Goal: Task Accomplishment & Management: Complete application form

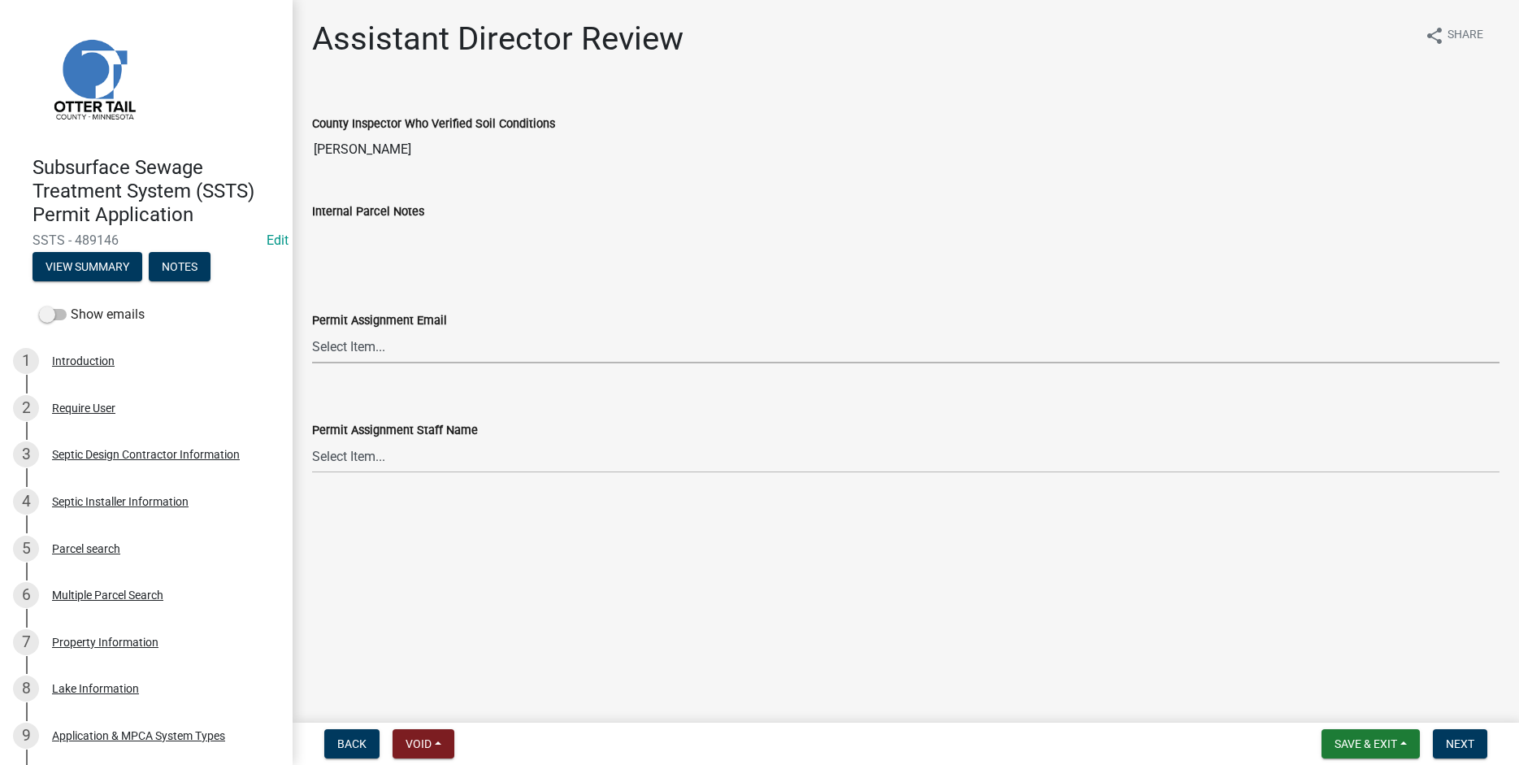
click at [312, 330] on select "Select Item... Alexis Newark (anewark@ottertailcounty.gov) Amy Busko (abusko@ot…" at bounding box center [906, 346] width 1188 height 33
click option "Elizabeth Plaster (eplaster@ottertailcounty.gov)" at bounding box center [0, 0] width 0 height 0
select select "318b8207-6619-4c37-8bd8-783b28c7307f"
click at [312, 440] on select "Select Item... Alexis Newark Amy Busko Andrea Perales Brittany Tollefson Christ…" at bounding box center [906, 456] width 1188 height 33
click option "[PERSON_NAME]" at bounding box center [0, 0] width 0 height 0
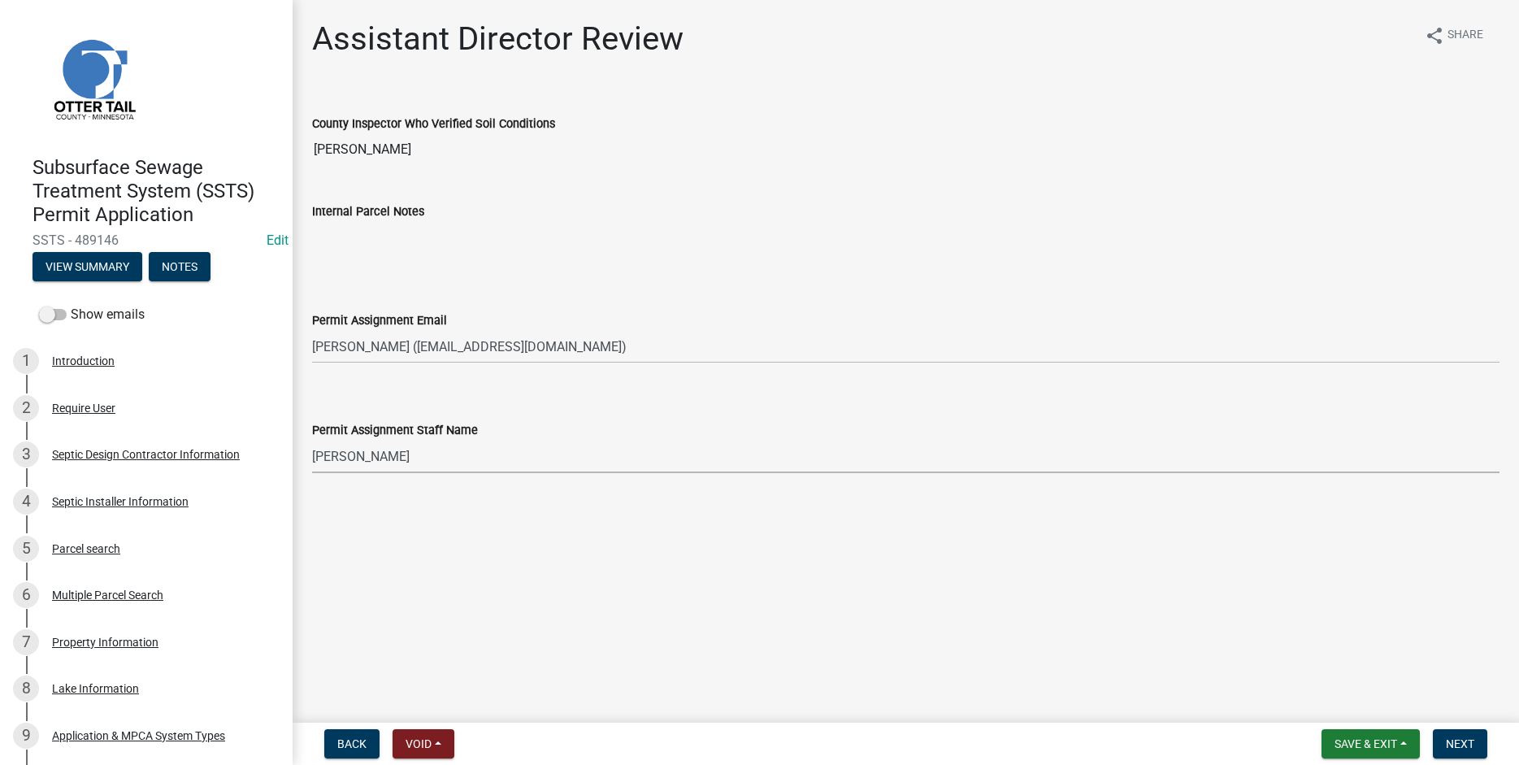
select select "ab2e7446-72a0-49c6-a36a-5181bad2fe68"
click at [1462, 732] on button "Next" at bounding box center [1460, 743] width 54 height 29
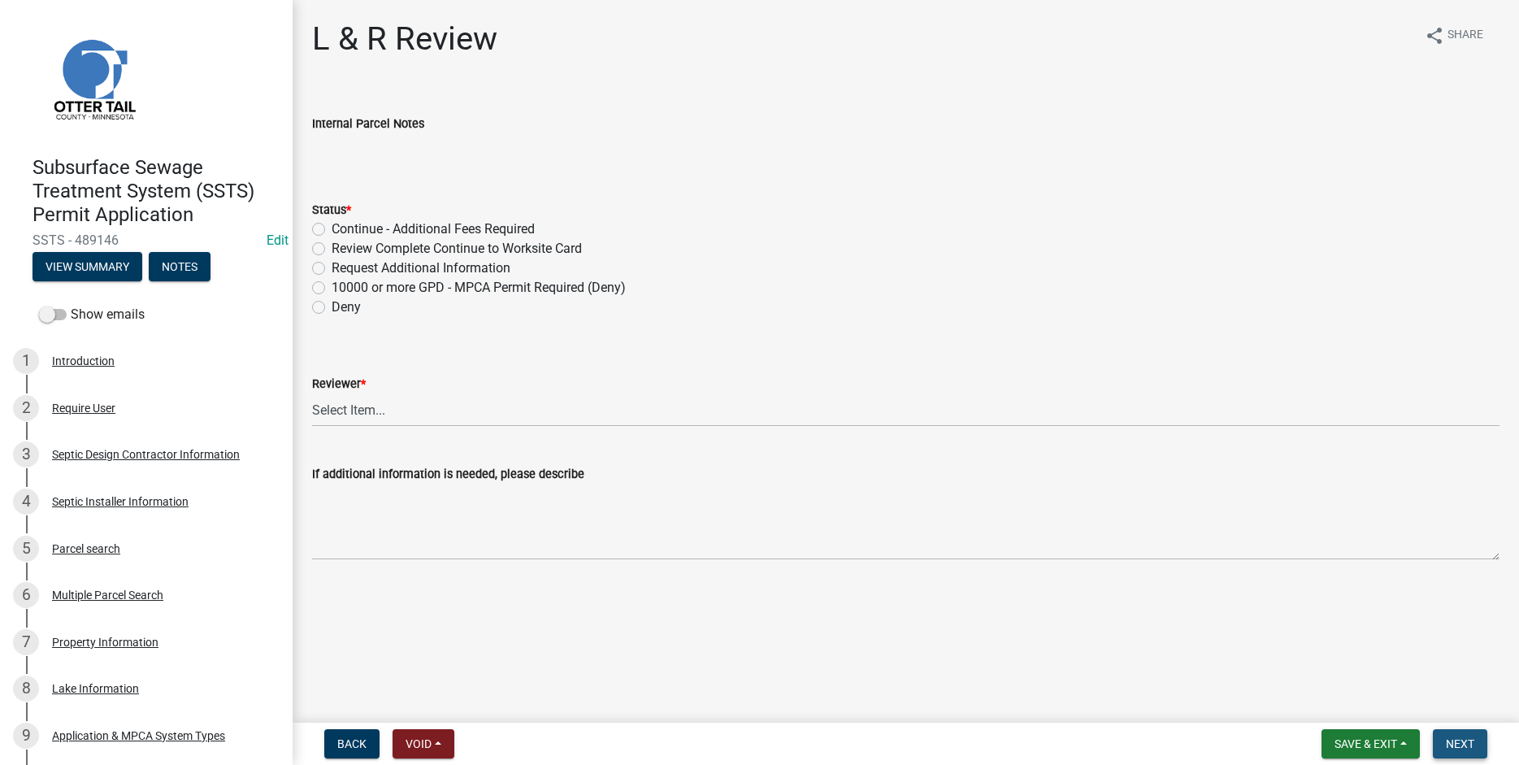
click at [1477, 746] on button "Next" at bounding box center [1460, 743] width 54 height 29
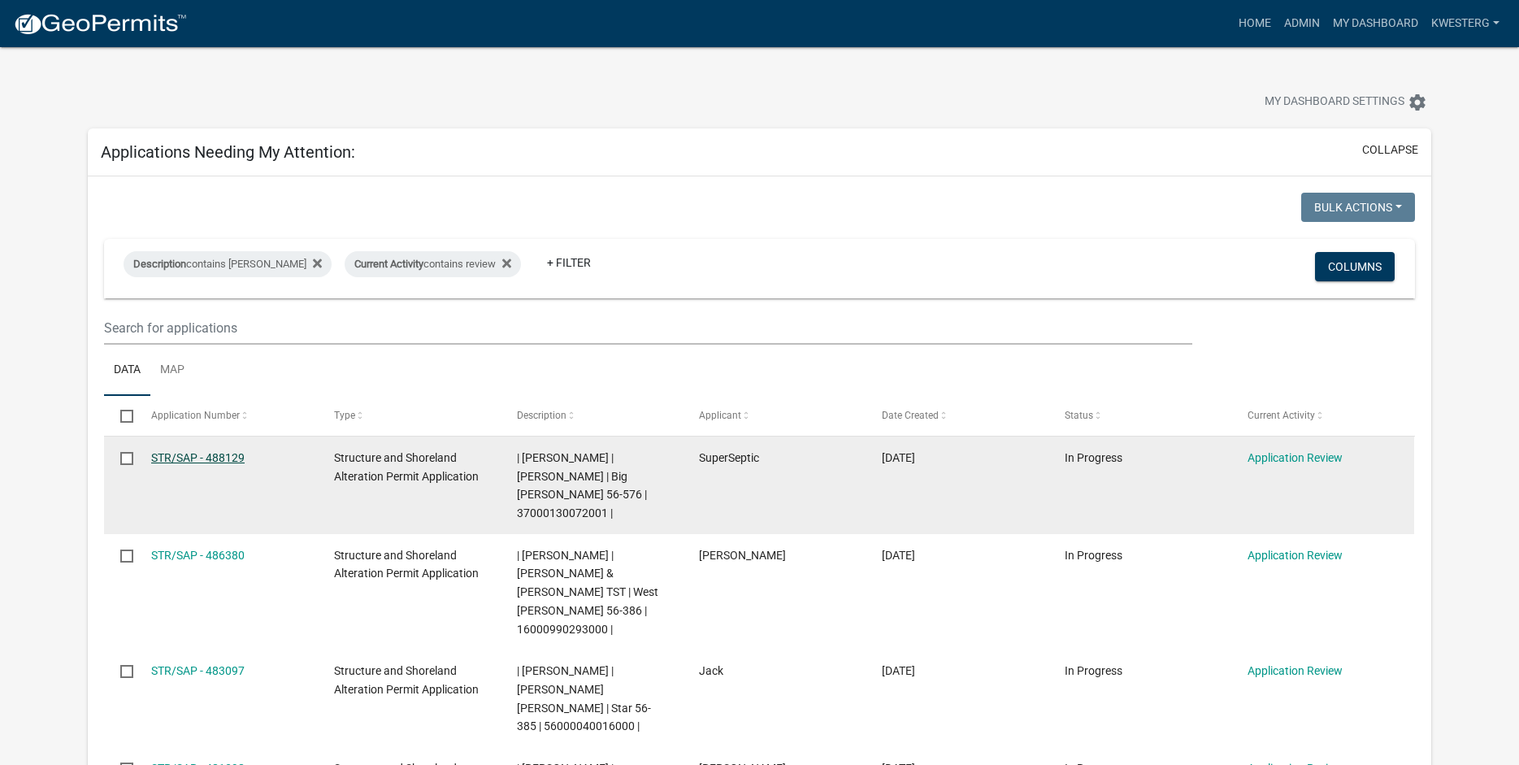
click at [225, 452] on link "STR/SAP - 488129" at bounding box center [197, 457] width 93 height 13
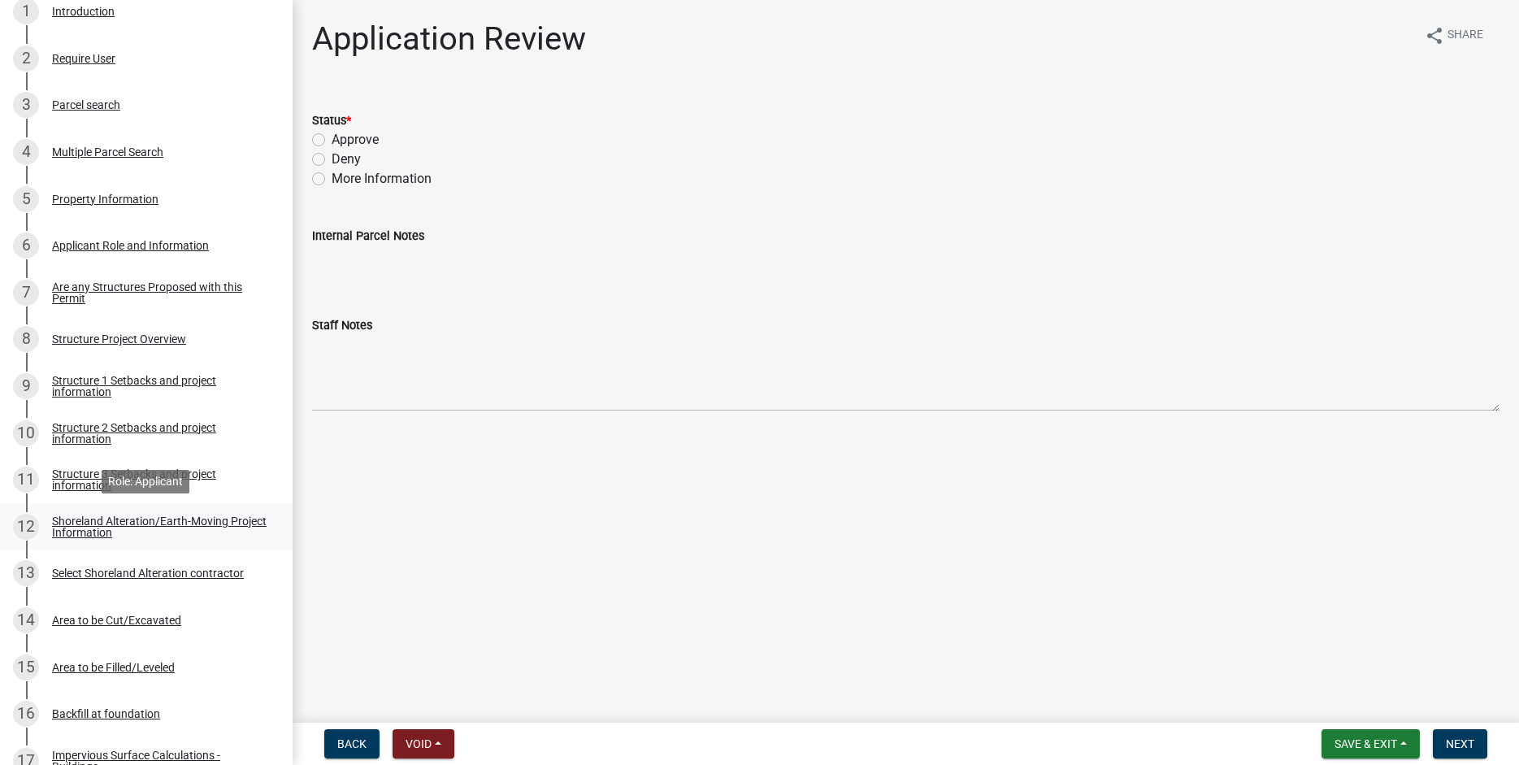
scroll to position [353, 0]
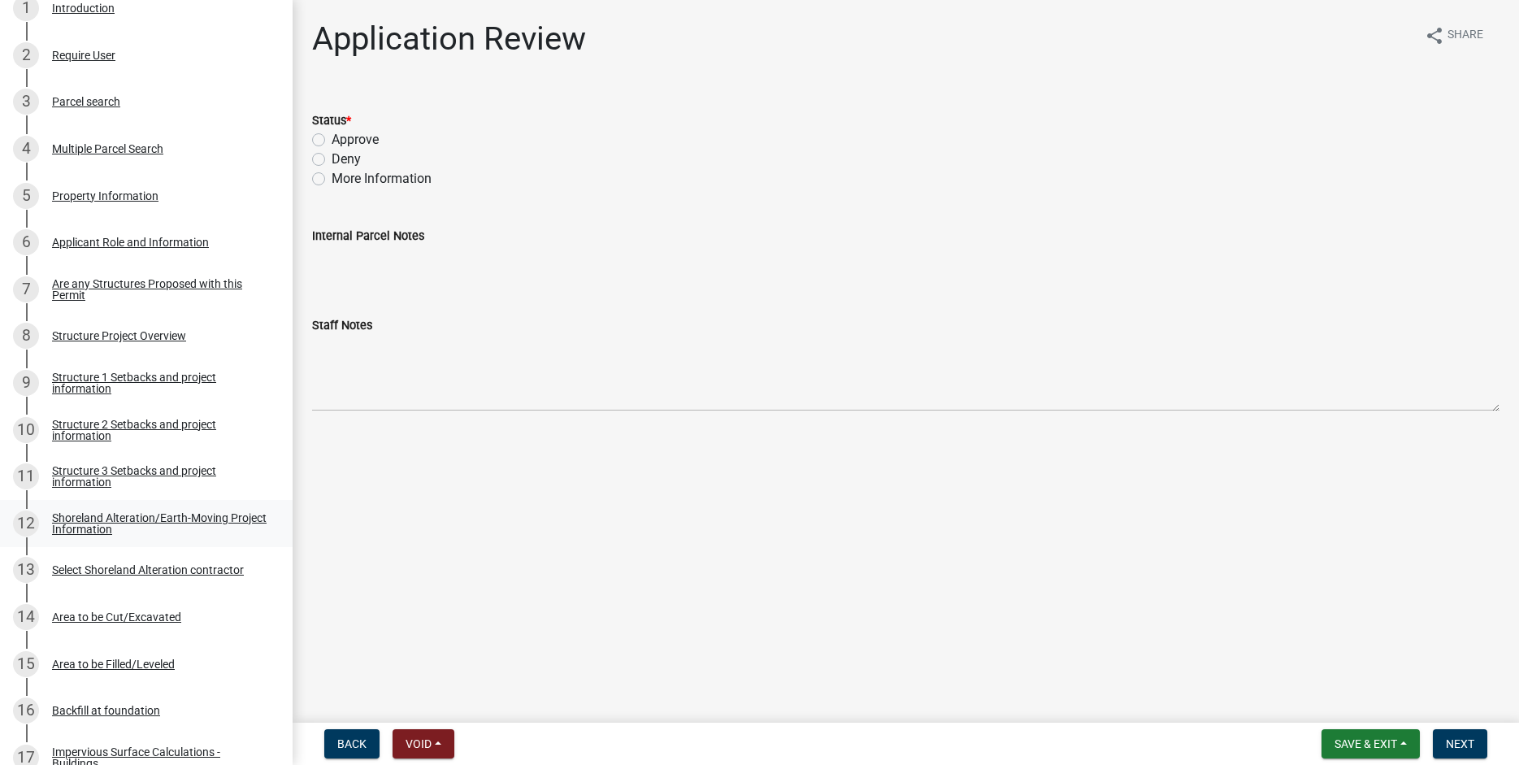
click at [95, 519] on div "Shoreland Alteration/Earth-Moving Project Information" at bounding box center [159, 523] width 215 height 23
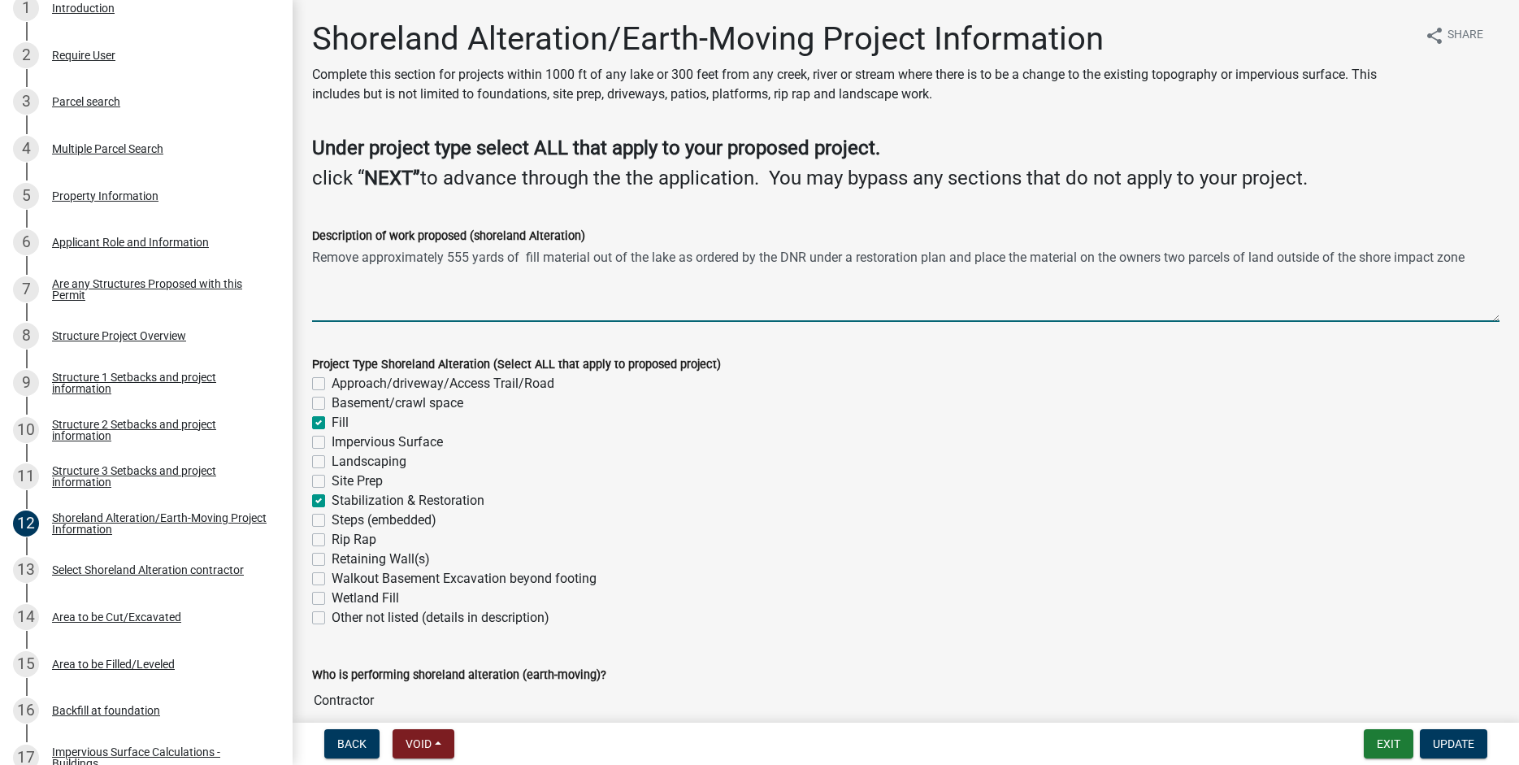
drag, startPoint x: 315, startPoint y: 259, endPoint x: 1430, endPoint y: 276, distance: 1114.8
click at [1472, 291] on textarea "Remove approximately 555 yards of fill material out of the lake as ordered by t…" at bounding box center [906, 284] width 1188 height 76
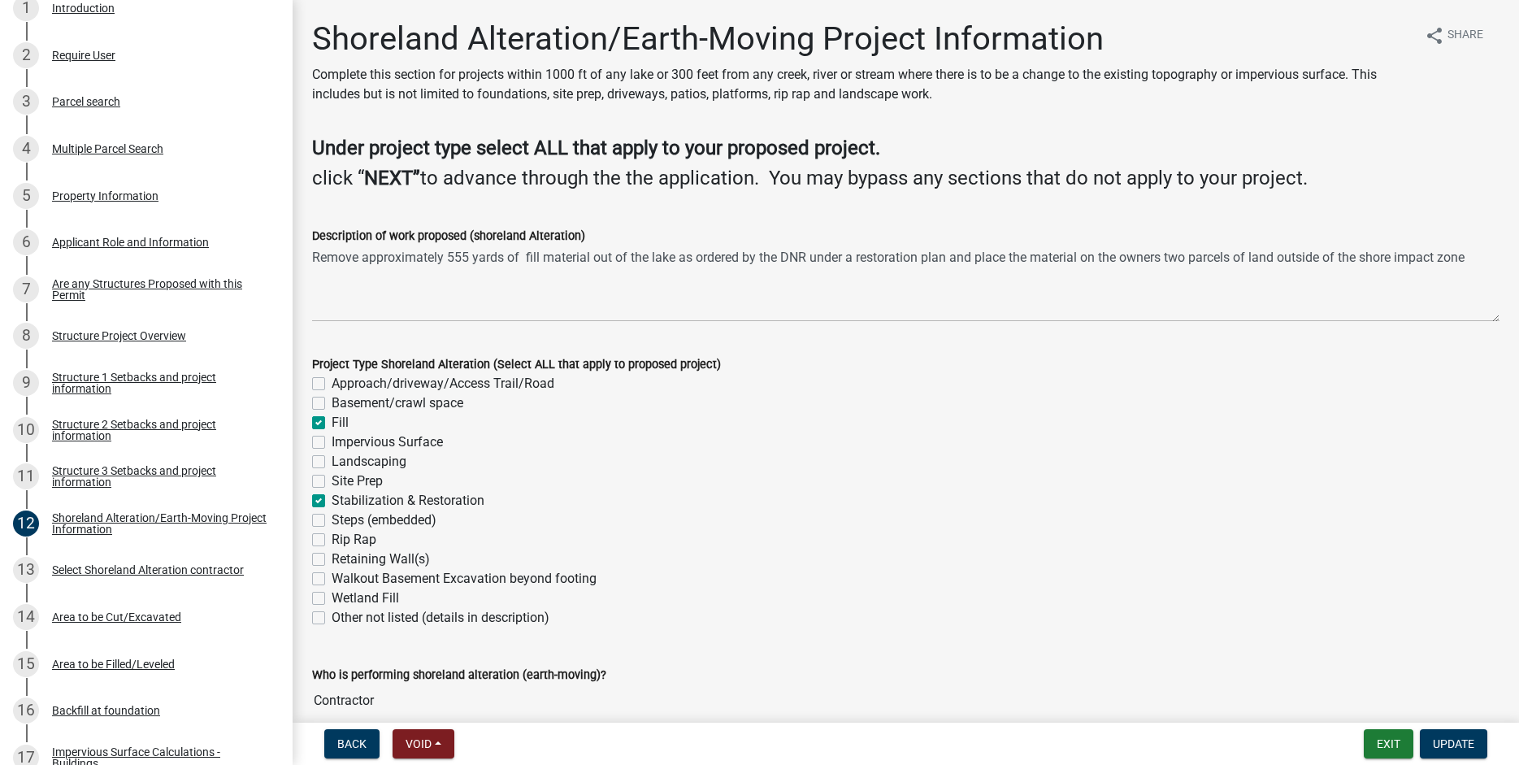
click at [1107, 605] on div "Wetland Fill" at bounding box center [906, 599] width 1188 height 20
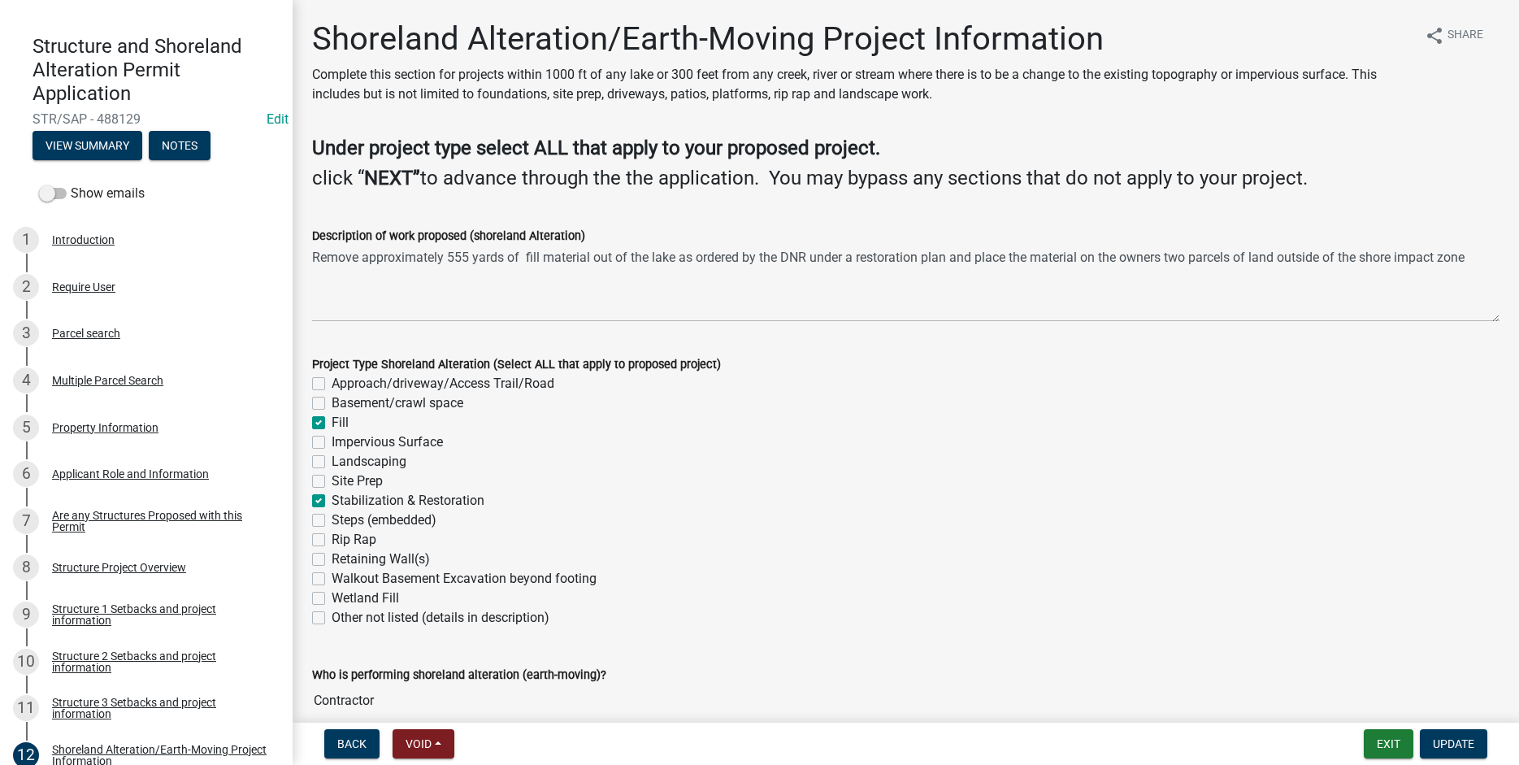
scroll to position [0, 0]
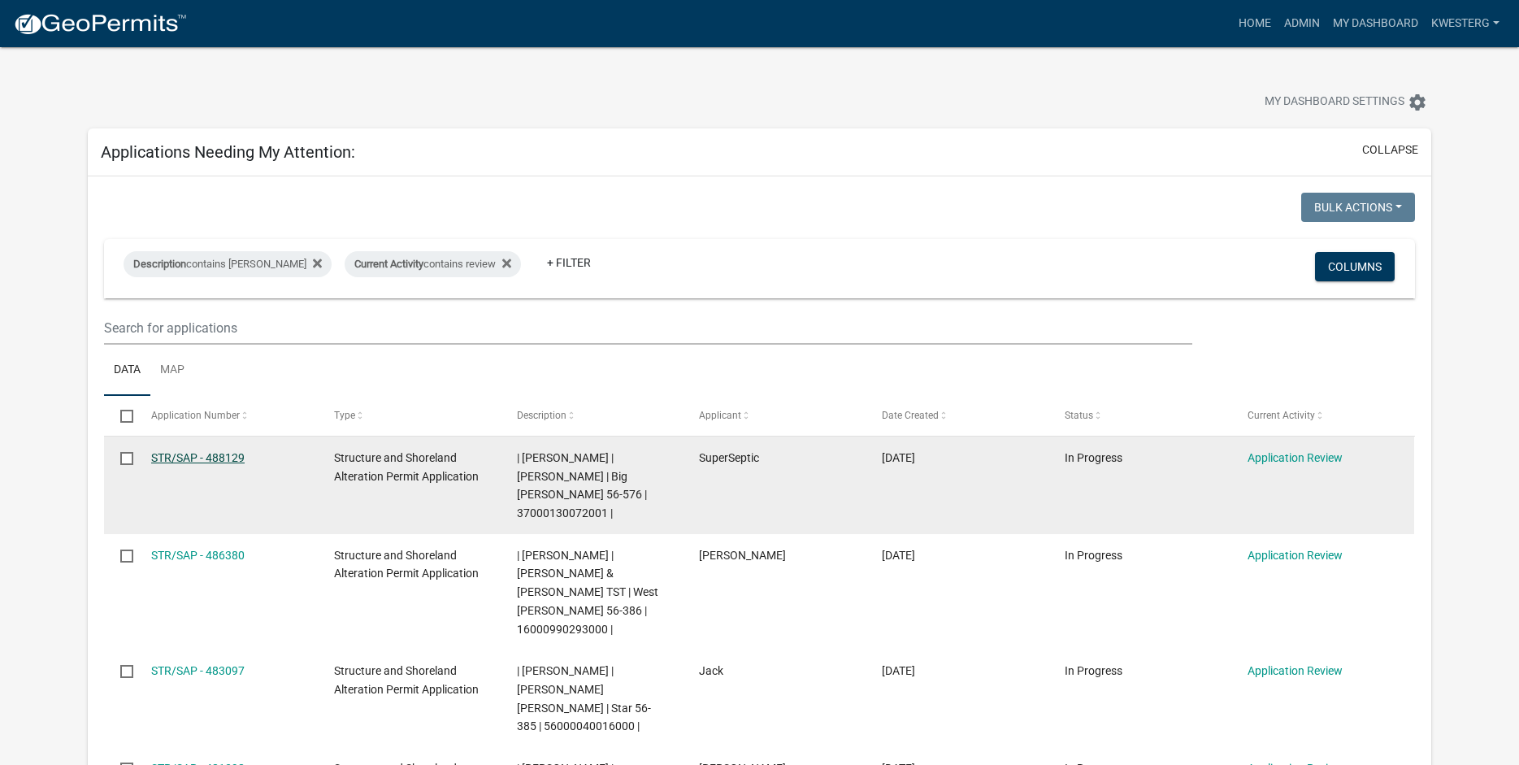
click at [217, 457] on link "STR/SAP - 488129" at bounding box center [197, 457] width 93 height 13
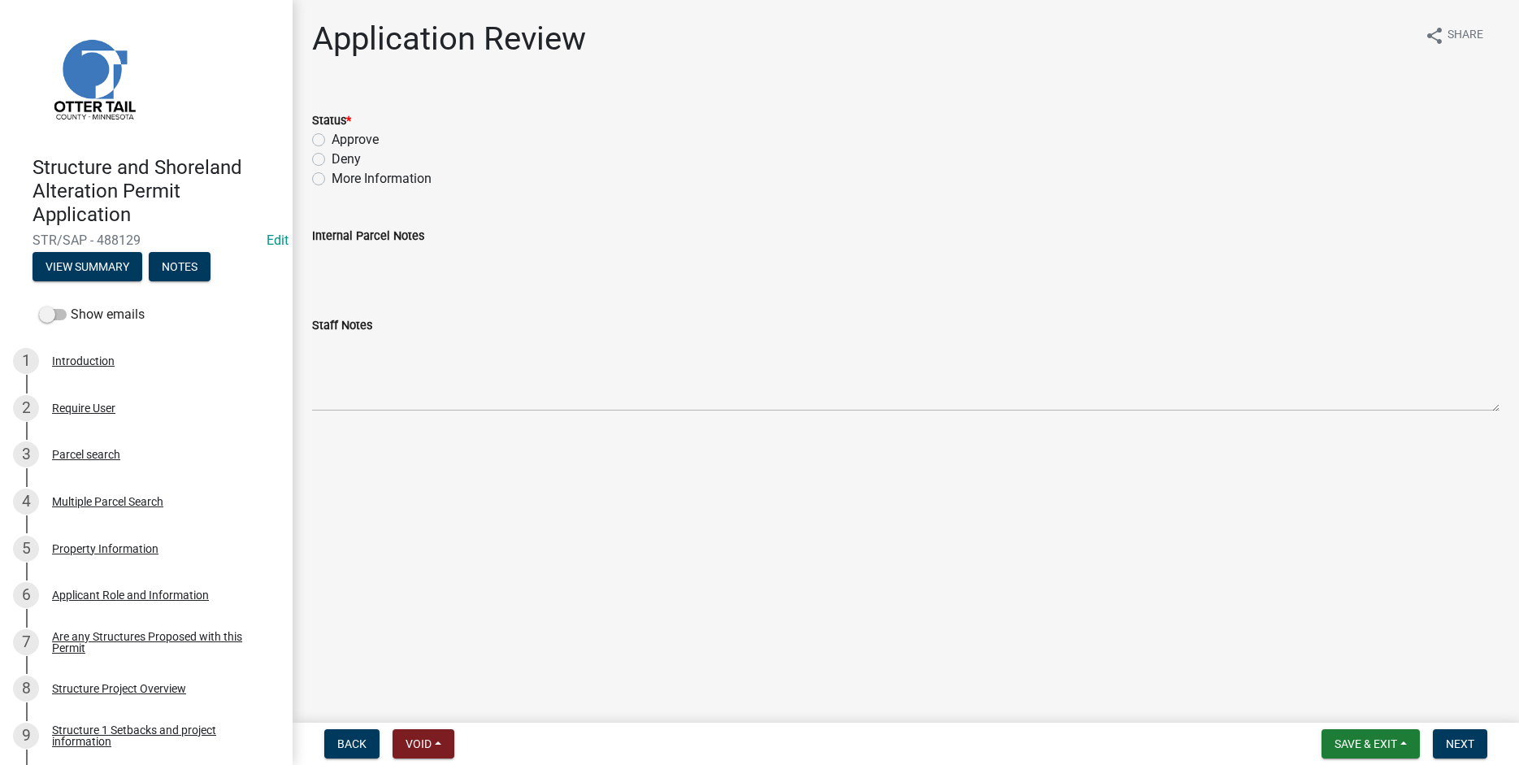
click at [332, 138] on label "Approve" at bounding box center [355, 140] width 47 height 20
click at [332, 138] on input "Approve" at bounding box center [337, 135] width 11 height 11
radio input "true"
click at [1466, 741] on span "Next" at bounding box center [1460, 743] width 28 height 13
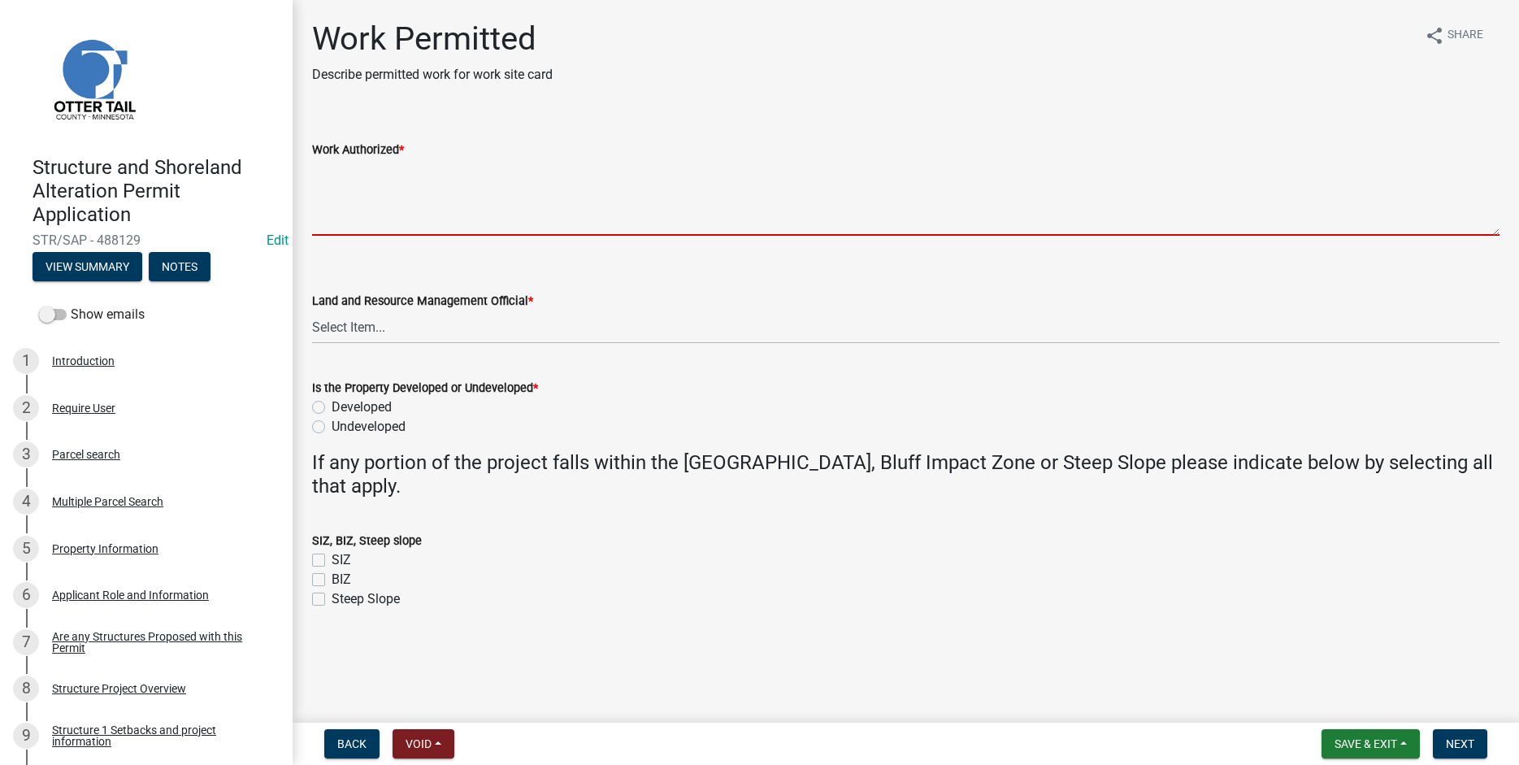
click at [320, 173] on textarea "Work Authorized *" at bounding box center [906, 197] width 1188 height 76
paste textarea "Remove approximately 555 yards of fill material out of the lake as ordered by t…"
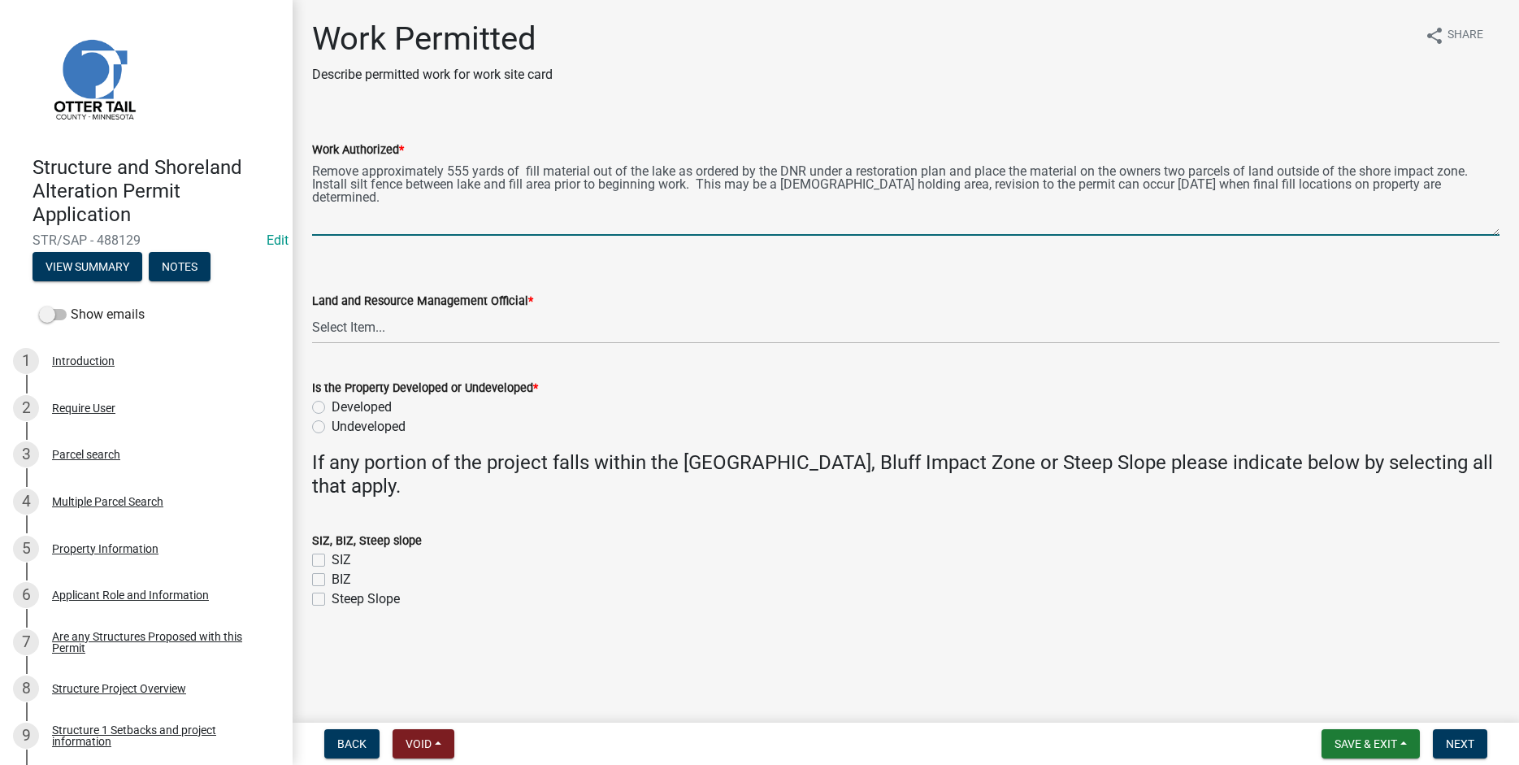
click at [1068, 183] on textarea "Remove approximately 555 yards of fill material out of the lake as ordered by t…" at bounding box center [906, 197] width 1188 height 76
click at [385, 199] on textarea "Remove approximately 555 yards of fill material out of the lake as ordered by t…" at bounding box center [906, 197] width 1188 height 76
drag, startPoint x: 441, startPoint y: 194, endPoint x: 453, endPoint y: 233, distance: 40.6
click at [442, 194] on textarea "Remove approximately 555 yards of fill material out of the lake as ordered by t…" at bounding box center [906, 197] width 1188 height 76
type textarea "Remove approximately 555 yards of fill material out of the lake as ordered by t…"
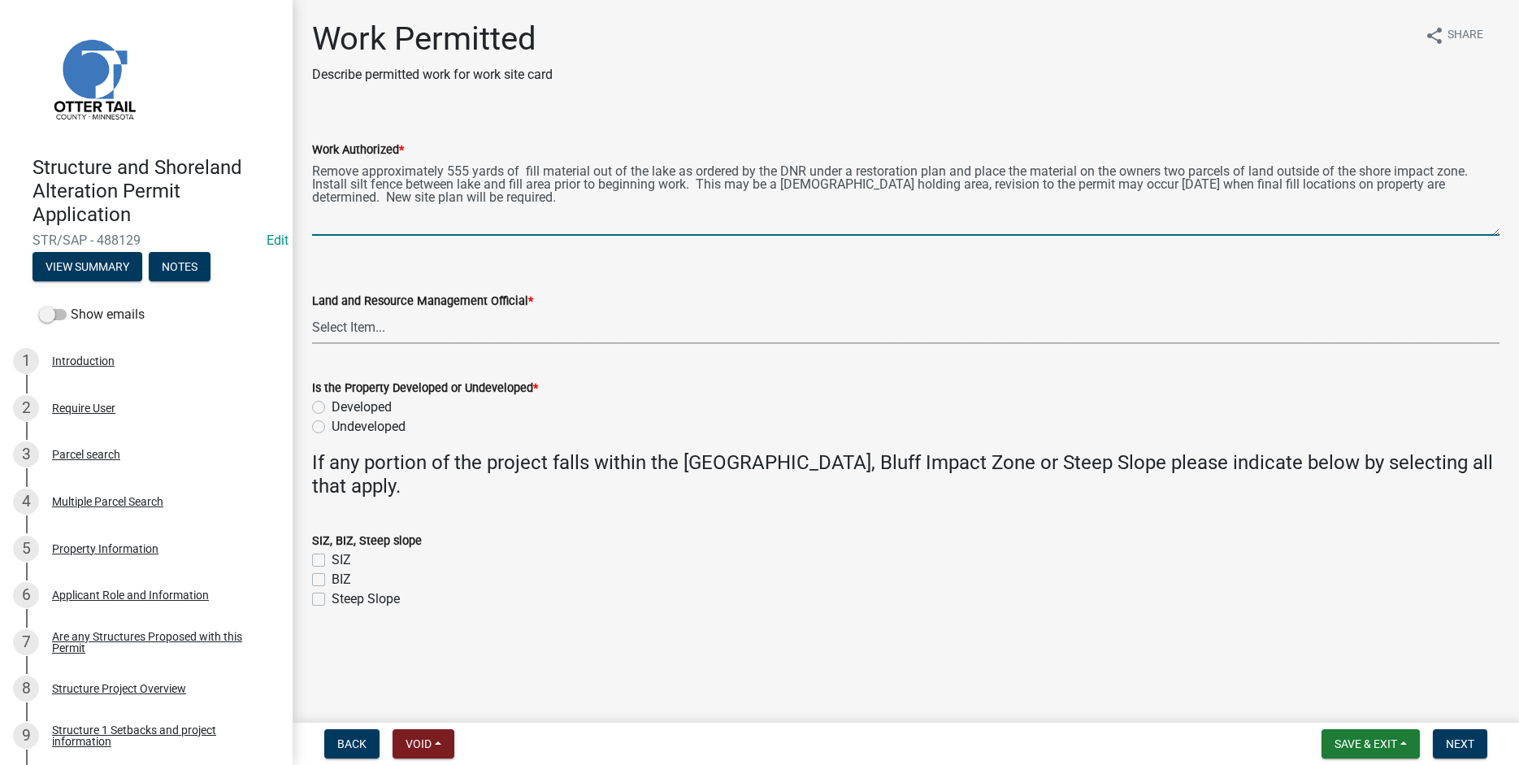
click at [312, 311] on select "Select Item... Alexis Newark Amy Busko Andrea Perales Brittany Tollefson Christ…" at bounding box center [906, 327] width 1188 height 33
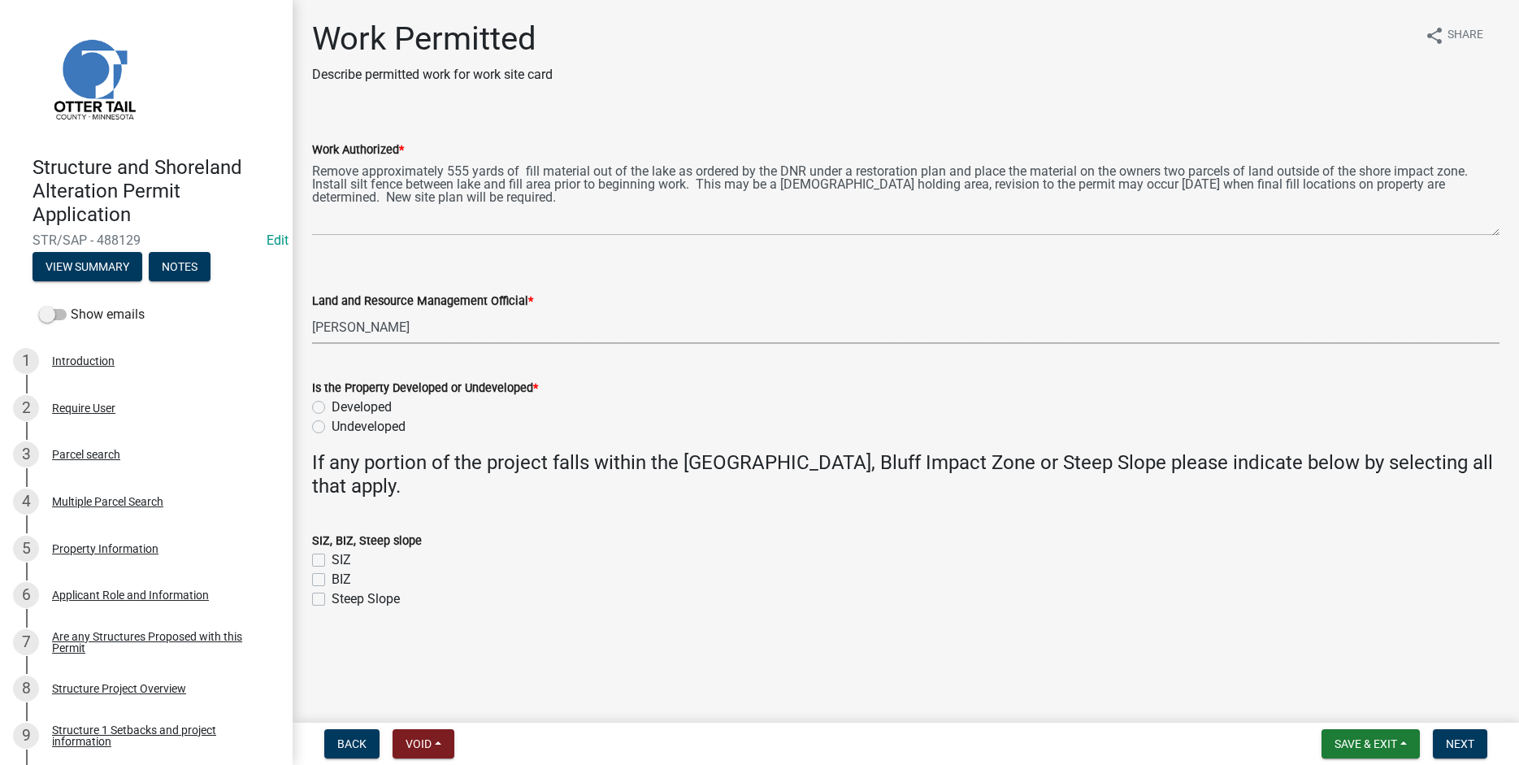
click option "Kyle Westergard" at bounding box center [0, 0] width 0 height 0
select select "b1ab52ec-9759-48a2-a5bb-a8b7da6cd639"
click at [332, 406] on label "Developed" at bounding box center [362, 408] width 60 height 20
click at [332, 406] on input "Developed" at bounding box center [337, 403] width 11 height 11
radio input "true"
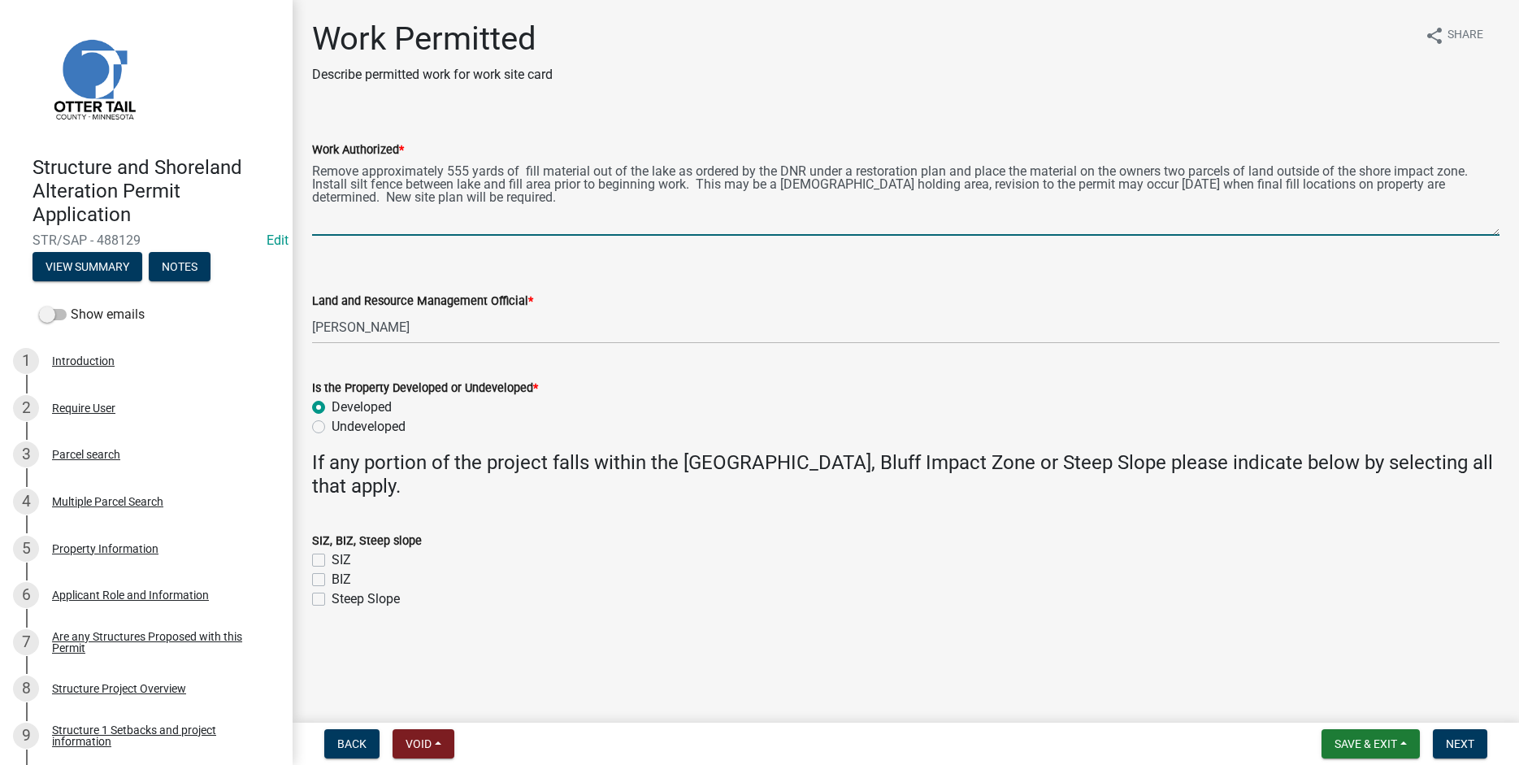
click at [566, 199] on textarea "Remove approximately 555 yards of fill material out of the lake as ordered by t…" at bounding box center [906, 197] width 1188 height 76
click at [787, 198] on textarea "Remove approximately 555 yards of fill material out of the lake as ordered by t…" at bounding box center [906, 197] width 1188 height 76
type textarea "Remove approximately 555 yards of fill material out of the lake as ordered by t…"
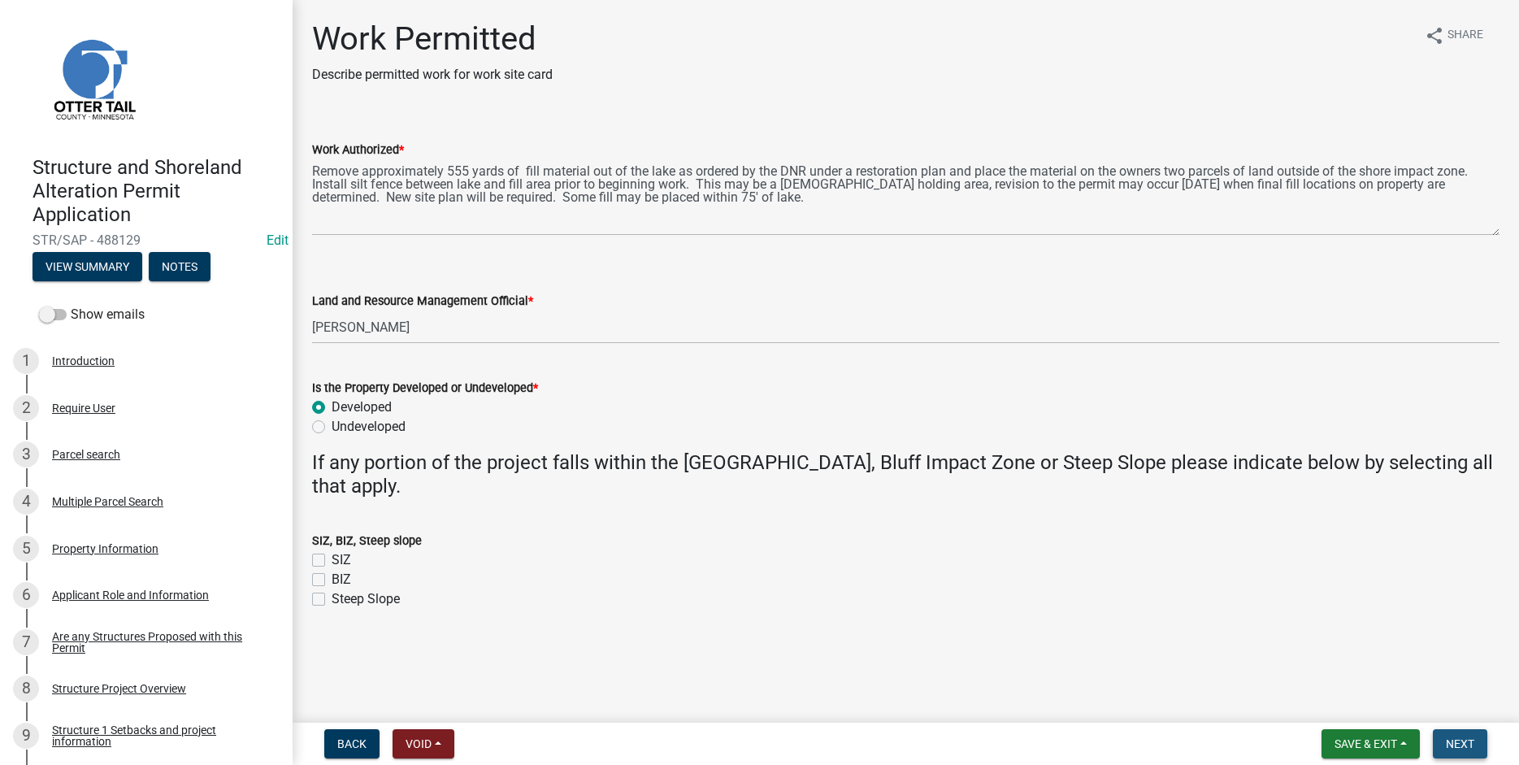
click at [1464, 744] on span "Next" at bounding box center [1460, 743] width 28 height 13
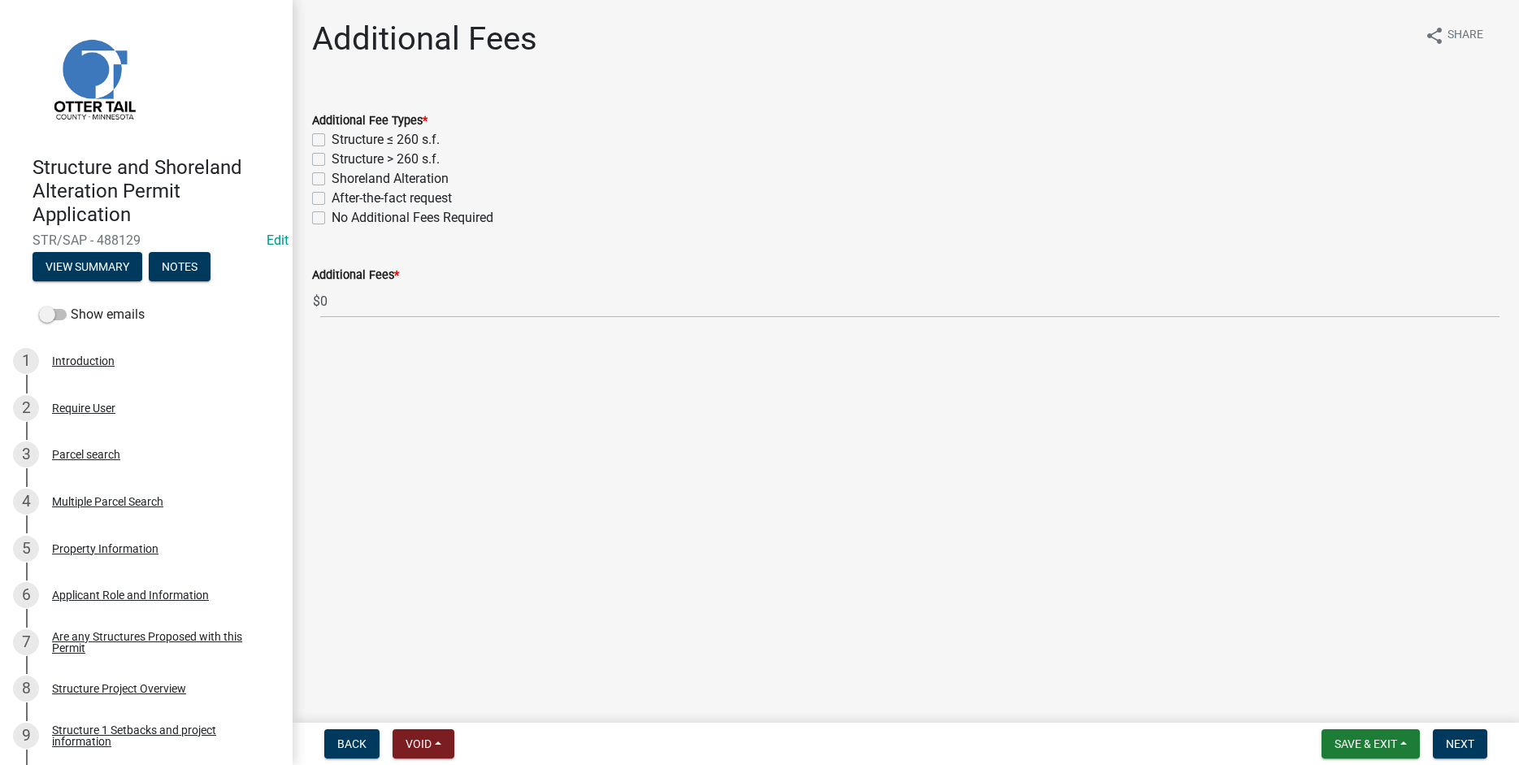
click at [332, 180] on label "Shoreland Alteration" at bounding box center [390, 179] width 117 height 20
click at [332, 180] on input "Shoreland Alteration" at bounding box center [337, 174] width 11 height 11
checkbox input "true"
checkbox input "false"
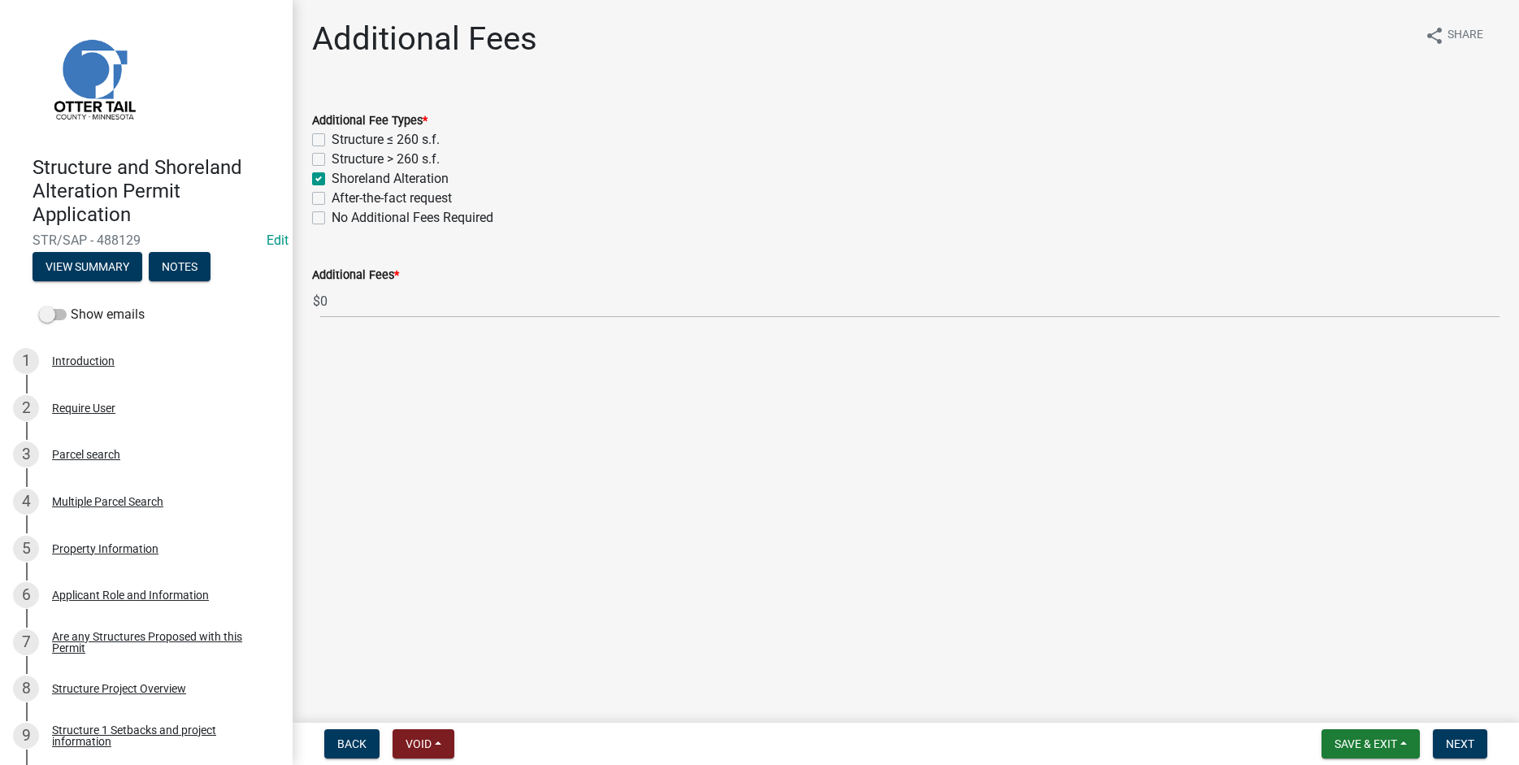
checkbox input "true"
checkbox input "false"
click at [1463, 743] on span "Next" at bounding box center [1460, 743] width 28 height 13
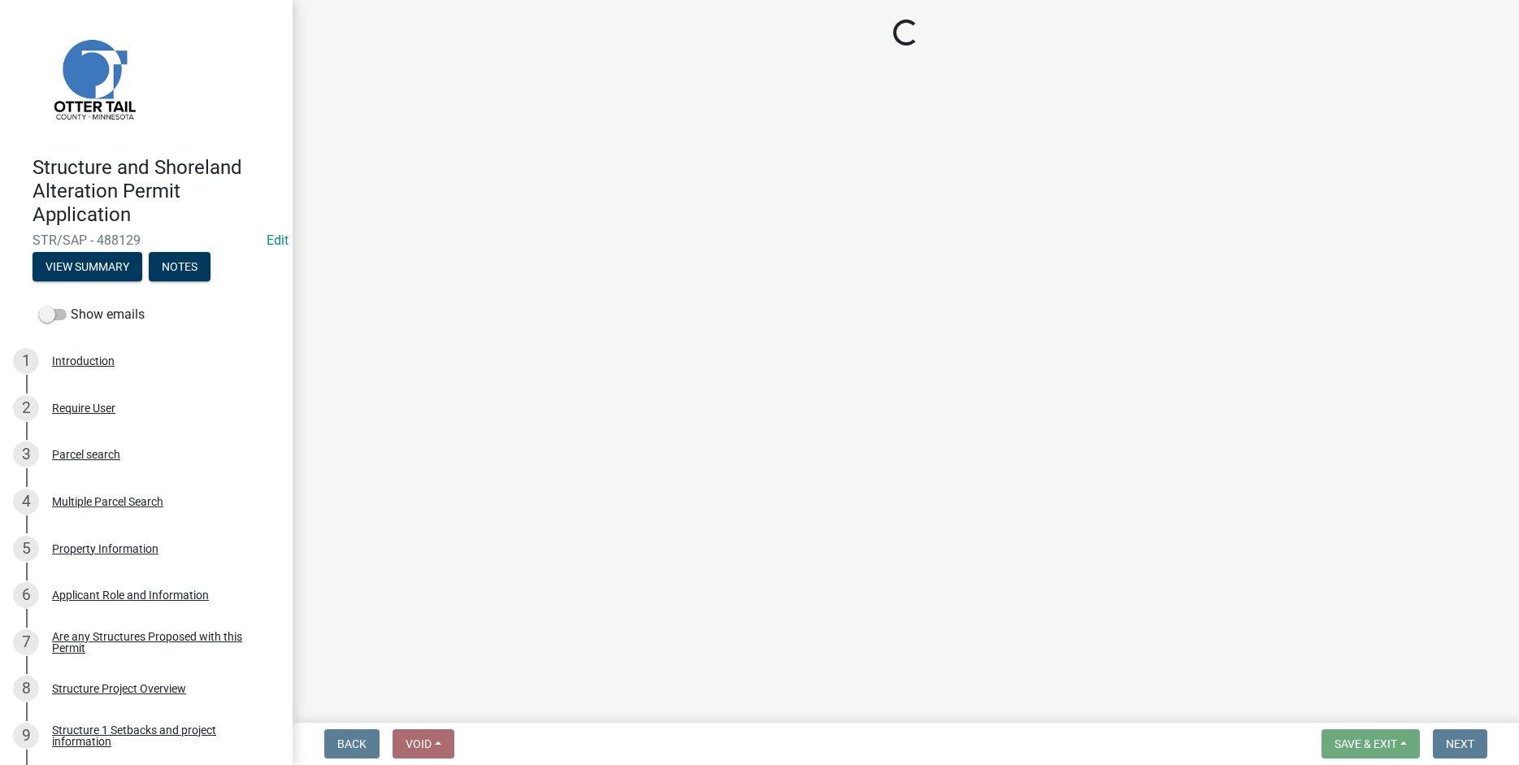
select select "3: 3"
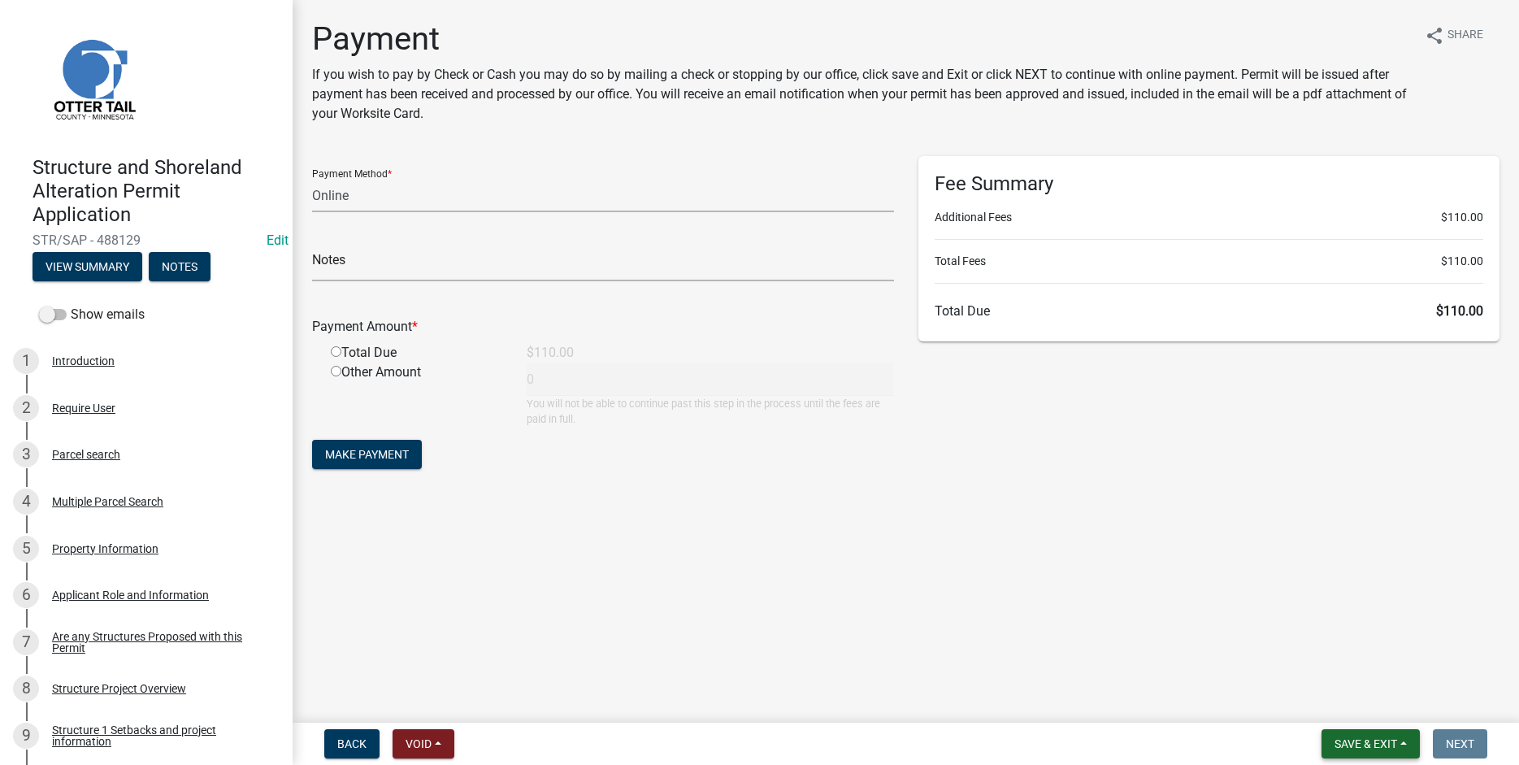
click at [1402, 749] on button "Save & Exit" at bounding box center [1371, 743] width 98 height 29
click at [1366, 704] on button "Save & Exit" at bounding box center [1355, 701] width 130 height 39
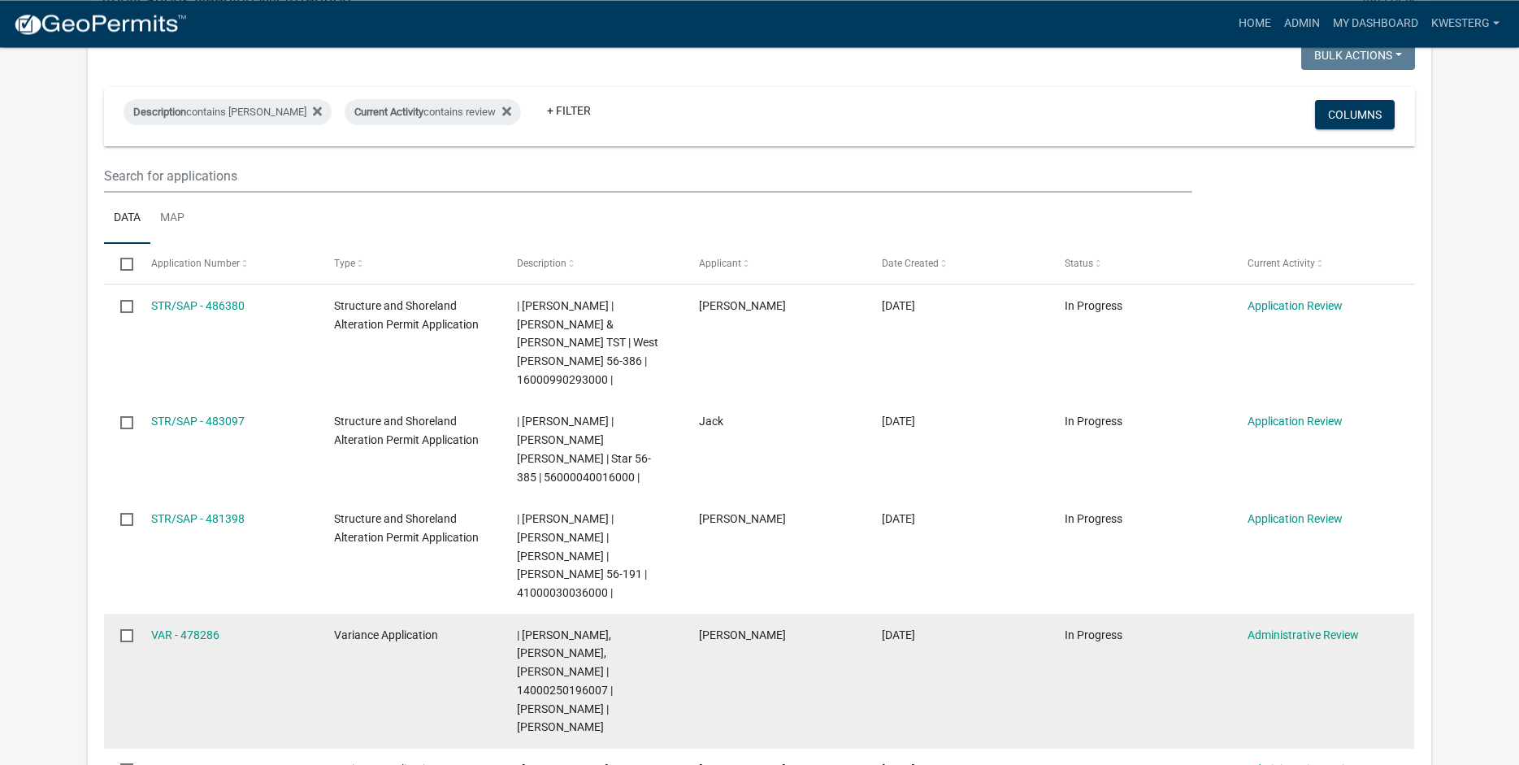
scroll to position [228, 0]
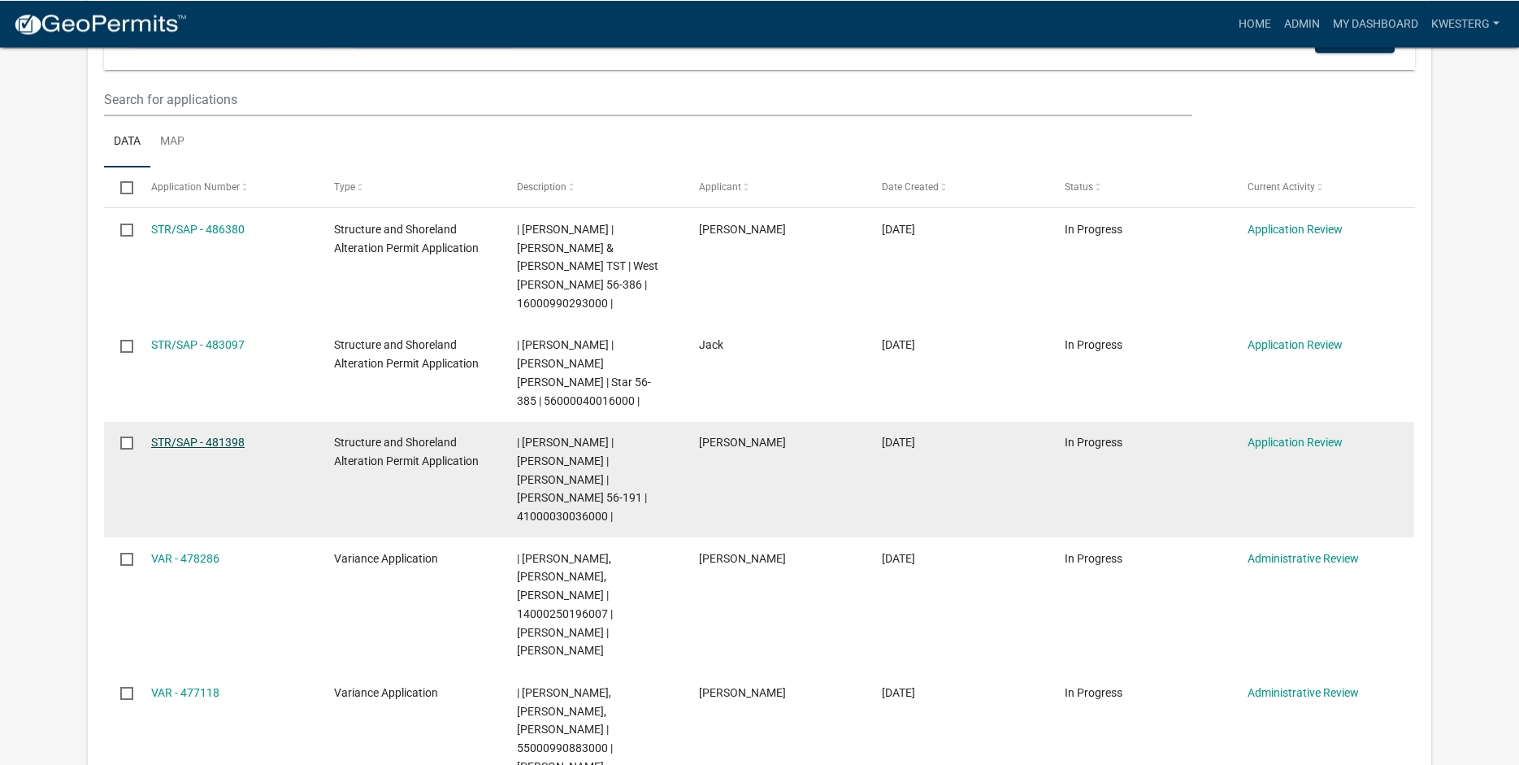
click at [178, 436] on link "STR/SAP - 481398" at bounding box center [197, 442] width 93 height 13
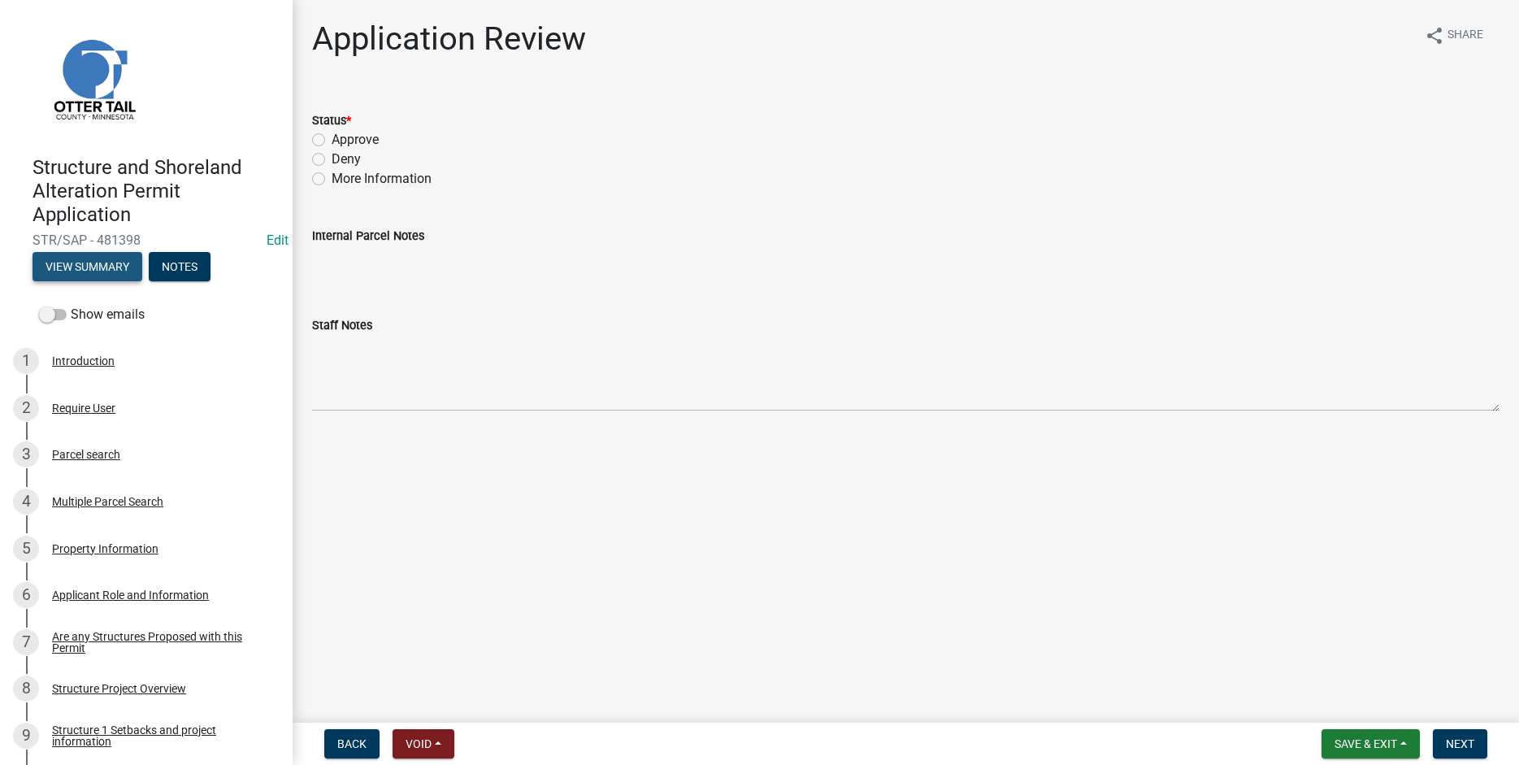
click at [86, 263] on button "View Summary" at bounding box center [88, 266] width 110 height 29
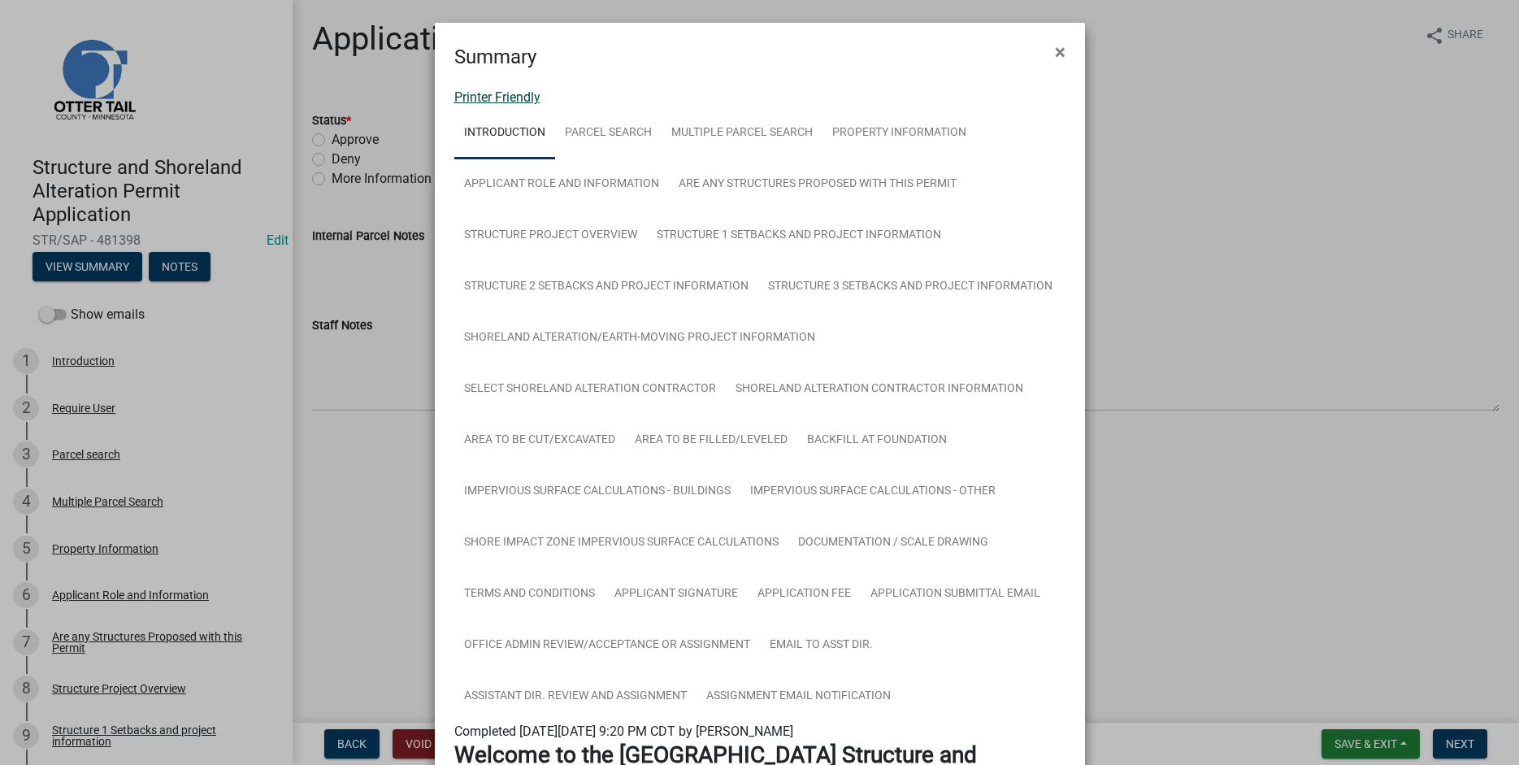
click at [468, 100] on link "Printer Friendly" at bounding box center [497, 96] width 86 height 15
click at [1060, 53] on span "×" at bounding box center [1060, 52] width 11 height 23
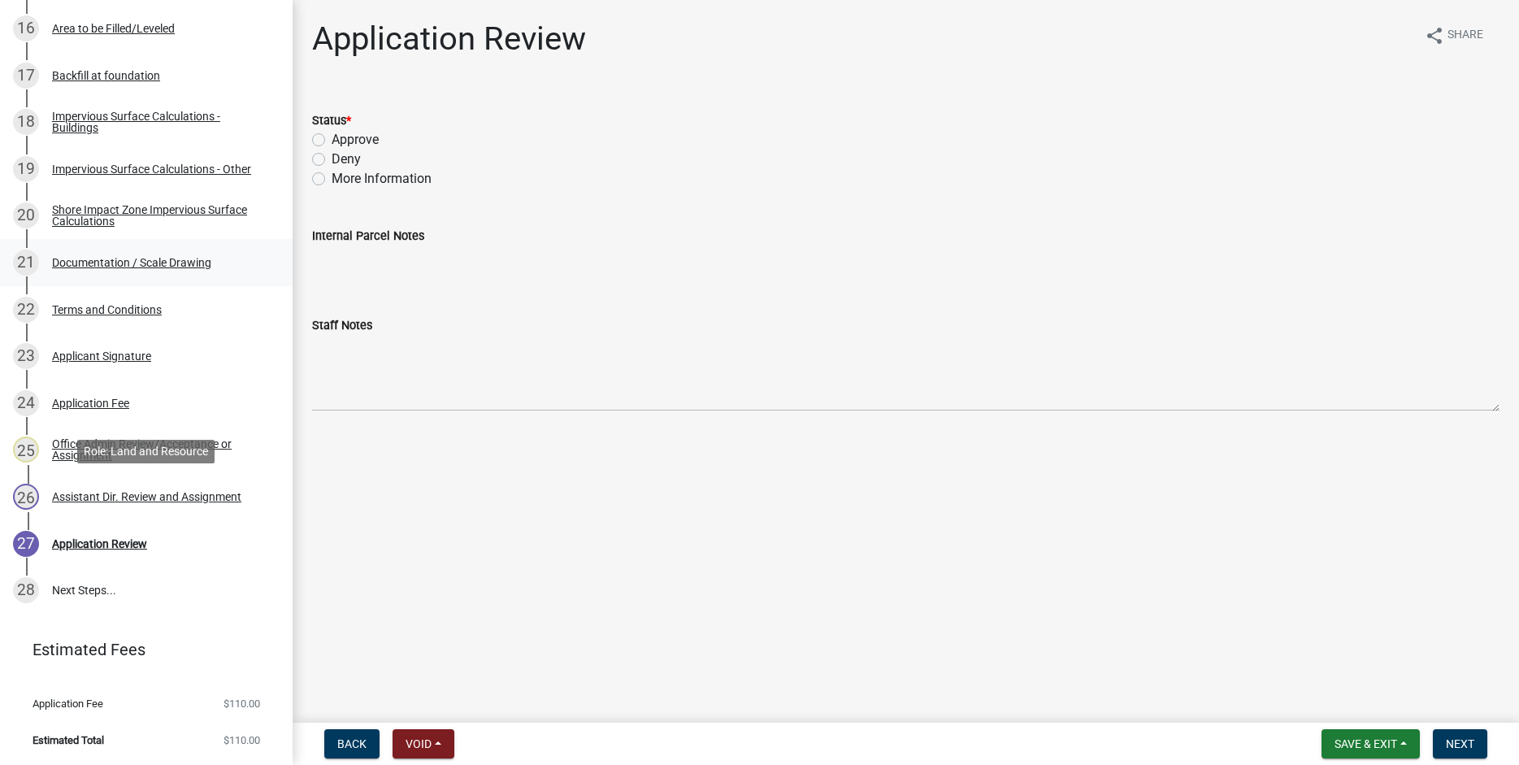
scroll to position [413, 0]
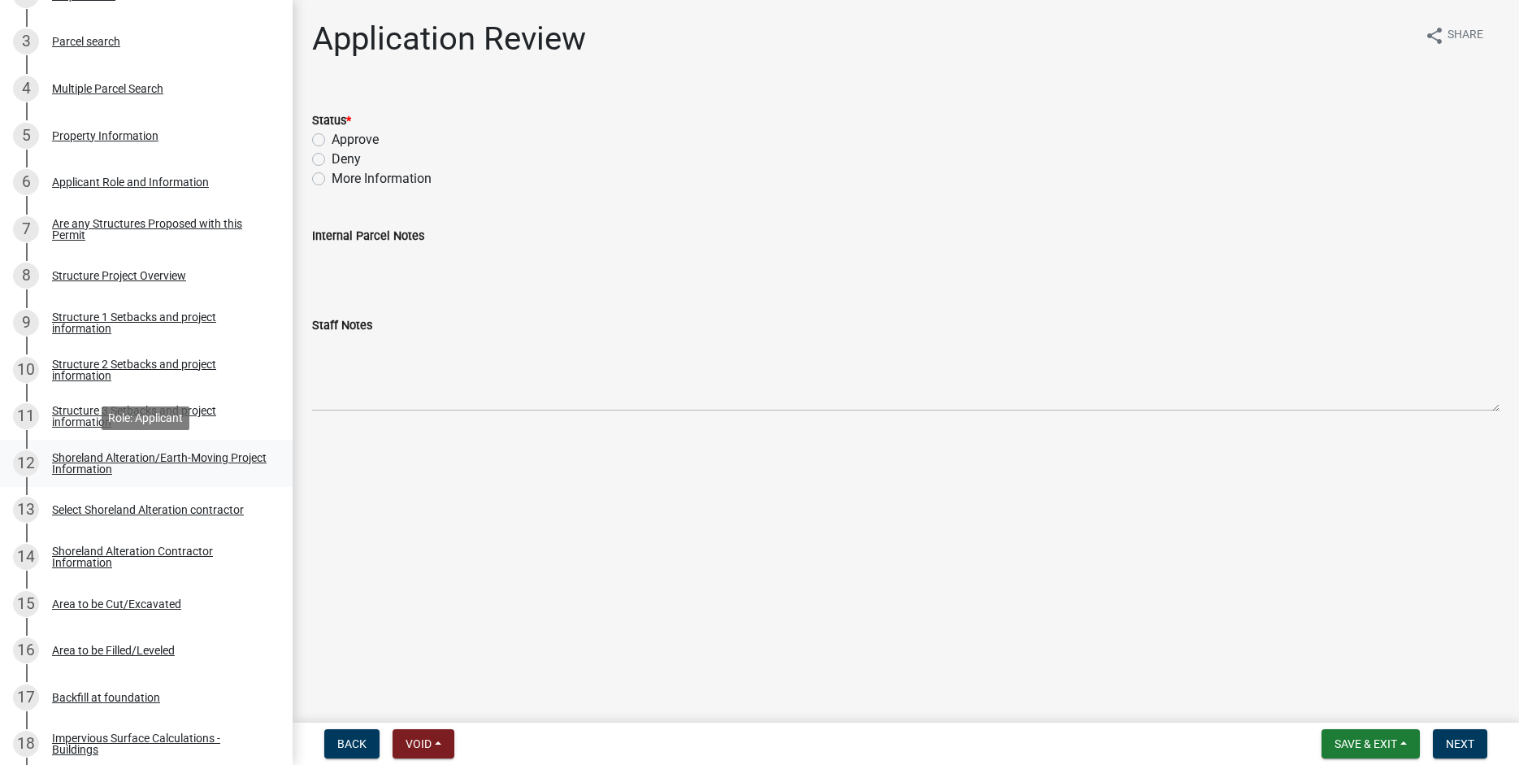
click at [84, 461] on div "Shoreland Alteration/Earth-Moving Project Information" at bounding box center [159, 463] width 215 height 23
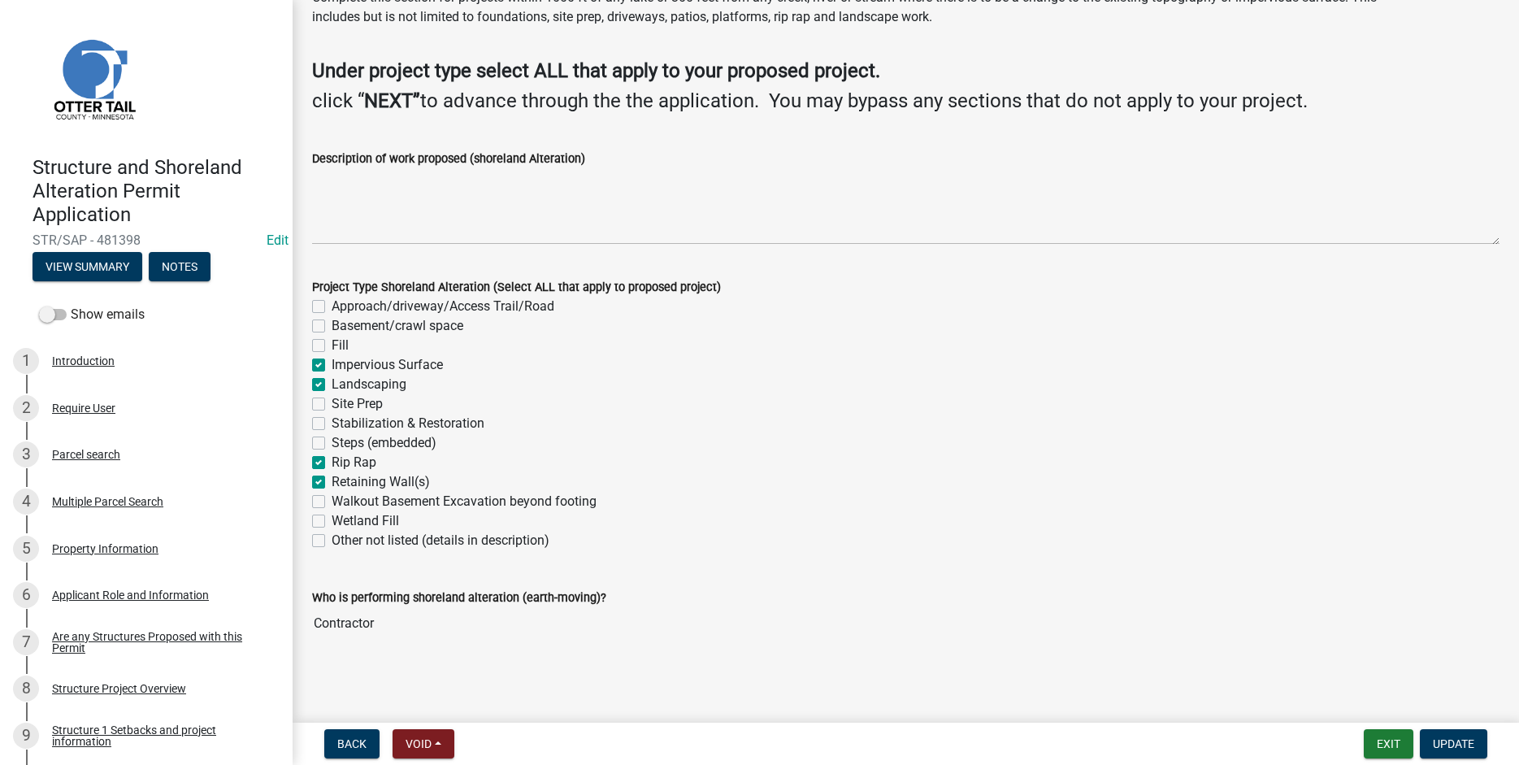
scroll to position [0, 0]
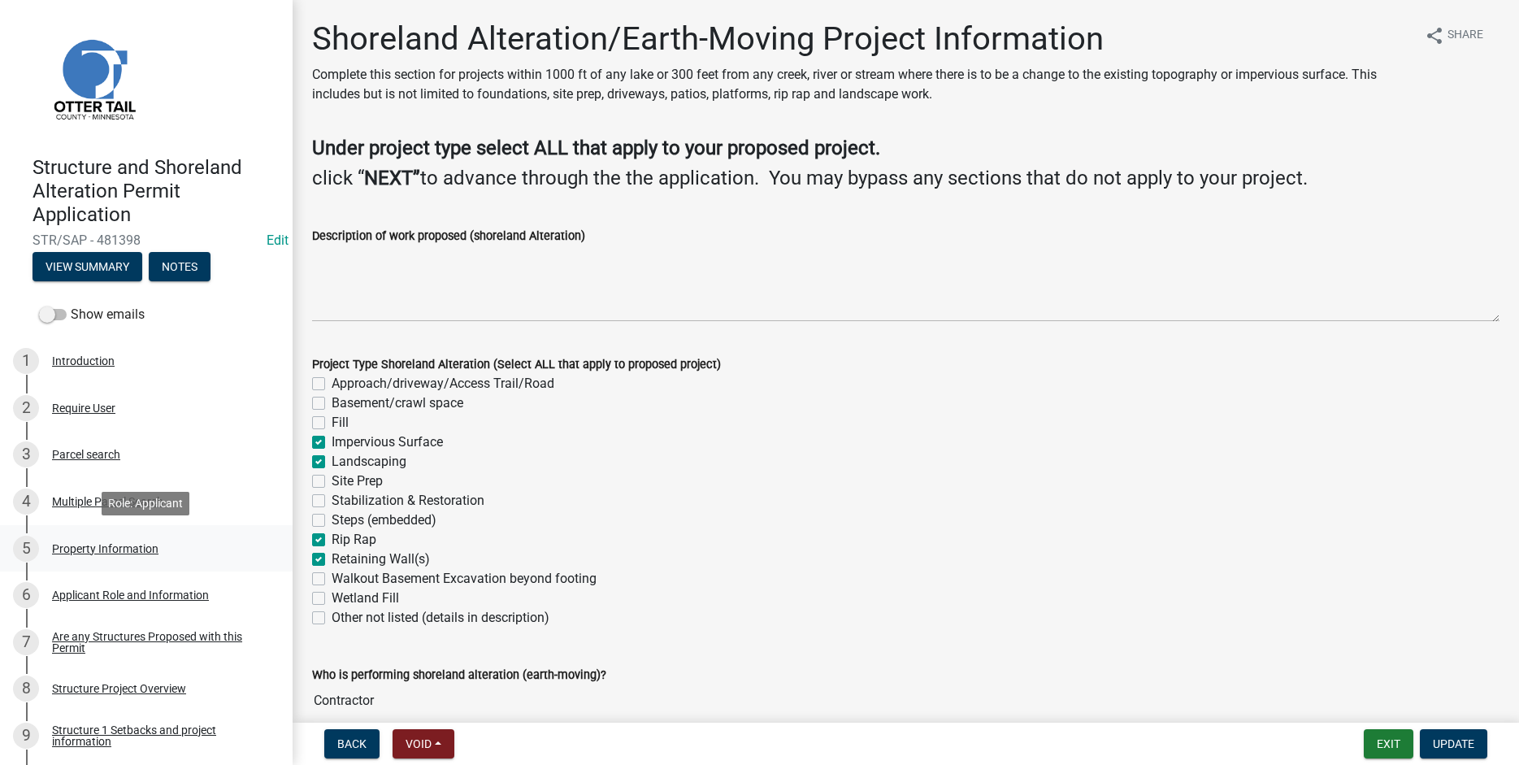
click at [77, 550] on div "Property Information" at bounding box center [105, 548] width 107 height 11
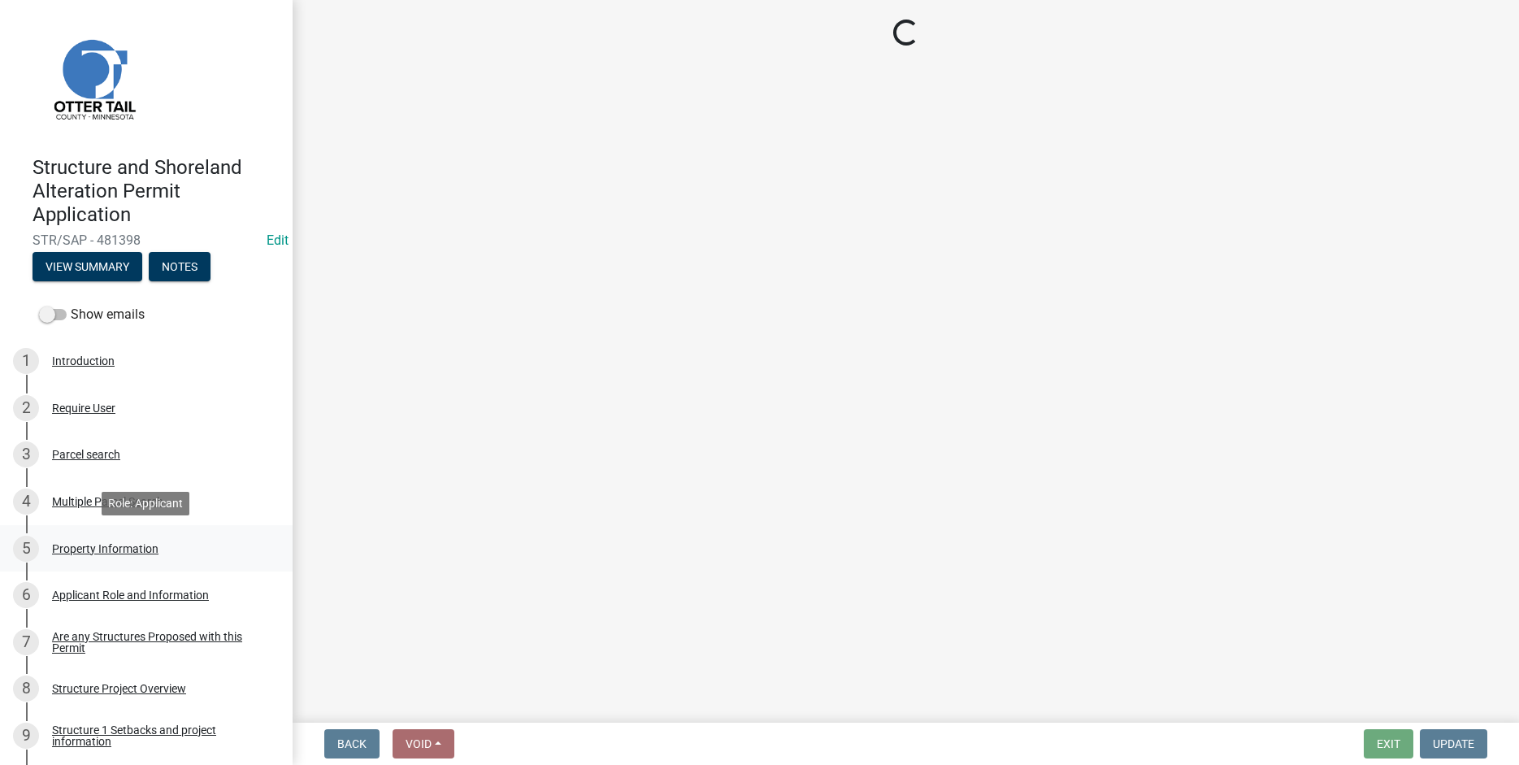
select select "c2ad80f9-9ce3-4e90-9103-7f452b1b6c56"
select select "536c2d30-81d9-41b4-a753-c6560d717c74"
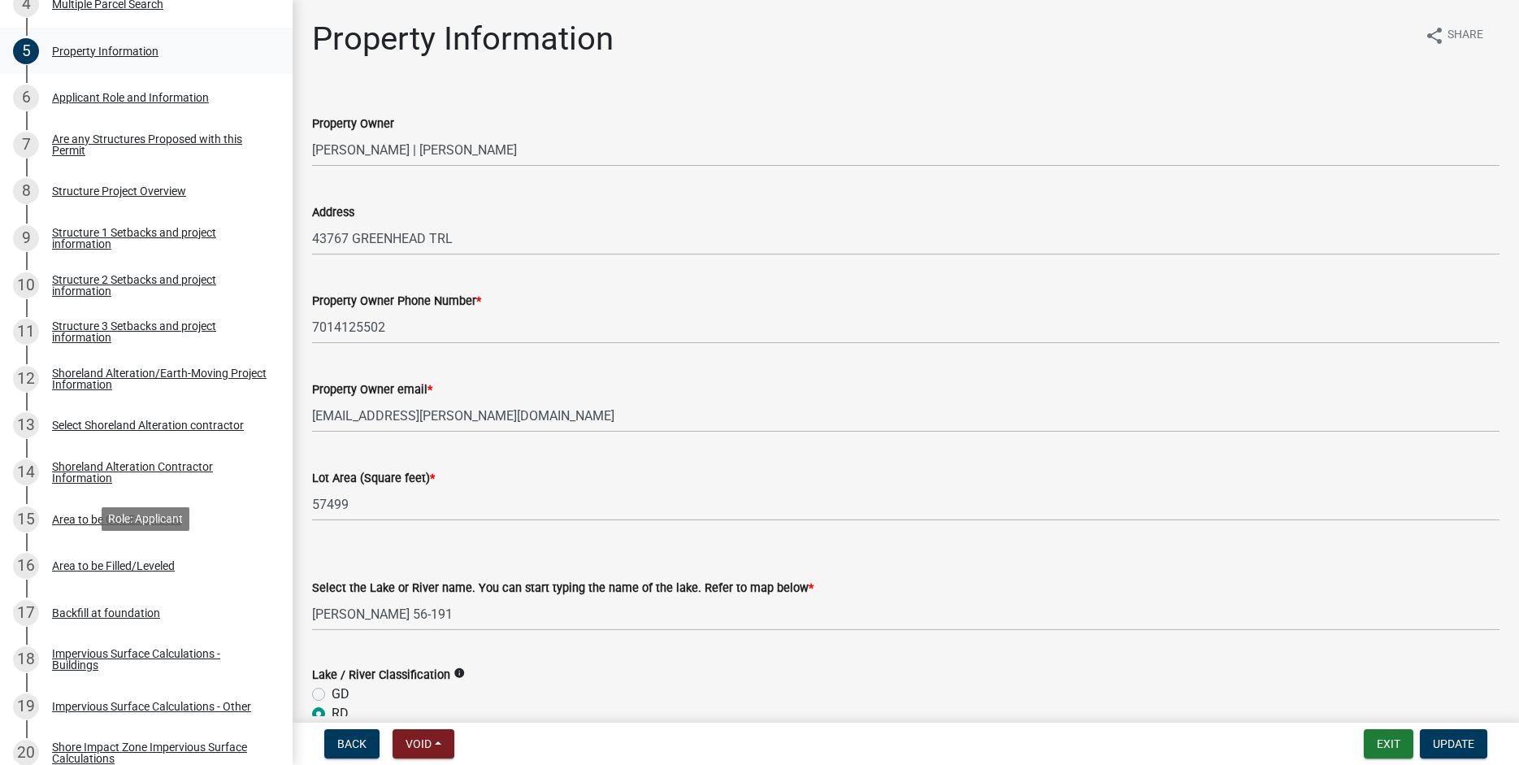
scroll to position [663, 0]
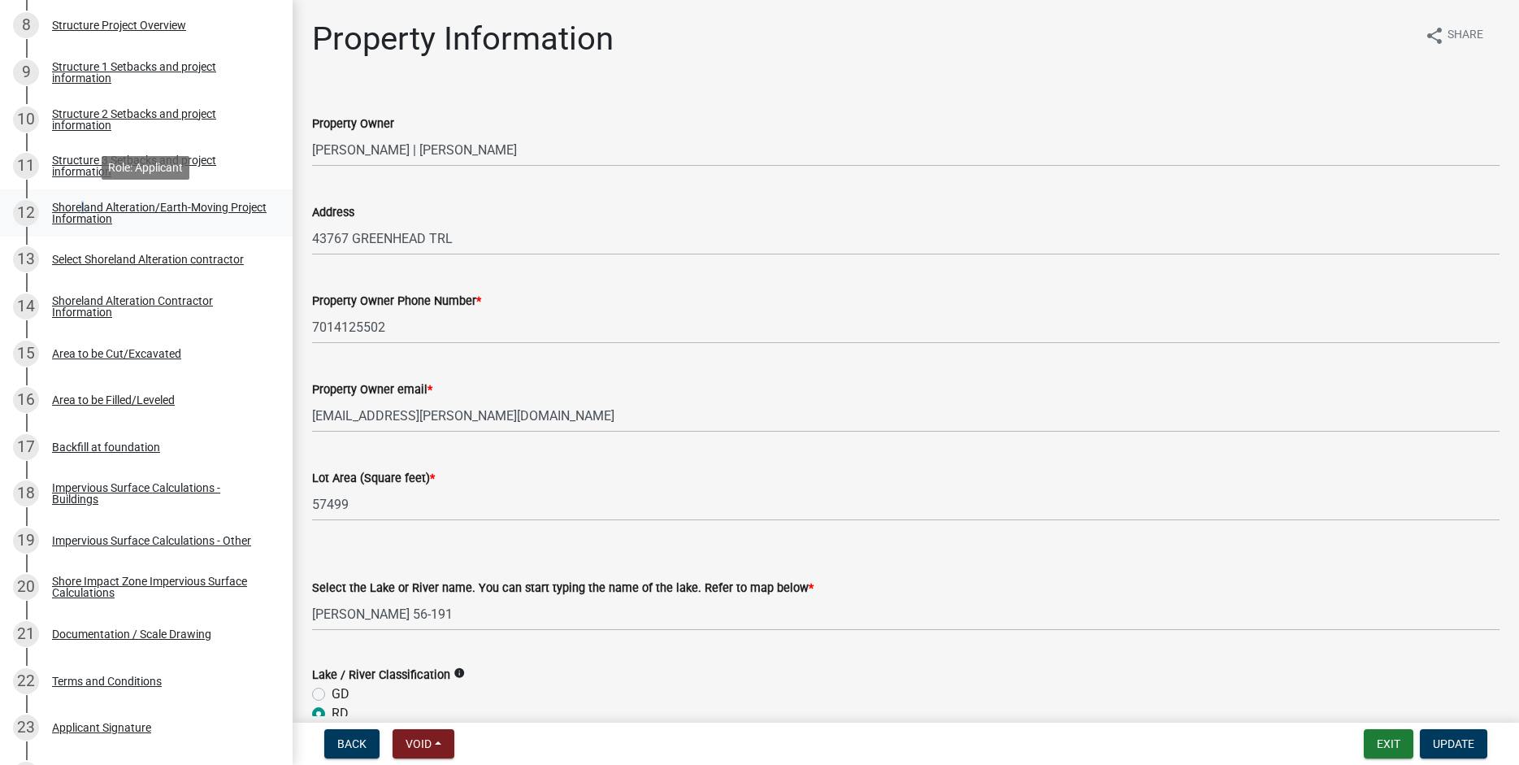
click at [79, 208] on div "Shoreland Alteration/Earth-Moving Project Information" at bounding box center [159, 213] width 215 height 23
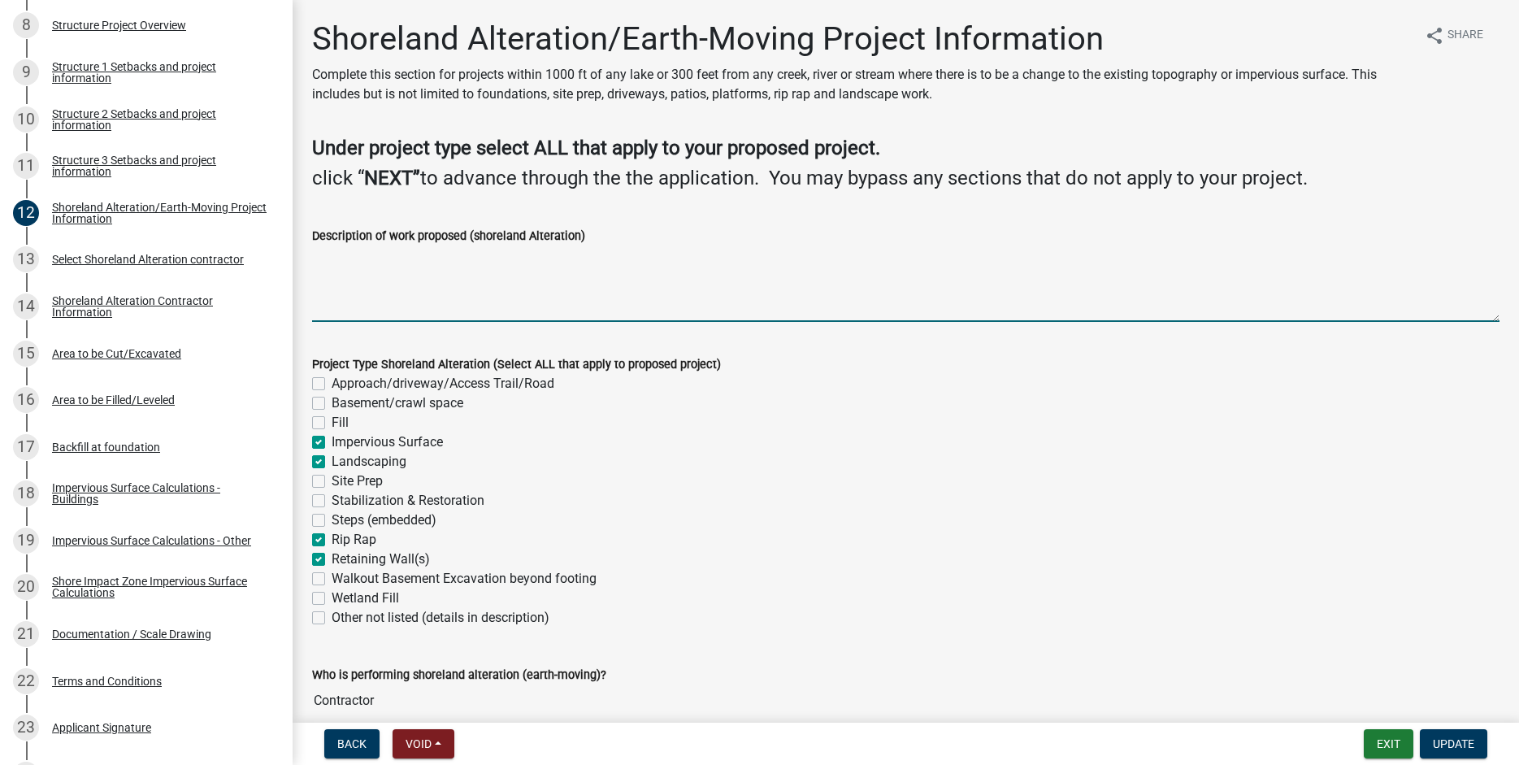
click at [329, 254] on textarea "Description of work proposed (shoreland Alteration)" at bounding box center [906, 284] width 1188 height 76
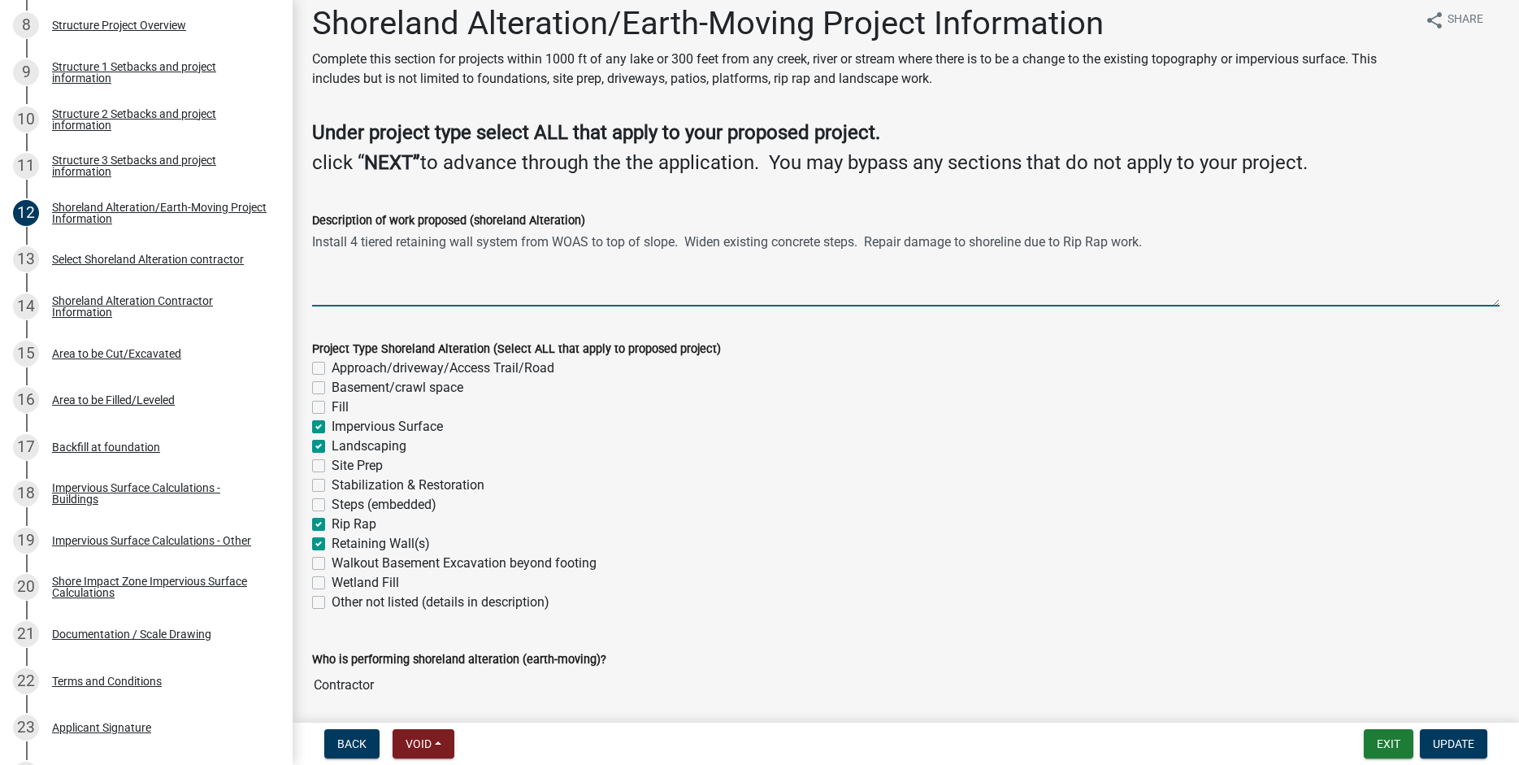
scroll to position [0, 0]
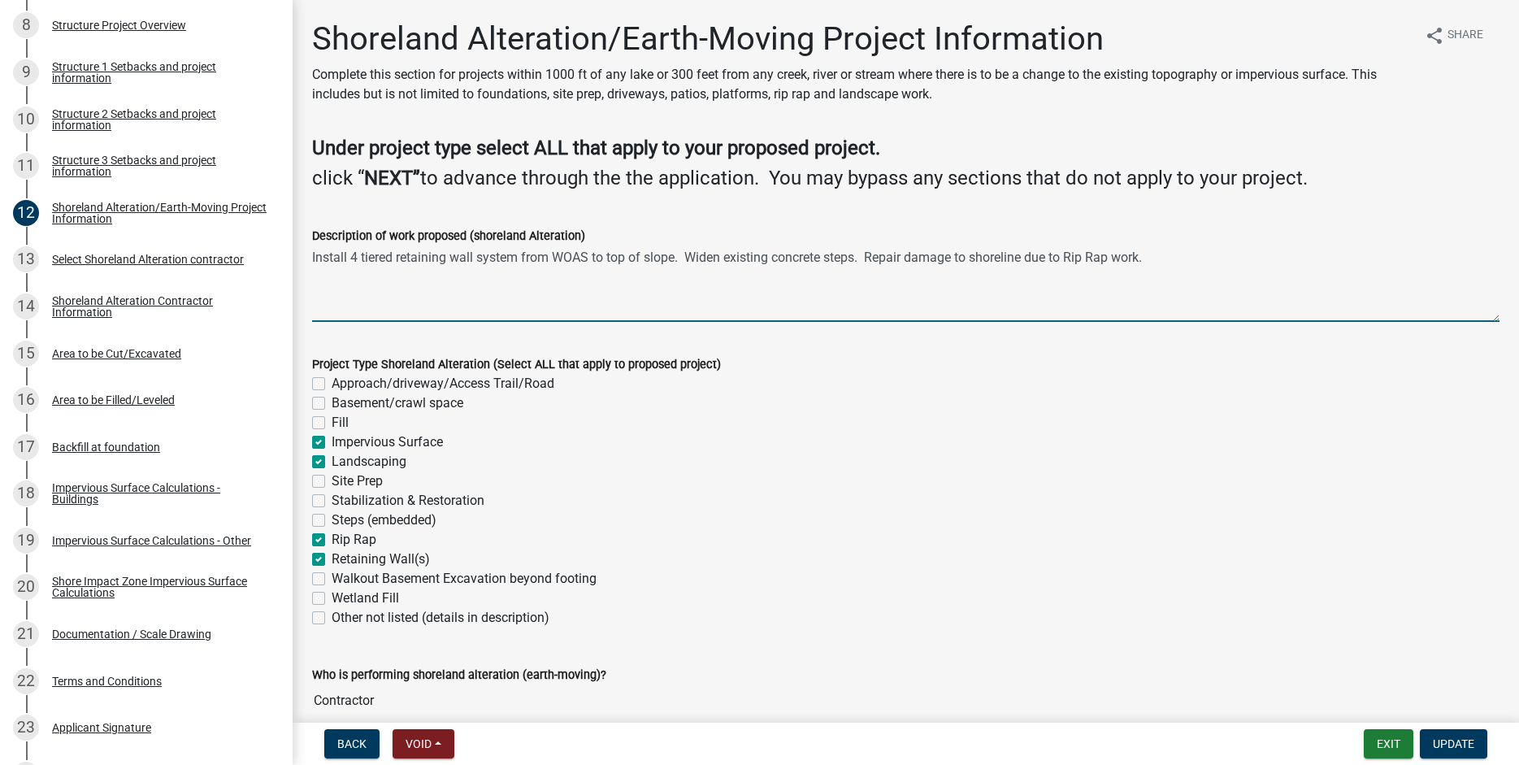
click at [870, 257] on textarea "Install 4 tiered retaining wall system from WOAS to top of slope. Widen existin…" at bounding box center [906, 284] width 1188 height 76
type textarea "Install 4 tiered retaining wall system from WOAS to top of slope. Widen existin…"
click at [1449, 745] on span "Update" at bounding box center [1453, 743] width 41 height 13
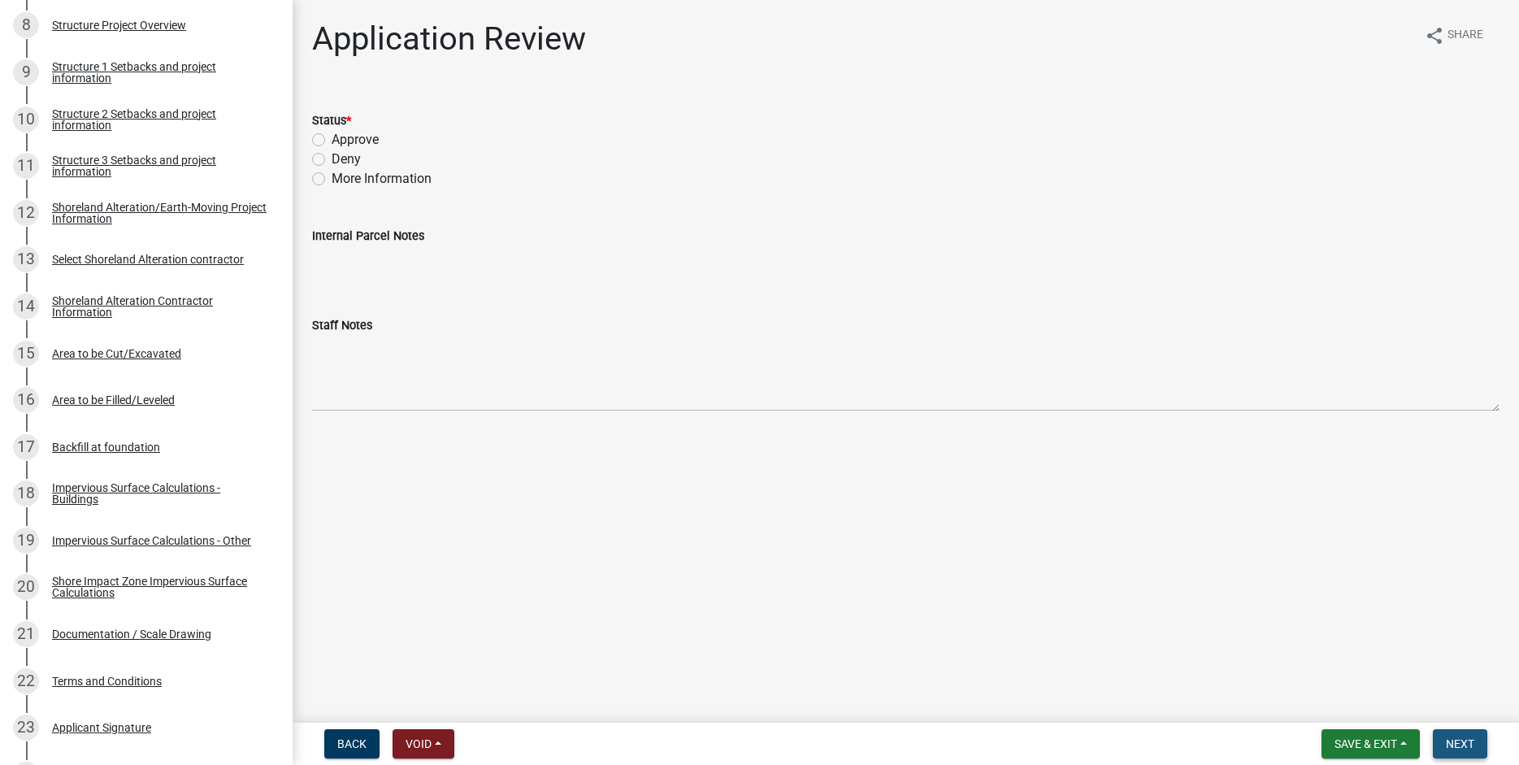
click at [1476, 737] on button "Next" at bounding box center [1460, 743] width 54 height 29
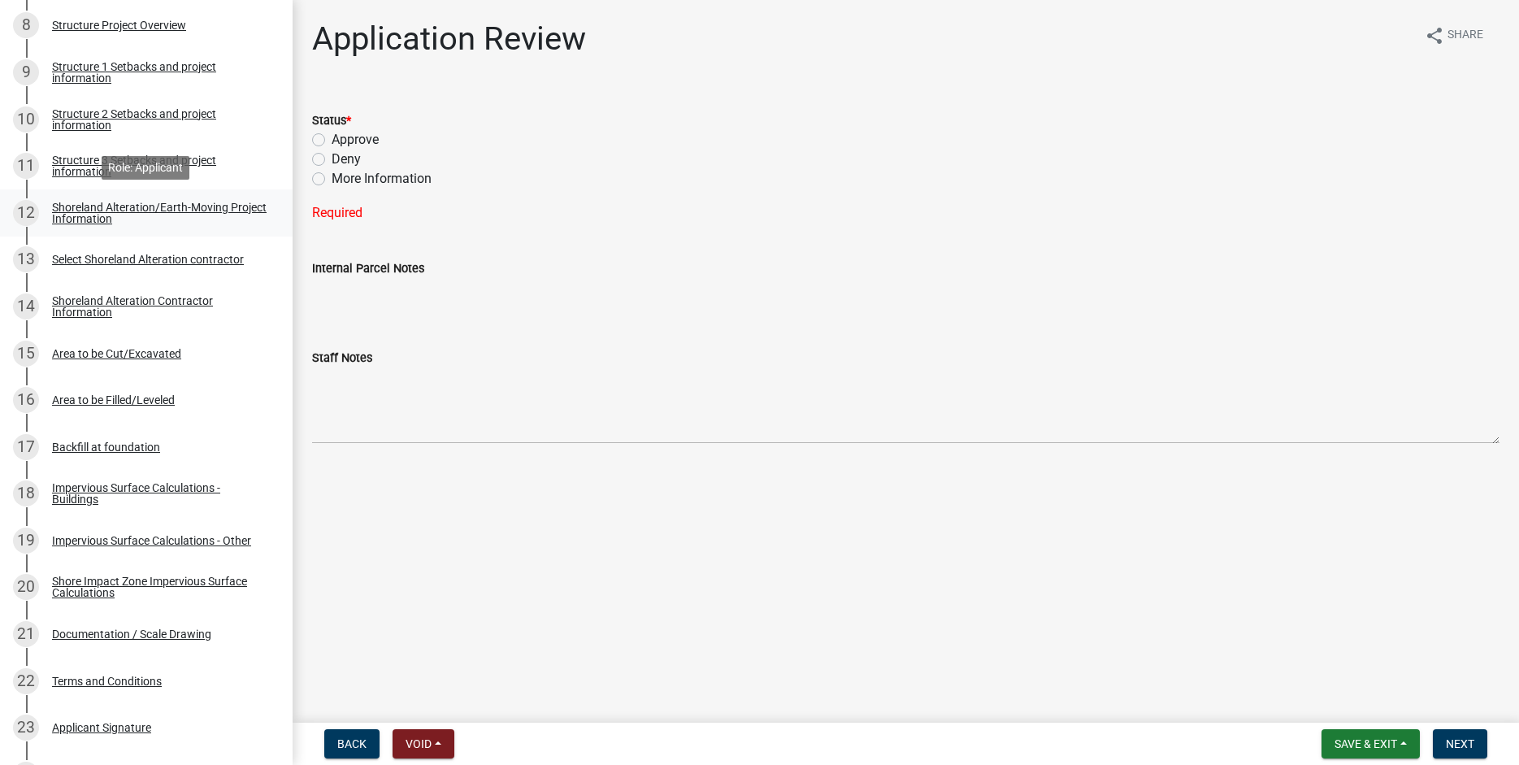
click at [102, 211] on div "Shoreland Alteration/Earth-Moving Project Information" at bounding box center [159, 213] width 215 height 23
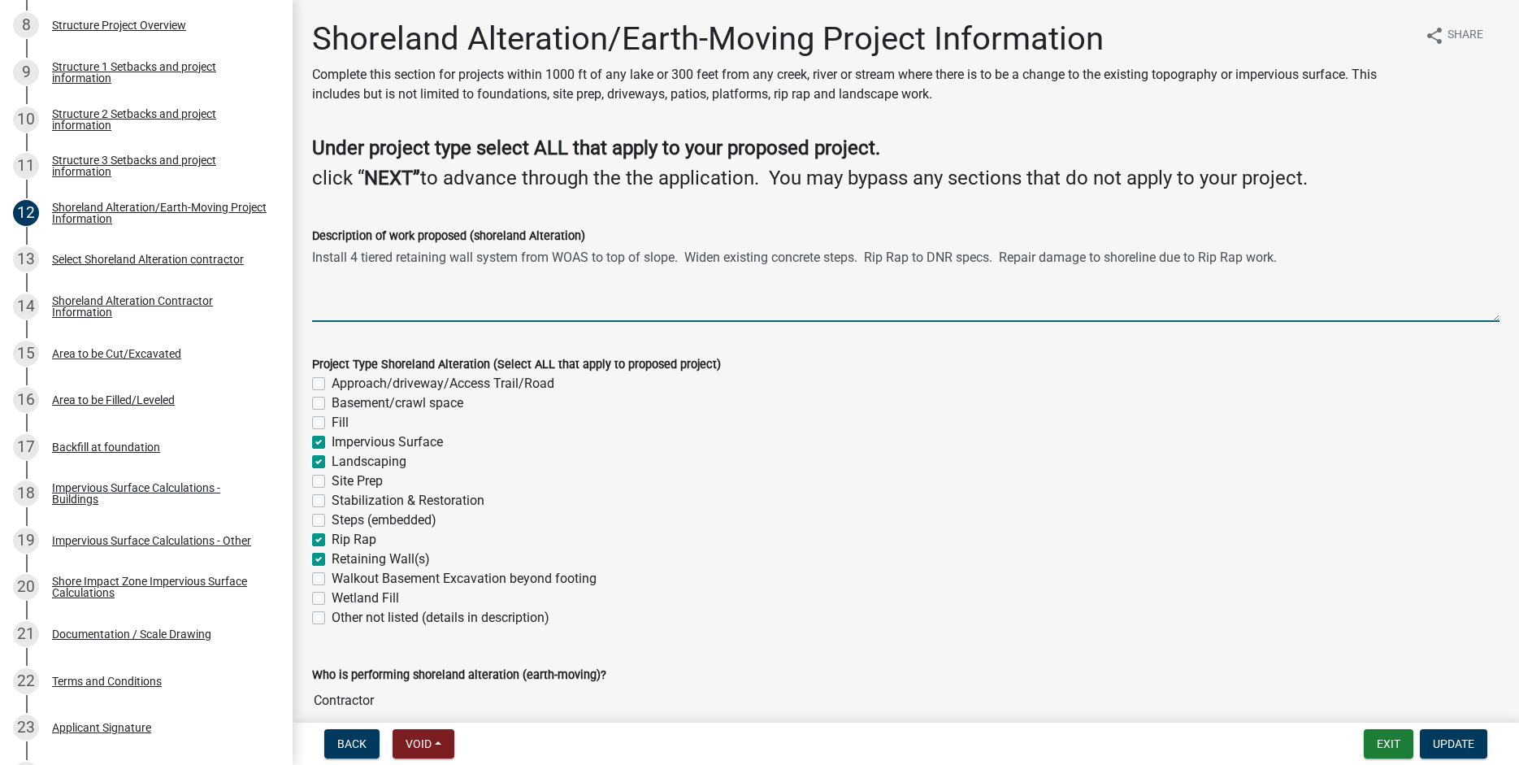
drag, startPoint x: 362, startPoint y: 256, endPoint x: 1285, endPoint y: 268, distance: 923.6
click at [1285, 268] on textarea "Install 4 tiered retaining wall system from WOAS to top of slope. Widen existin…" at bounding box center [906, 284] width 1188 height 76
click at [994, 575] on div "Walkout Basement Excavation beyond footing" at bounding box center [906, 579] width 1188 height 20
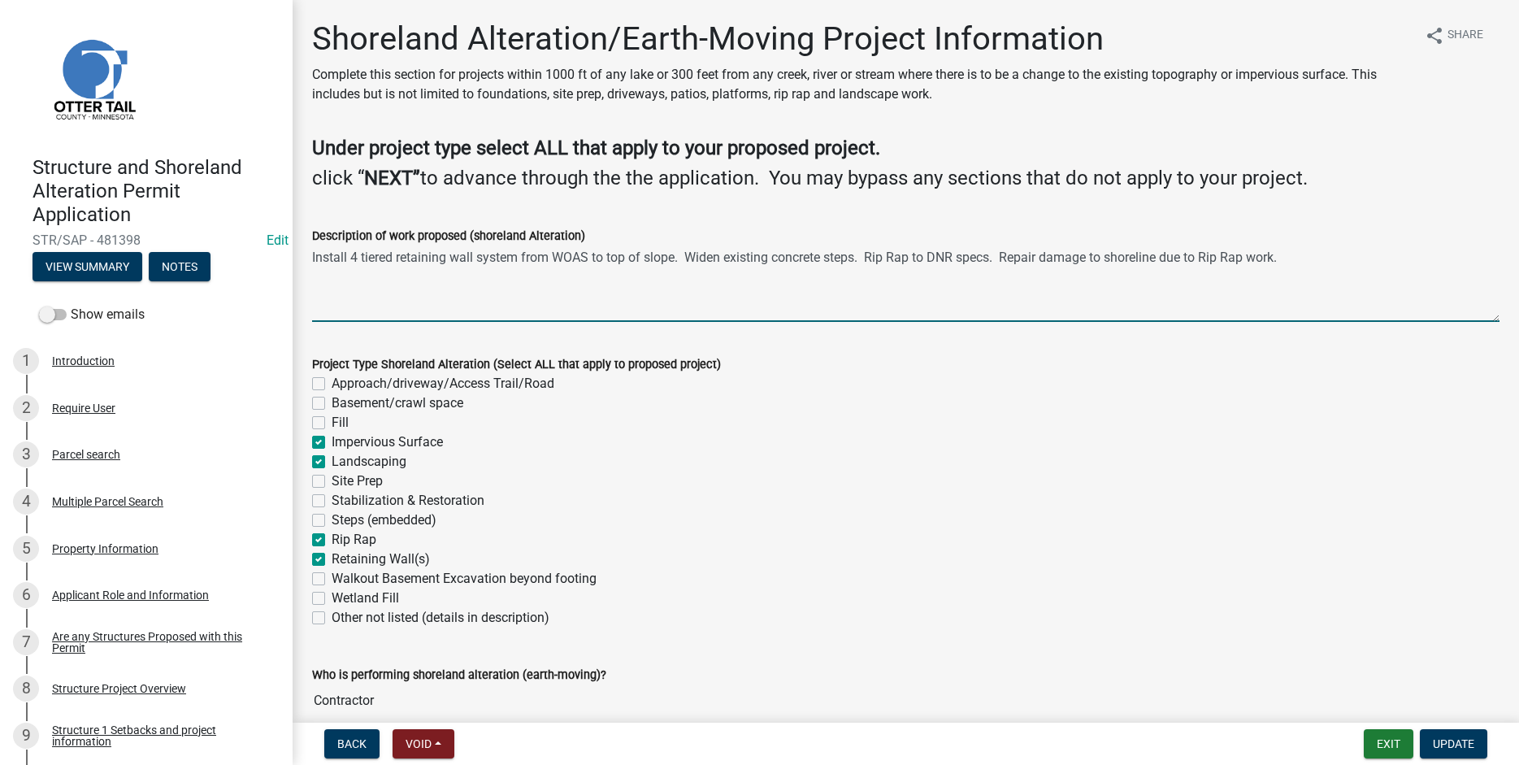
drag, startPoint x: 324, startPoint y: 258, endPoint x: 1274, endPoint y: 271, distance: 950.5
click at [1286, 279] on textarea "Install 4 tiered retaining wall system from WOAS to top of slope. Widen existin…" at bounding box center [906, 284] width 1188 height 76
click at [781, 526] on div "Steps (embedded)" at bounding box center [906, 521] width 1188 height 20
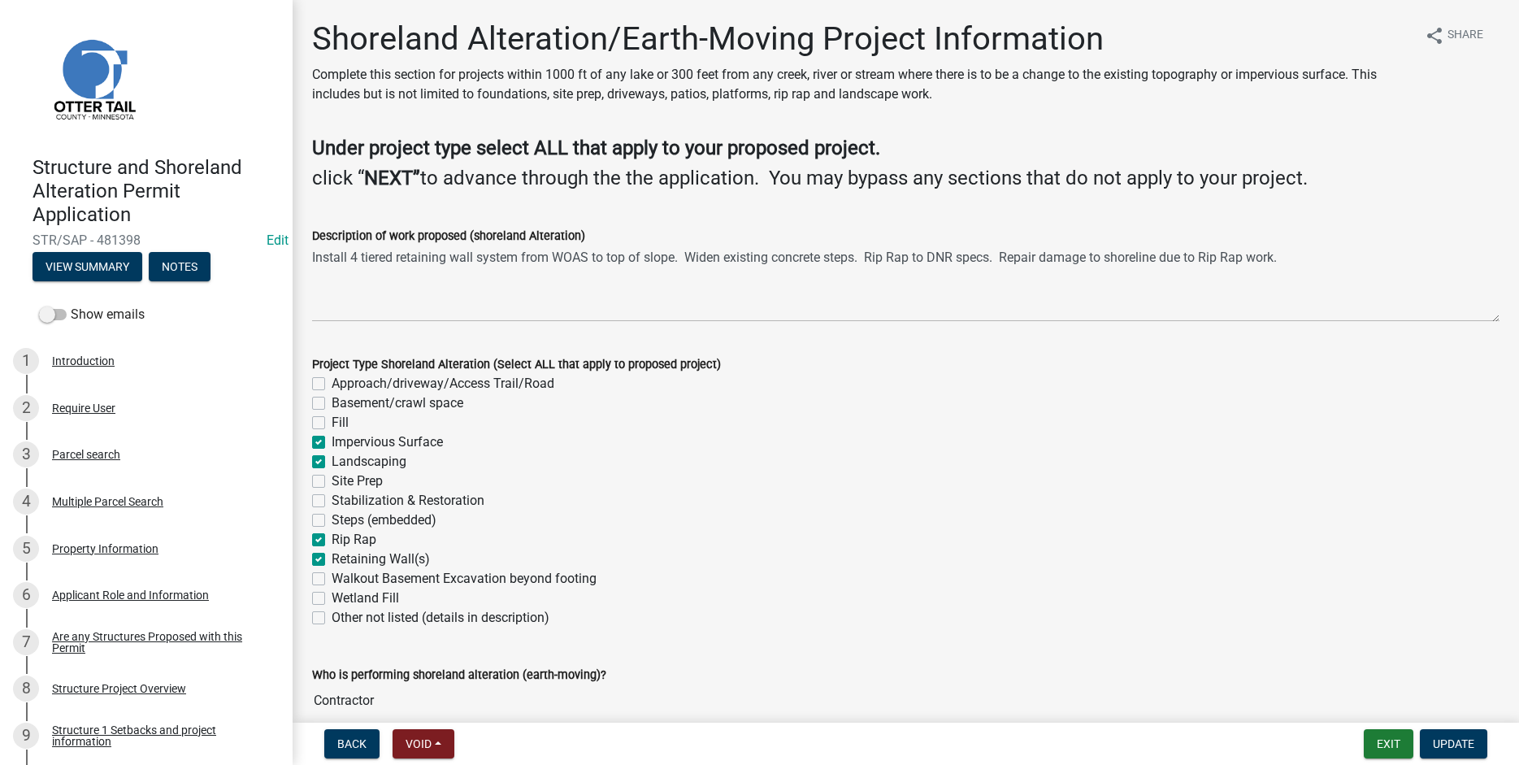
click at [773, 442] on div "Impervious Surface" at bounding box center [906, 443] width 1188 height 20
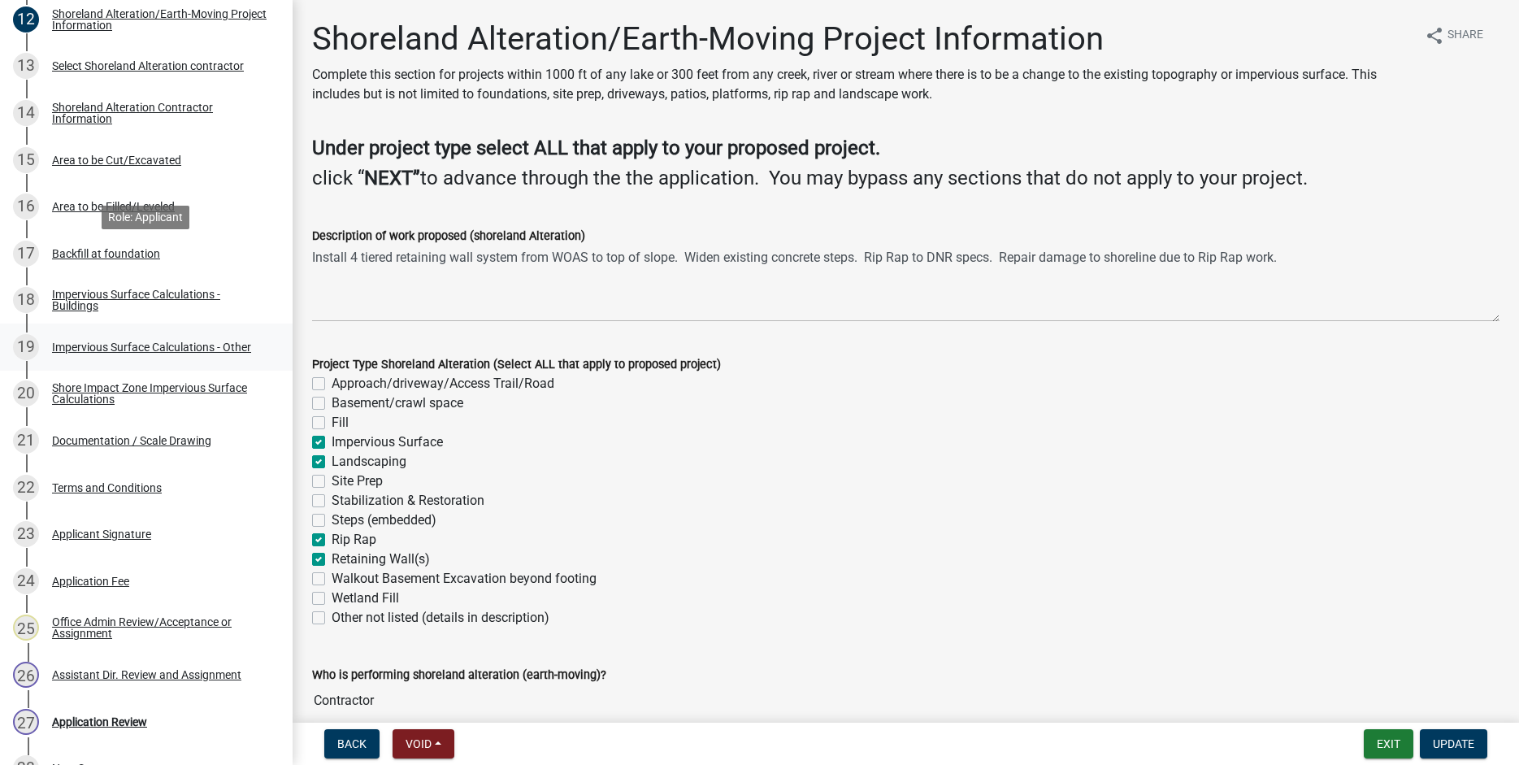
scroll to position [1035, 0]
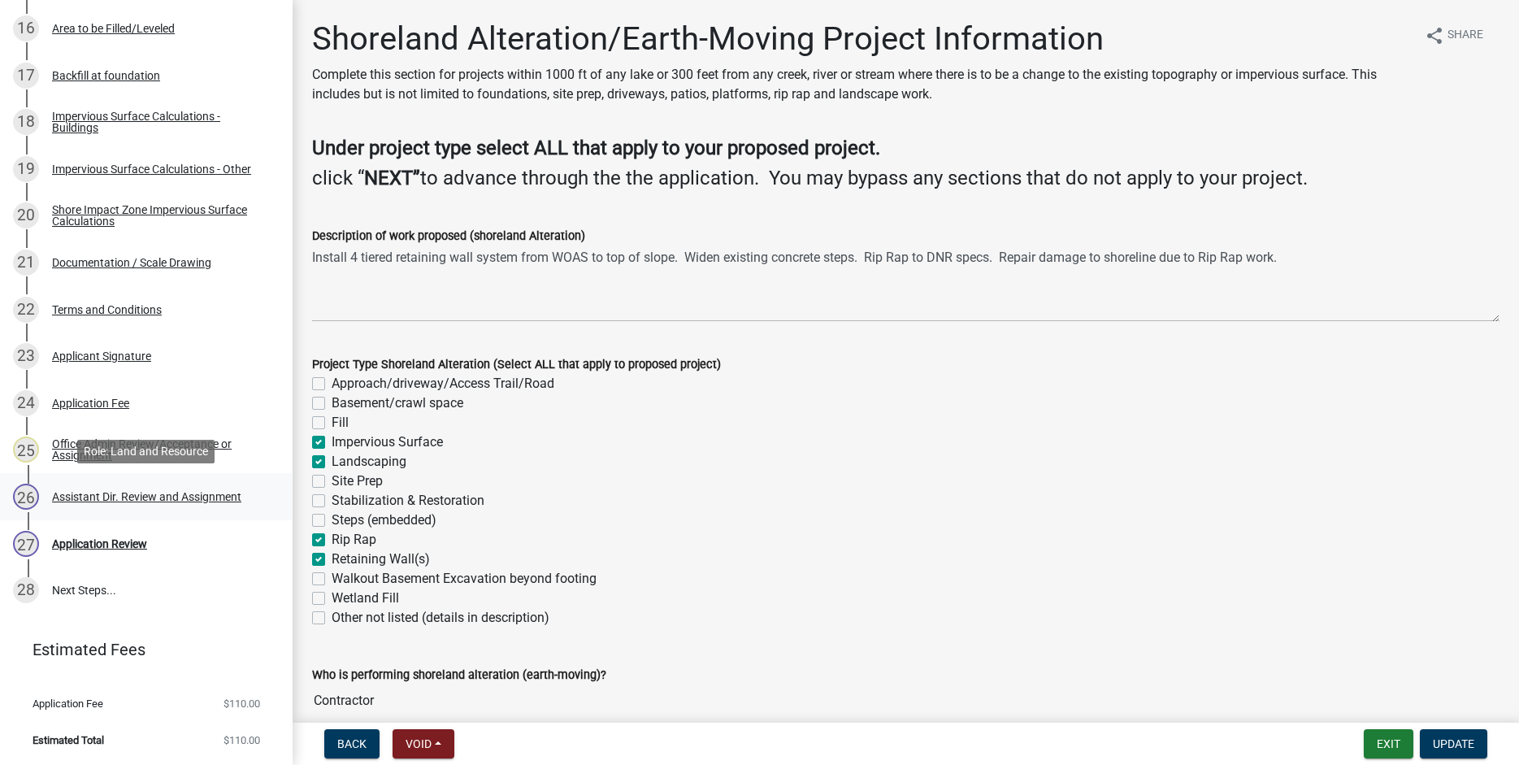
click at [113, 499] on div "Assistant Dir. Review and Assignment" at bounding box center [146, 496] width 189 height 11
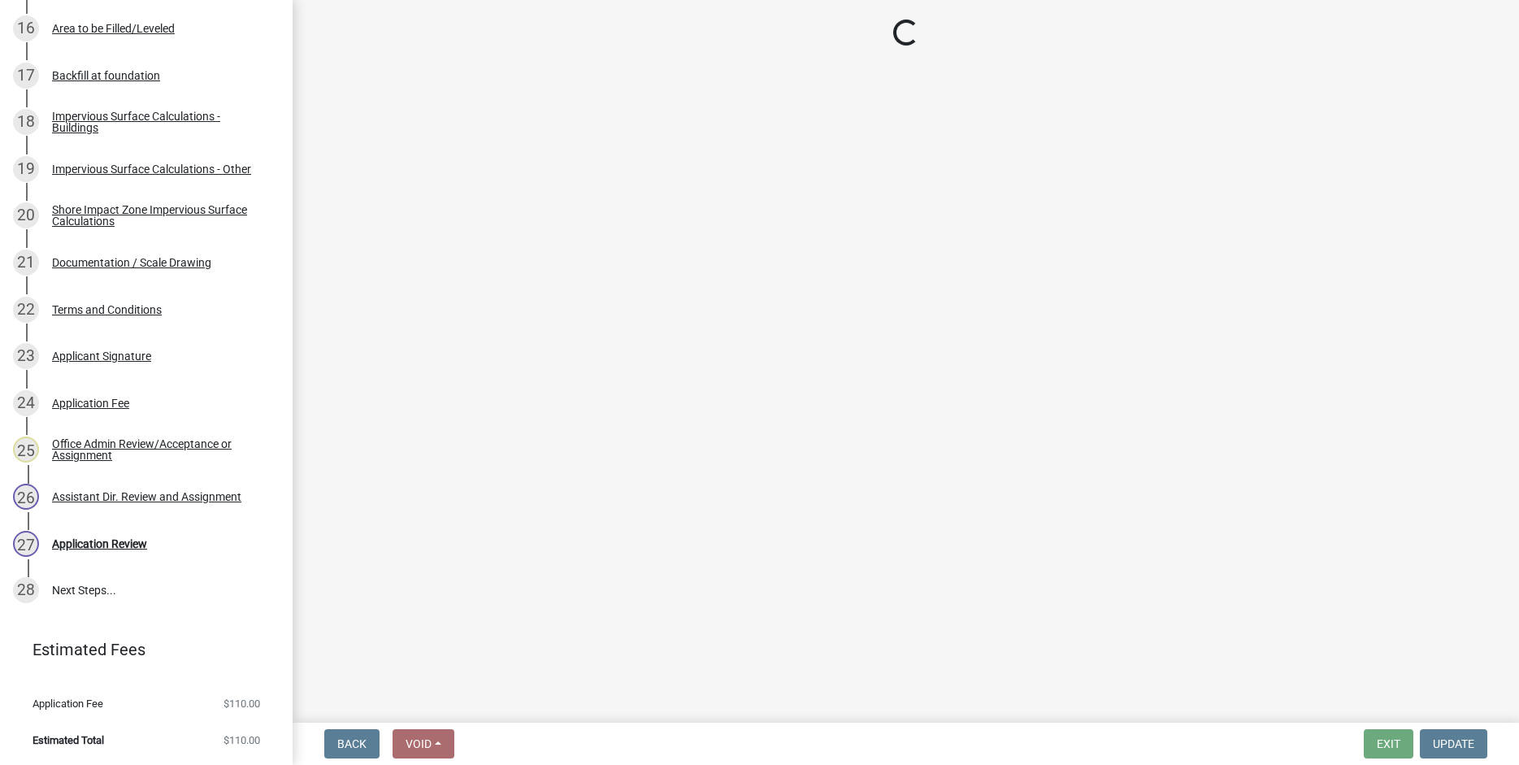
select select "587f38f5-c90e-4c12-9e10-d3e23909bbca"
select select "b1ab52ec-9759-48a2-a5bb-a8b7da6cd639"
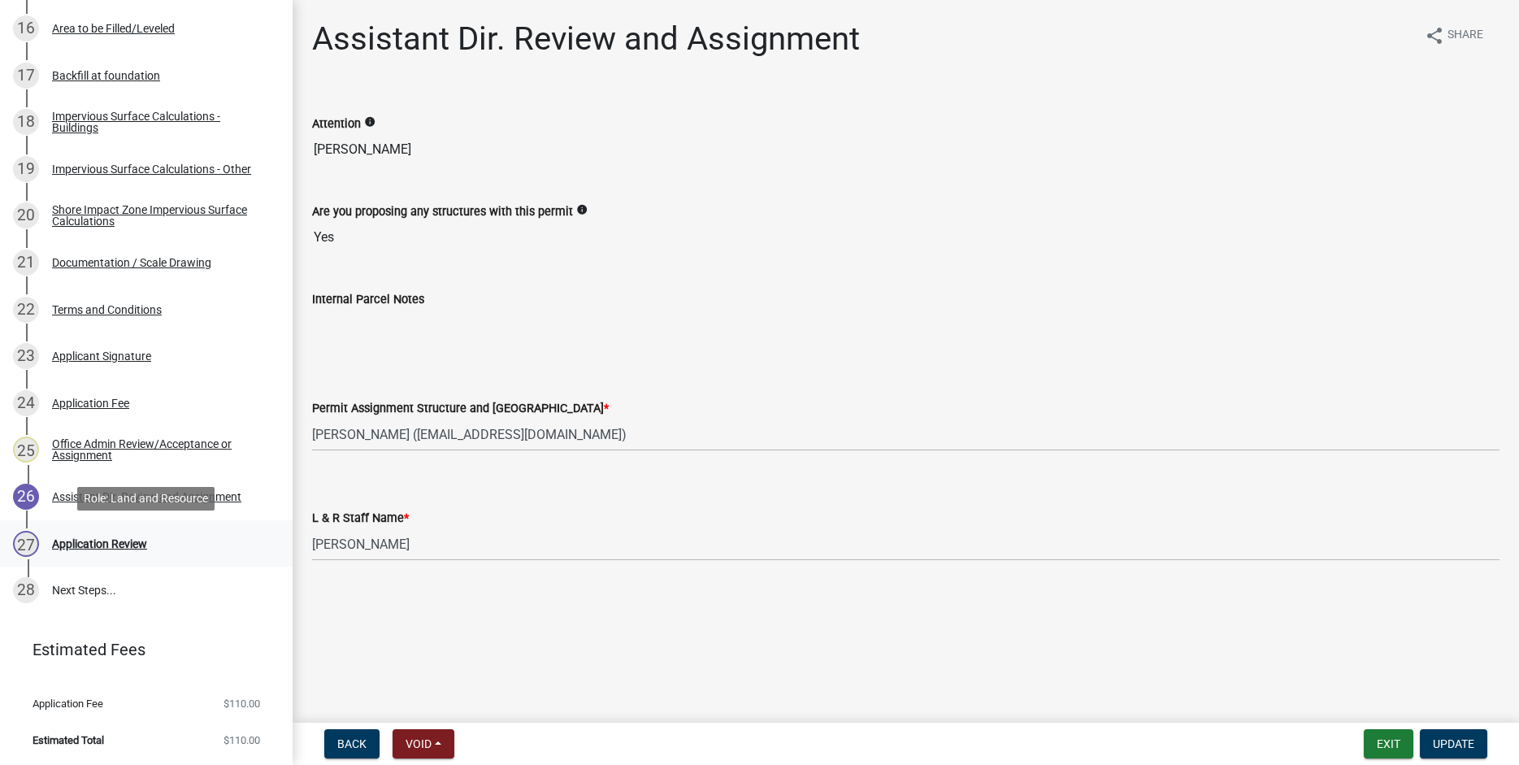
click at [97, 541] on div "Application Review" at bounding box center [99, 543] width 95 height 11
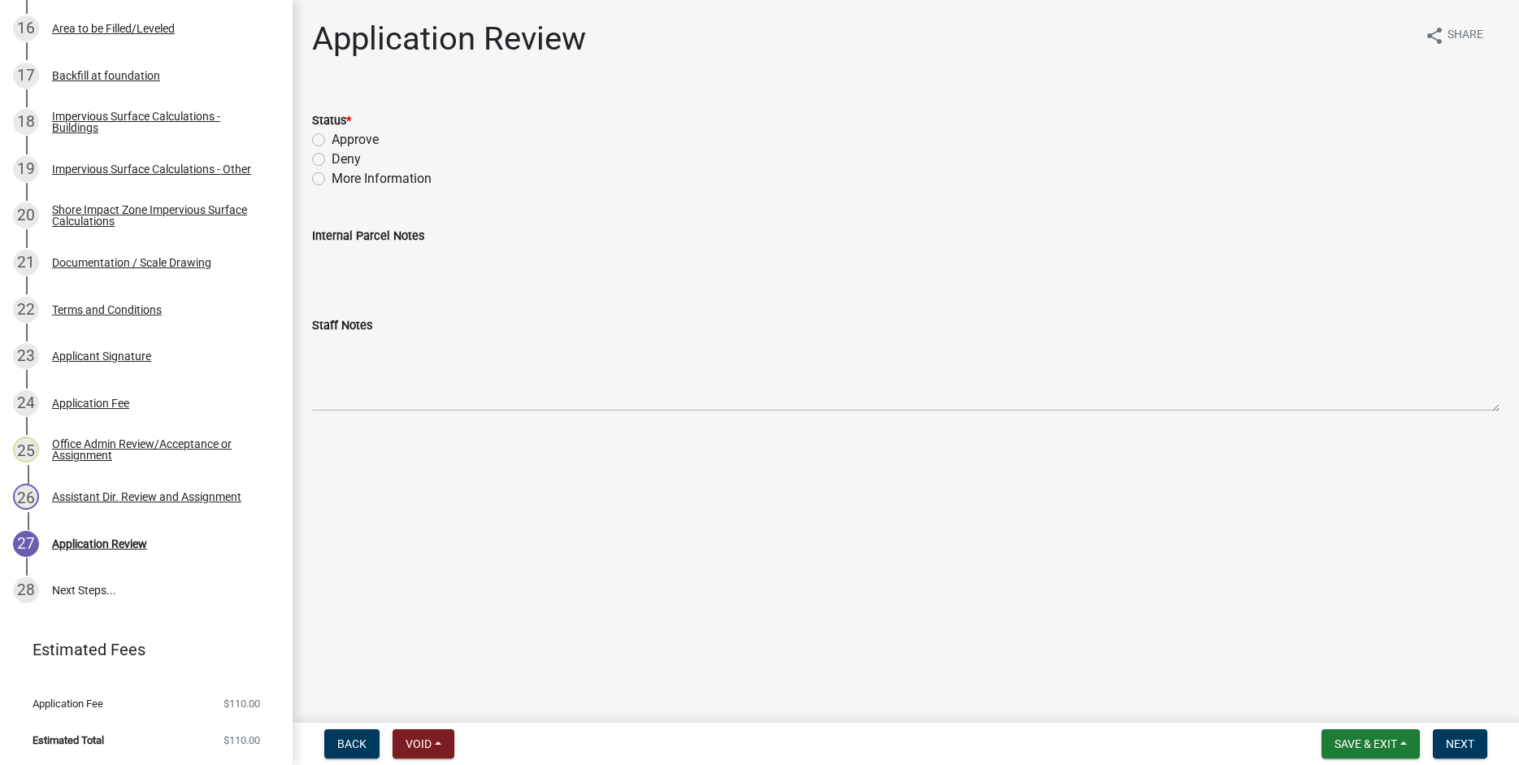
click at [332, 137] on label "Approve" at bounding box center [355, 140] width 47 height 20
click at [332, 137] on input "Approve" at bounding box center [337, 135] width 11 height 11
radio input "true"
click at [1463, 741] on span "Next" at bounding box center [1460, 743] width 28 height 13
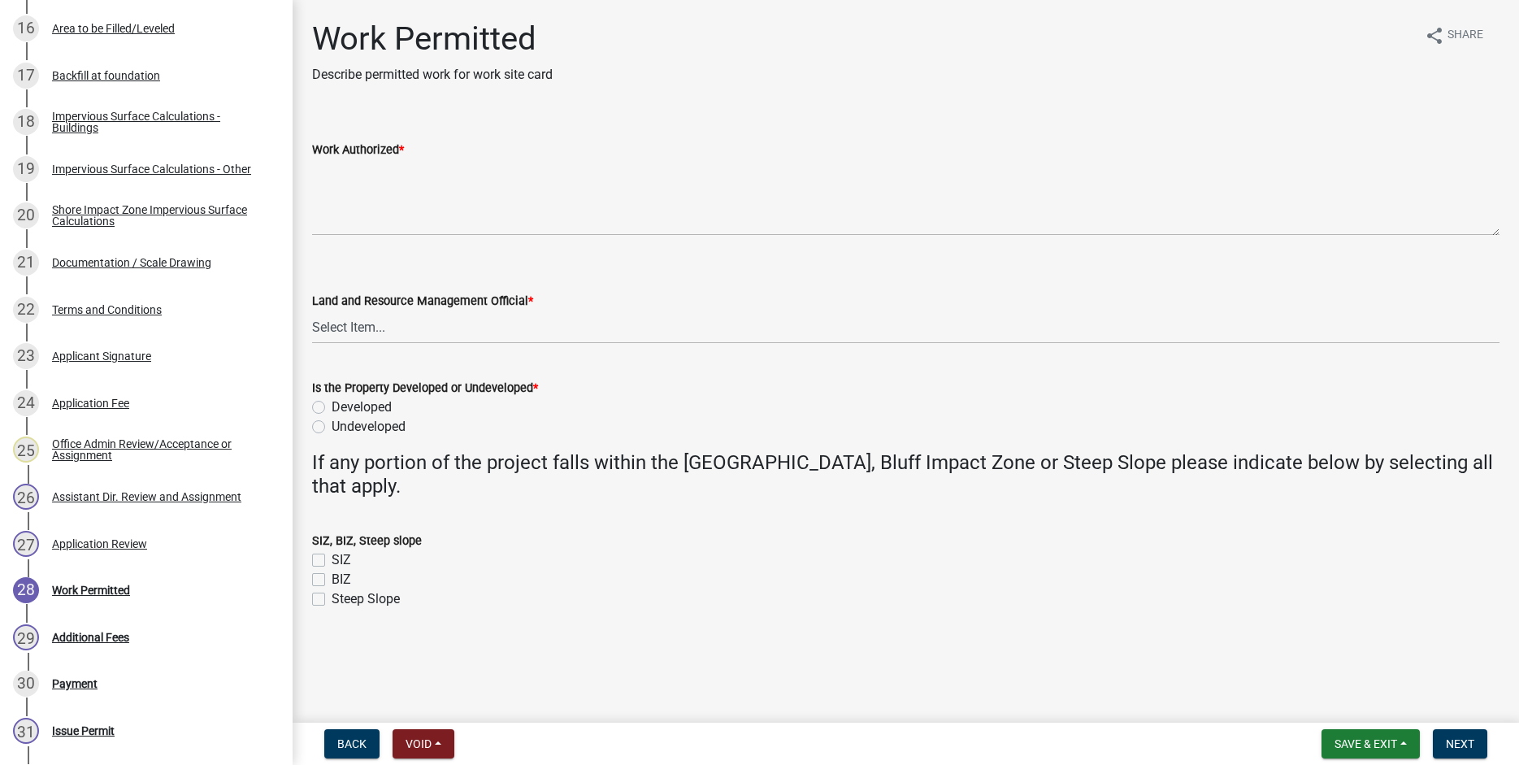
scroll to position [1363, 0]
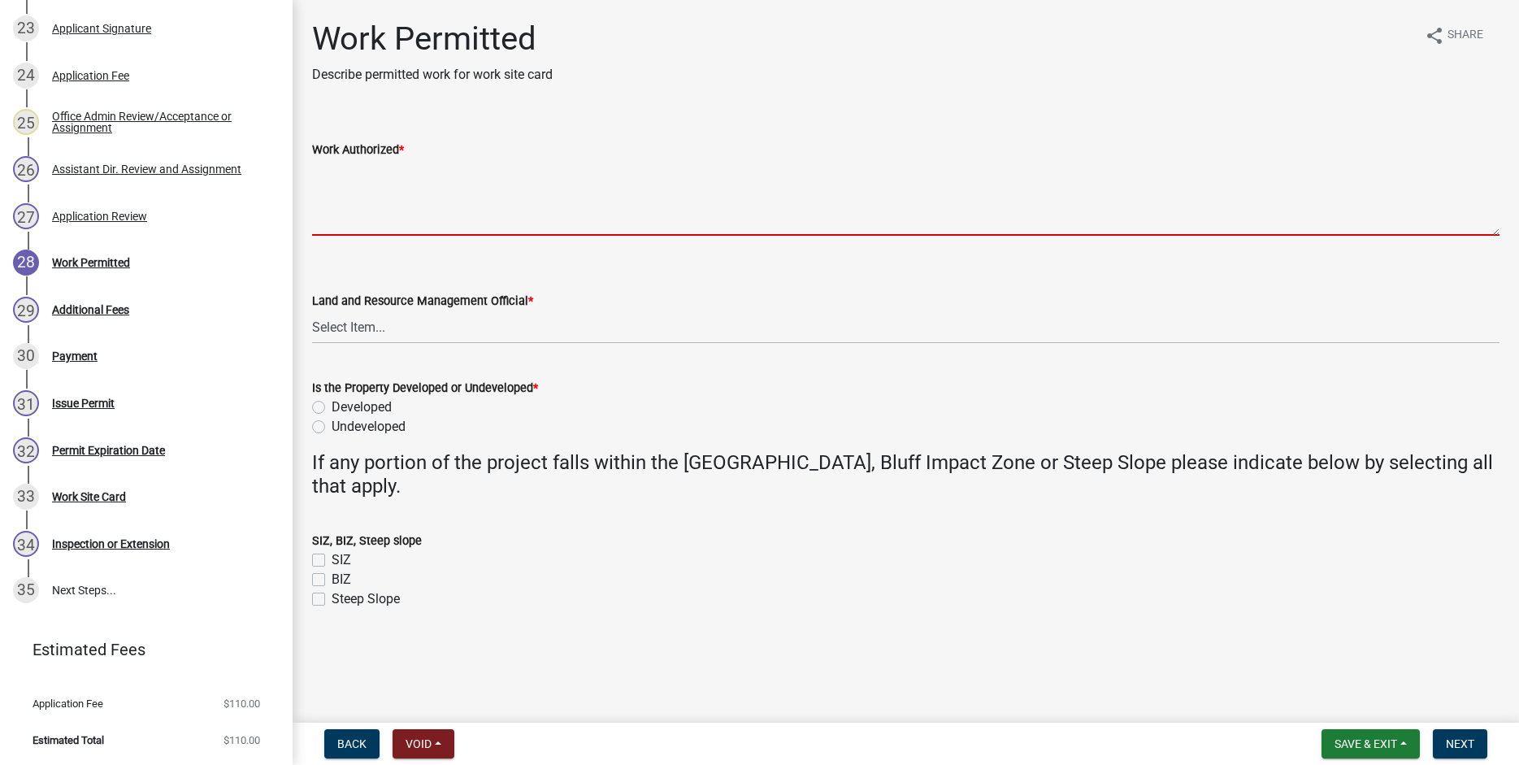
paste textarea "Install 4 tiered retaining wall system from WOAS to top of slope. Widen existin…"
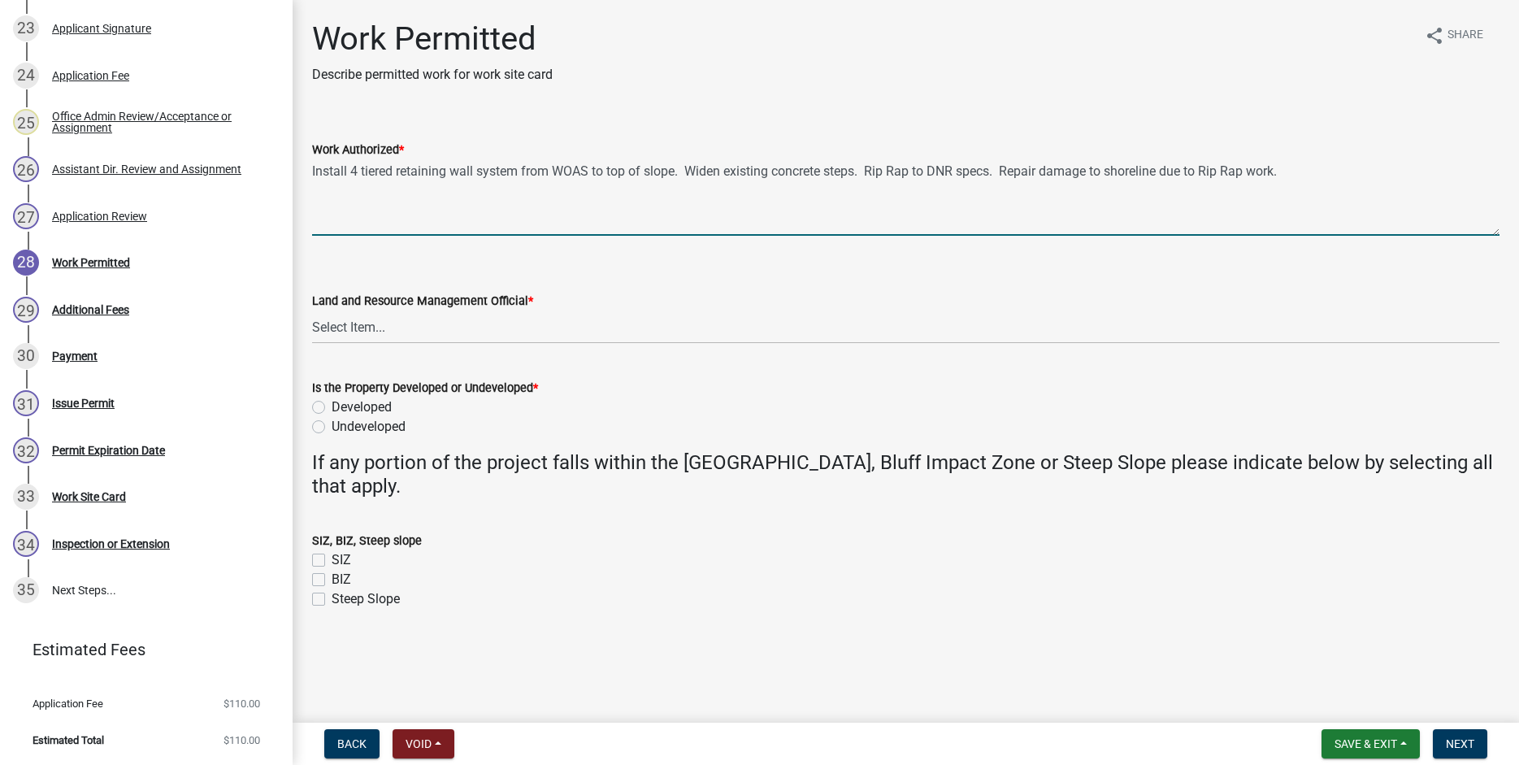
click at [859, 171] on textarea "Install 4 tiered retaining wall system from WOAS to top of slope. Widen existin…" at bounding box center [906, 197] width 1188 height 76
click at [675, 171] on textarea "Install 4 tiered retaining wall system from WOAS to top of slope. Widen existin…" at bounding box center [906, 197] width 1188 height 76
click at [1415, 175] on textarea "Install 4 tiered retaining wall system from WOAS to top of slope (see plans). W…" at bounding box center [906, 197] width 1188 height 76
click at [349, 184] on textarea "Install 4 tiered retaining wall system from WOAS to top of slope (see plans). W…" at bounding box center [906, 197] width 1188 height 76
click at [1110, 185] on textarea "Install 4 tiered retaining wall system from WOAS to top of slope (see plans). W…" at bounding box center [906, 197] width 1188 height 76
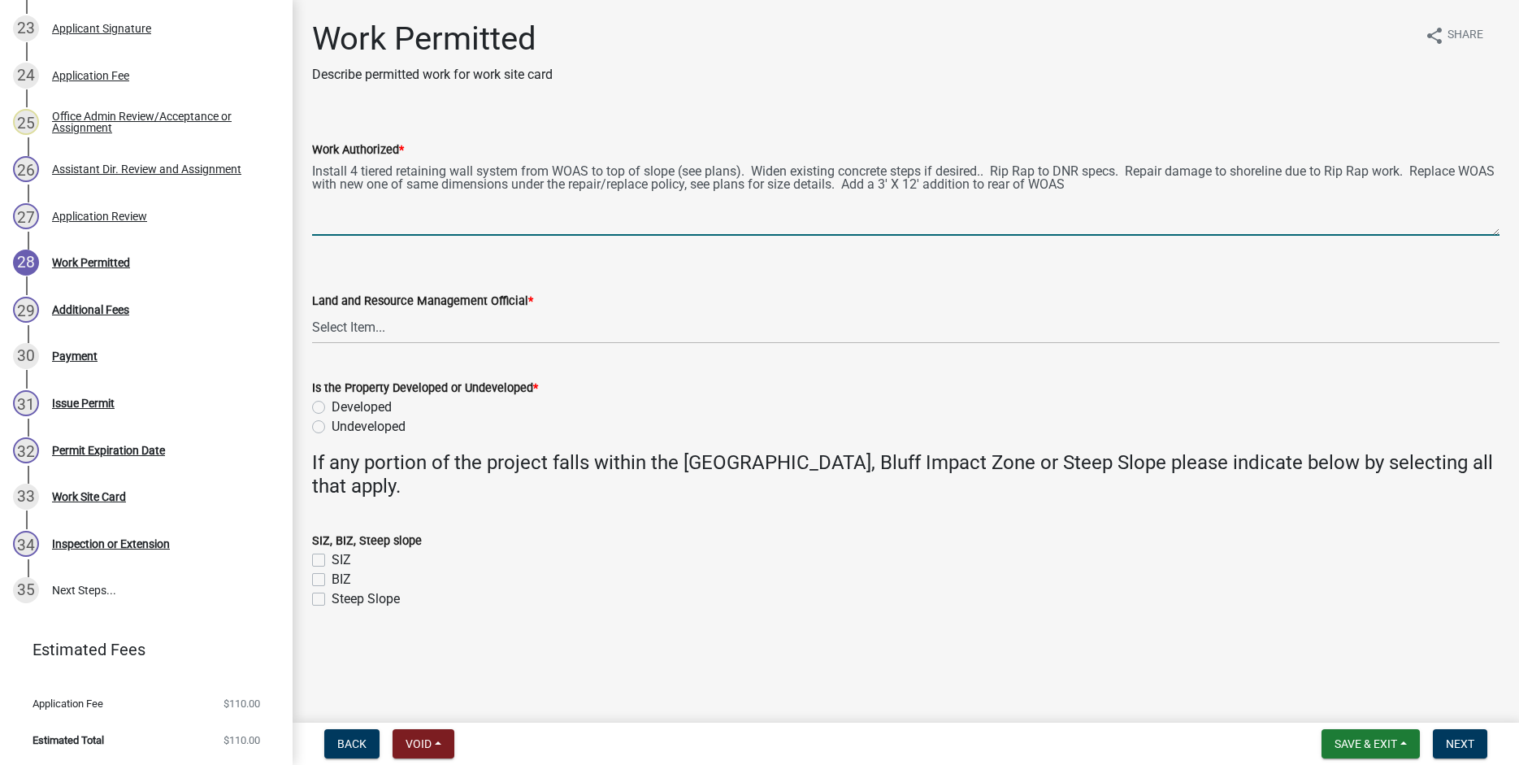
click at [930, 174] on textarea "Install 4 tiered retaining wall system from WOAS to top of slope (see plans). W…" at bounding box center [906, 197] width 1188 height 76
drag, startPoint x: 1224, startPoint y: 184, endPoint x: 1231, endPoint y: 213, distance: 30.0
click at [1224, 185] on textarea "Install 4 tiered retaining wall system from WOAS to top of slope (see plans). W…" at bounding box center [906, 197] width 1188 height 76
click at [454, 197] on textarea "Install 4 tiered retaining wall system from WOAS to top of slope (see plans). W…" at bounding box center [906, 197] width 1188 height 76
click at [522, 199] on textarea "Install 4 tiered retaining wall system from WOAS to top of slope (see plans). W…" at bounding box center [906, 197] width 1188 height 76
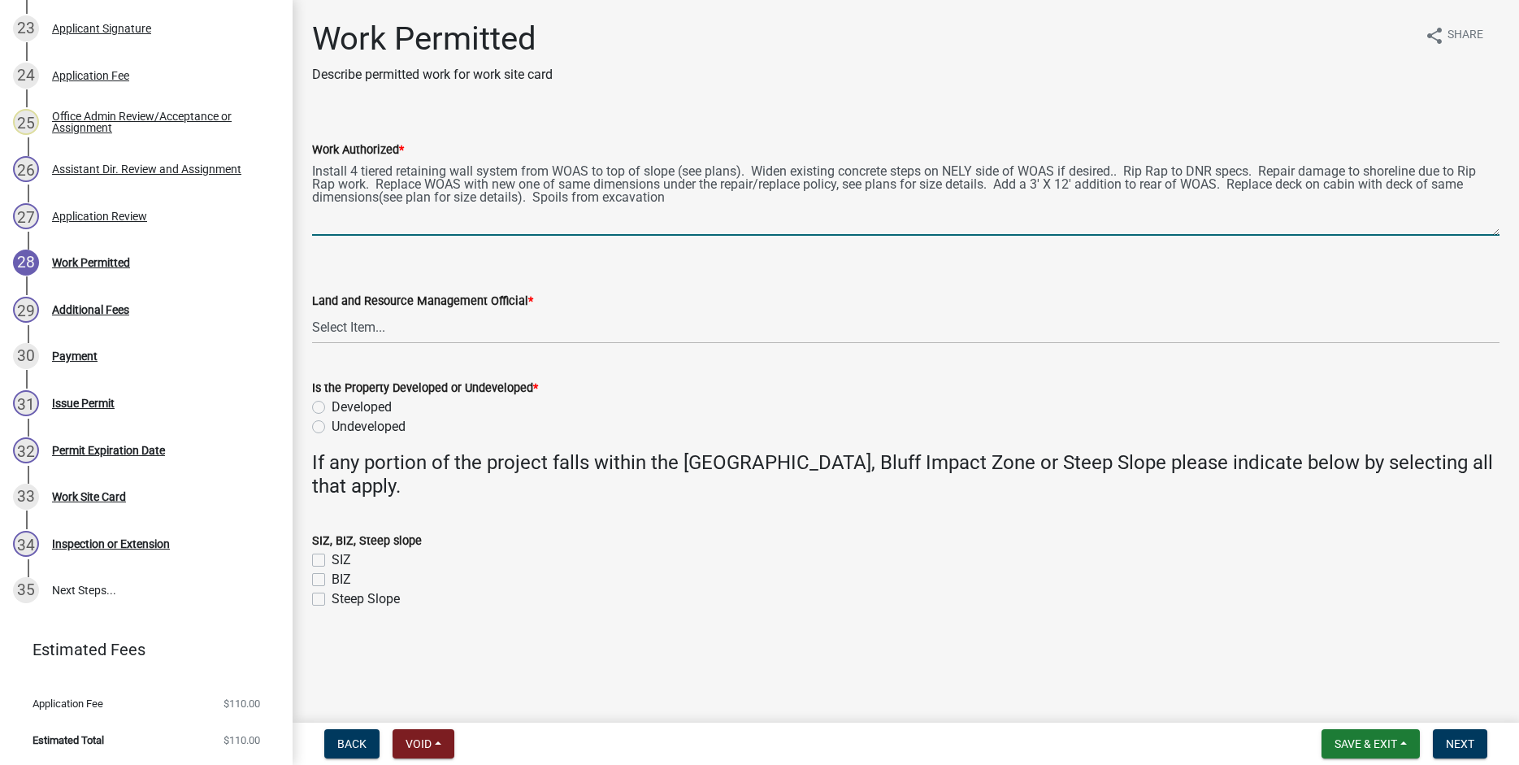
drag, startPoint x: 603, startPoint y: 198, endPoint x: 607, endPoint y: 229, distance: 31.2
click at [604, 198] on textarea "Install 4 tiered retaining wall system from WOAS to top of slope (see plans). W…" at bounding box center [906, 197] width 1188 height 76
click at [815, 198] on textarea "Install 4 tiered retaining wall system from WOAS to top of slope (see plans). W…" at bounding box center [906, 197] width 1188 height 76
click at [1400, 203] on textarea "Install 4 tiered retaining wall system from WOAS to top of slope (see plans). W…" at bounding box center [906, 197] width 1188 height 76
click at [313, 210] on textarea "Install 4 tiered retaining wall system from WOAS to top of slope (see plans). W…" at bounding box center [906, 197] width 1188 height 76
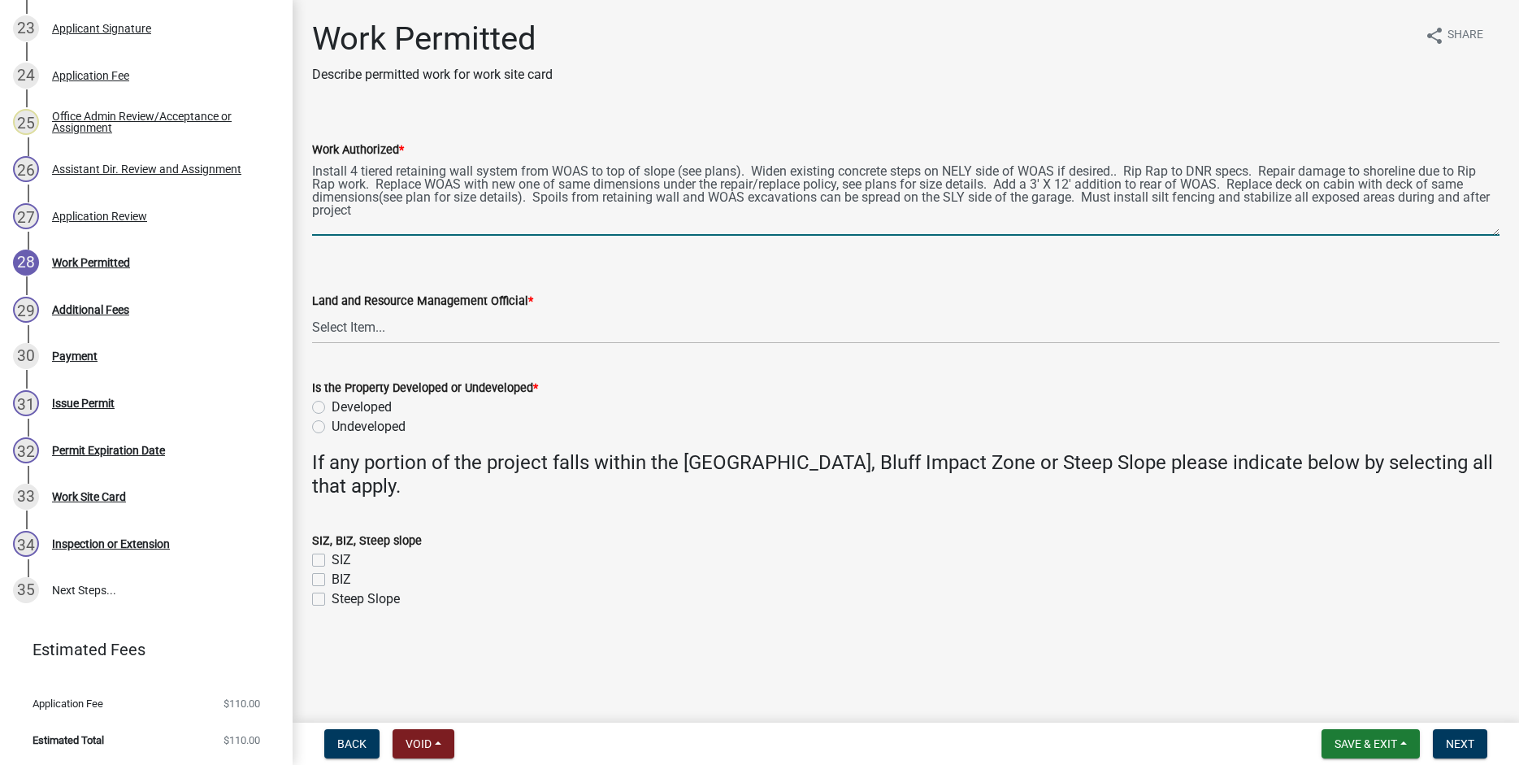
click at [1495, 198] on textarea "Install 4 tiered retaining wall system from WOAS to top of slope (see plans). W…" at bounding box center [906, 197] width 1188 height 76
click at [434, 213] on textarea "Install 4 tiered retaining wall system from WOAS to top of slope (see plans). W…" at bounding box center [906, 197] width 1188 height 76
type textarea "Install 4 tiered retaining wall system from WOAS to top of slope (see plans). W…"
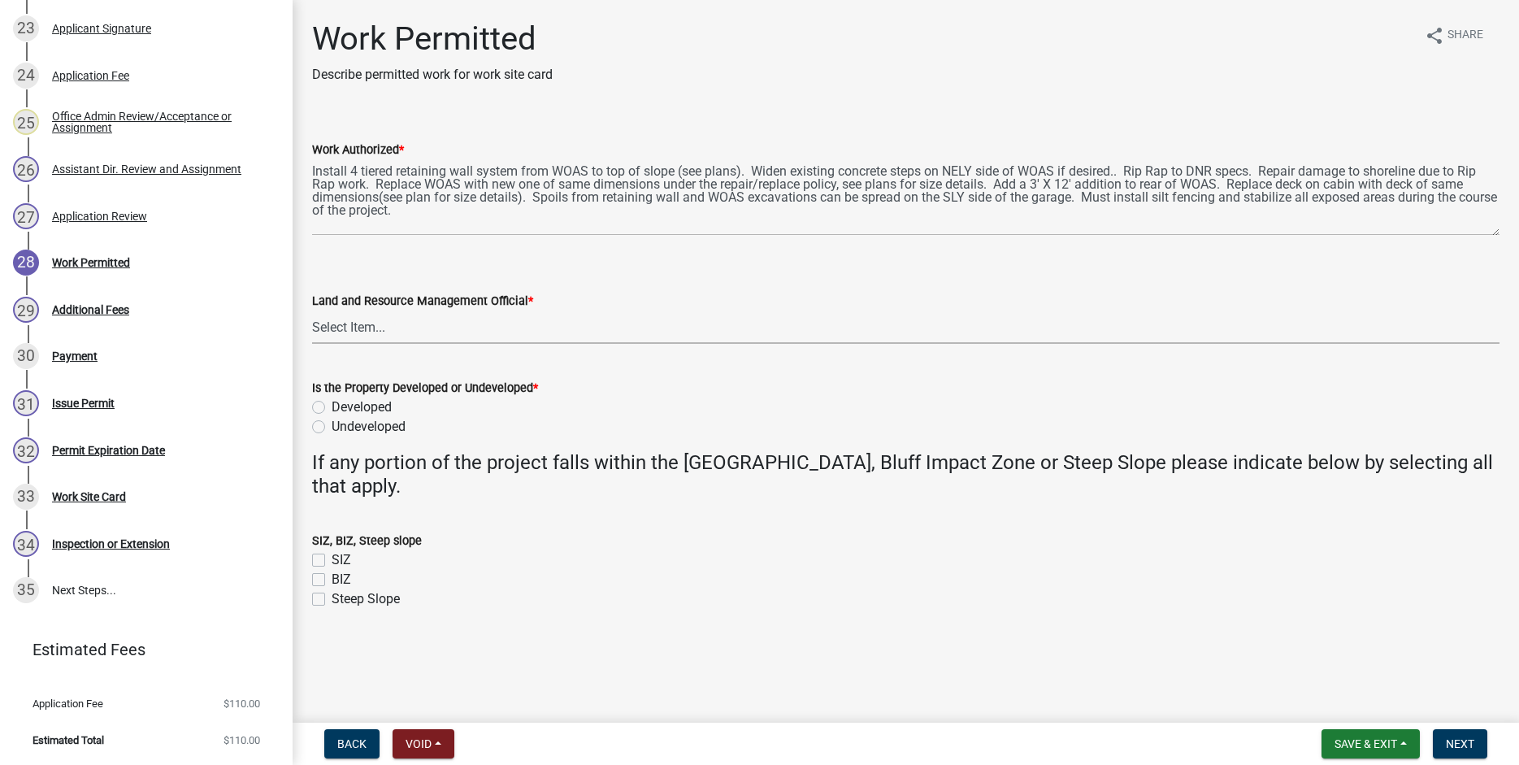
click at [312, 311] on select "Select Item... [PERSON_NAME] [PERSON_NAME] [PERSON_NAME] [PERSON_NAME] [PERSON_…" at bounding box center [906, 327] width 1188 height 33
click option "[PERSON_NAME]" at bounding box center [0, 0] width 0 height 0
select select "b1ab52ec-9759-48a2-a5bb-a8b7da6cd639"
click at [332, 406] on label "Developed" at bounding box center [362, 408] width 60 height 20
click at [332, 406] on input "Developed" at bounding box center [337, 403] width 11 height 11
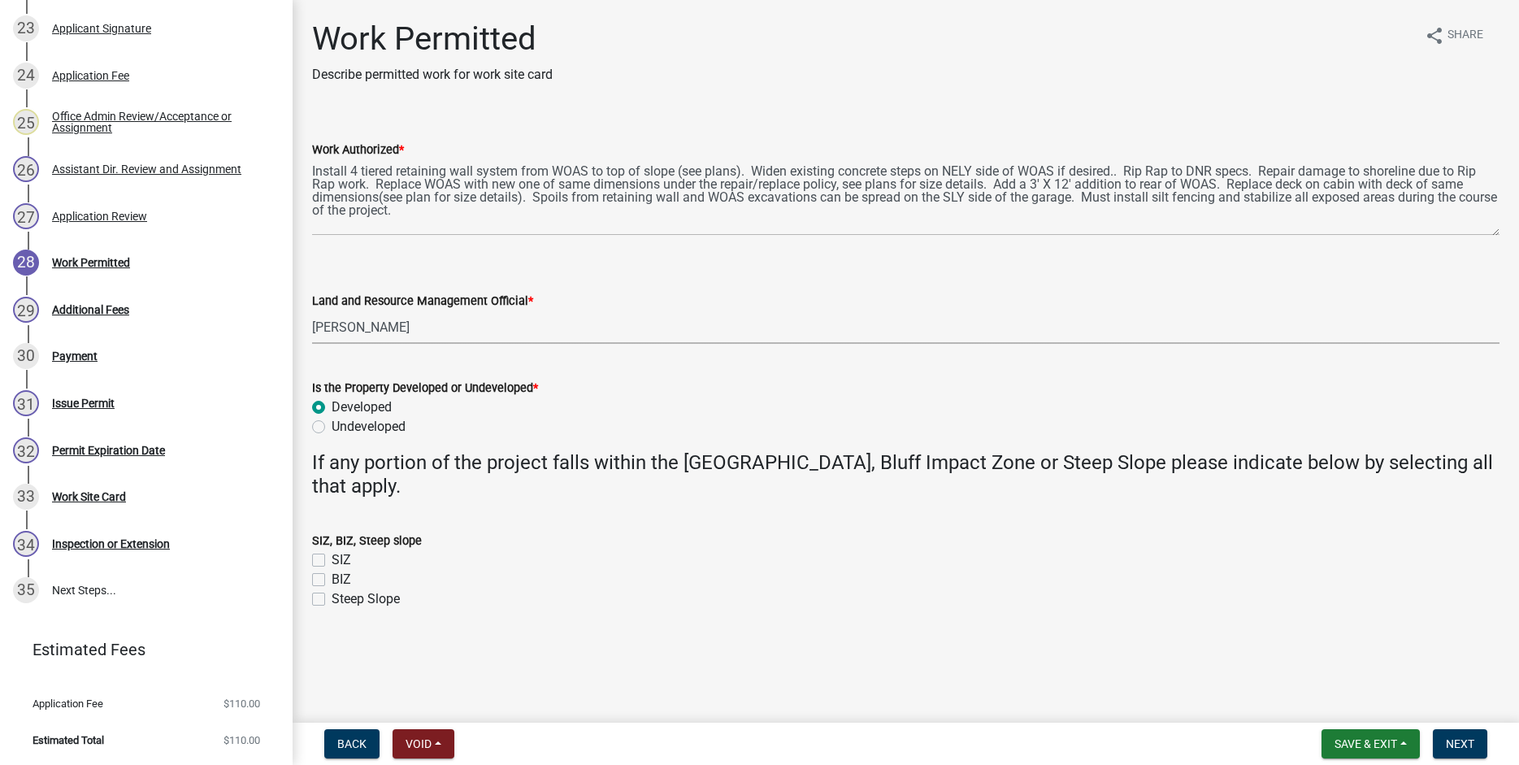
radio input "true"
click at [332, 559] on label "SIZ" at bounding box center [342, 560] width 20 height 20
click at [332, 559] on input "SIZ" at bounding box center [337, 555] width 11 height 11
checkbox input "true"
checkbox input "false"
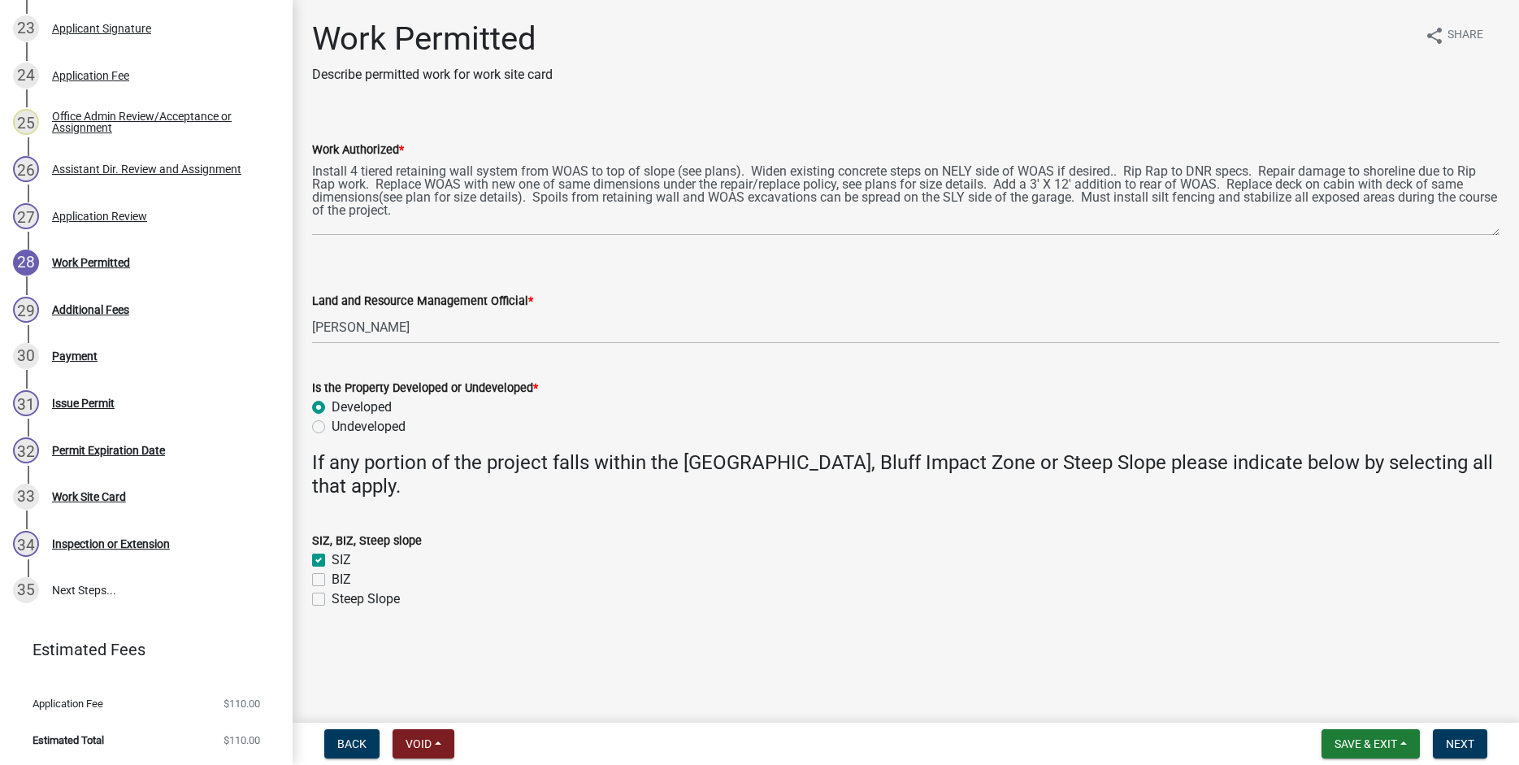
click at [332, 598] on label "Steep Slope" at bounding box center [366, 599] width 68 height 20
click at [332, 598] on input "Steep Slope" at bounding box center [337, 594] width 11 height 11
checkbox input "true"
checkbox input "false"
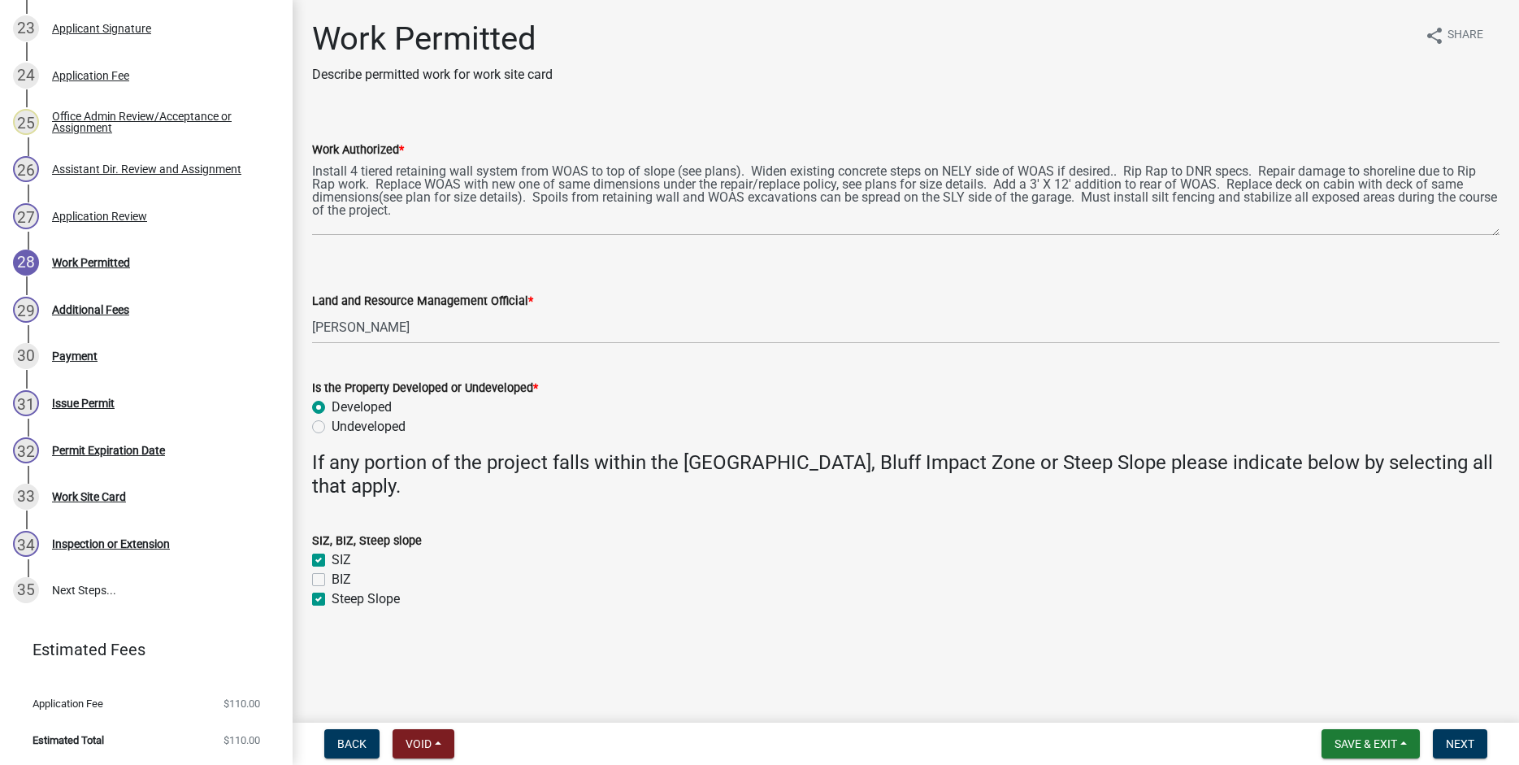
checkbox input "true"
click at [1455, 747] on span "Next" at bounding box center [1460, 743] width 28 height 13
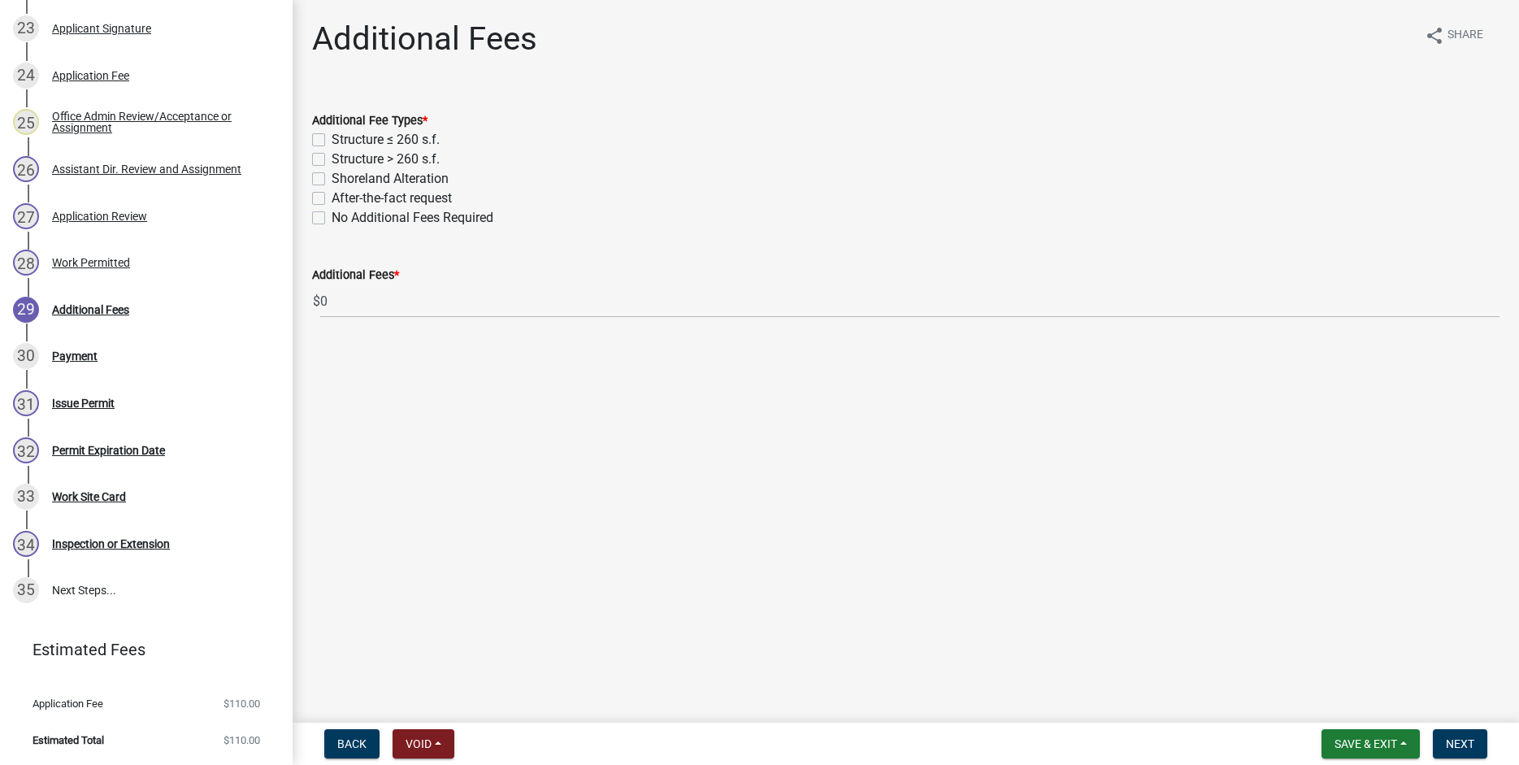
click at [332, 137] on label "Structure ≤ 260 s.f." at bounding box center [386, 140] width 108 height 20
click at [332, 137] on input "Structure ≤ 260 s.f." at bounding box center [337, 135] width 11 height 11
checkbox input "true"
checkbox input "false"
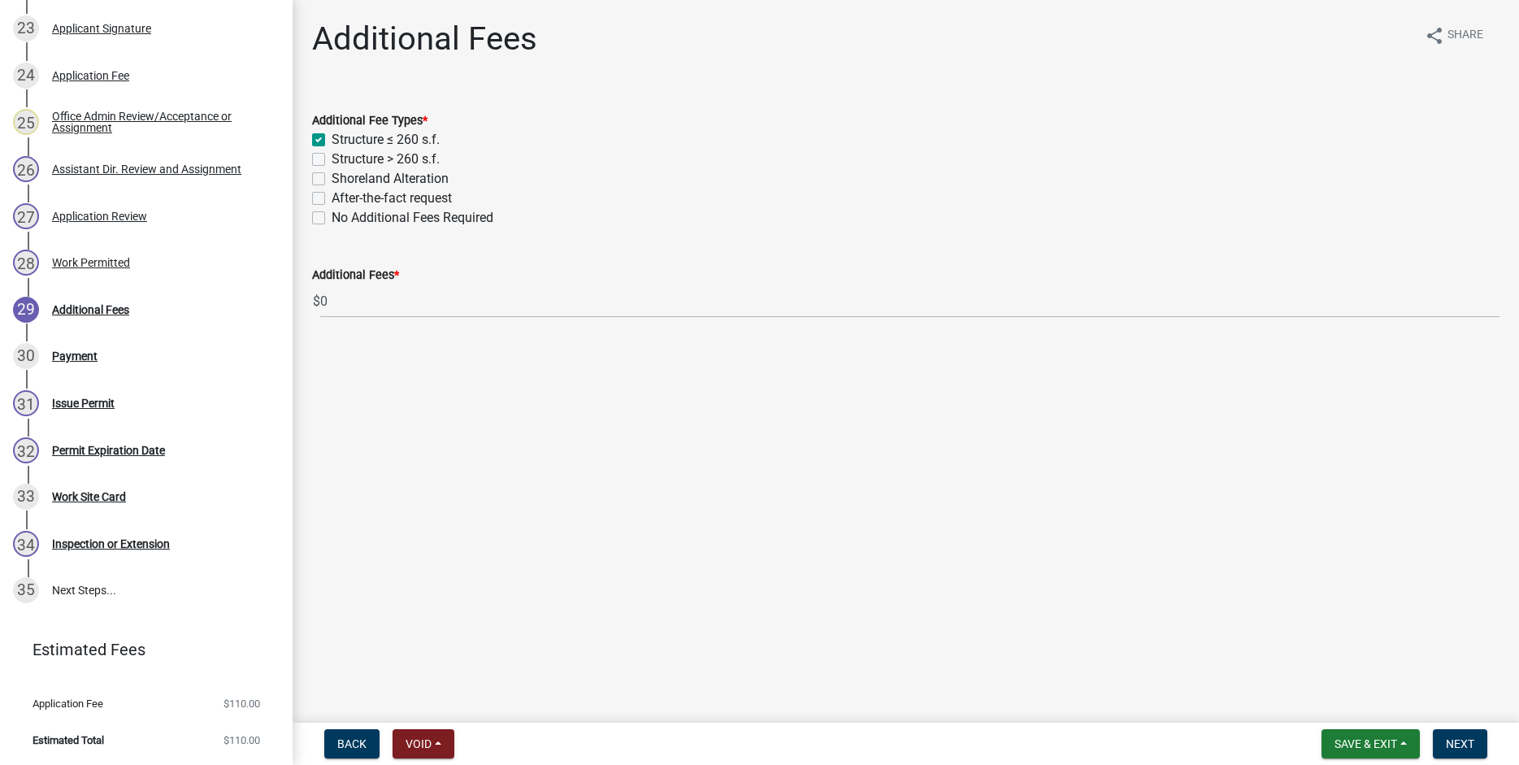
checkbox input "false"
click at [332, 176] on label "Shoreland Alteration" at bounding box center [390, 179] width 117 height 20
click at [332, 176] on input "Shoreland Alteration" at bounding box center [337, 174] width 11 height 11
checkbox input "true"
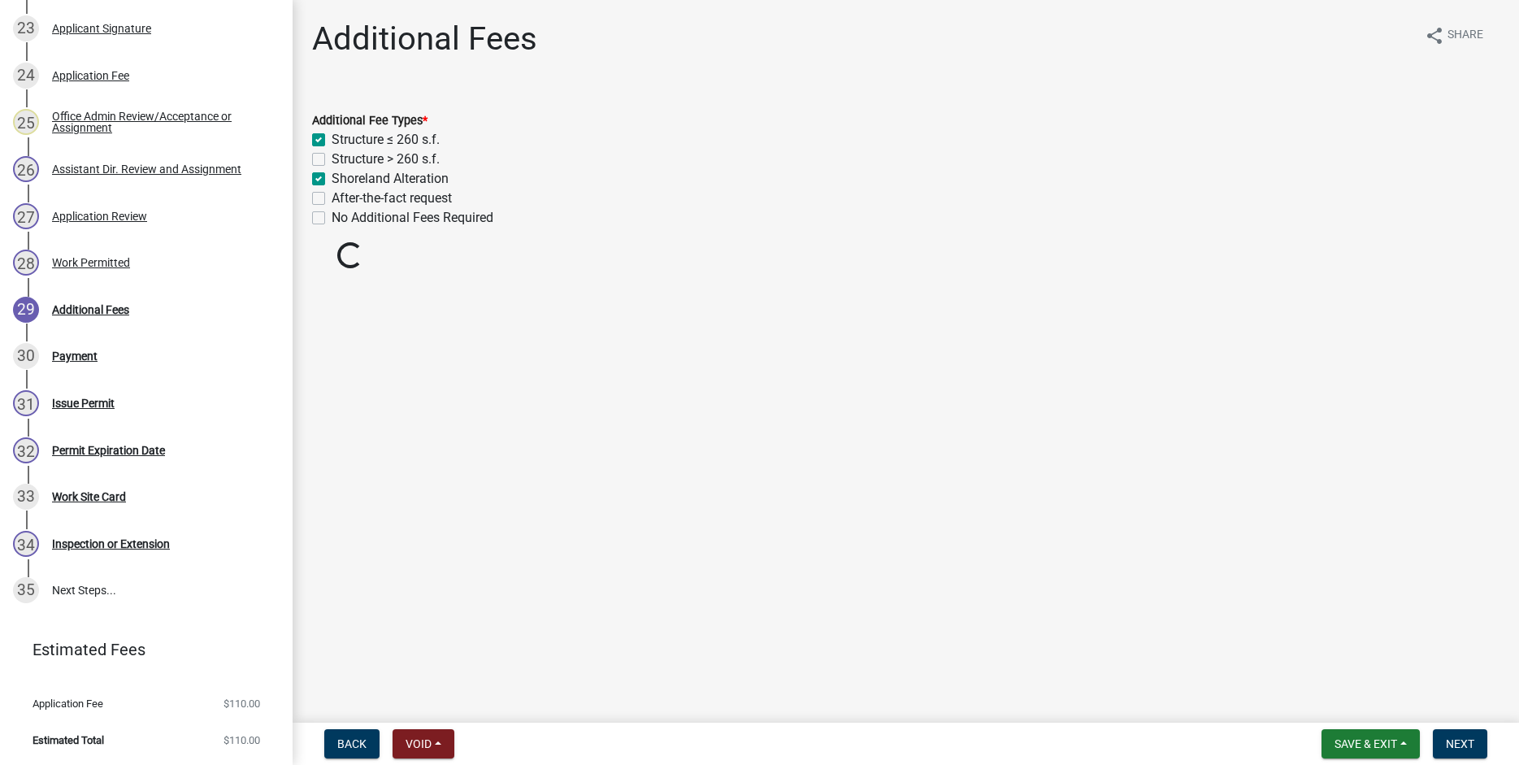
checkbox input "true"
checkbox input "false"
checkbox input "true"
checkbox input "false"
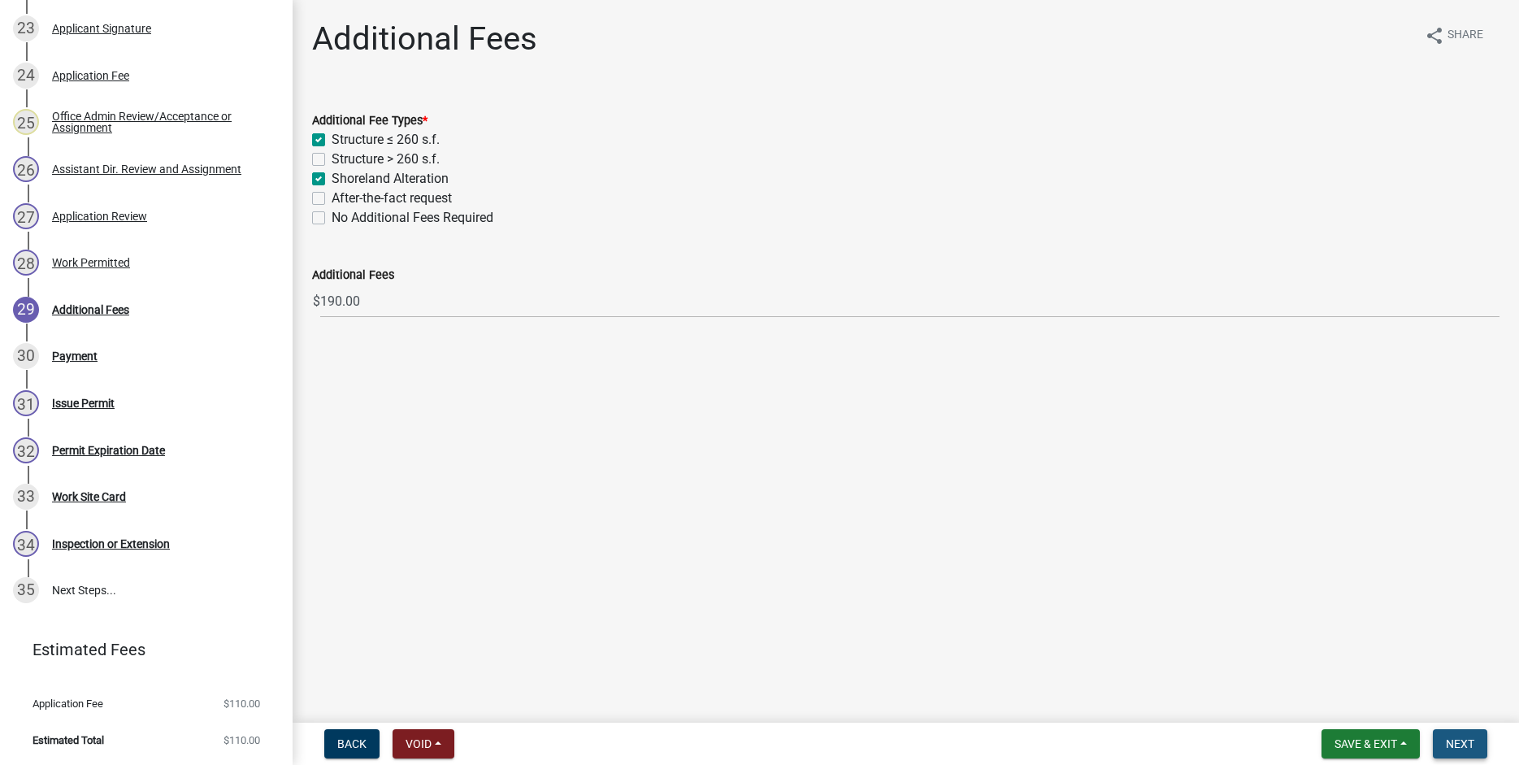
click at [1454, 741] on span "Next" at bounding box center [1460, 743] width 28 height 13
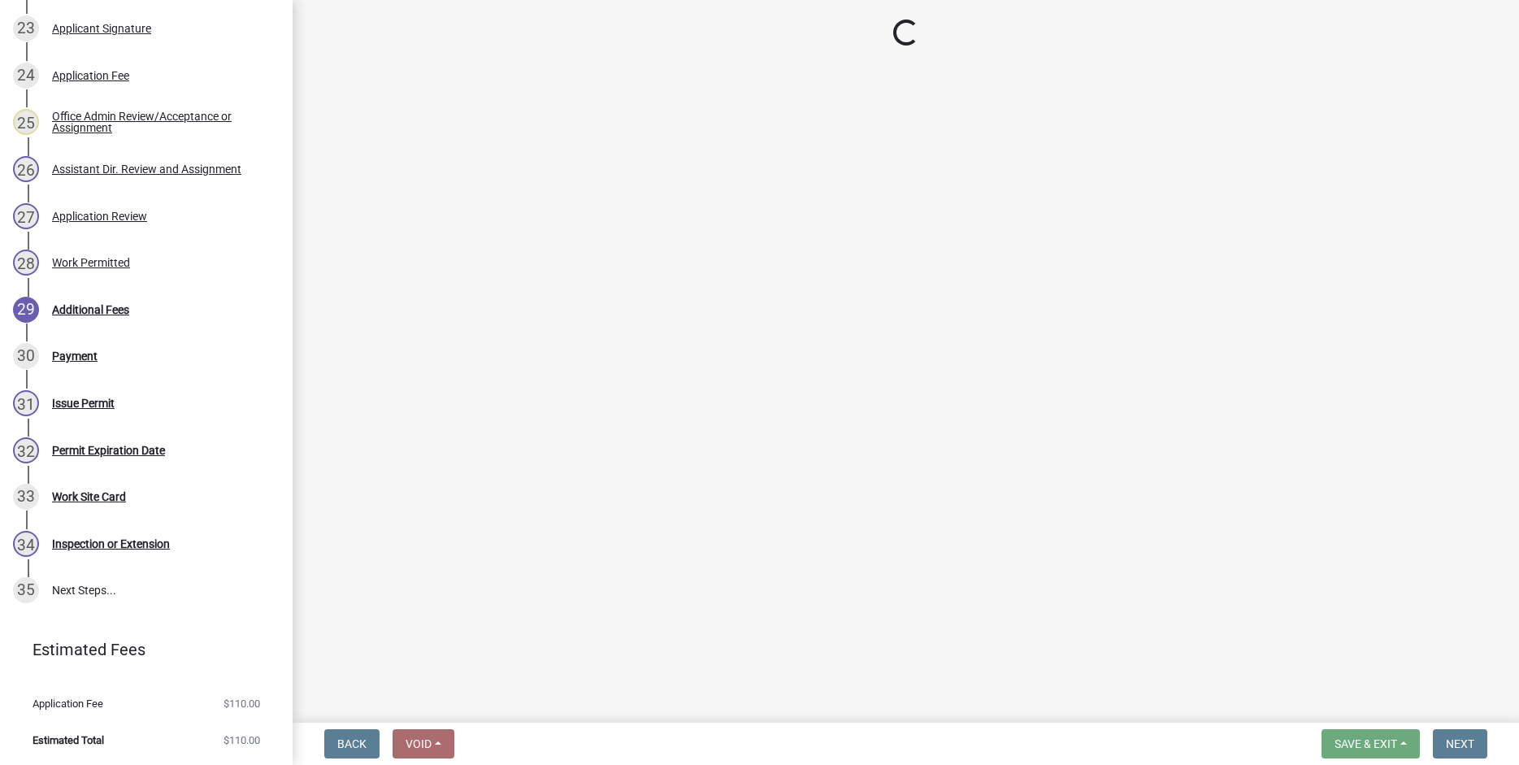
select select "3: 3"
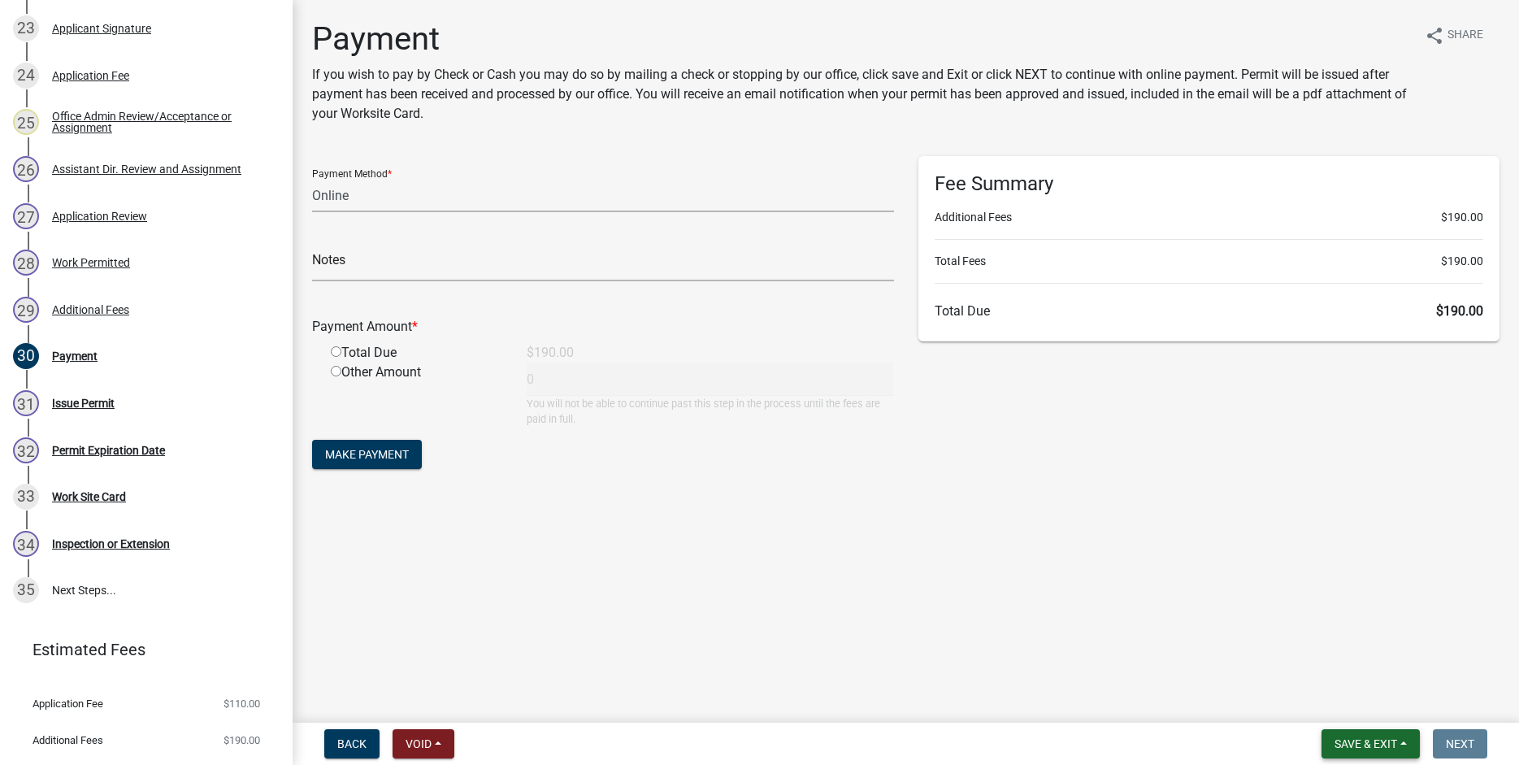
click at [1357, 746] on span "Save & Exit" at bounding box center [1366, 743] width 63 height 13
click at [1339, 706] on button "Save & Exit" at bounding box center [1355, 701] width 130 height 39
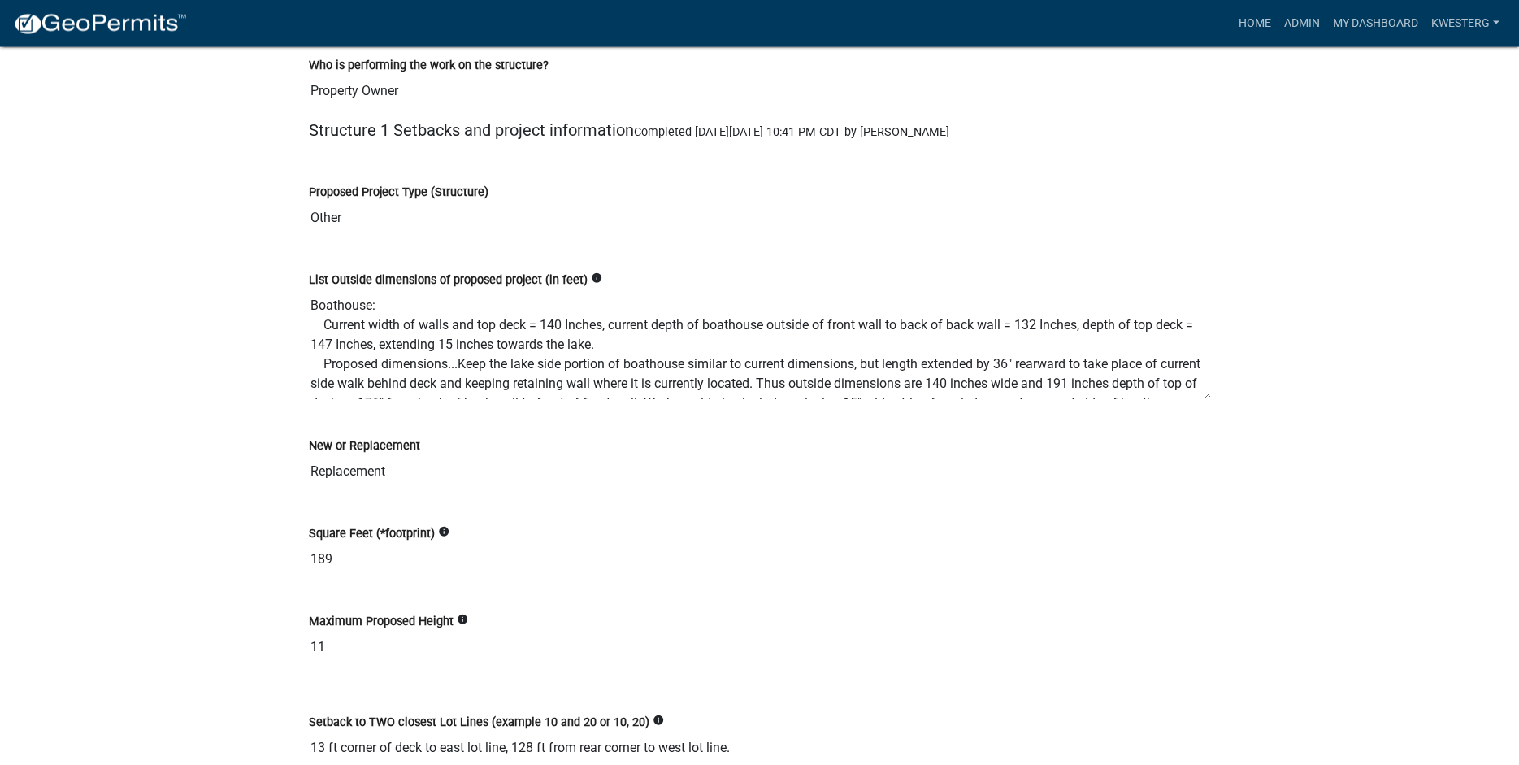
scroll to position [4395, 0]
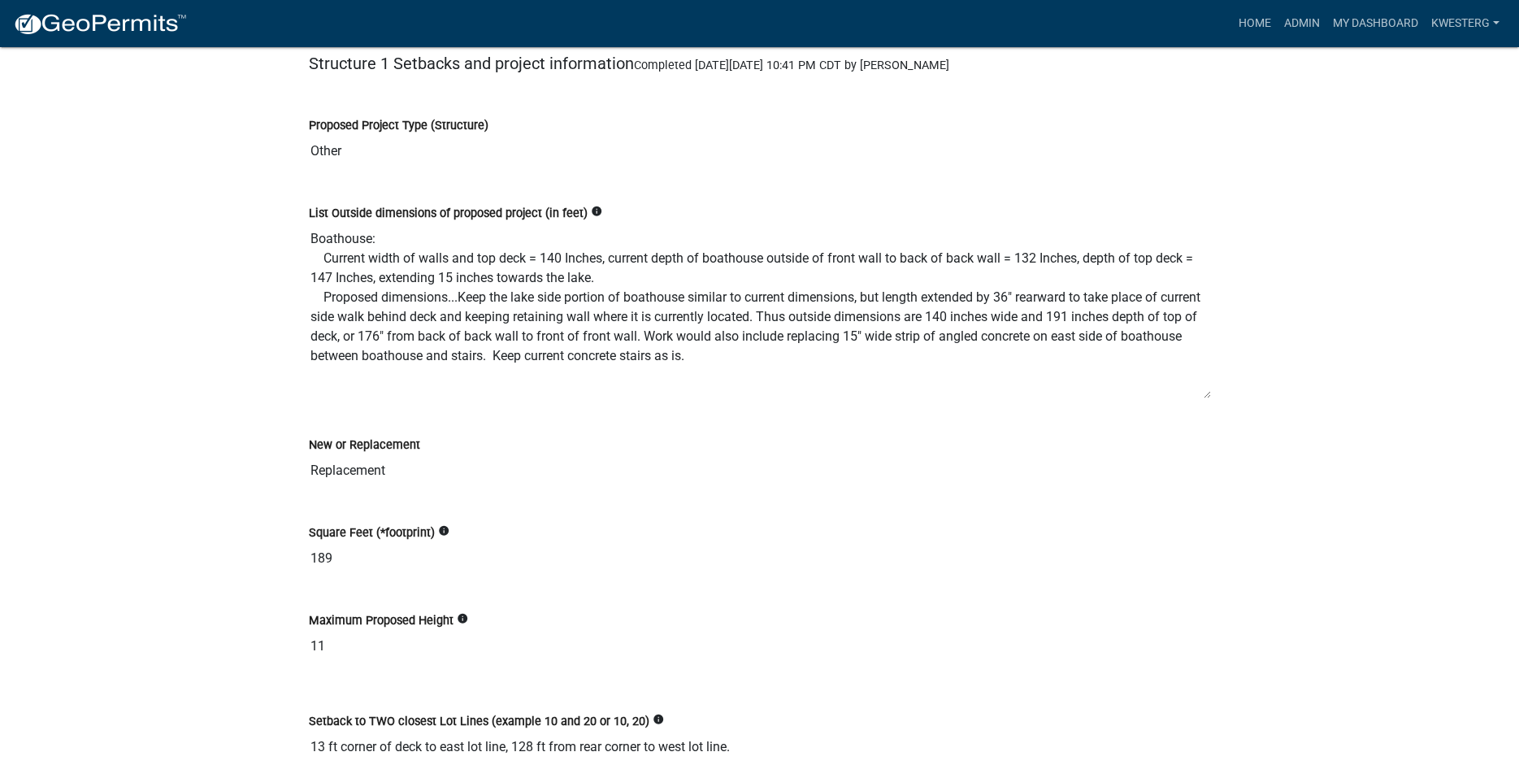
drag, startPoint x: 1208, startPoint y: 333, endPoint x: 1210, endPoint y: 399, distance: 65.9
click at [1210, 399] on textarea "Boathouse: Current width of walls and top deck = 140 Inches, current depth of b…" at bounding box center [760, 311] width 902 height 176
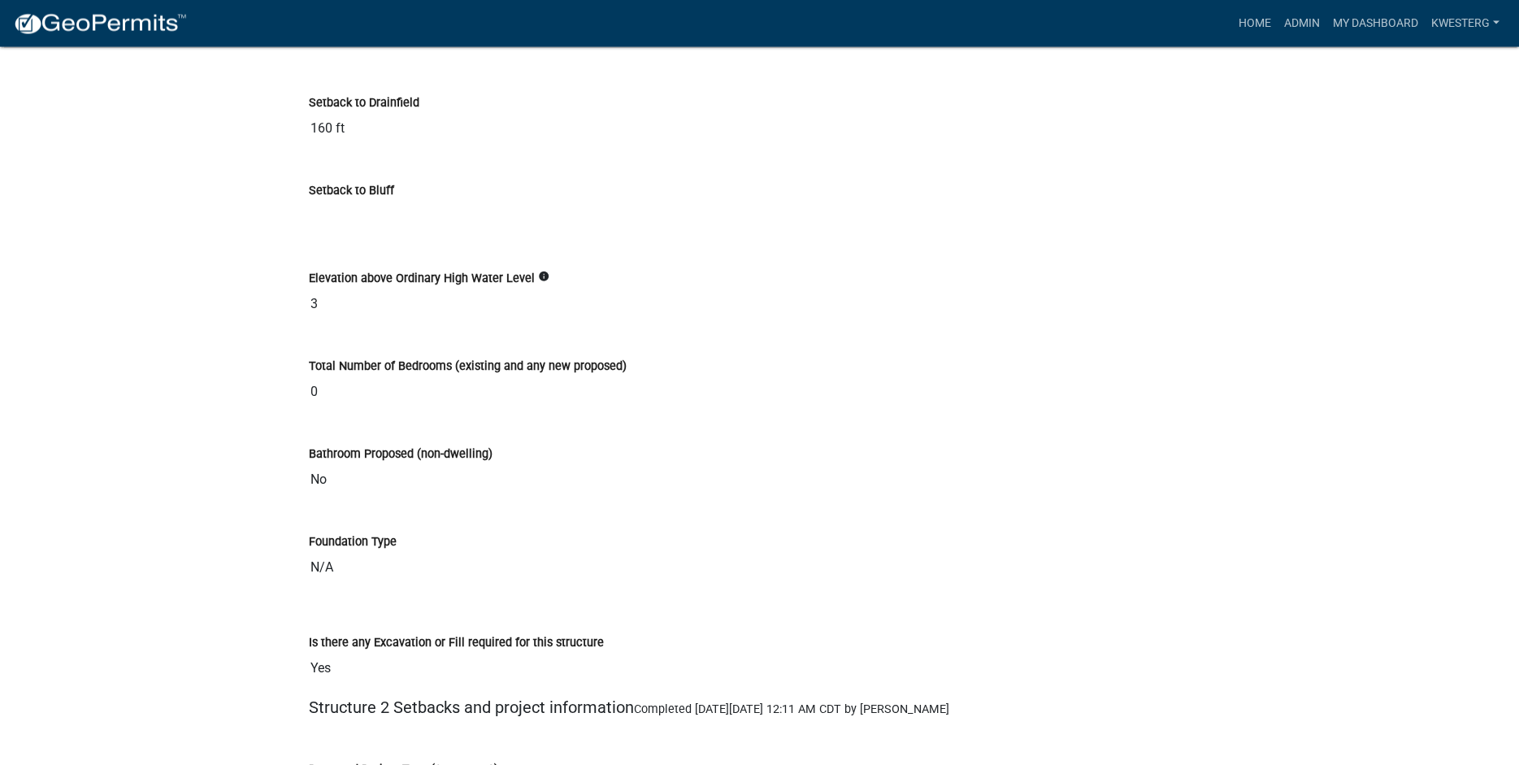
scroll to position [5370, 0]
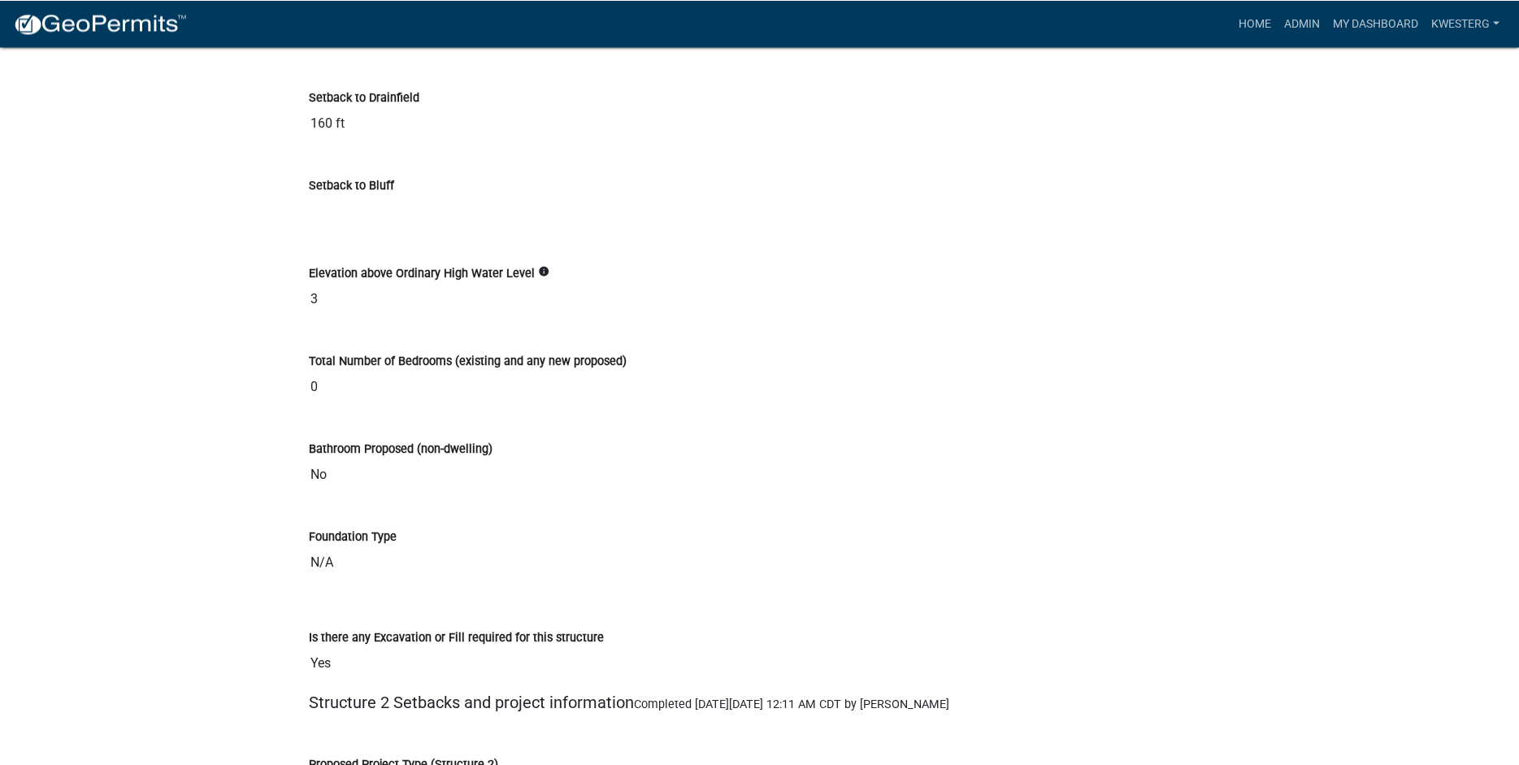
click at [341, 213] on input "Setback to Bluff" at bounding box center [760, 211] width 902 height 33
click at [771, 363] on div "Total Number of Bedrooms (existing and any new proposed)" at bounding box center [760, 361] width 902 height 20
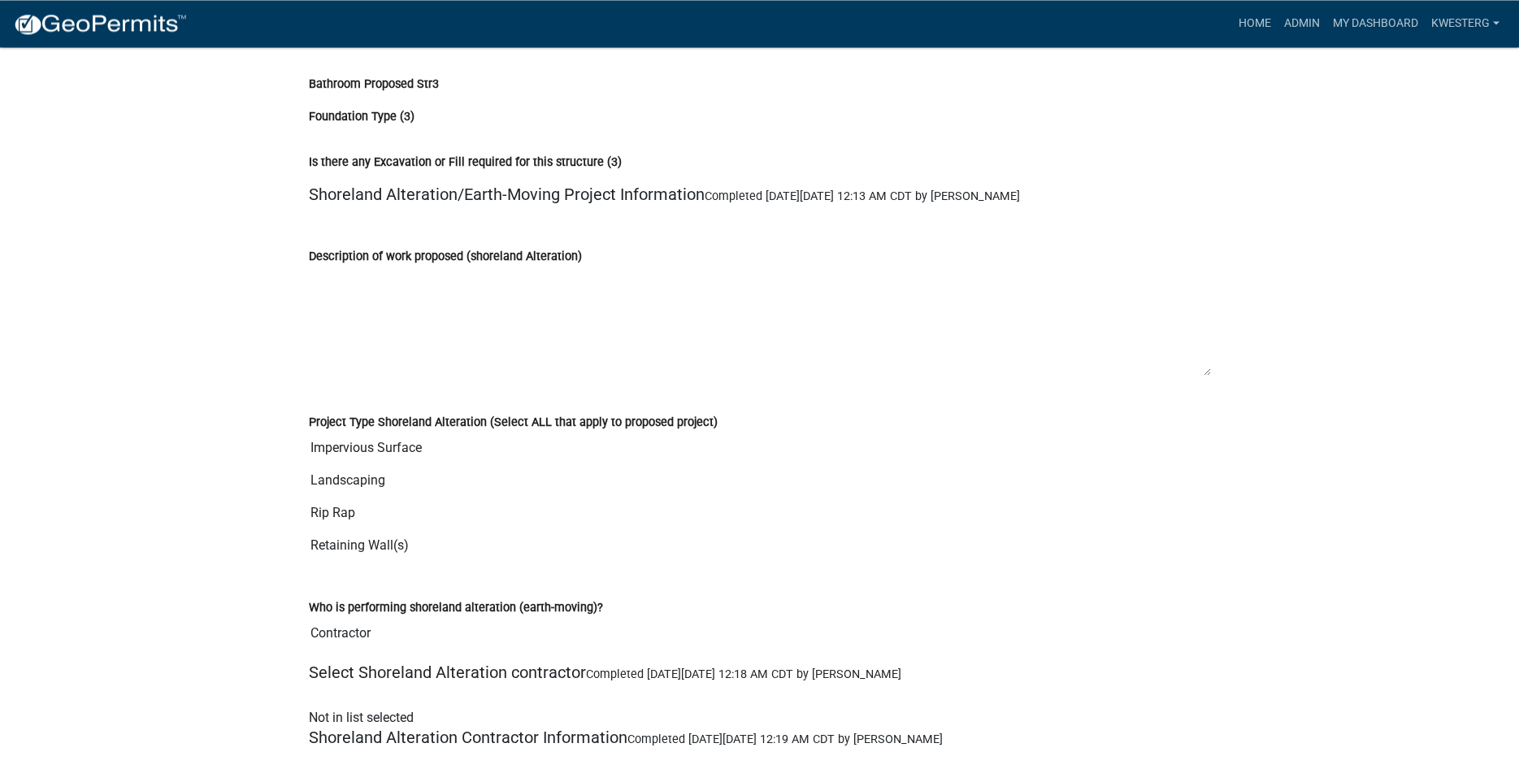
scroll to position [8645, 0]
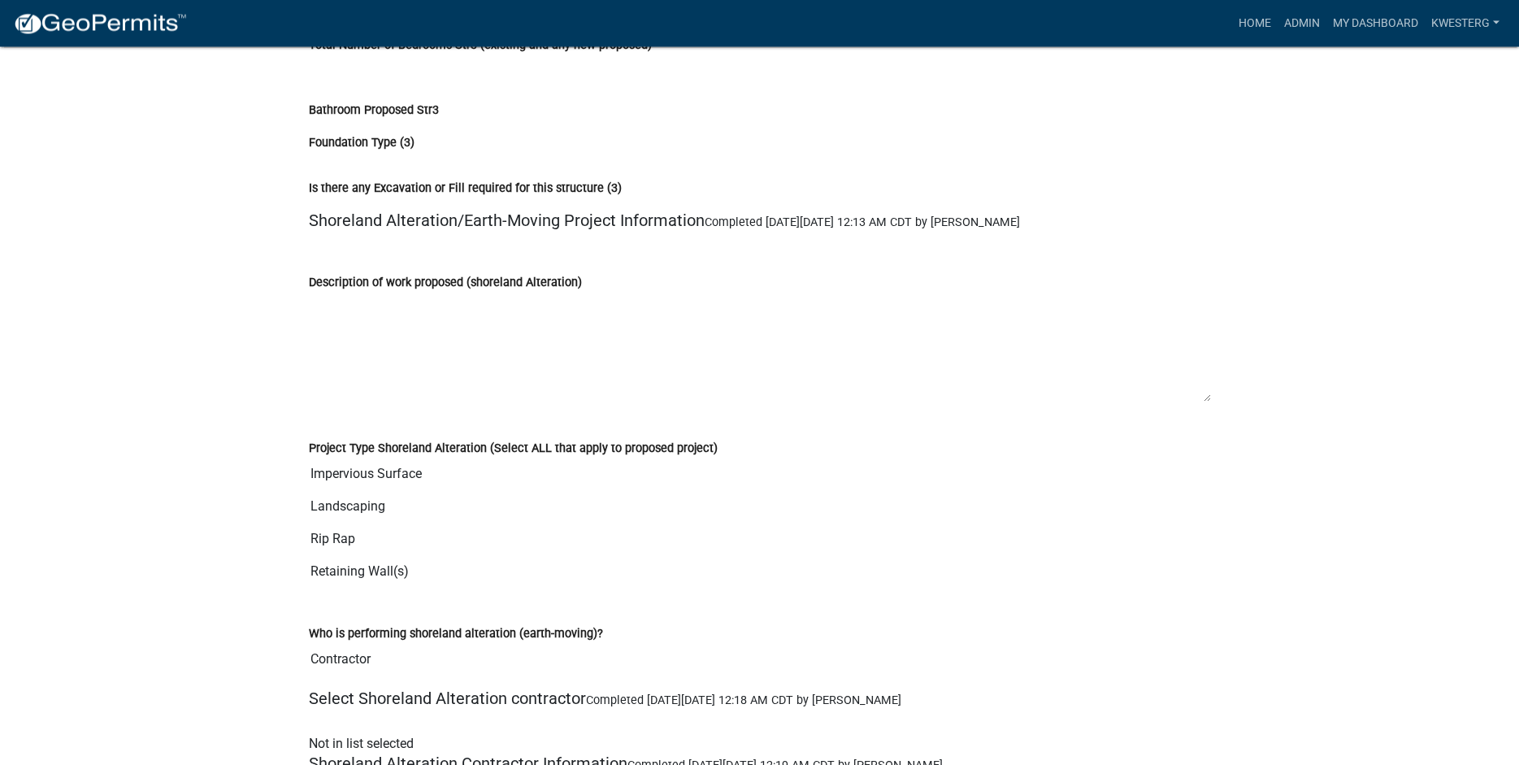
click at [328, 303] on textarea "Description of work proposed (shoreland Alteration)" at bounding box center [760, 348] width 902 height 111
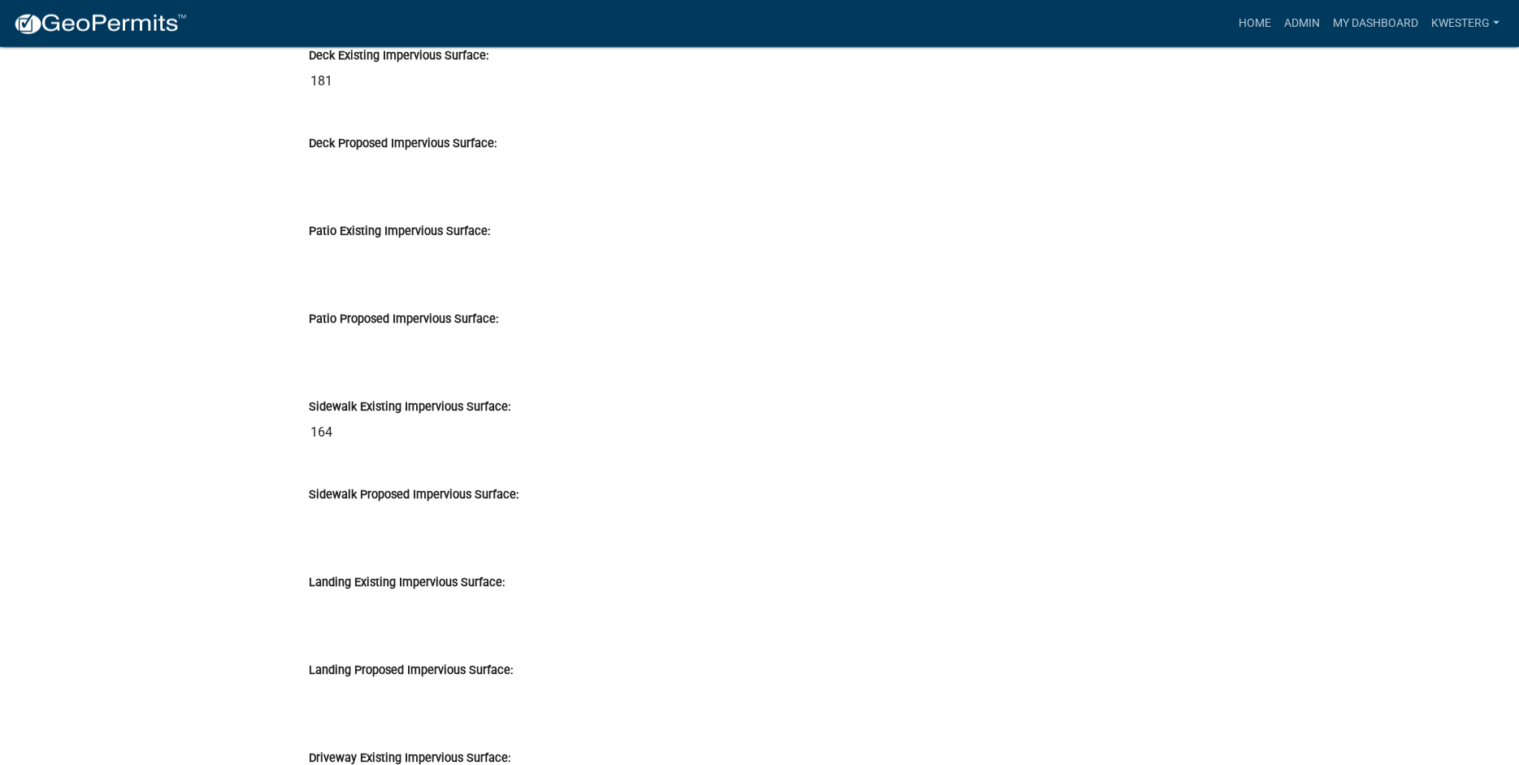
scroll to position [17601, 0]
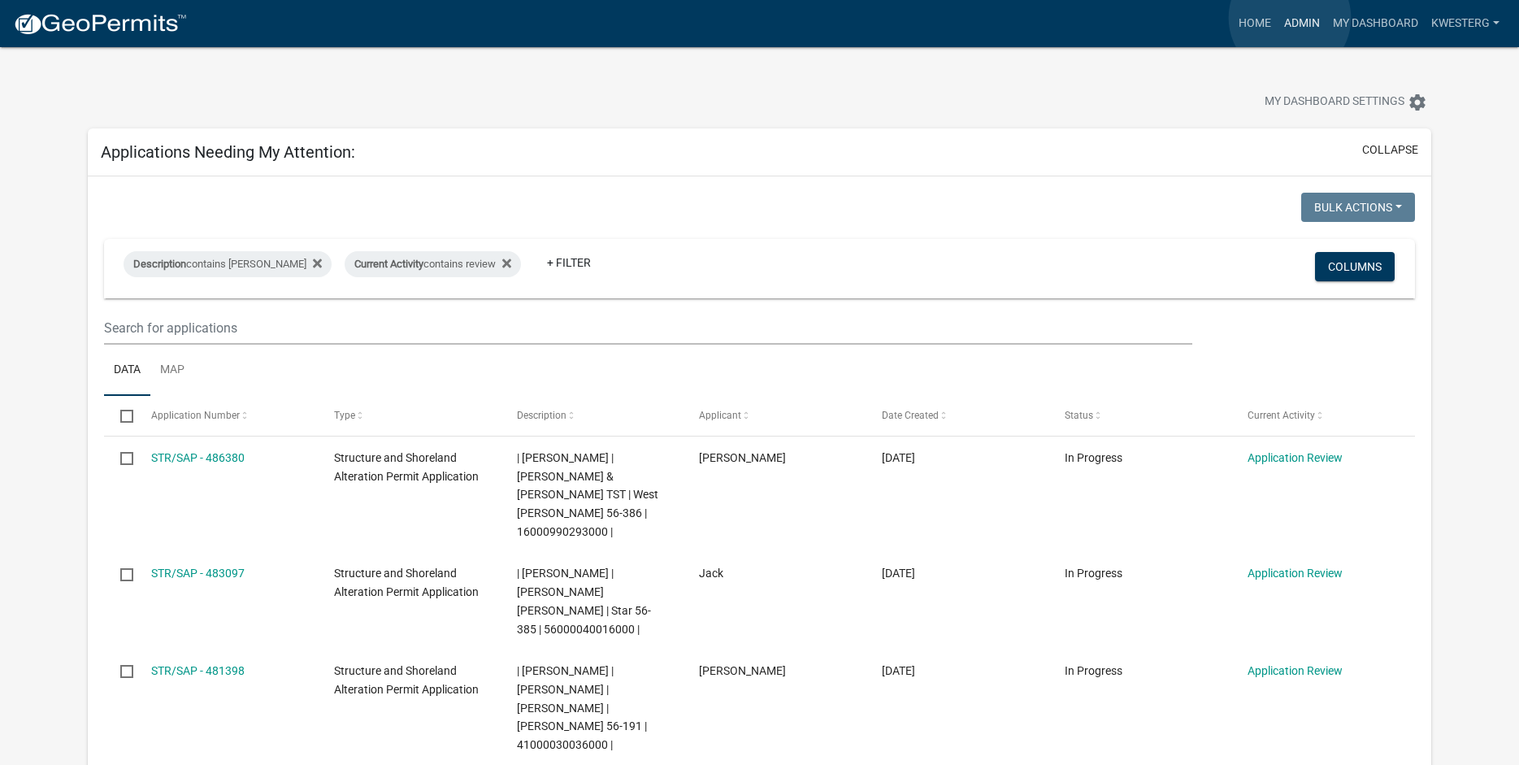
click at [1291, 19] on link "Admin" at bounding box center [1302, 23] width 49 height 31
click at [1295, 28] on link "Admin" at bounding box center [1302, 23] width 49 height 31
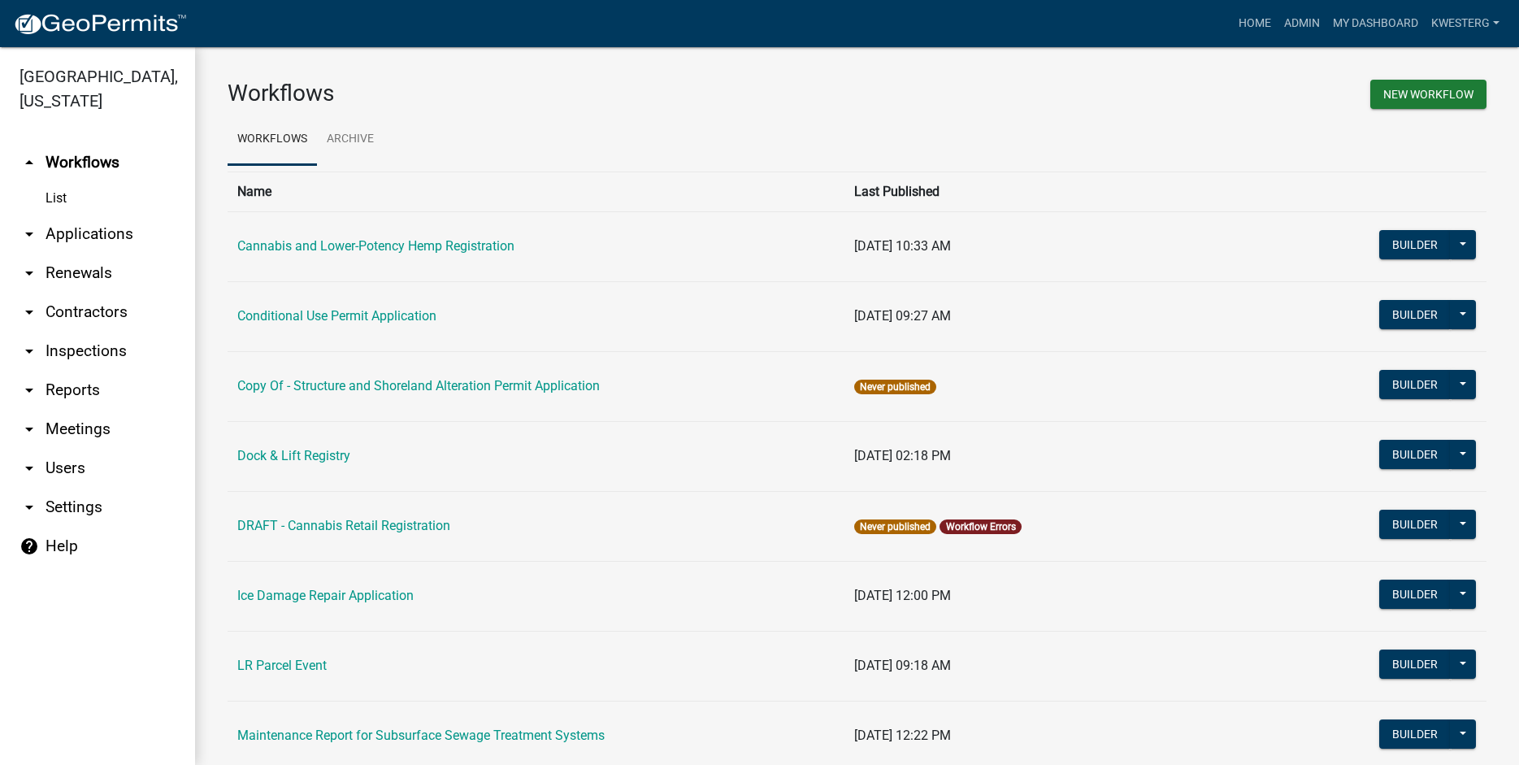
click at [76, 230] on link "arrow_drop_down Applications" at bounding box center [97, 234] width 195 height 39
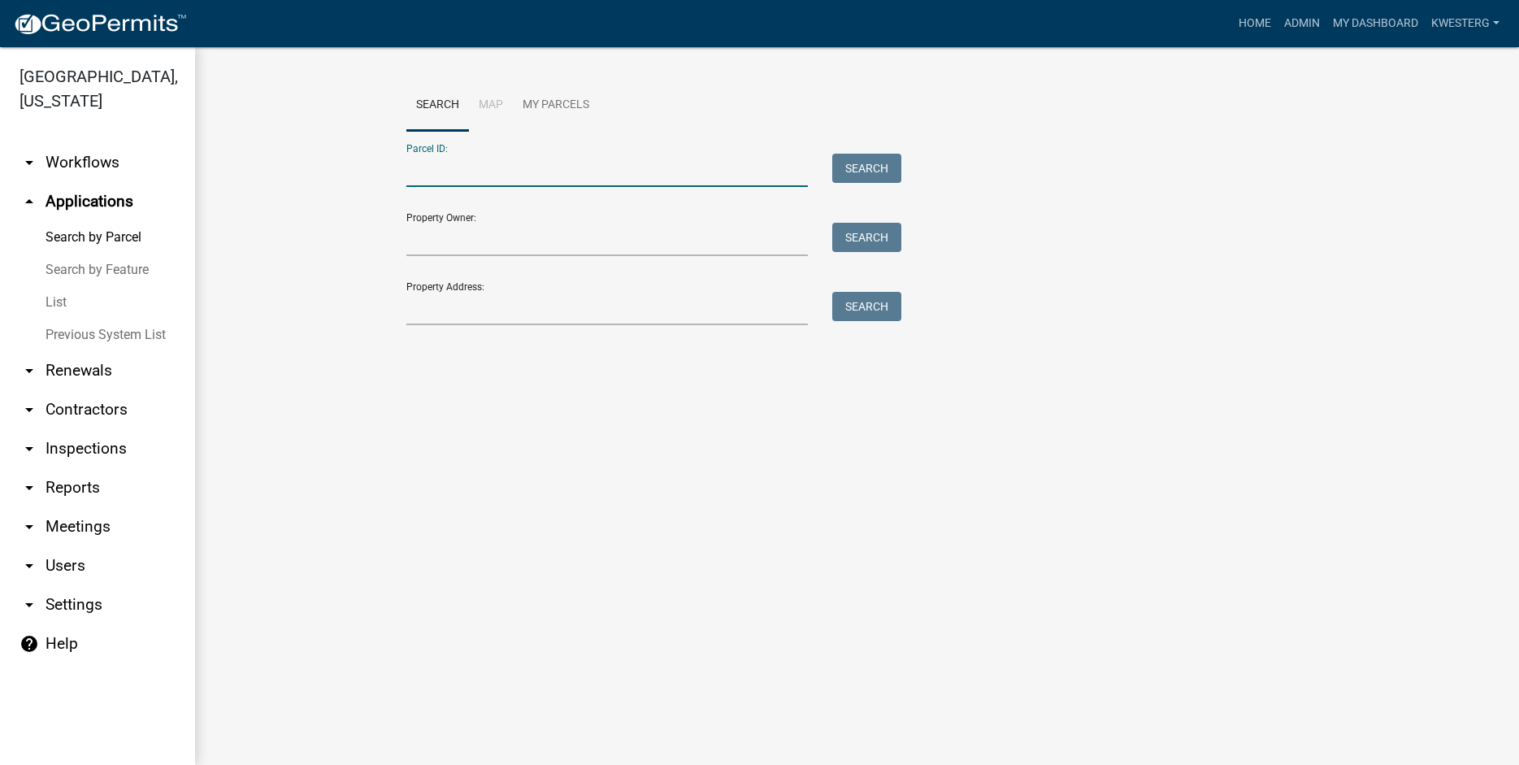
click at [442, 168] on input "Parcel ID:" at bounding box center [607, 170] width 402 height 33
type input "18000100065010"
click at [853, 167] on button "Search" at bounding box center [867, 168] width 69 height 29
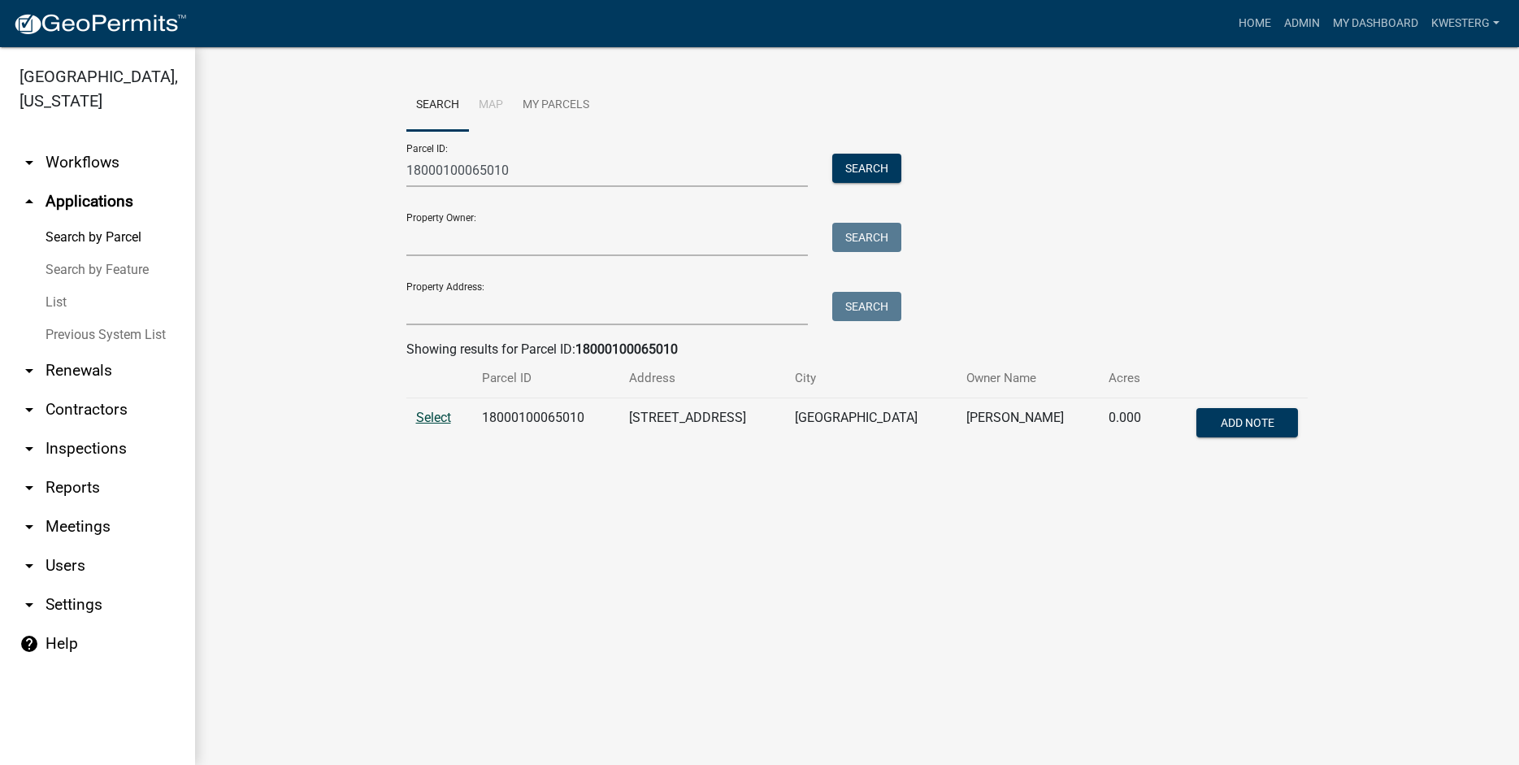
click at [437, 418] on span "Select" at bounding box center [433, 417] width 35 height 15
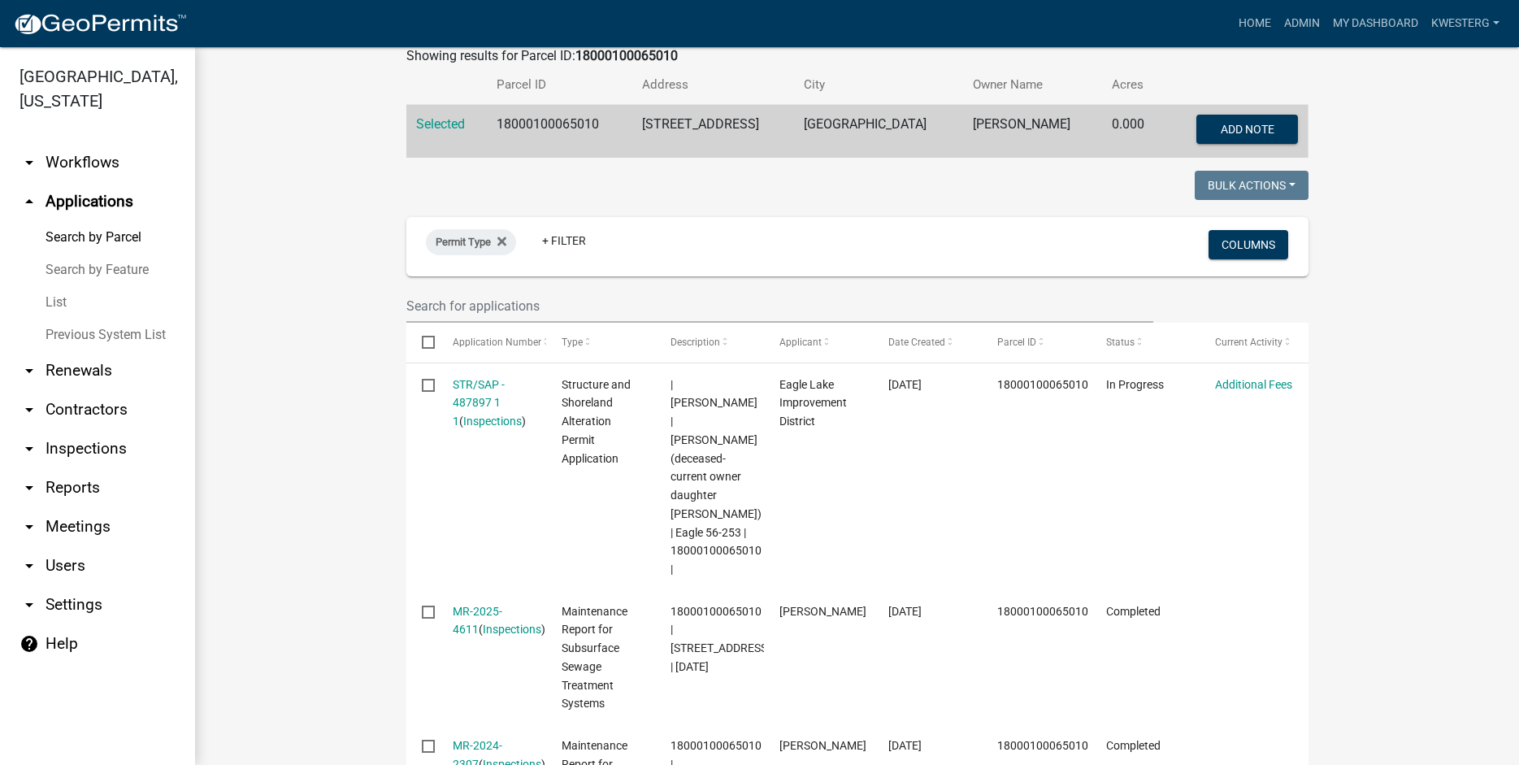
scroll to position [394, 0]
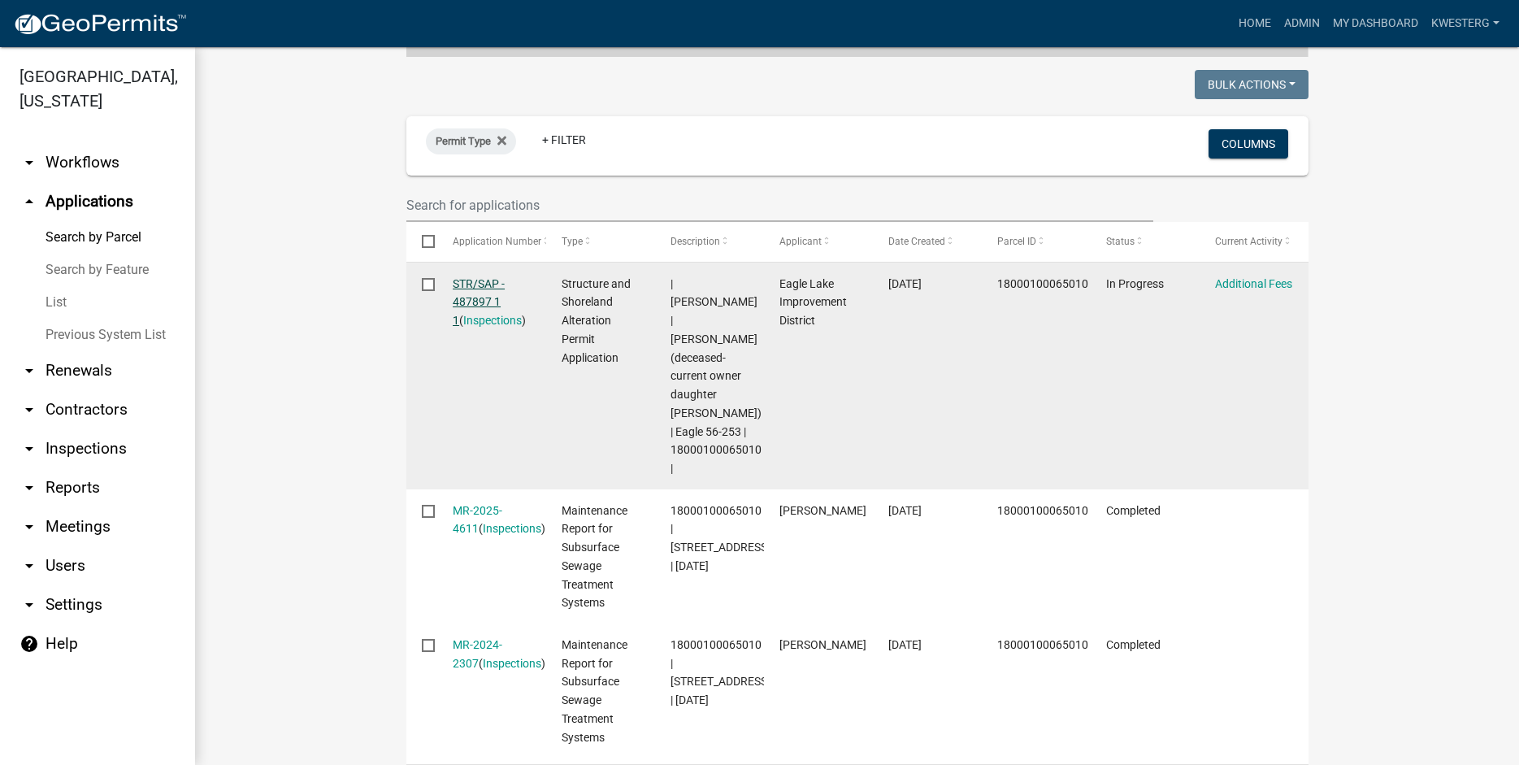
click at [485, 283] on link "STR/SAP - 487897 1 1" at bounding box center [479, 302] width 52 height 50
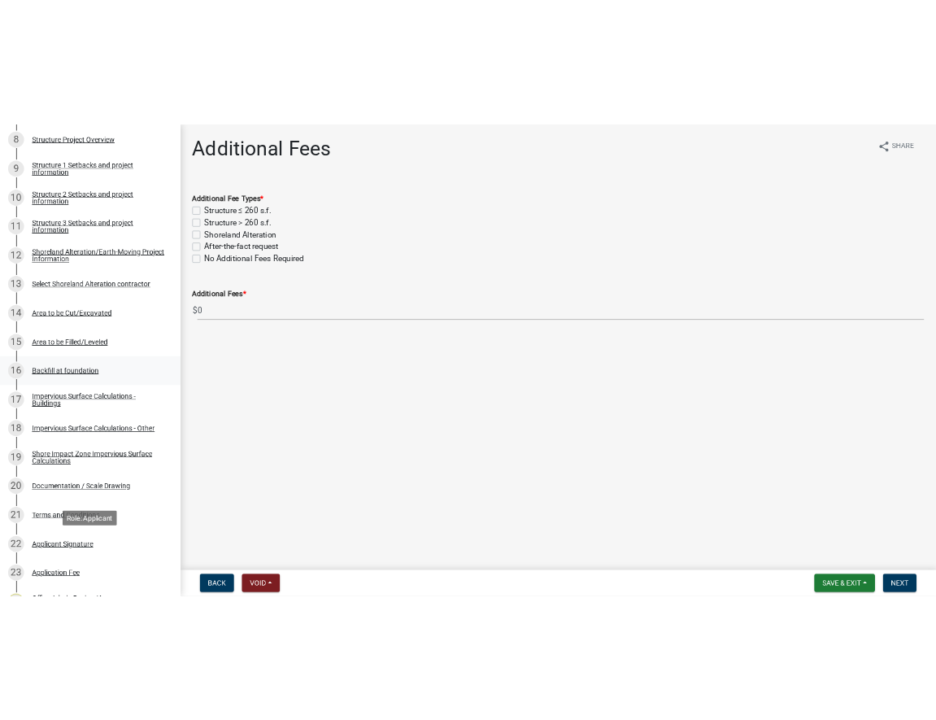
scroll to position [684, 0]
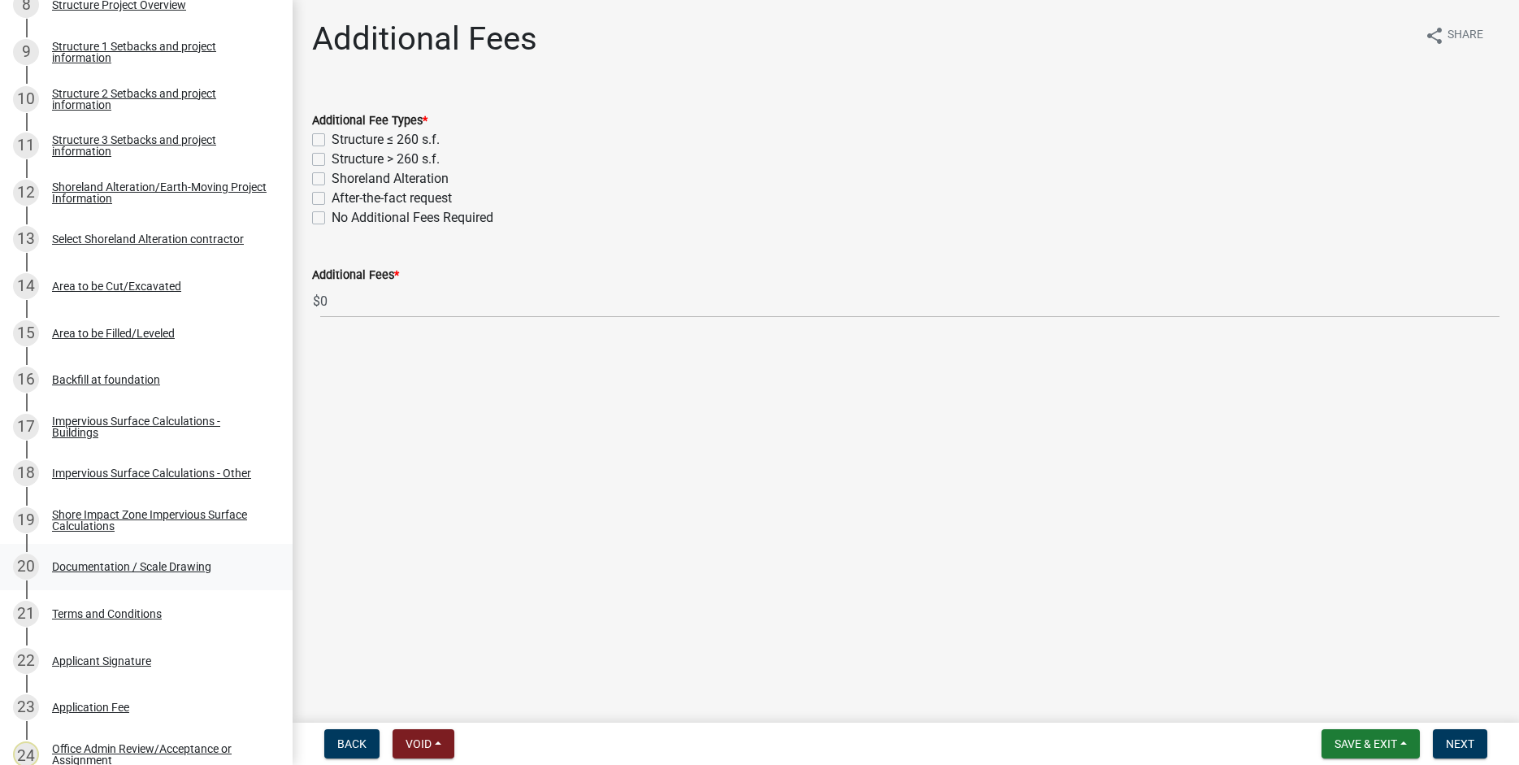
click at [98, 562] on div "Documentation / Scale Drawing" at bounding box center [131, 566] width 159 height 11
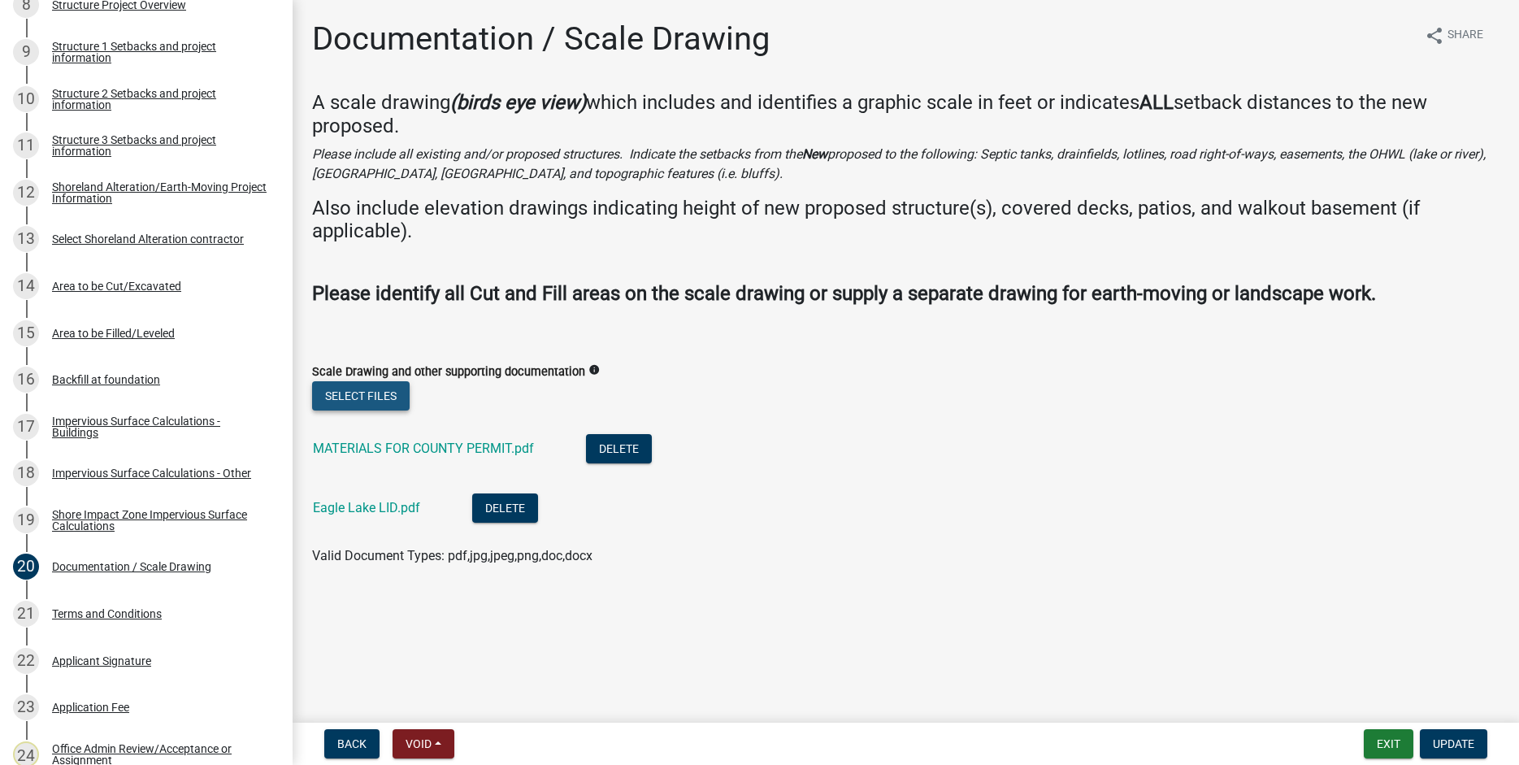
click at [367, 396] on button "Select files" at bounding box center [361, 395] width 98 height 29
click at [362, 397] on button "Select files" at bounding box center [361, 395] width 98 height 29
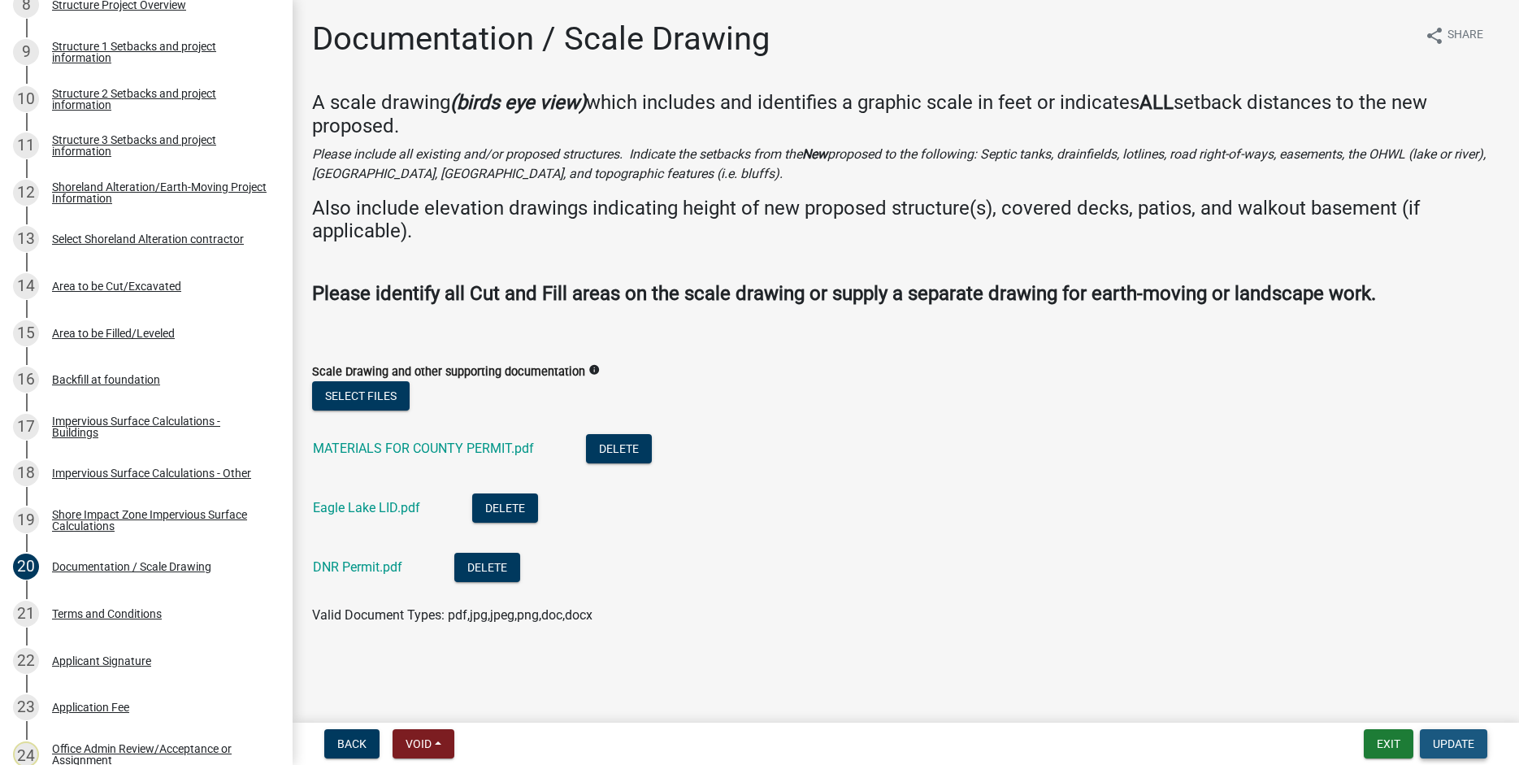
click at [1462, 738] on span "Update" at bounding box center [1453, 743] width 41 height 13
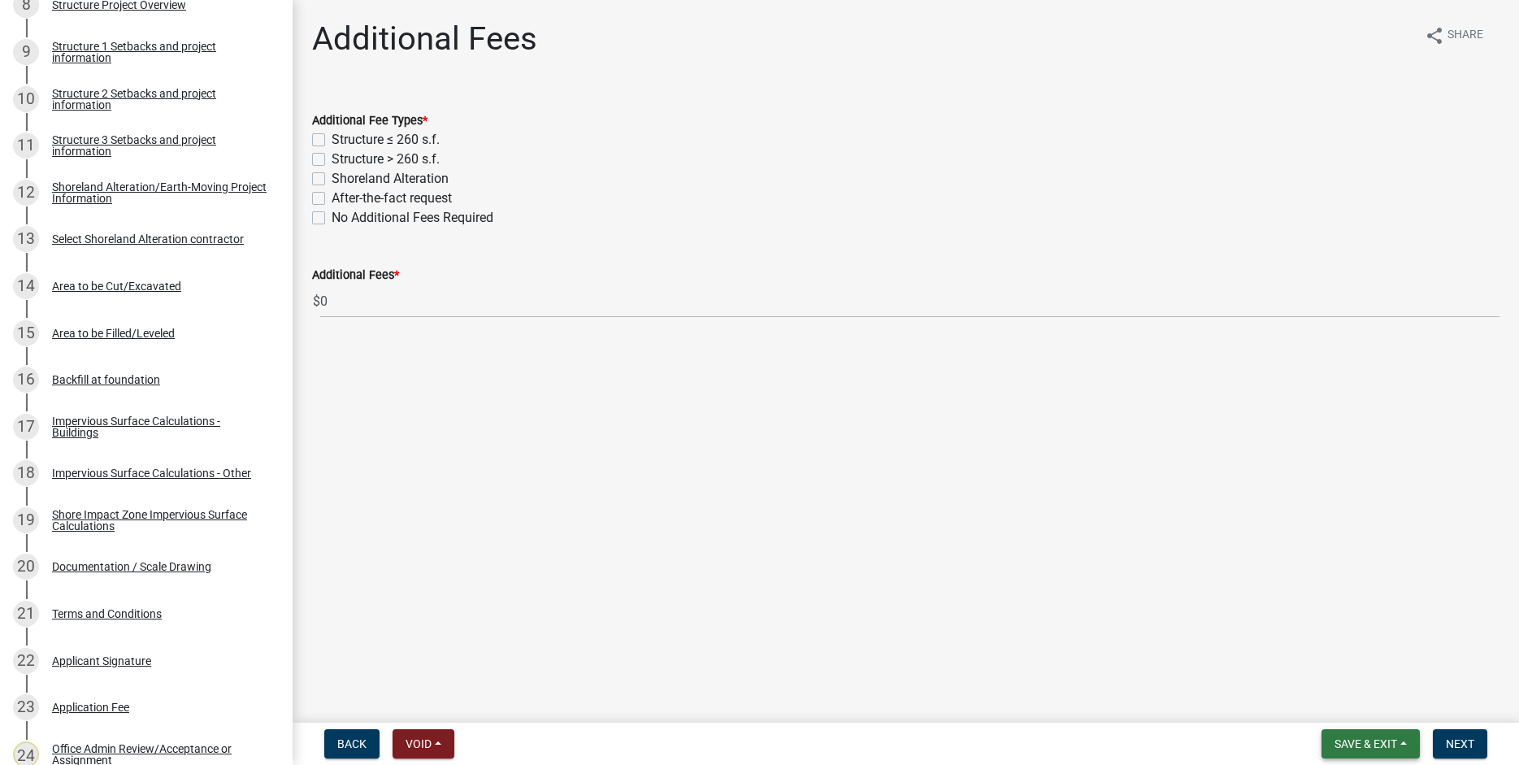
click at [1389, 738] on span "Save & Exit" at bounding box center [1366, 743] width 63 height 13
click at [1356, 702] on button "Save & Exit" at bounding box center [1355, 701] width 130 height 39
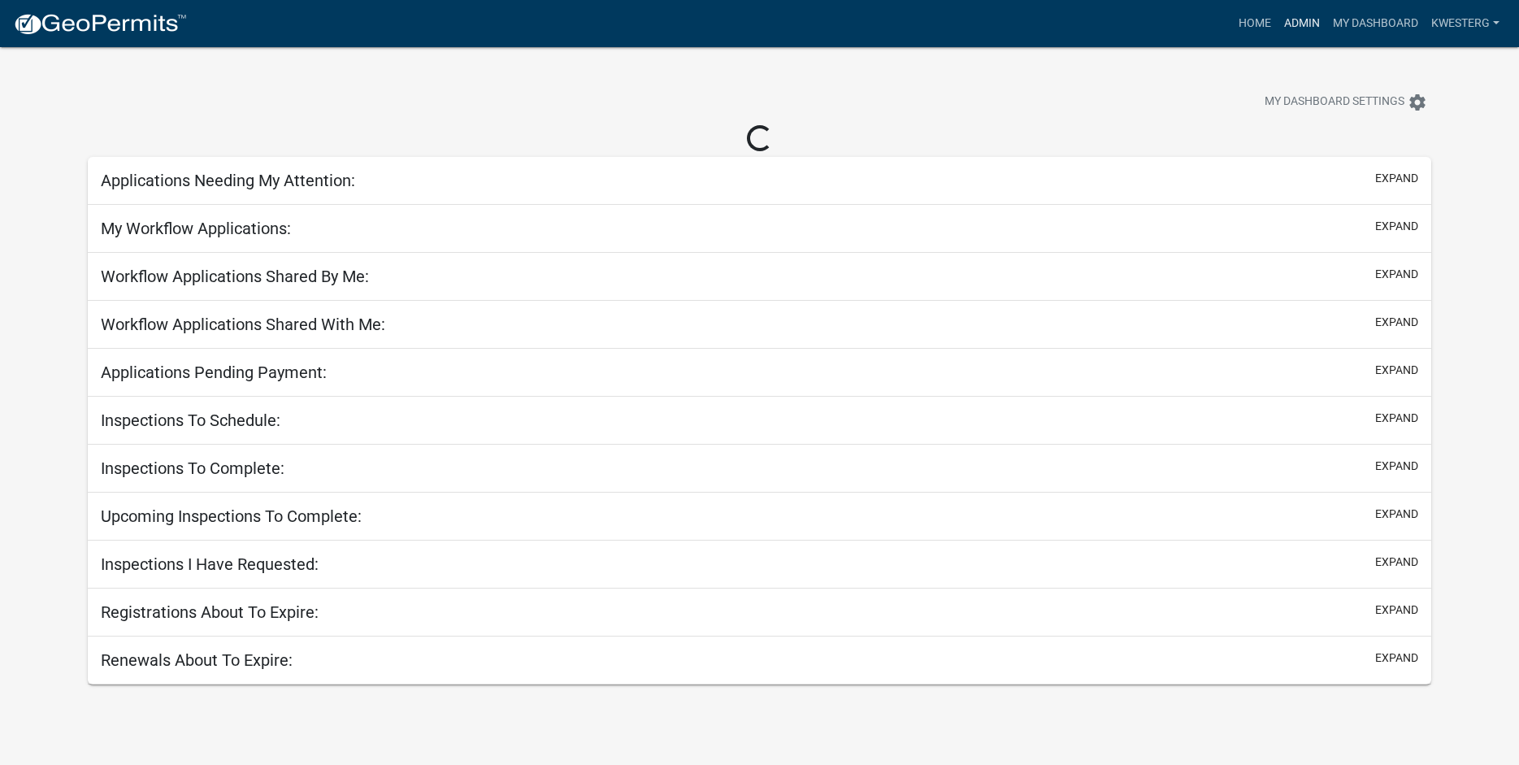
click at [1291, 18] on link "Admin" at bounding box center [1302, 23] width 49 height 31
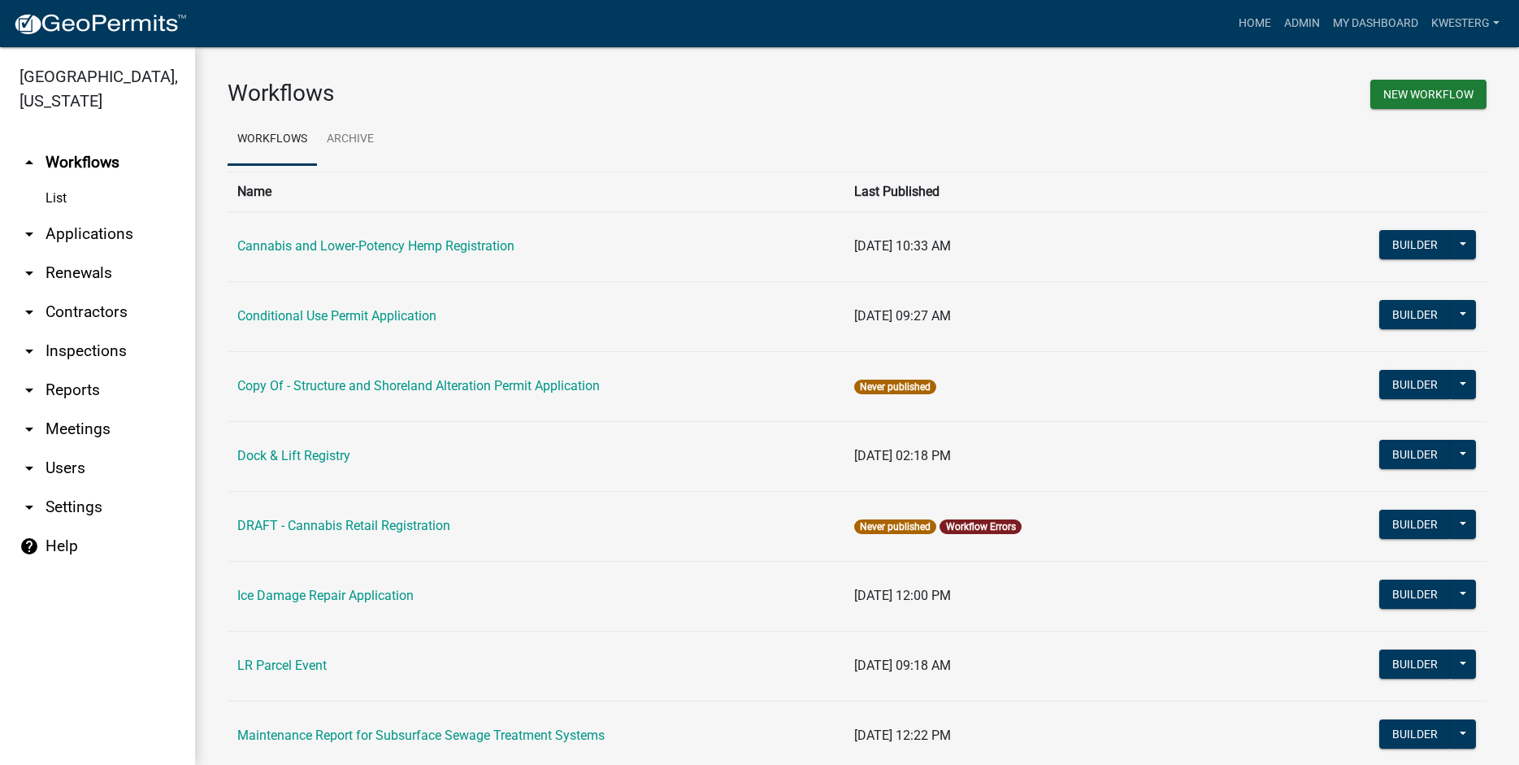
click at [68, 233] on link "arrow_drop_down Applications" at bounding box center [97, 234] width 195 height 39
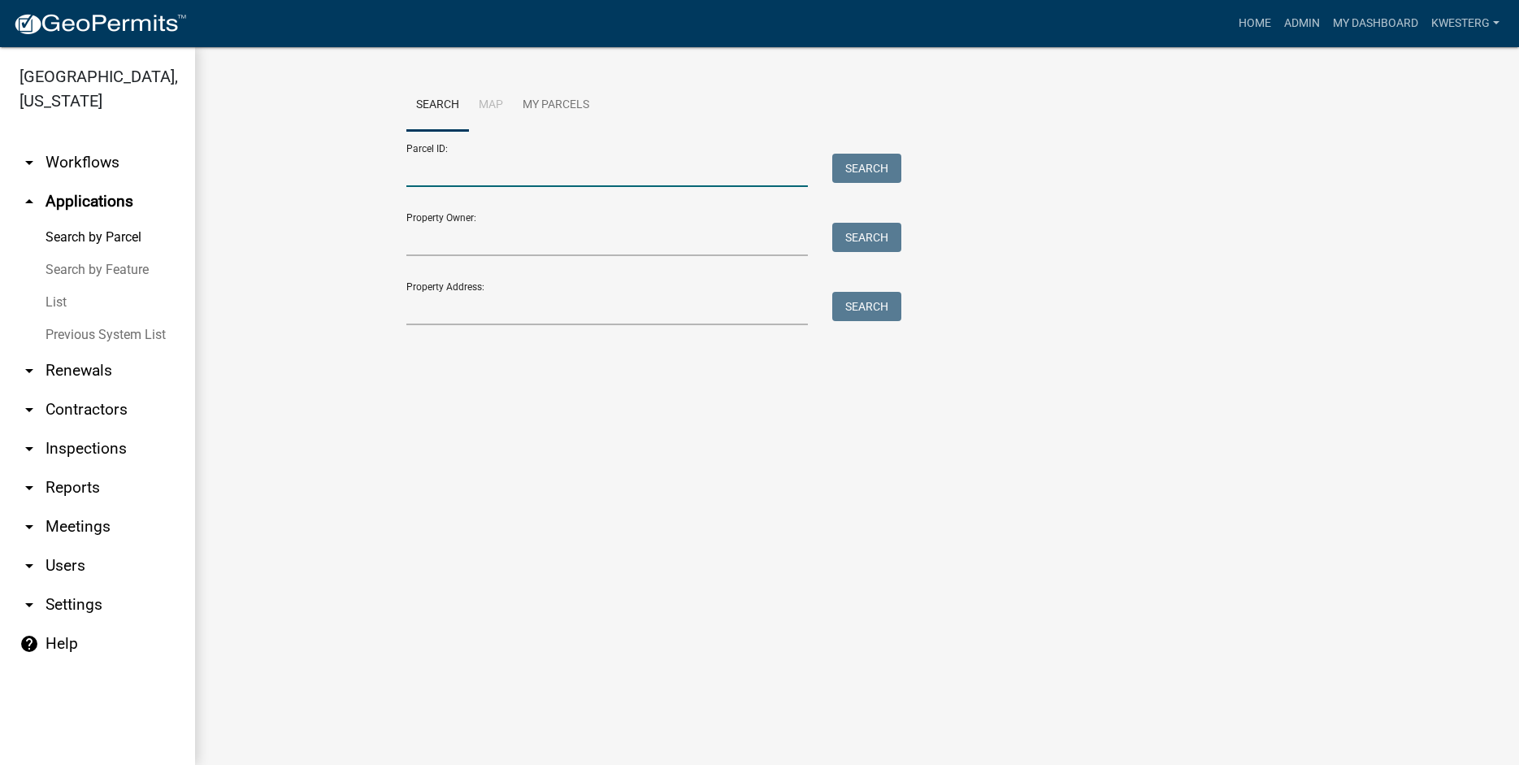
click at [461, 157] on input "Parcel ID:" at bounding box center [607, 170] width 402 height 33
type input "4"
click at [447, 307] on input "Property Address:" at bounding box center [607, 308] width 402 height 33
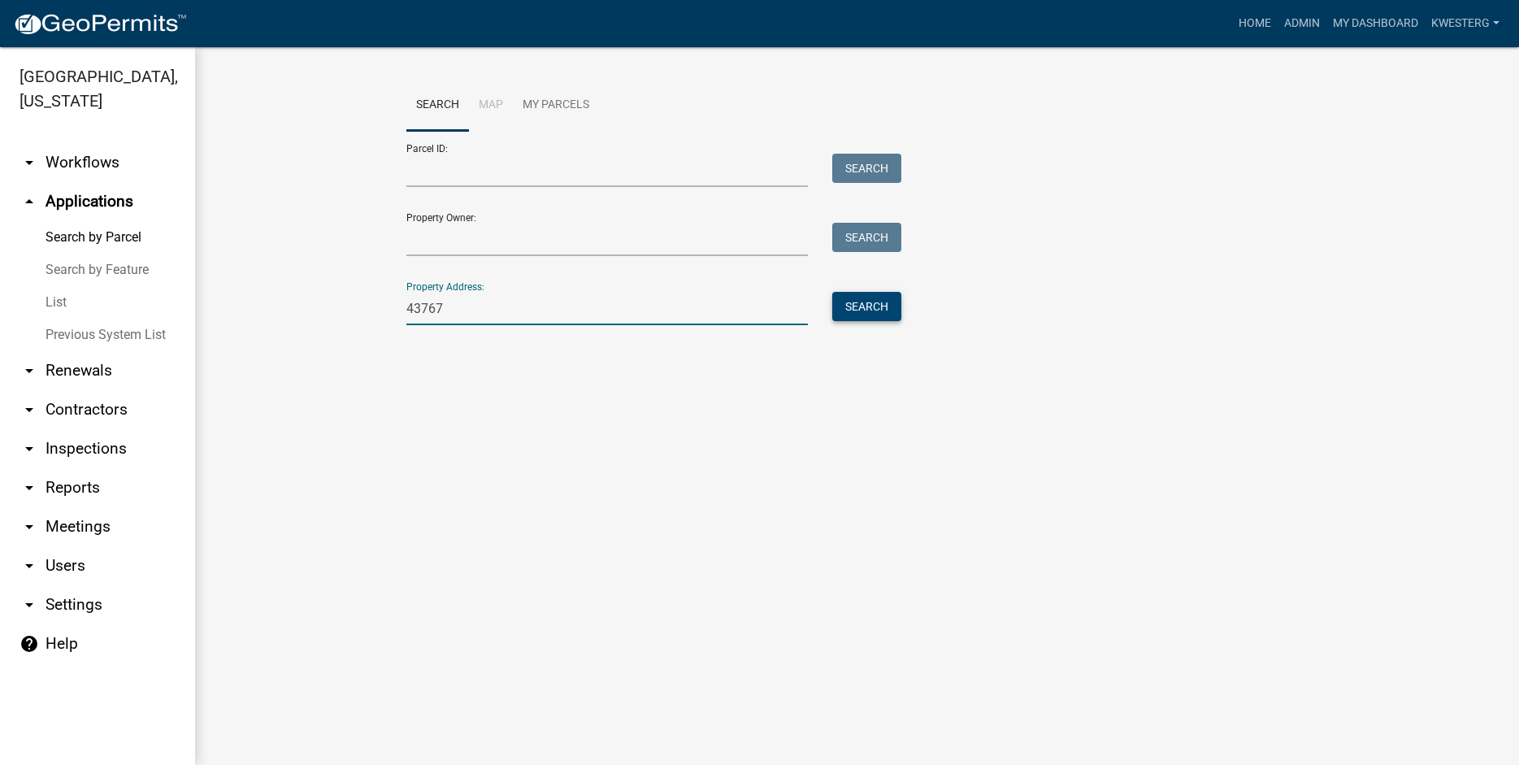
type input "43767"
click at [869, 305] on button "Search" at bounding box center [867, 306] width 69 height 29
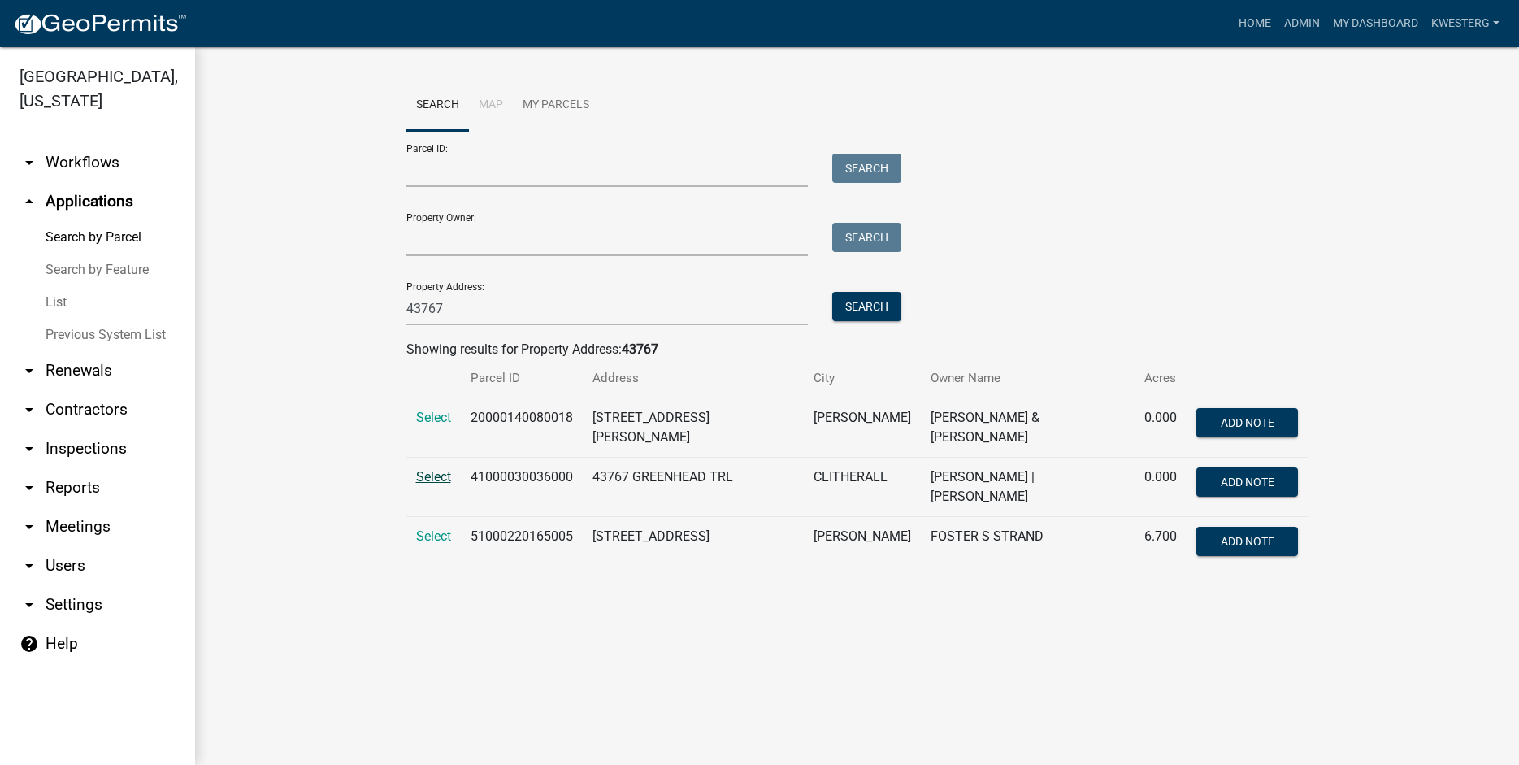
click at [442, 475] on span "Select" at bounding box center [433, 476] width 35 height 15
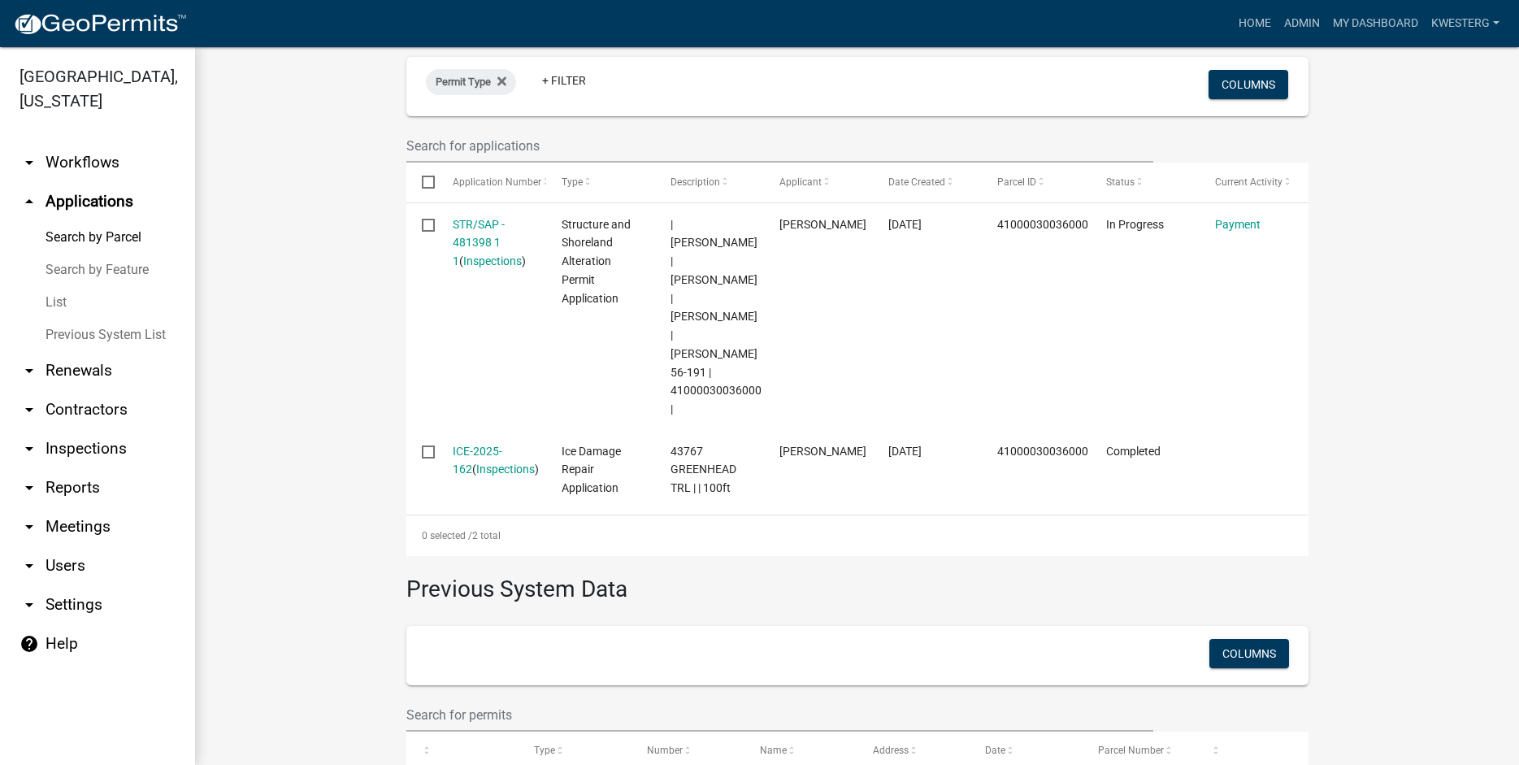
scroll to position [487, 0]
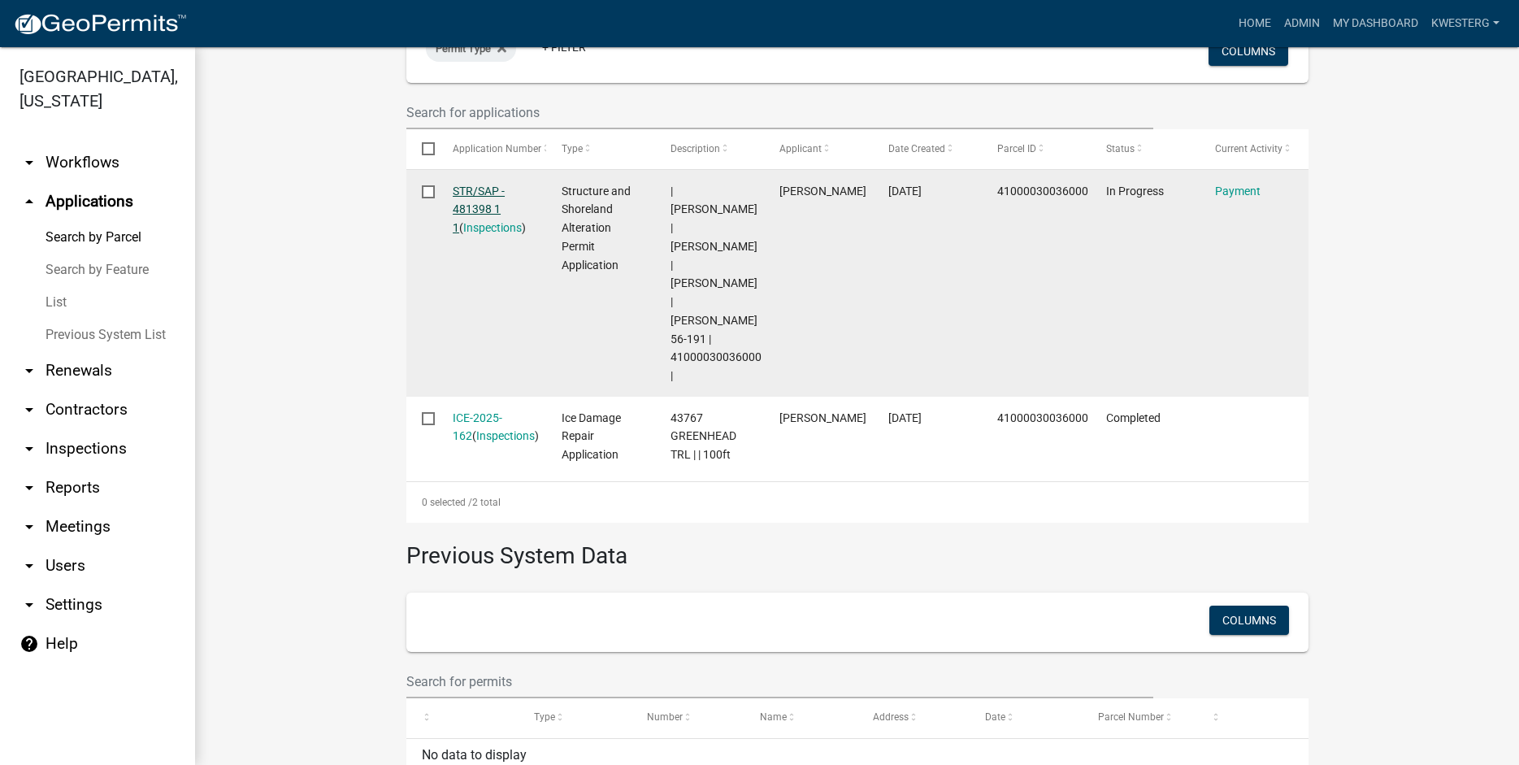
click at [476, 207] on link "STR/SAP - 481398 1 1" at bounding box center [479, 210] width 52 height 50
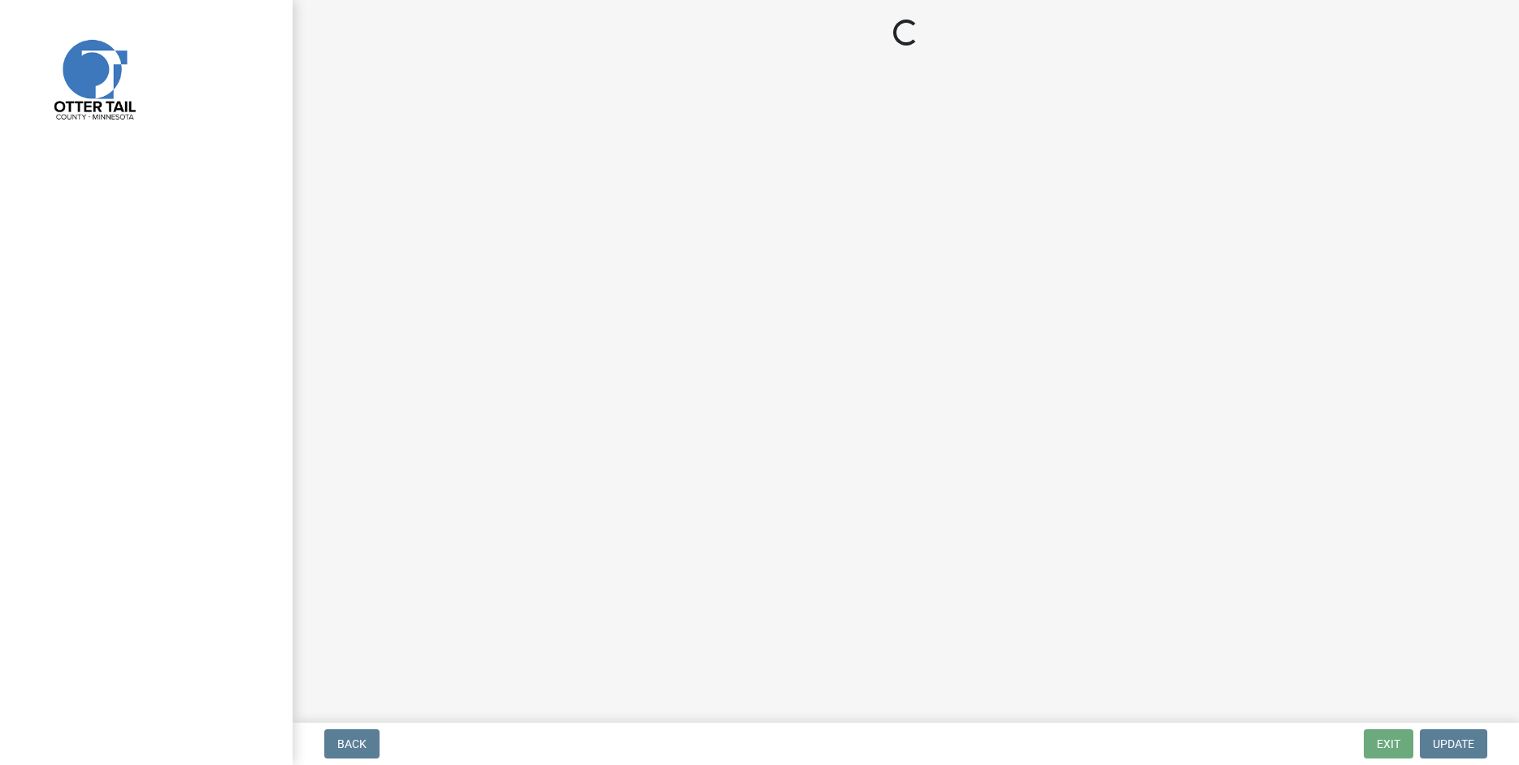
select select "3: 3"
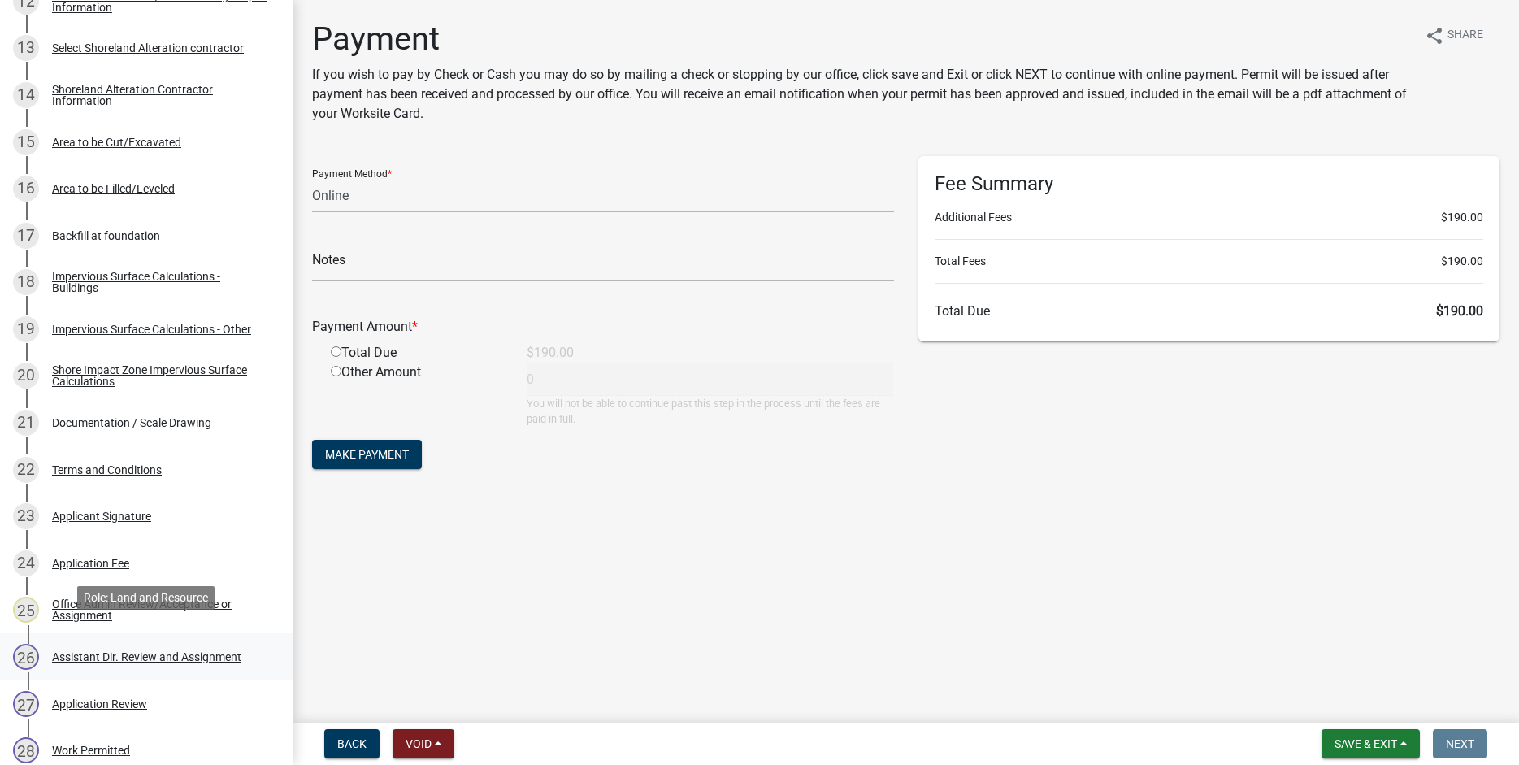
scroll to position [892, 0]
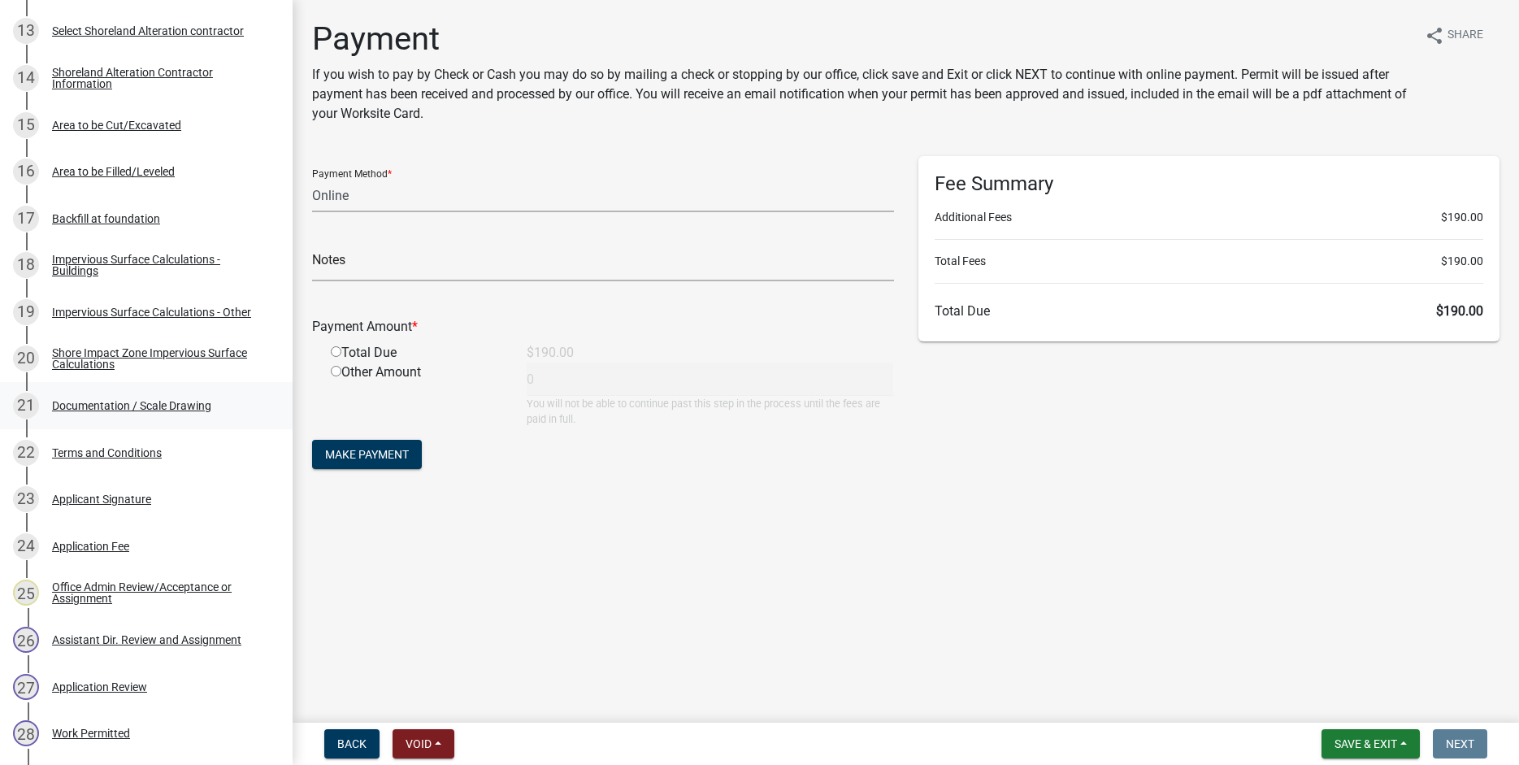
click at [107, 403] on div "Documentation / Scale Drawing" at bounding box center [131, 405] width 159 height 11
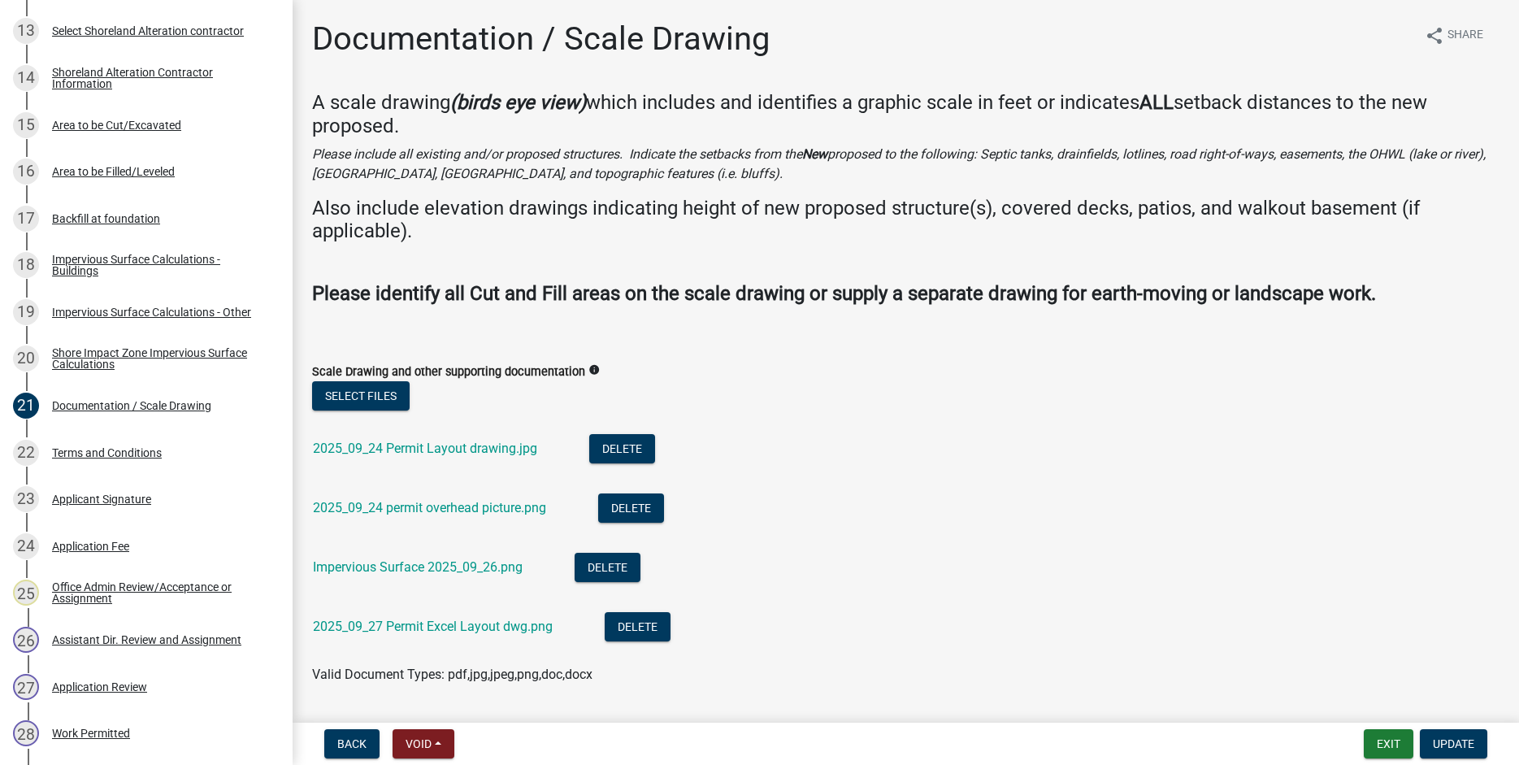
scroll to position [46, 0]
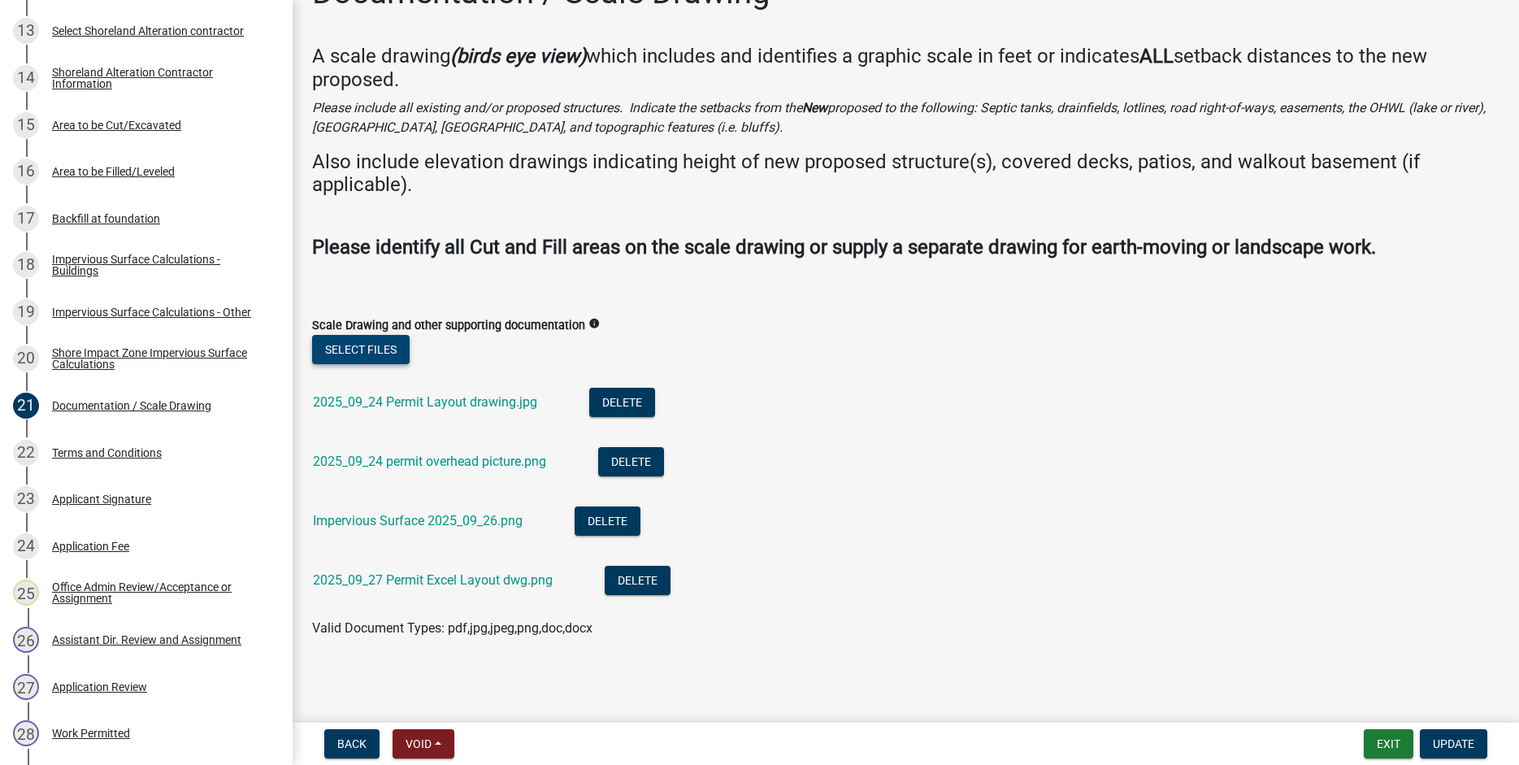
click at [367, 346] on button "Select files" at bounding box center [361, 349] width 98 height 29
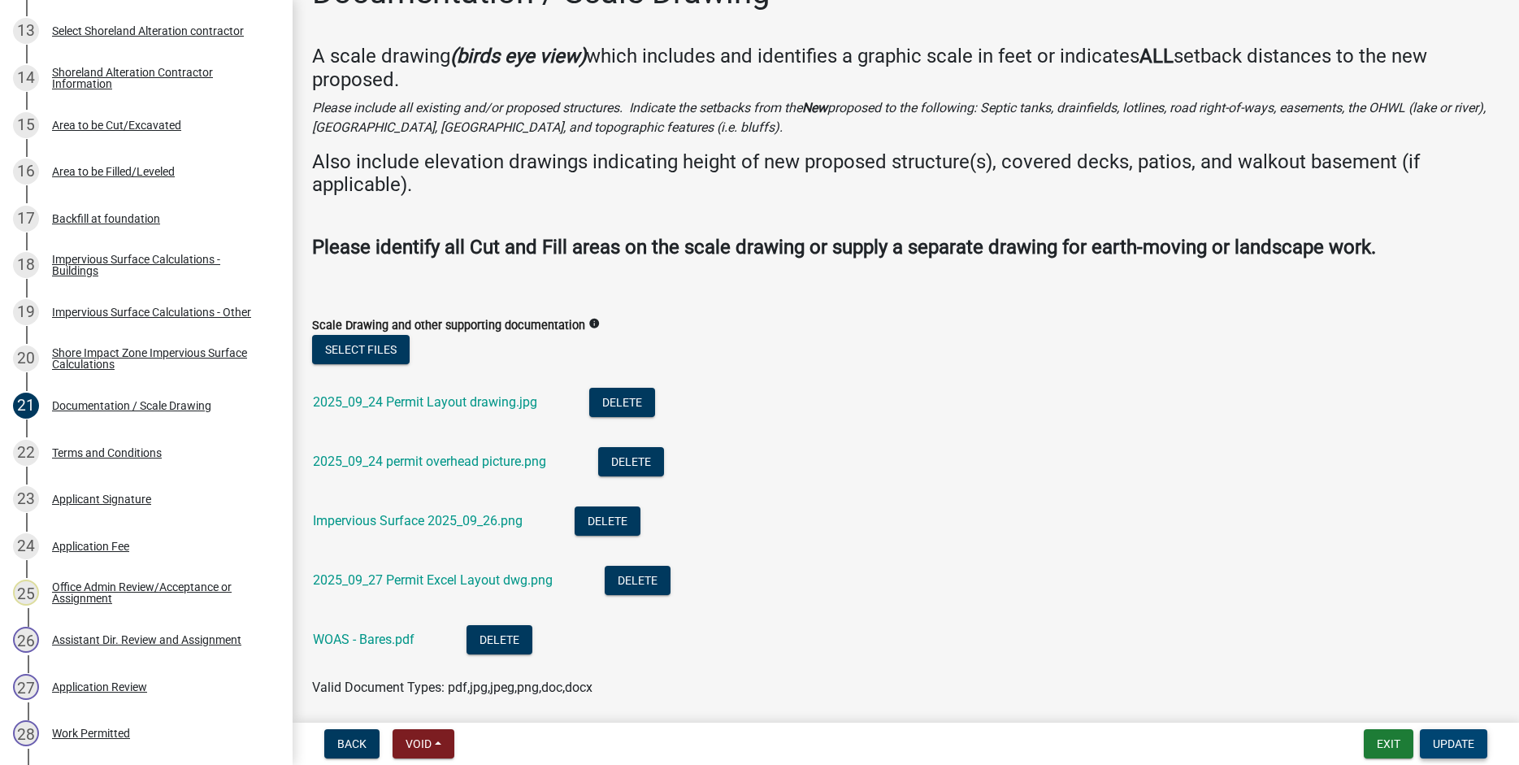
click at [1454, 746] on span "Update" at bounding box center [1453, 743] width 41 height 13
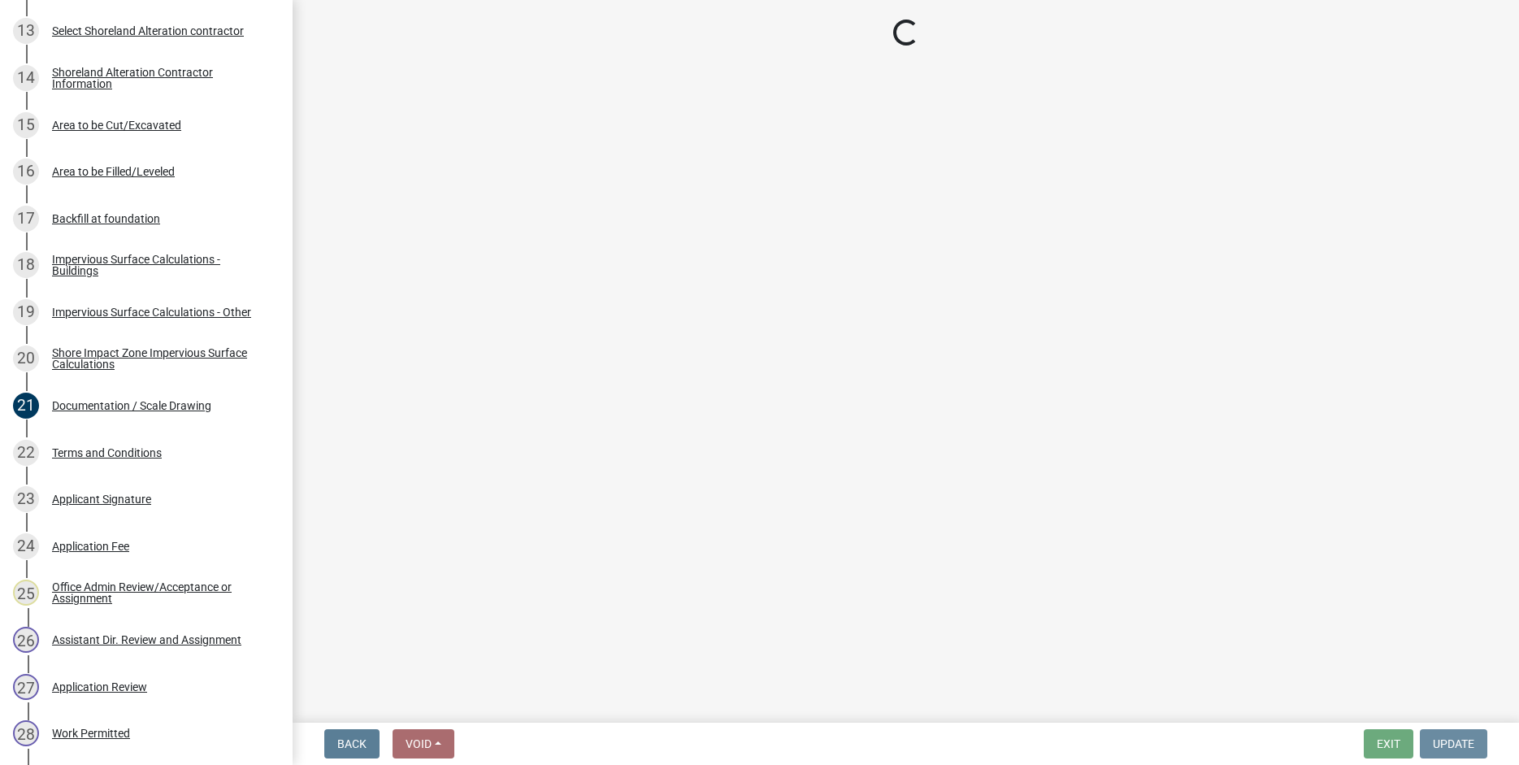
scroll to position [0, 0]
select select "3: 3"
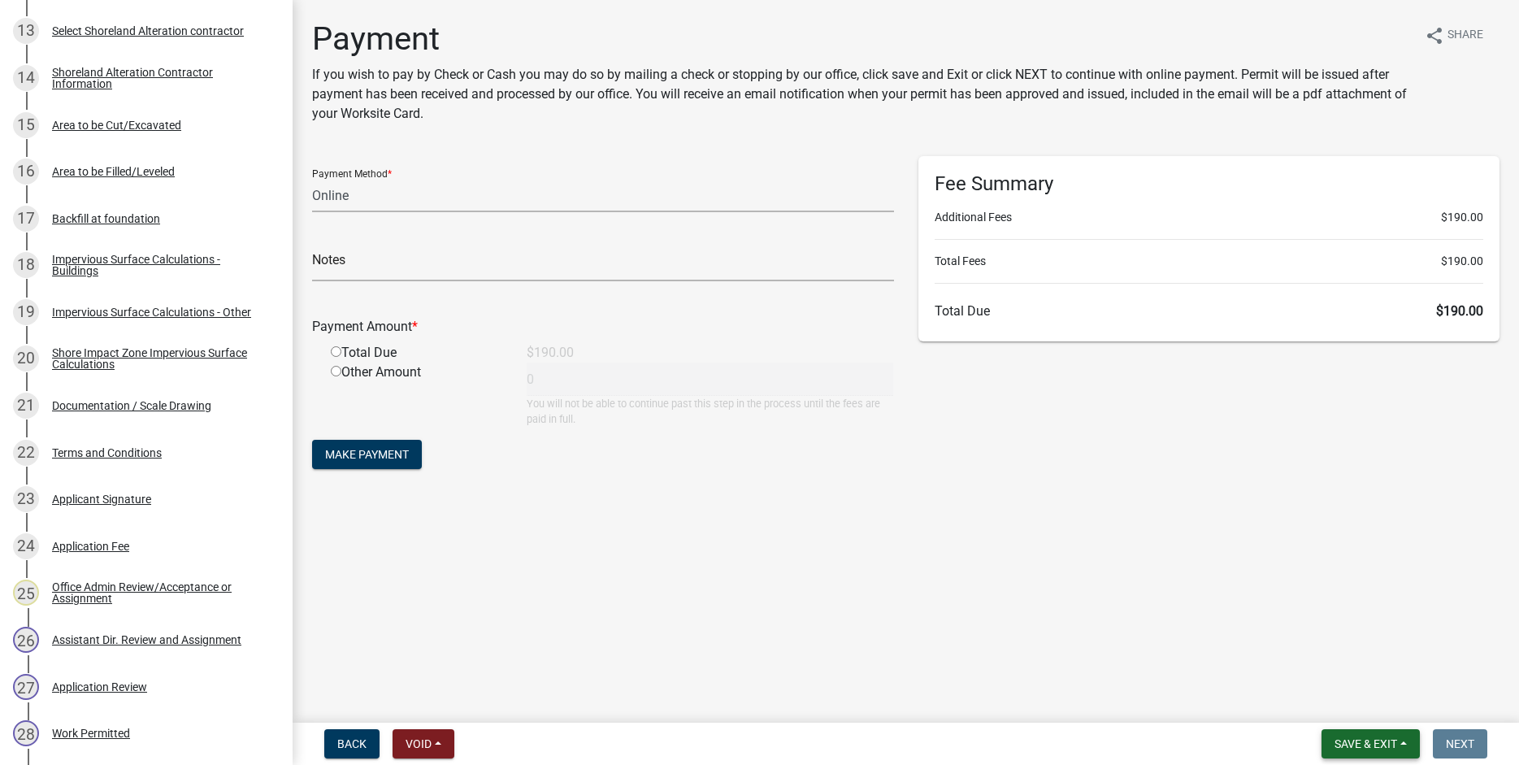
click at [1372, 740] on span "Save & Exit" at bounding box center [1366, 743] width 63 height 13
click at [1322, 698] on button "Save & Exit" at bounding box center [1355, 701] width 130 height 39
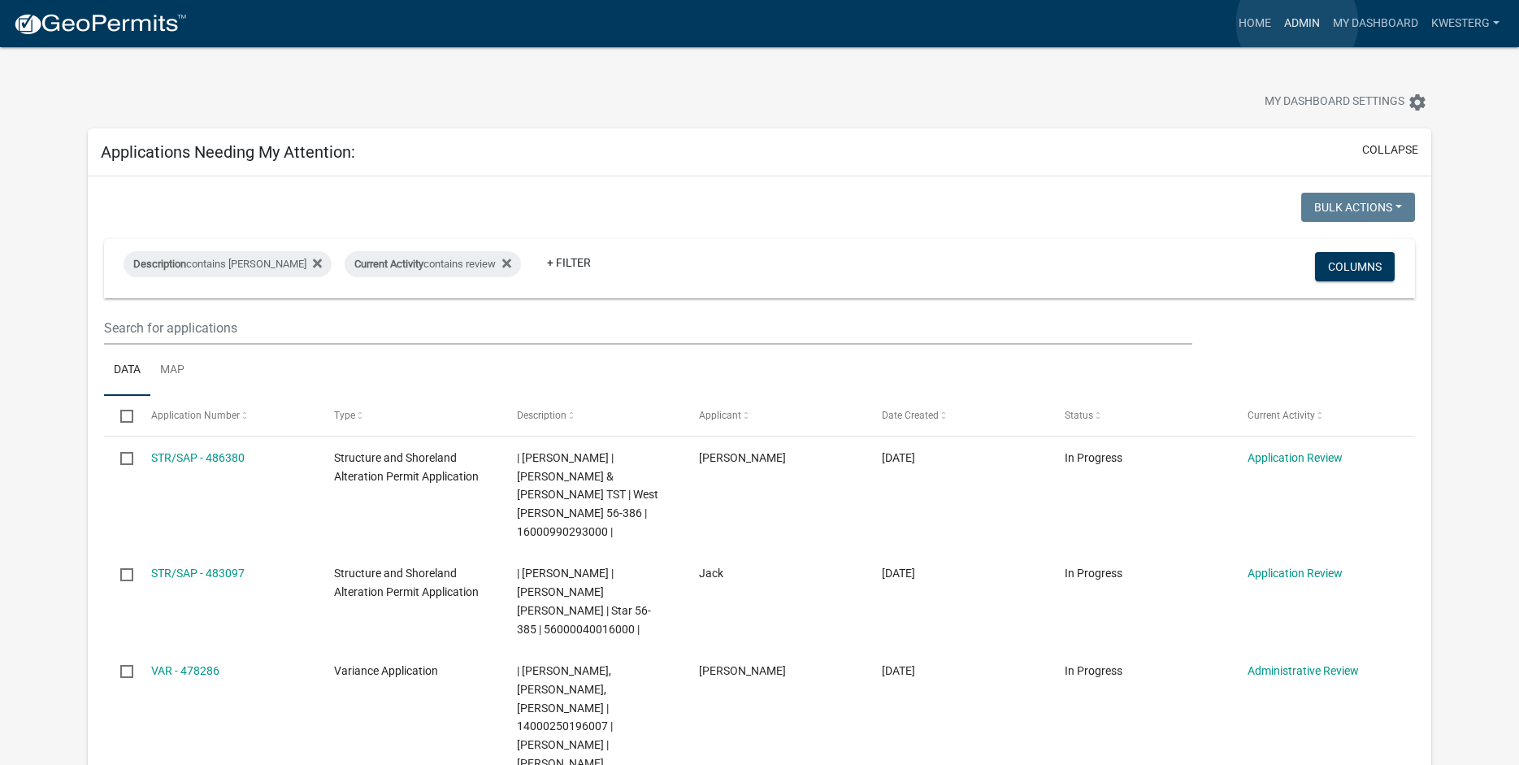
click at [1298, 23] on link "Admin" at bounding box center [1302, 23] width 49 height 31
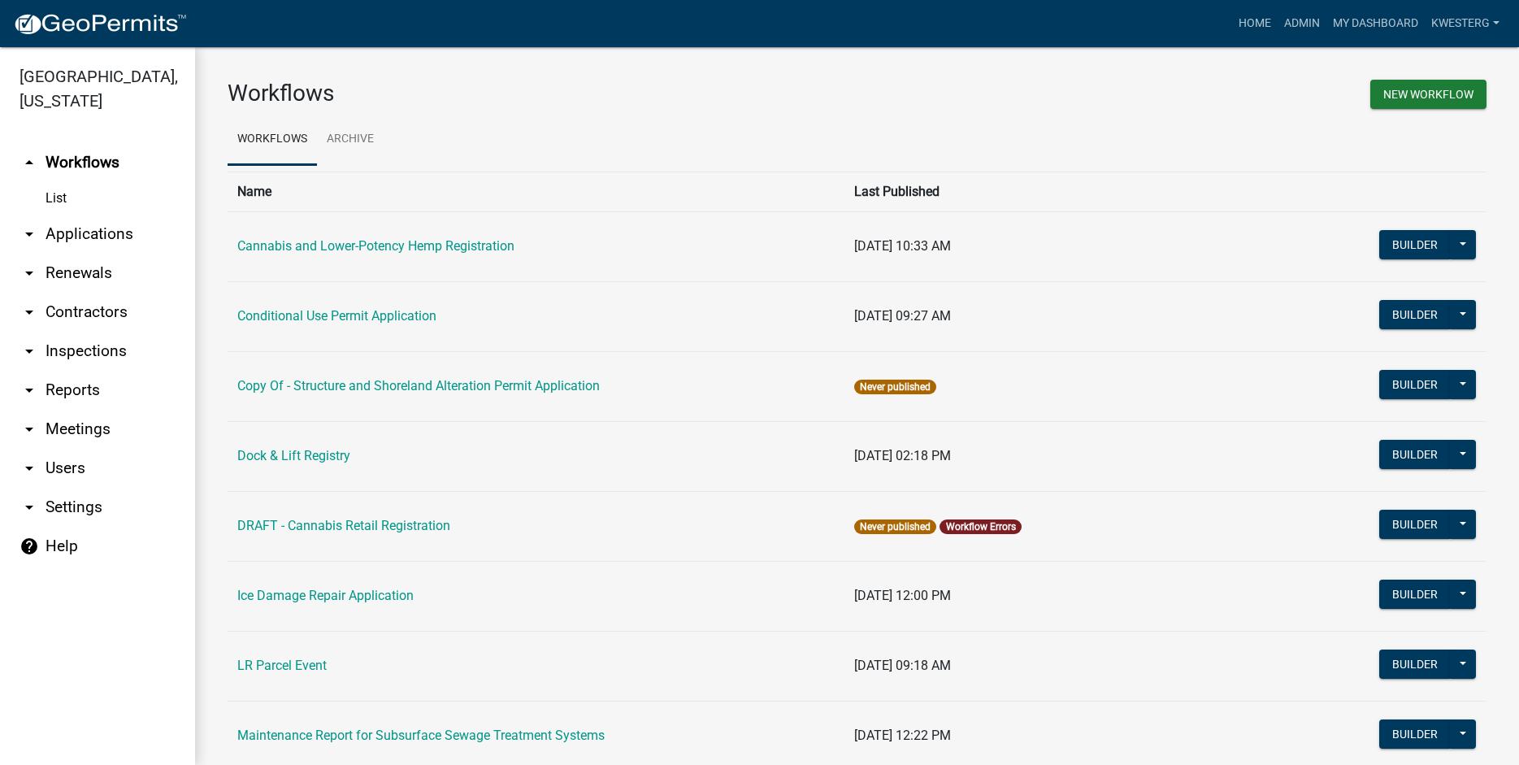
click at [82, 235] on link "arrow_drop_down Applications" at bounding box center [97, 234] width 195 height 39
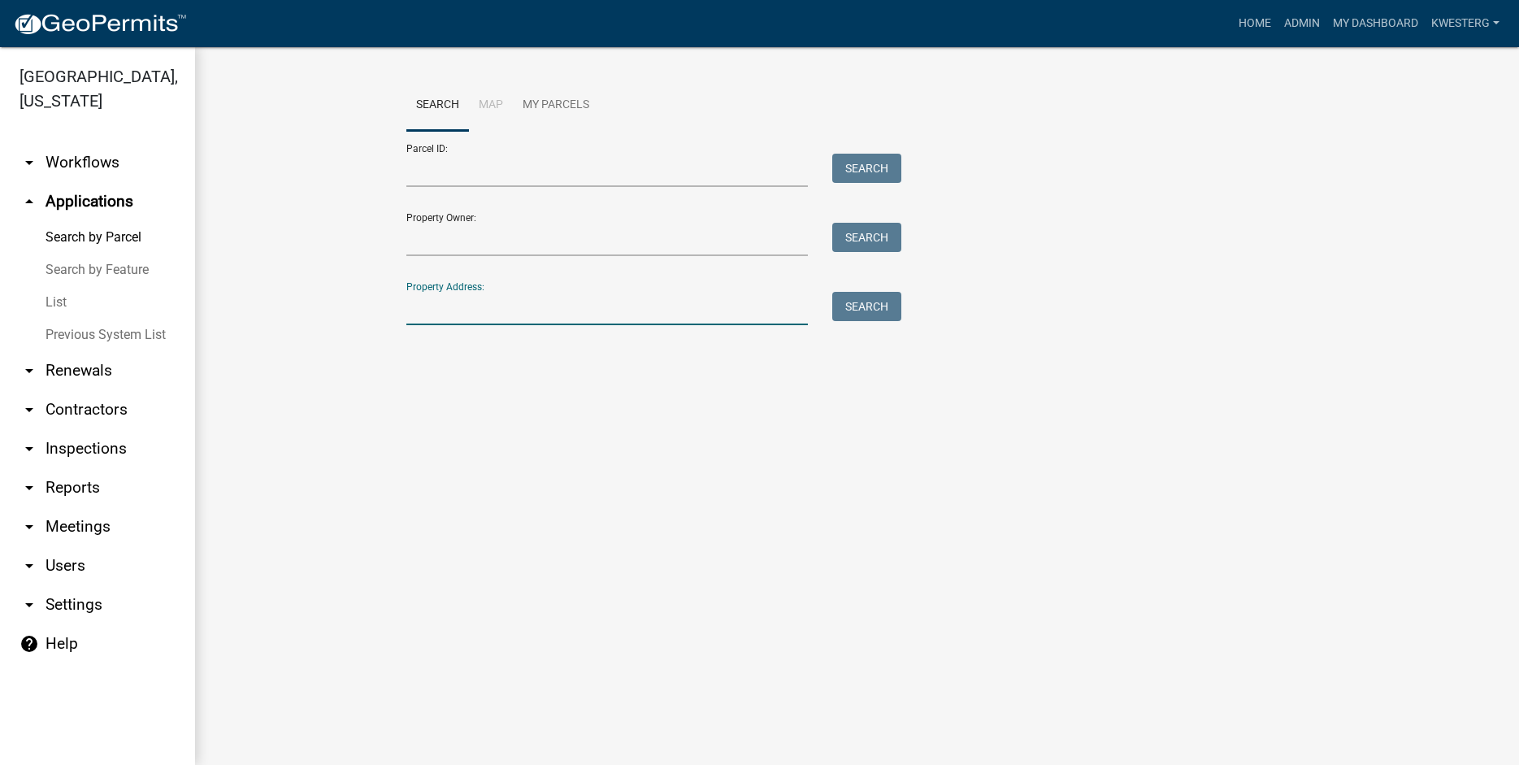
click at [422, 315] on input "Property Address:" at bounding box center [607, 308] width 402 height 33
click at [420, 246] on input "Property Owner:" at bounding box center [607, 239] width 402 height 33
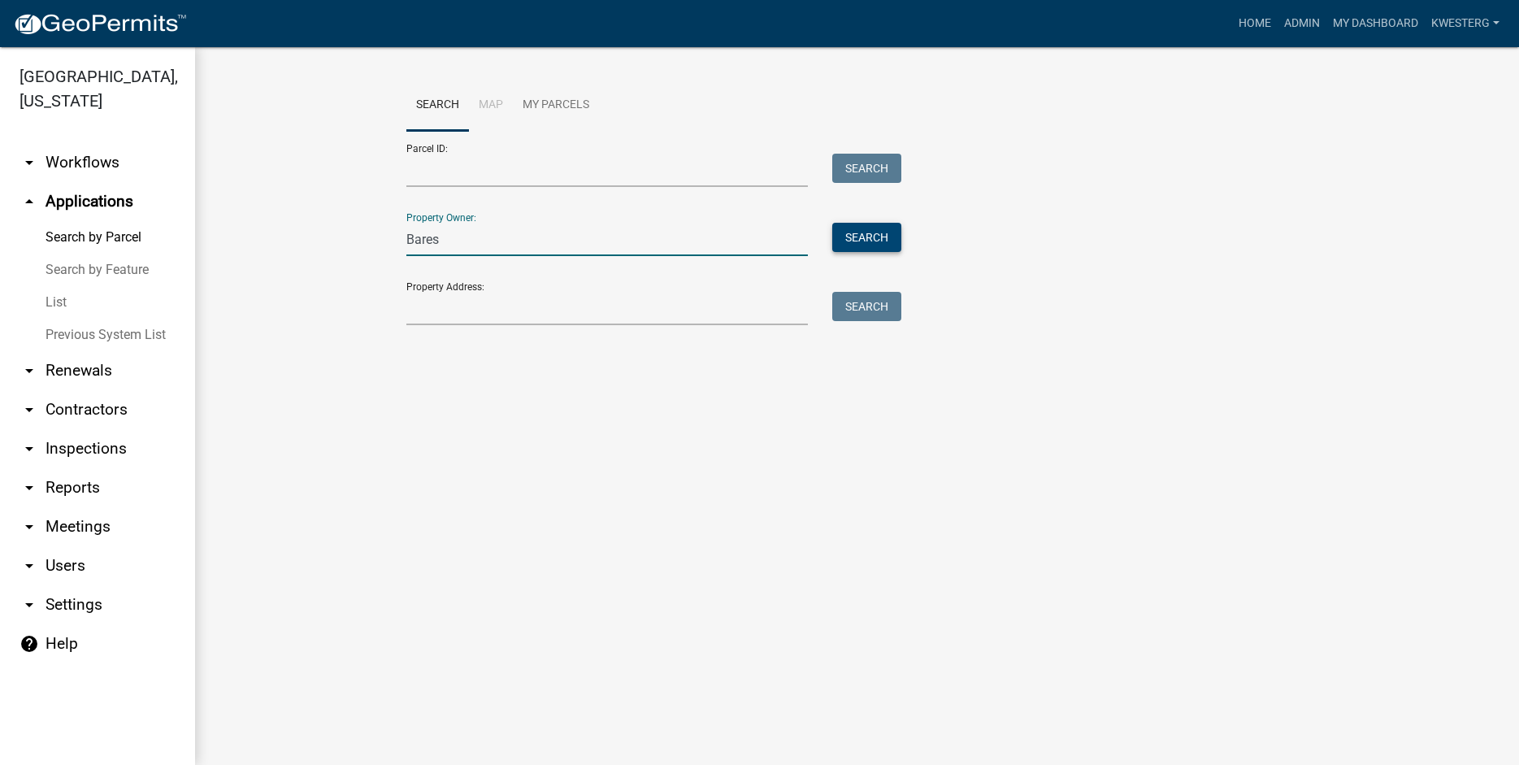
type input "Bares"
click at [861, 239] on button "Search" at bounding box center [867, 237] width 69 height 29
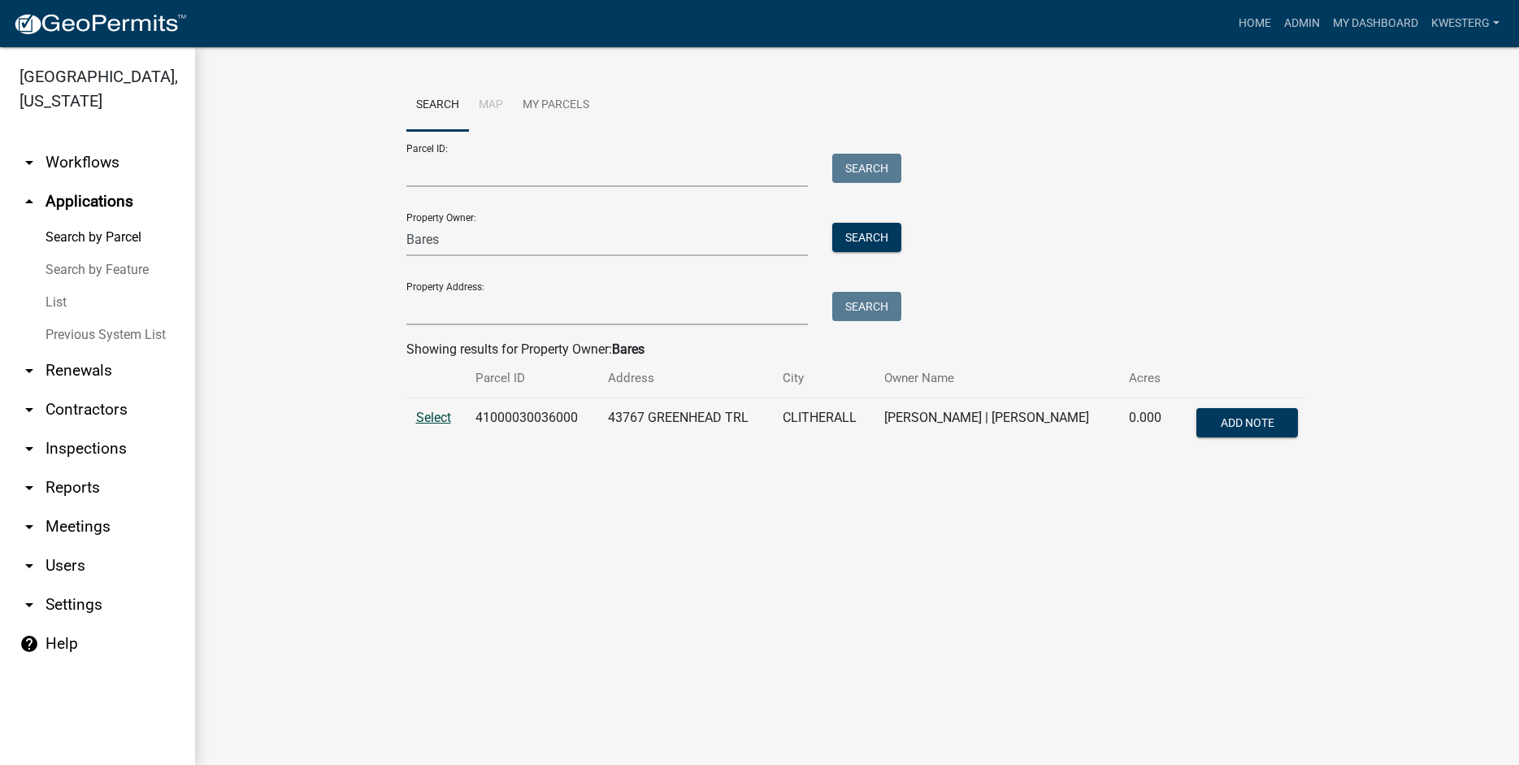
click at [435, 419] on span "Select" at bounding box center [433, 417] width 35 height 15
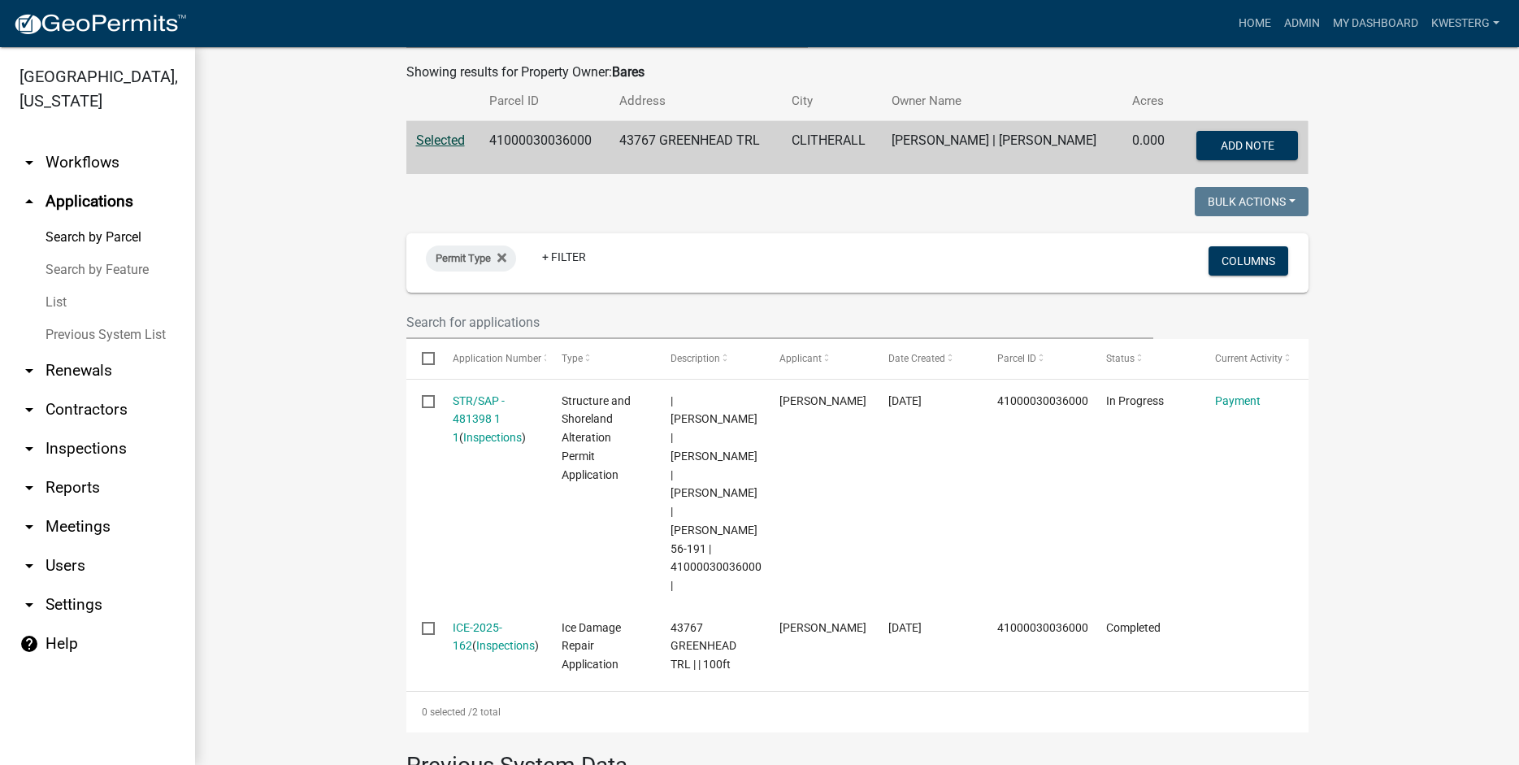
scroll to position [510, 0]
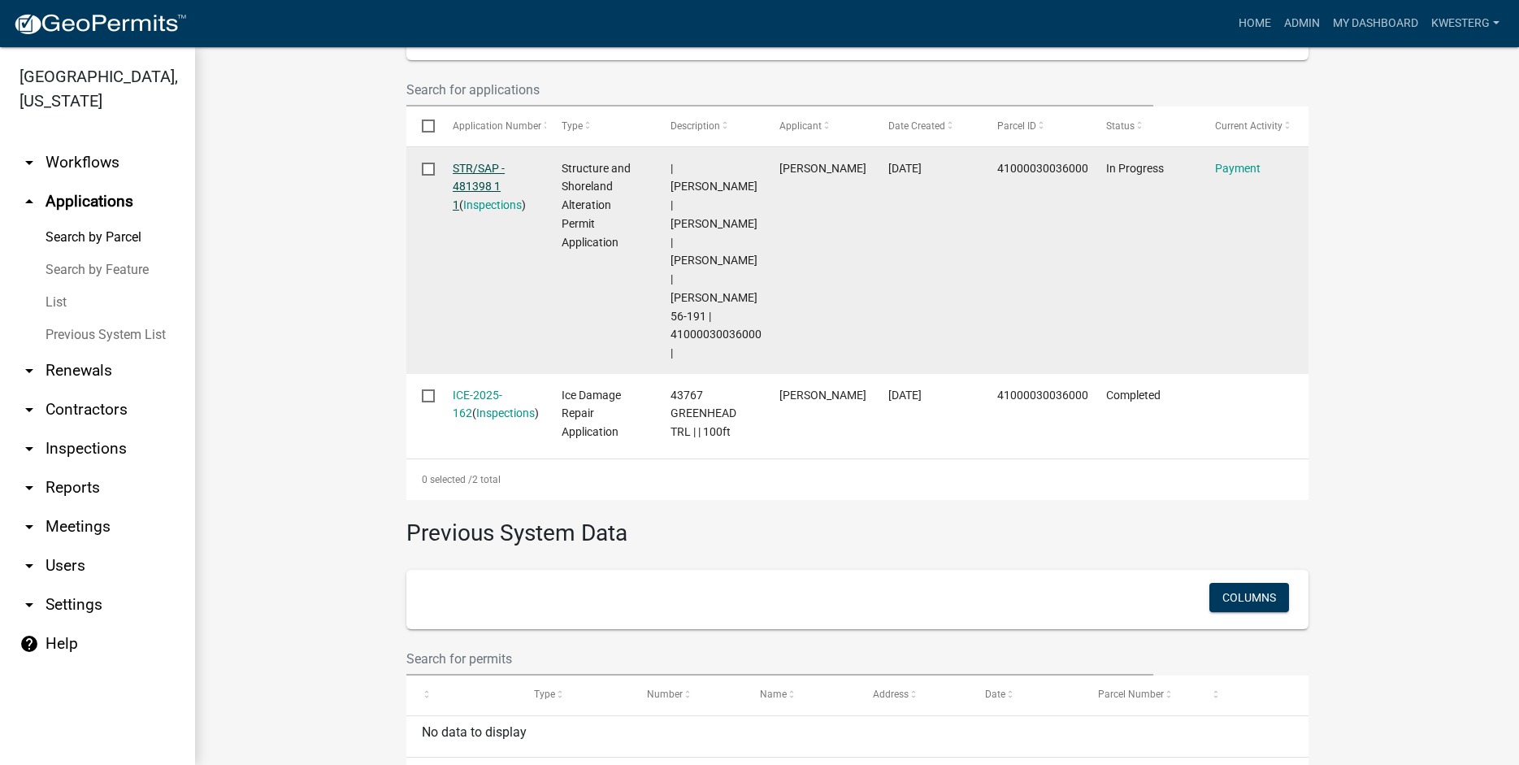
click at [480, 170] on link "STR/SAP - 481398 1 1" at bounding box center [479, 187] width 52 height 50
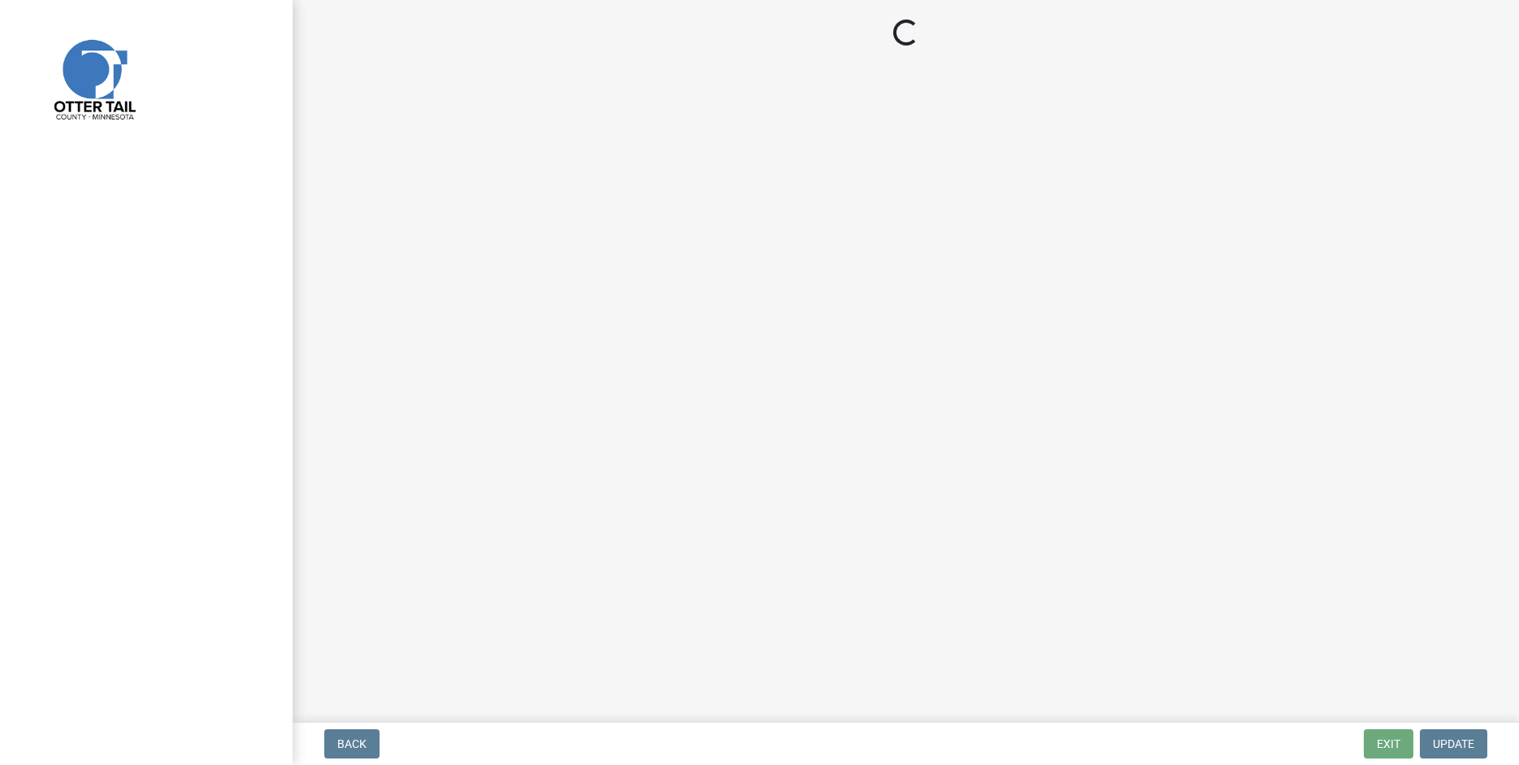
select select "3: 3"
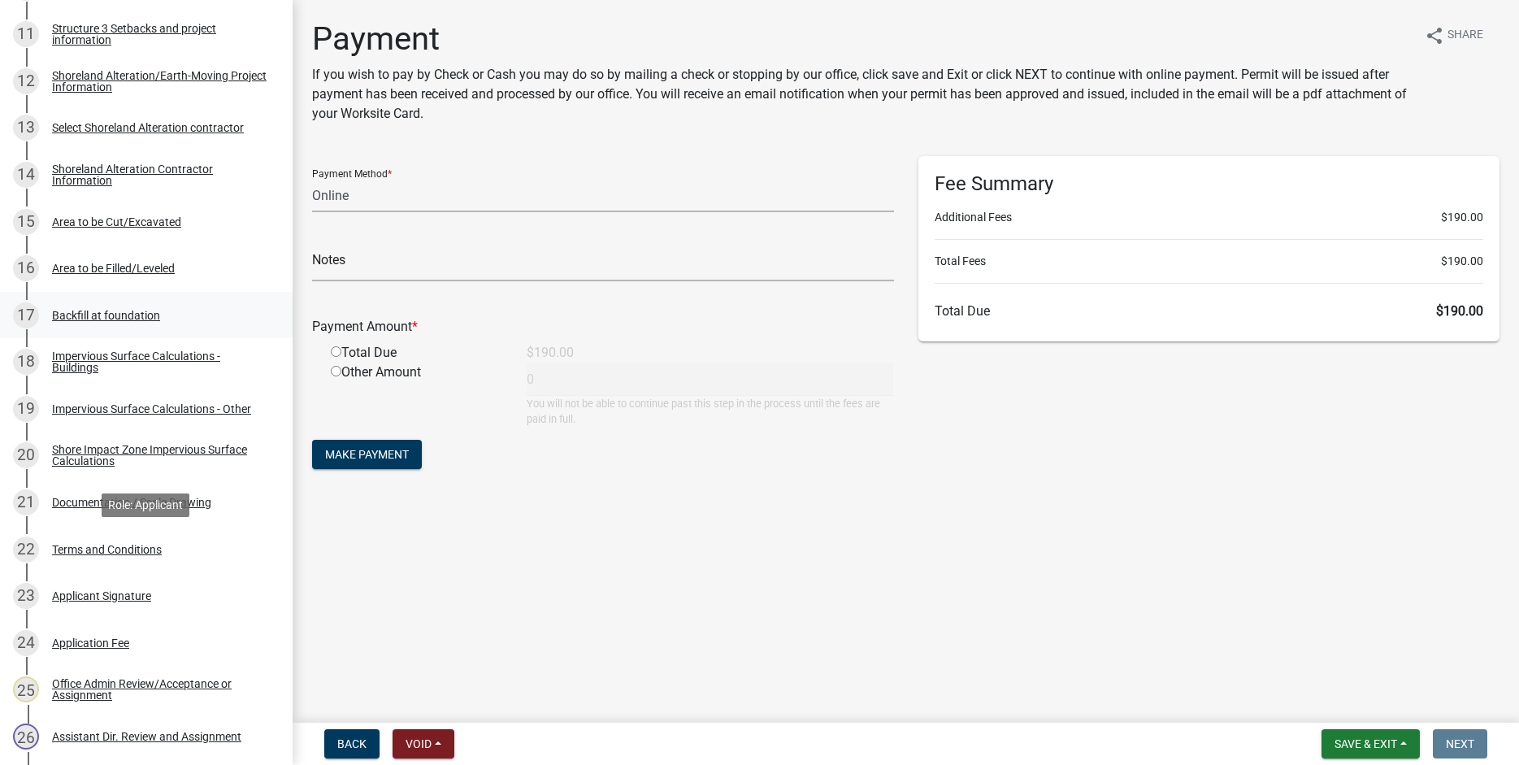
scroll to position [809, 0]
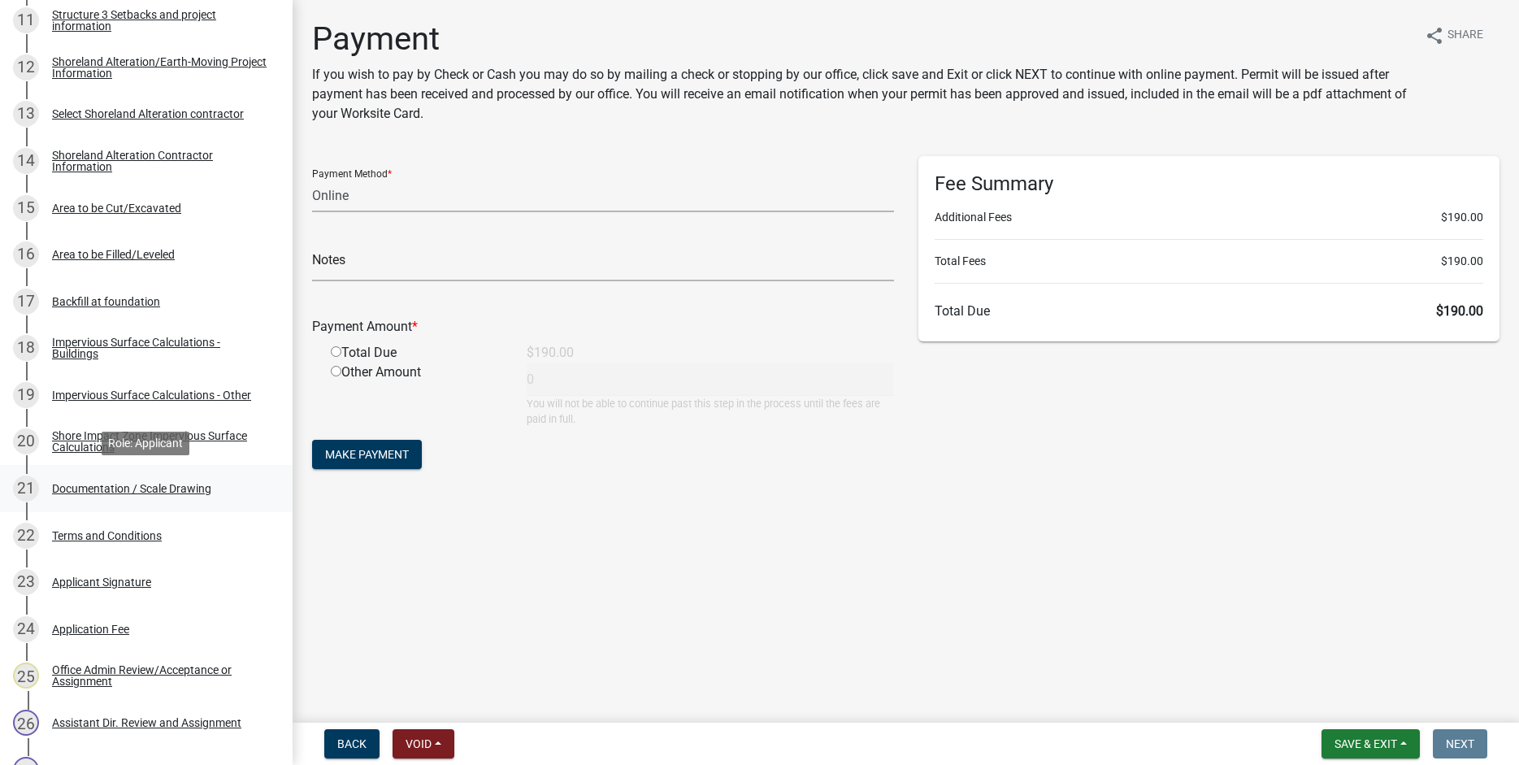
click at [85, 488] on div "Documentation / Scale Drawing" at bounding box center [131, 488] width 159 height 11
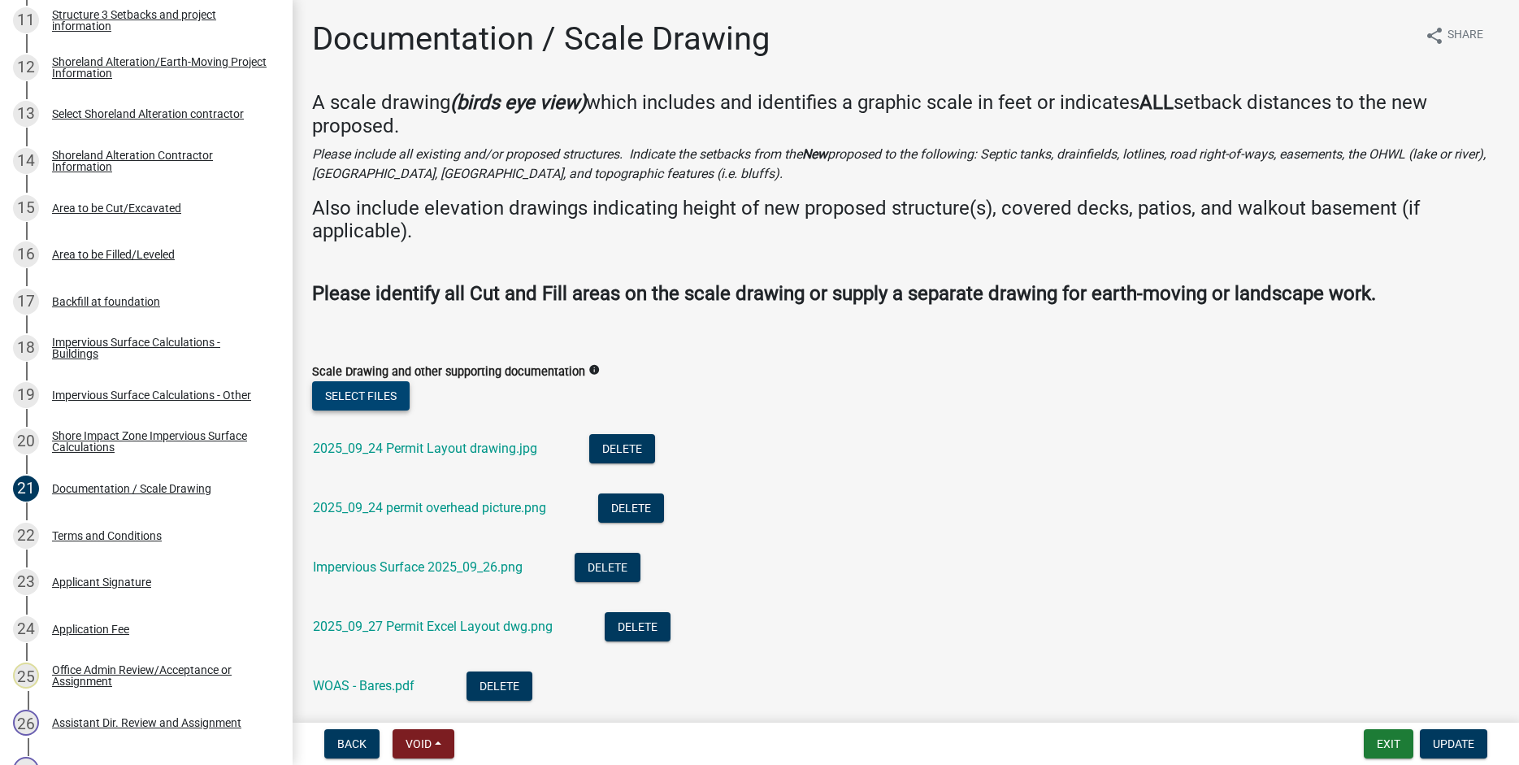
click at [357, 389] on button "Select files" at bounding box center [361, 395] width 98 height 29
click at [1446, 745] on span "Update" at bounding box center [1453, 743] width 41 height 13
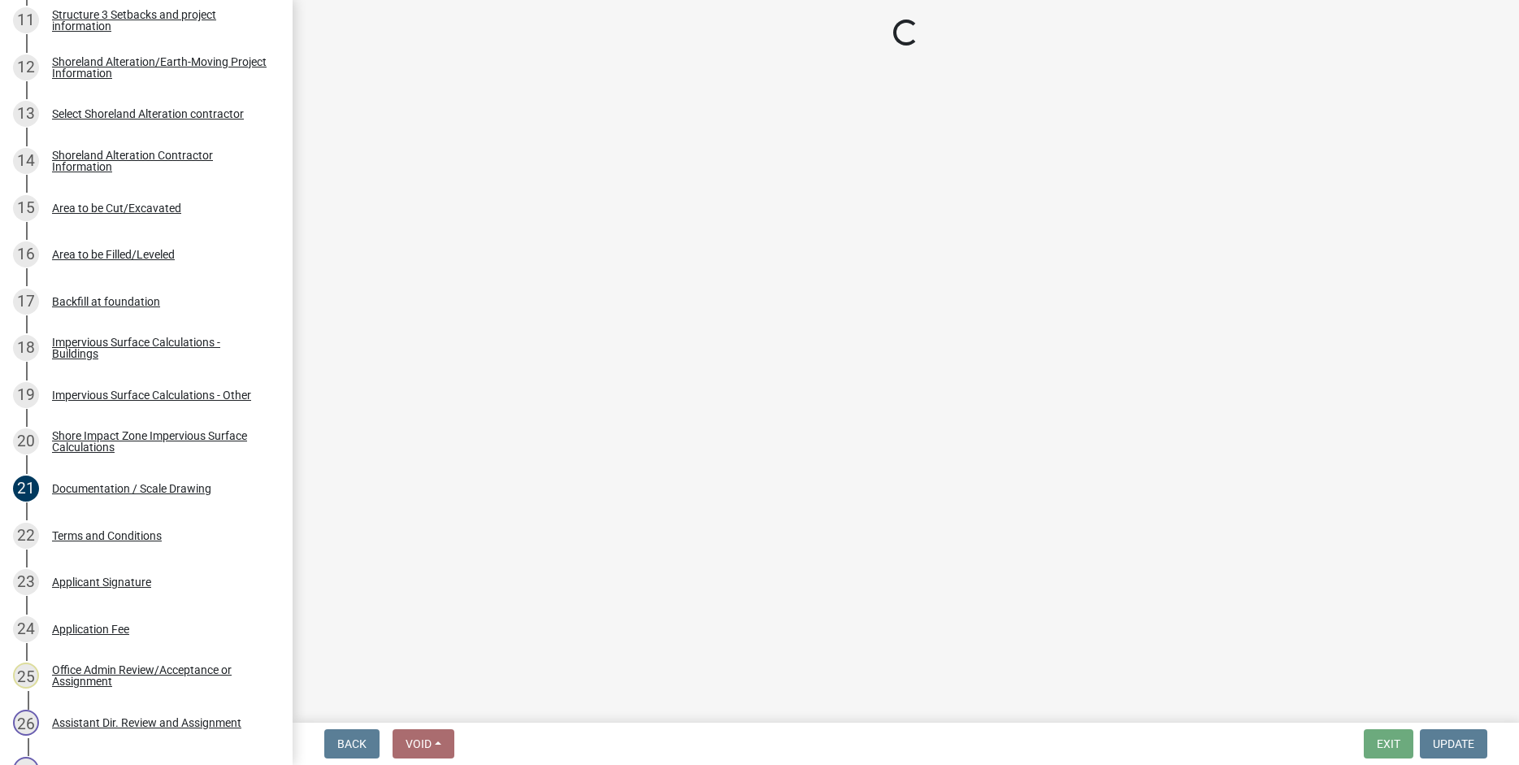
select select "3: 3"
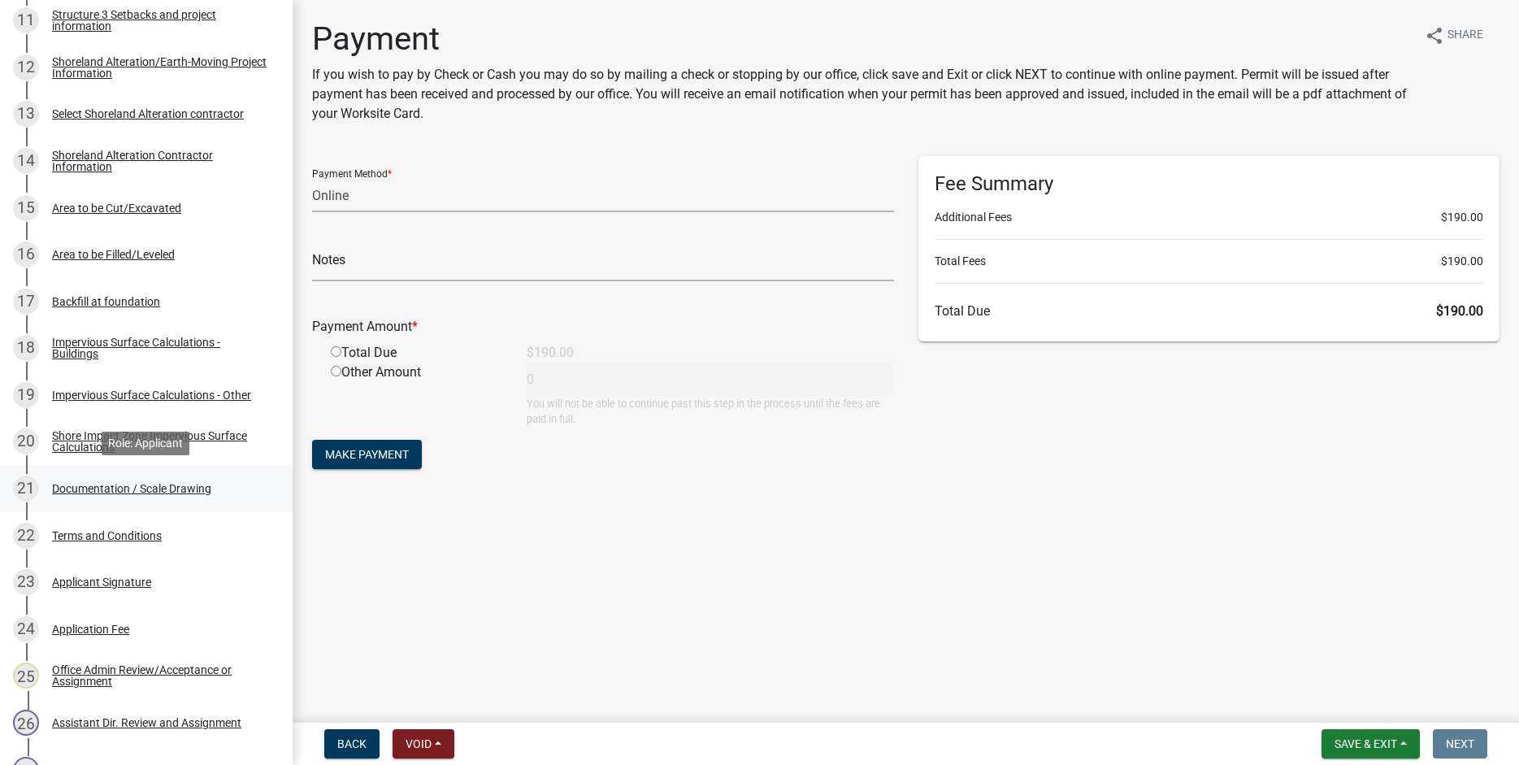
click at [93, 486] on div "Documentation / Scale Drawing" at bounding box center [131, 488] width 159 height 11
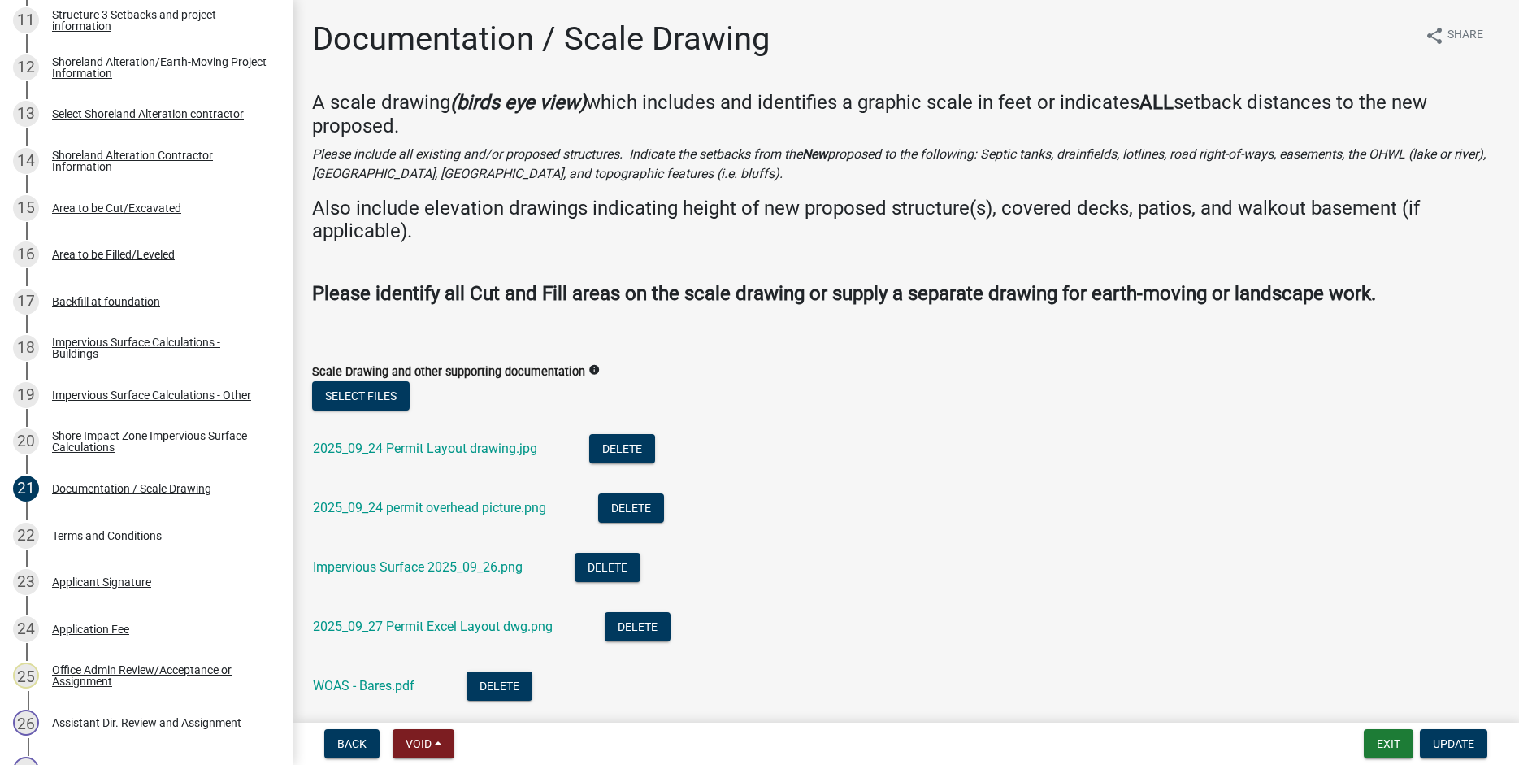
scroll to position [93, 0]
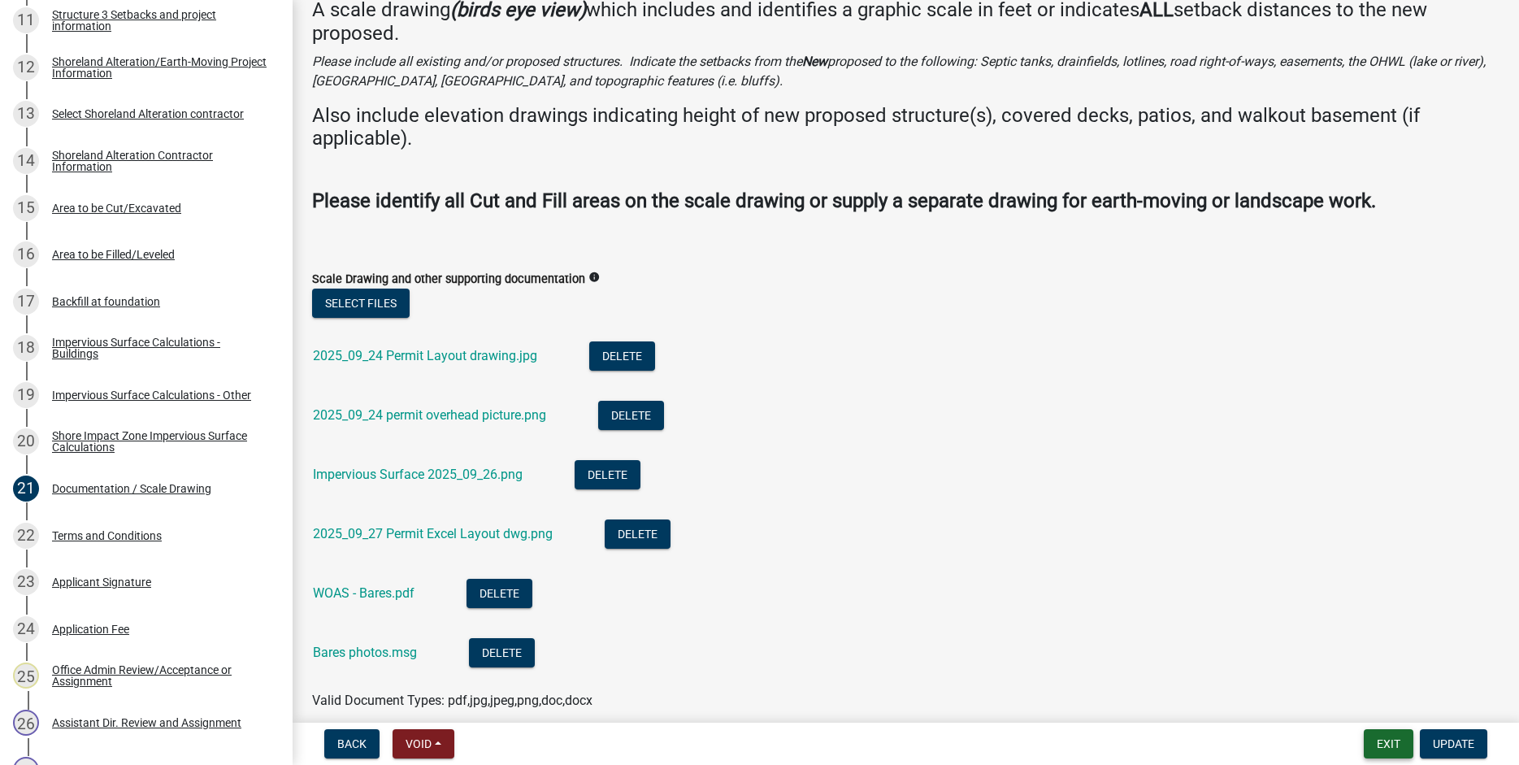
click at [1392, 744] on button "Exit" at bounding box center [1389, 743] width 50 height 29
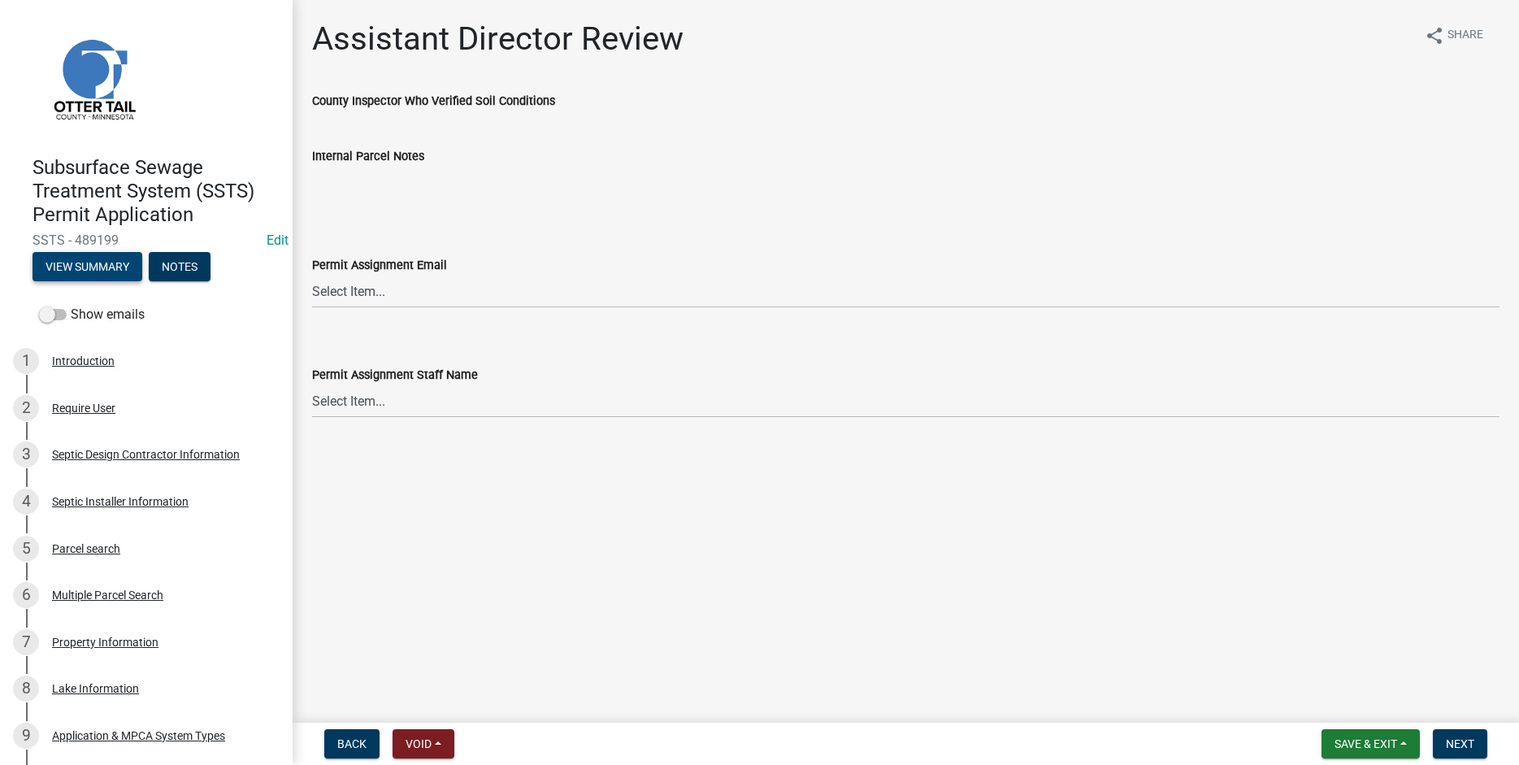
click at [68, 267] on button "View Summary" at bounding box center [88, 266] width 110 height 29
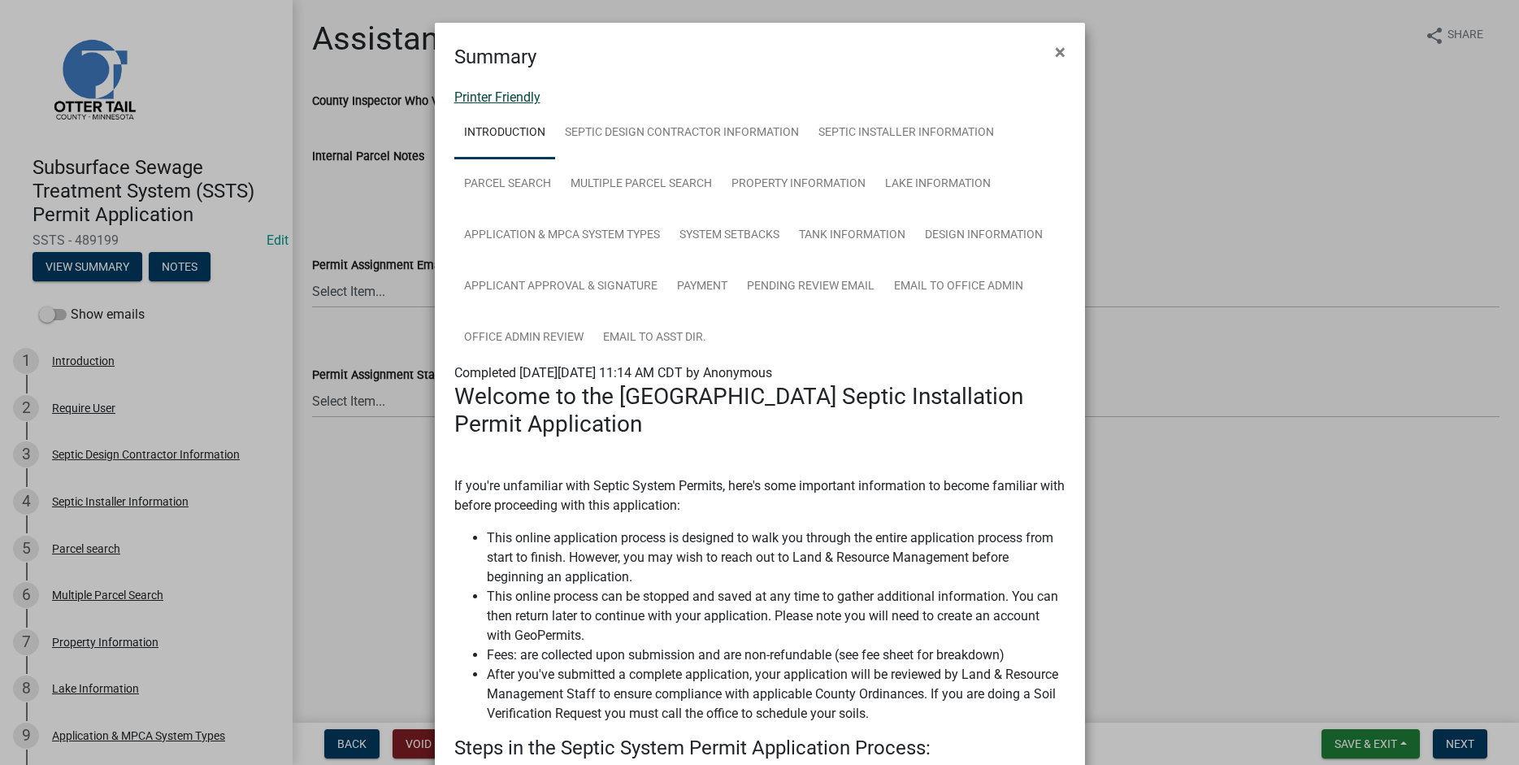
click at [480, 98] on link "Printer Friendly" at bounding box center [497, 96] width 86 height 15
click at [1062, 48] on span "×" at bounding box center [1060, 52] width 11 height 23
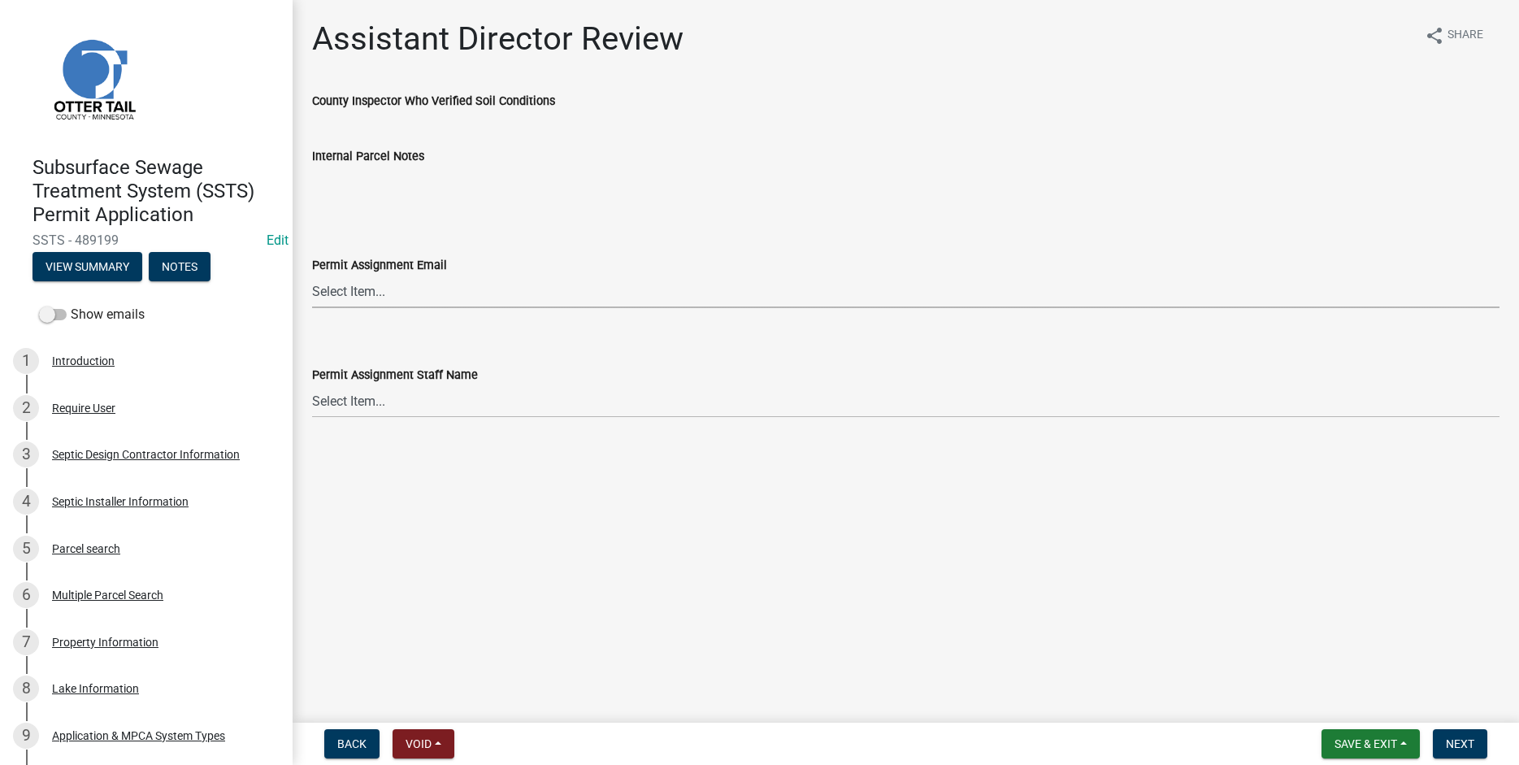
click at [312, 275] on select "Select Item... Alexis Newark (anewark@ottertailcounty.gov) Amy Busko (abusko@ot…" at bounding box center [906, 291] width 1188 height 33
click option "Andrea Perales (aperales@ottertailcounty.gov)" at bounding box center [0, 0] width 0 height 0
select select "fc504d62-a492-4196-a78d-ce00230c60b4"
click at [312, 385] on select "Select Item... Alexis Newark Amy Busko Andrea Perales Brittany Tollefson Christ…" at bounding box center [906, 401] width 1188 height 33
click option "Andrea Perales" at bounding box center [0, 0] width 0 height 0
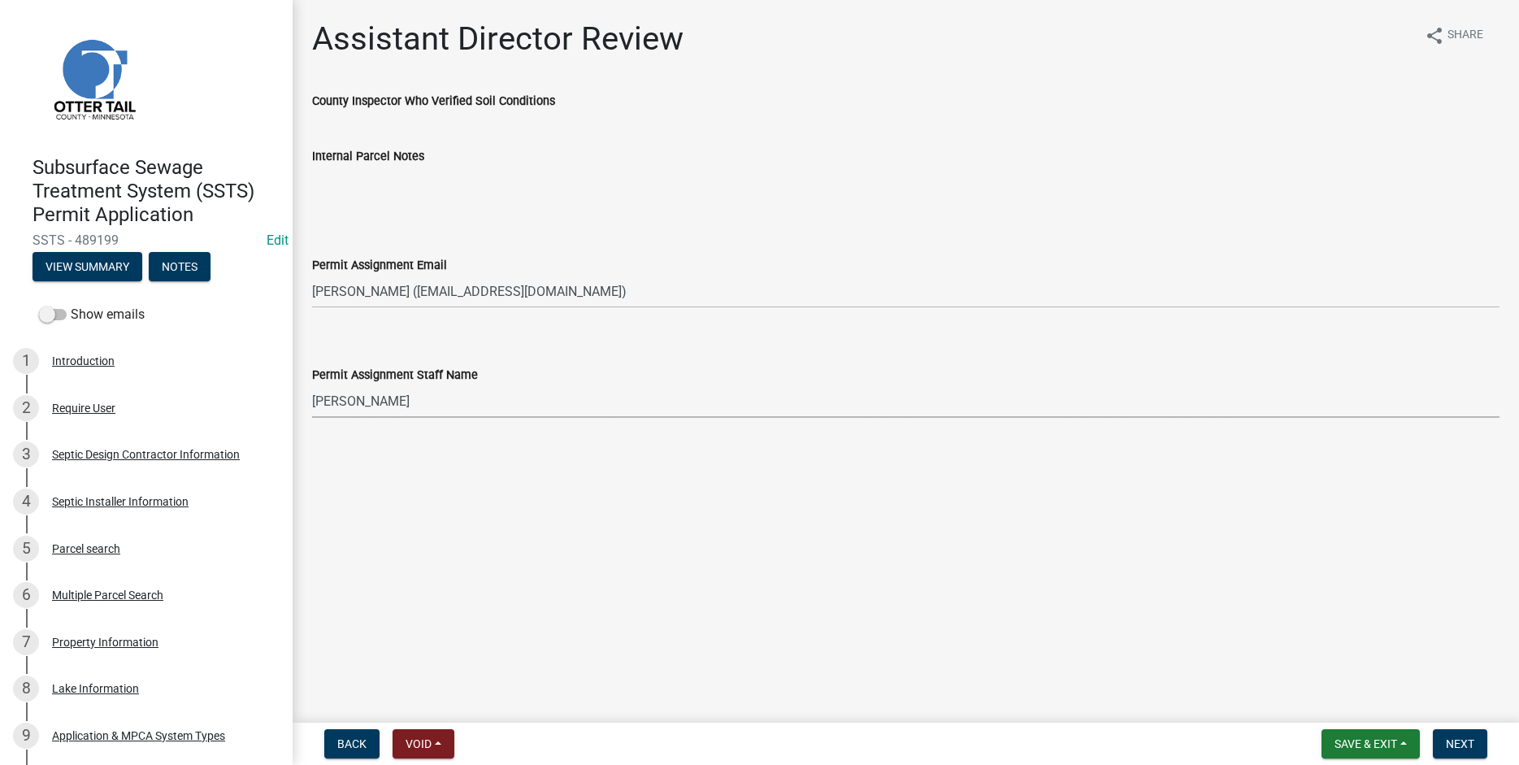
select select "4ffc802c-a91c-4807-8d38-a10afb9862f8"
click at [312, 275] on select "Select Item... Alexis Newark (anewark@ottertailcounty.gov) Amy Busko (abusko@ot…" at bounding box center [906, 291] width 1188 height 33
click at [1465, 741] on span "Next" at bounding box center [1460, 743] width 28 height 13
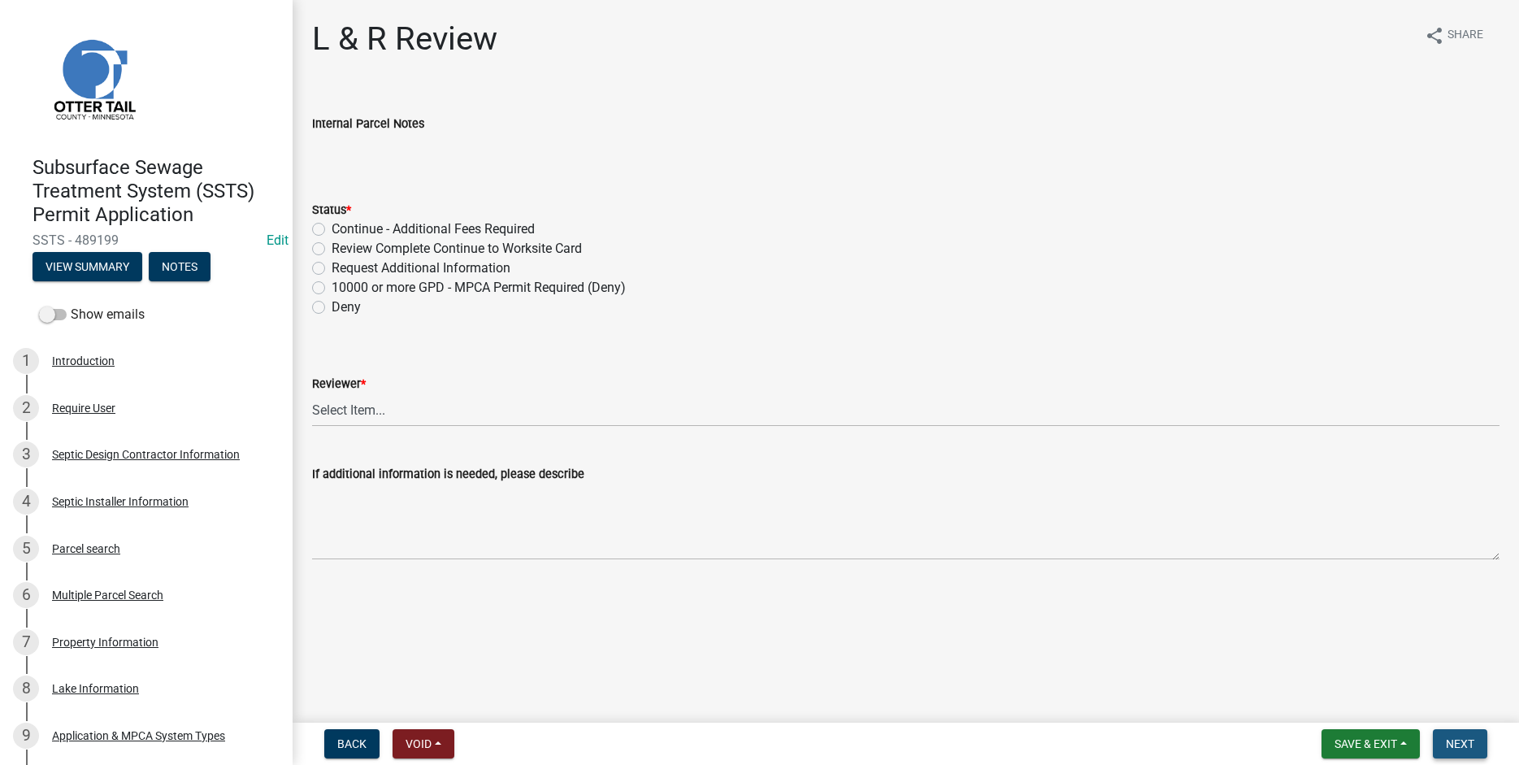
click at [1464, 742] on span "Next" at bounding box center [1460, 743] width 28 height 13
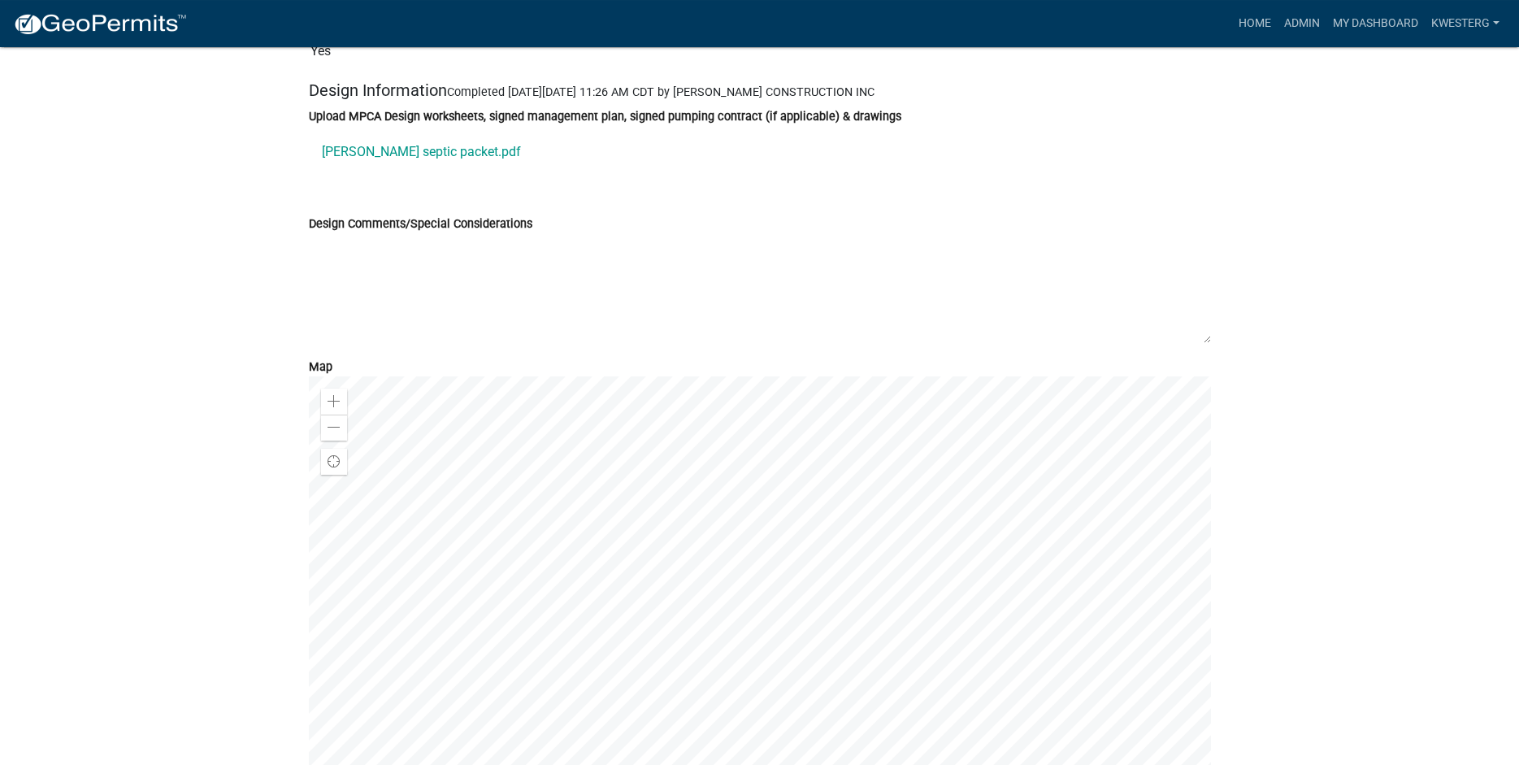
scroll to position [6261, 0]
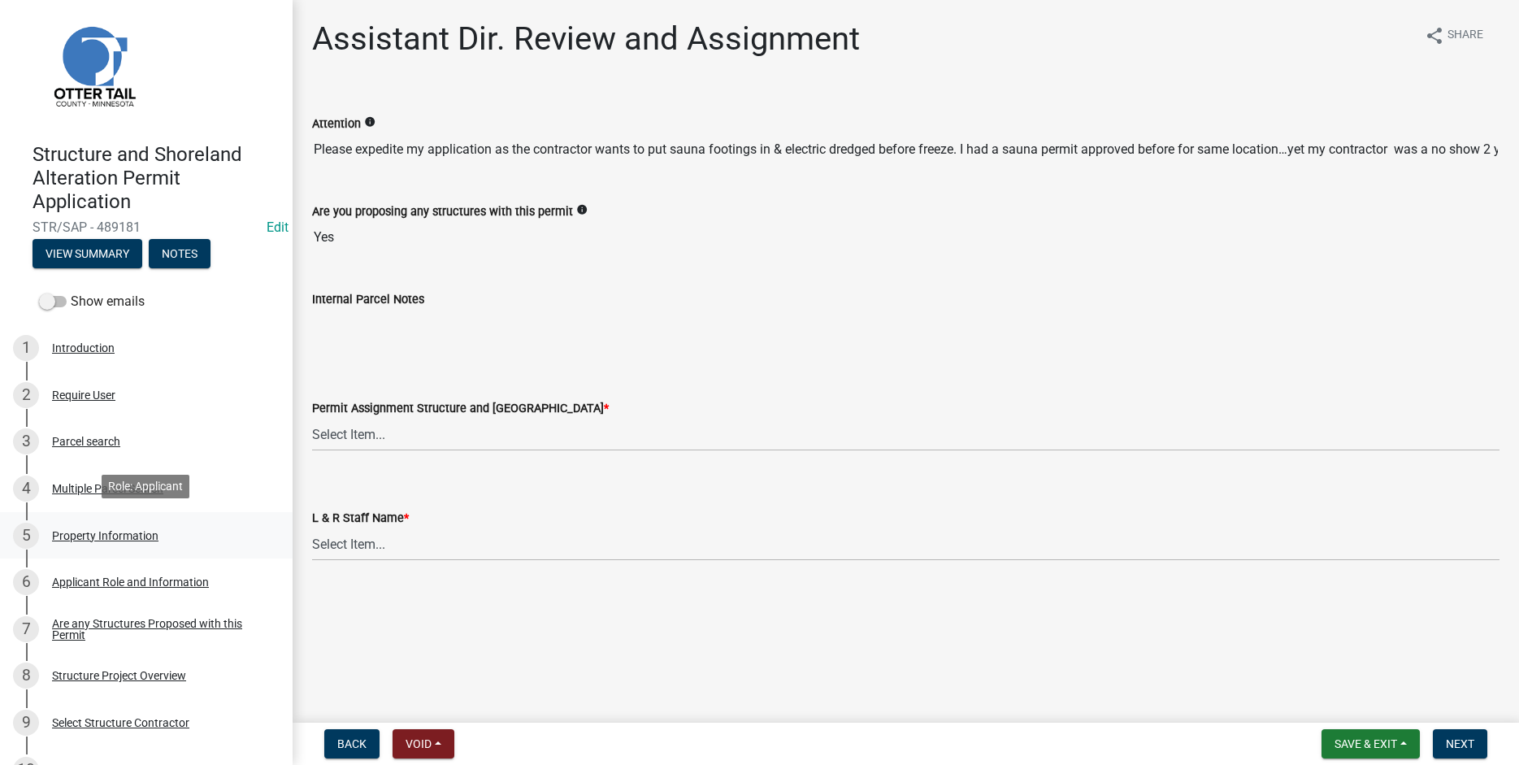
scroll to position [21, 0]
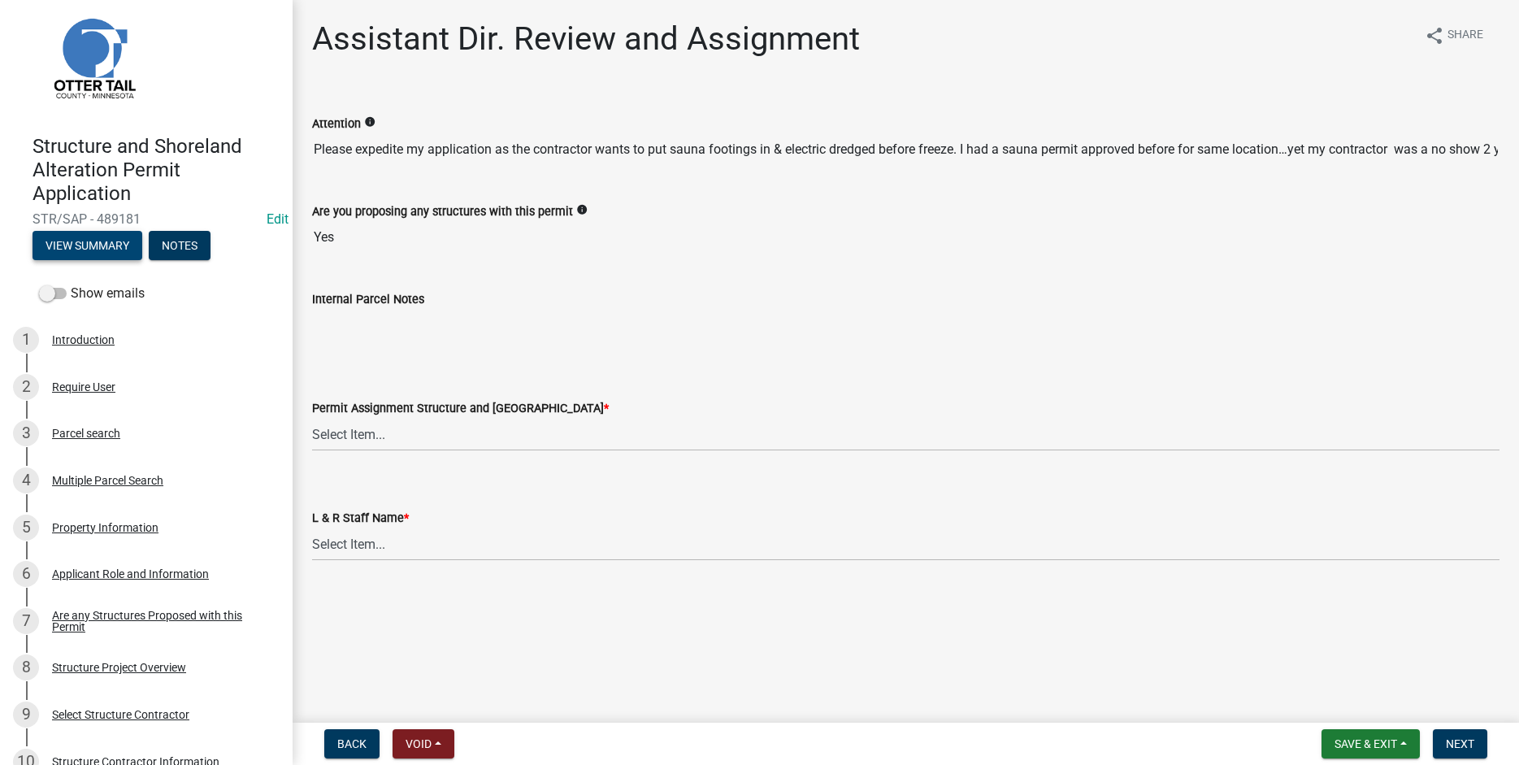
click at [95, 244] on button "View Summary" at bounding box center [88, 245] width 110 height 29
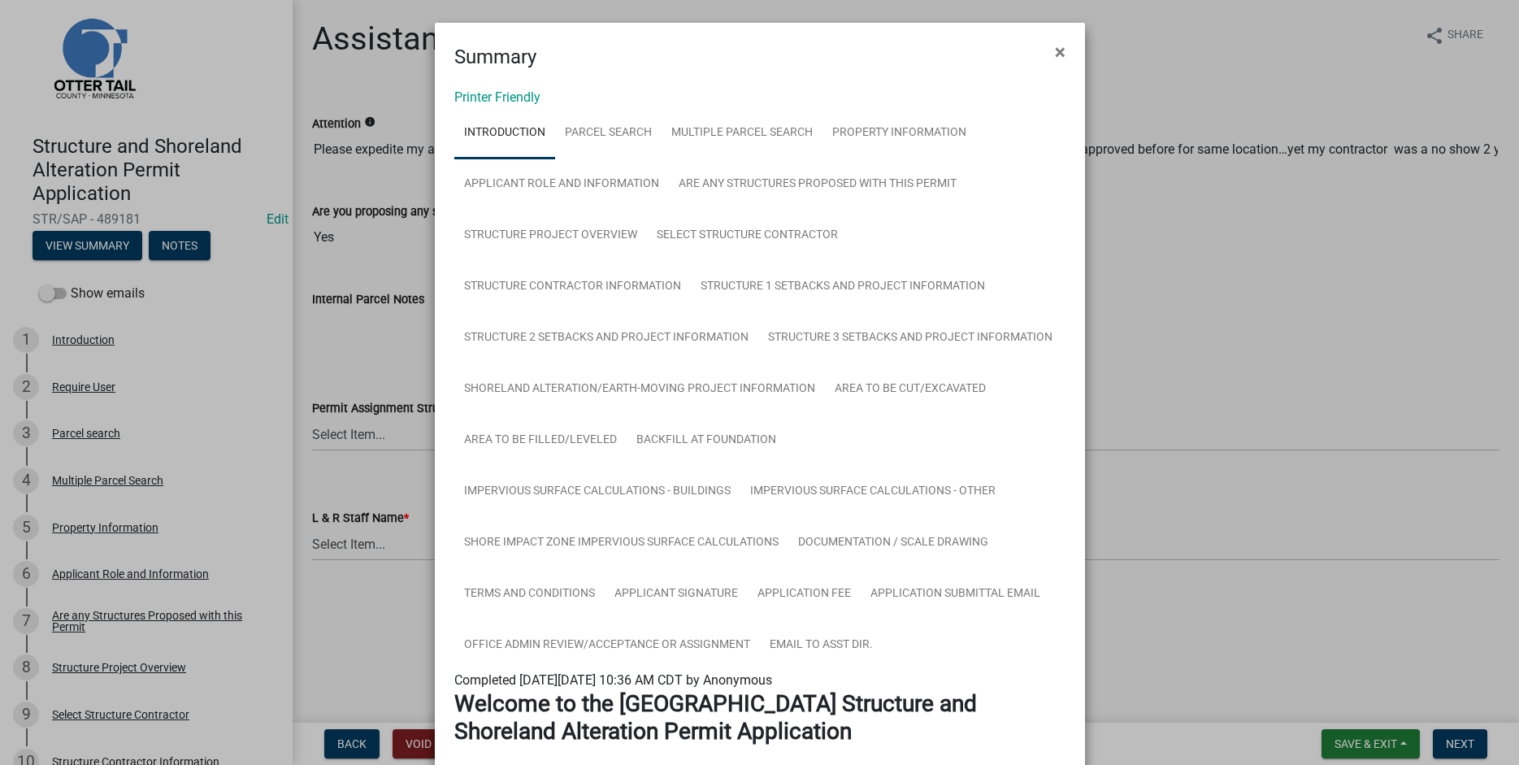
click at [481, 102] on link "Printer Friendly" at bounding box center [497, 96] width 86 height 15
click at [1058, 52] on span "×" at bounding box center [1060, 52] width 11 height 23
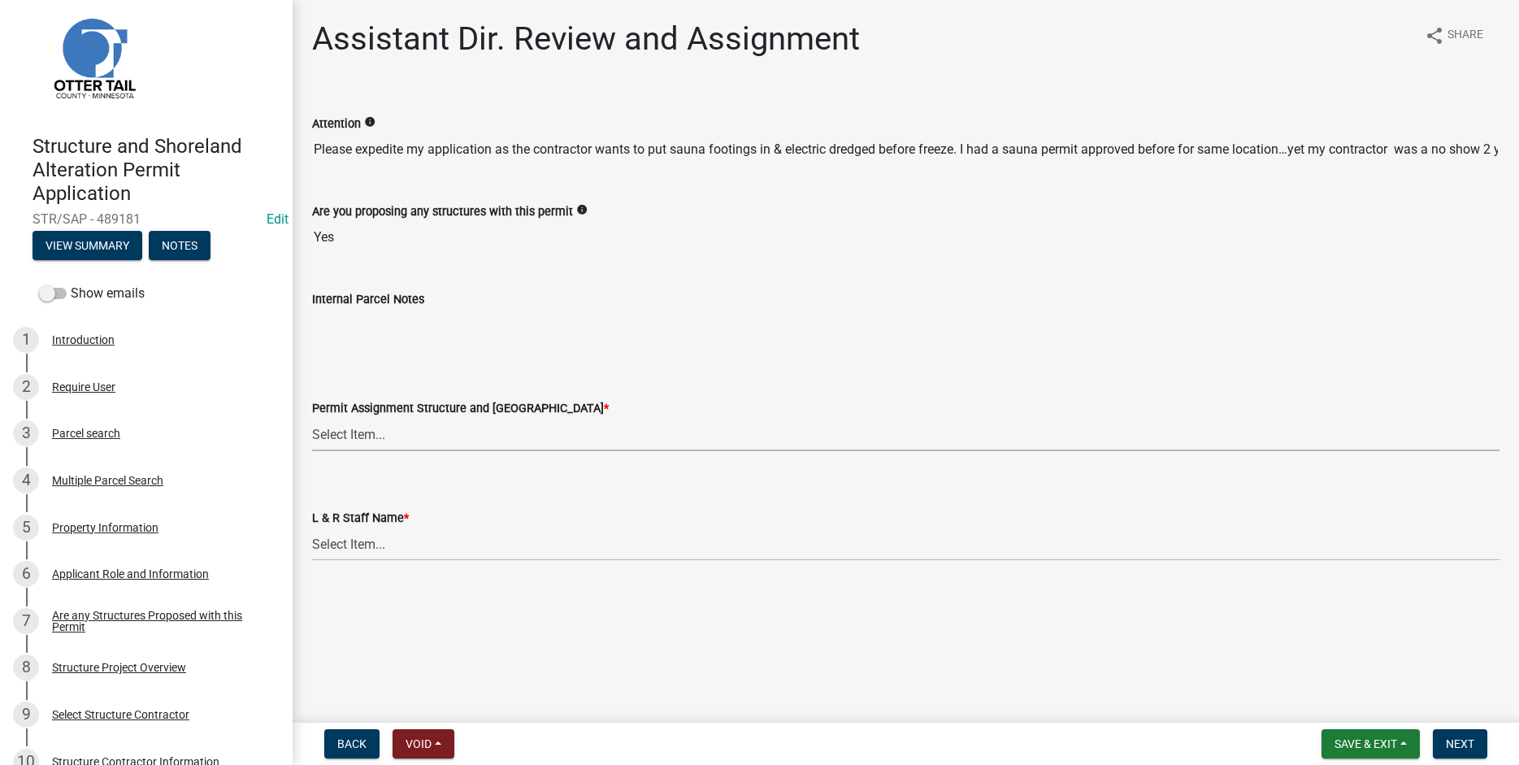
click at [312, 418] on select "Select Item... [PERSON_NAME] ([EMAIL_ADDRESS][DOMAIN_NAME]) [PERSON_NAME] ([EMA…" at bounding box center [906, 434] width 1188 height 33
click option "[PERSON_NAME] ([EMAIL_ADDRESS][DOMAIN_NAME])" at bounding box center [0, 0] width 0 height 0
select select "541addf4-52df-4608-91ce-bf29f574816c"
click at [312, 528] on select "Select Item... [PERSON_NAME] [PERSON_NAME] [PERSON_NAME] [PERSON_NAME] [PERSON_…" at bounding box center [906, 544] width 1188 height 33
click option "[PERSON_NAME]" at bounding box center [0, 0] width 0 height 0
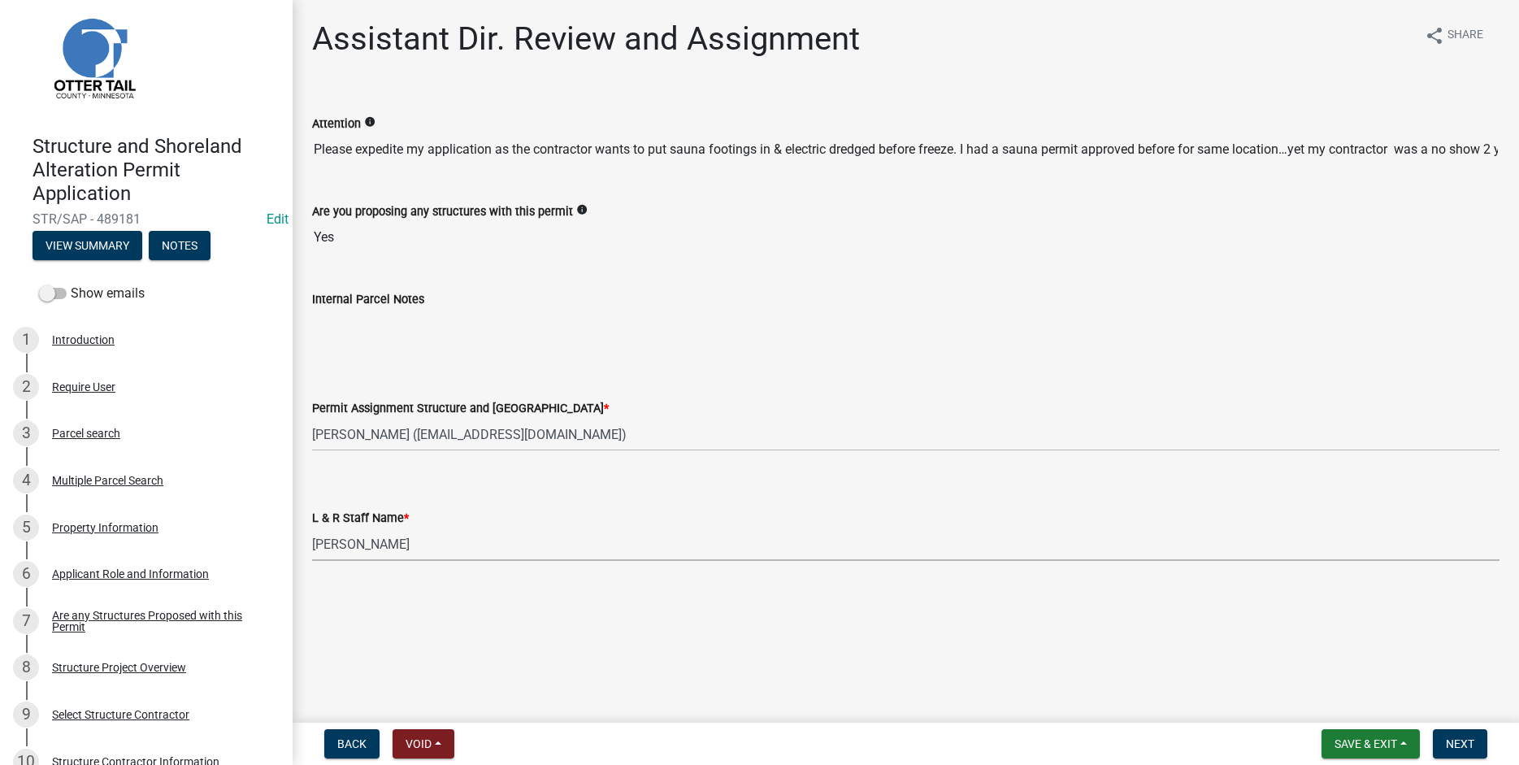
select select "55b171dc-ec57-498b-8d80-4b55e0b91b84"
click at [1463, 744] on span "Next" at bounding box center [1460, 743] width 28 height 13
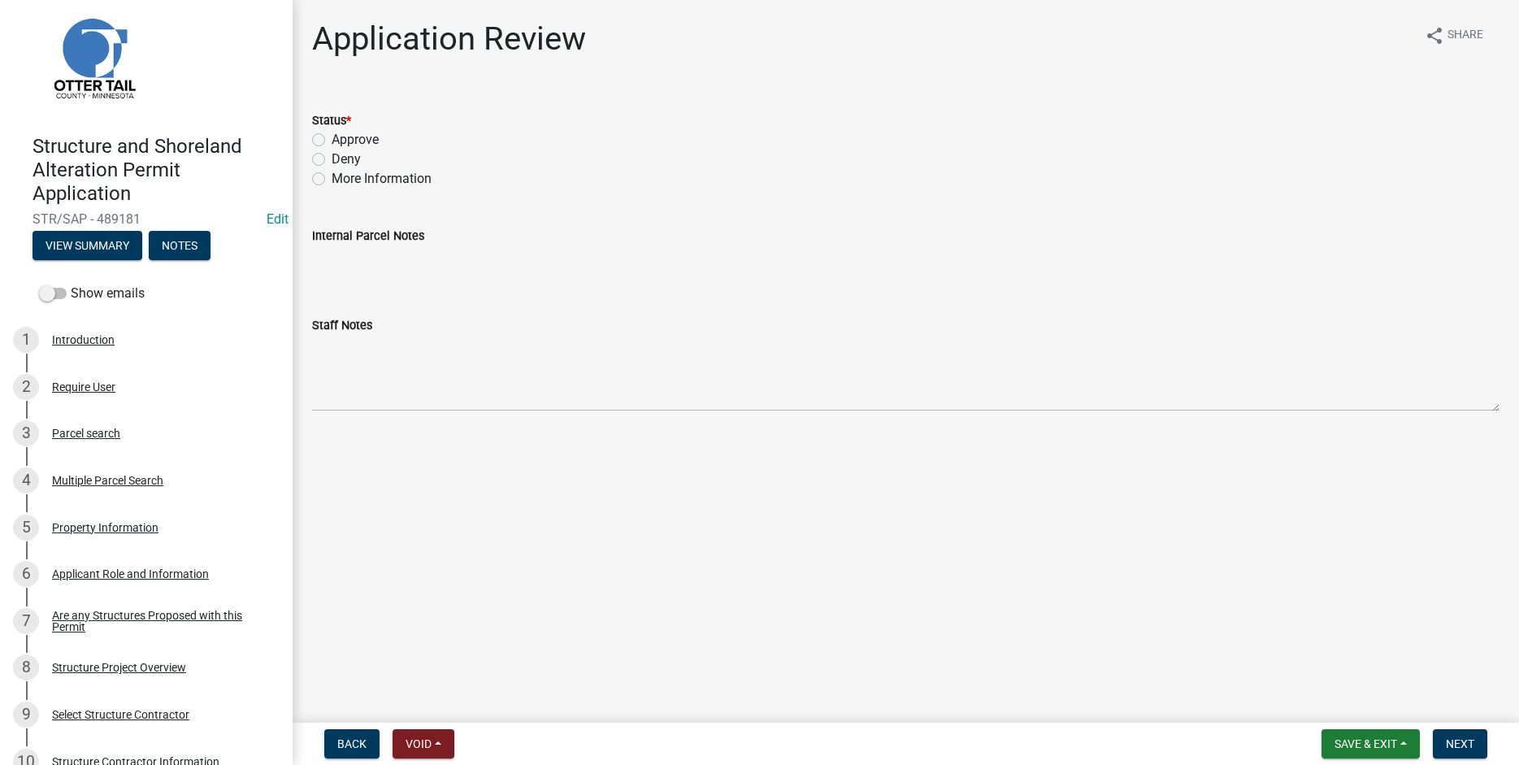
click at [1489, 745] on form "Save & Exit Save Save & Exit Next" at bounding box center [1404, 743] width 179 height 29
click at [1474, 745] on span "Next" at bounding box center [1460, 743] width 28 height 13
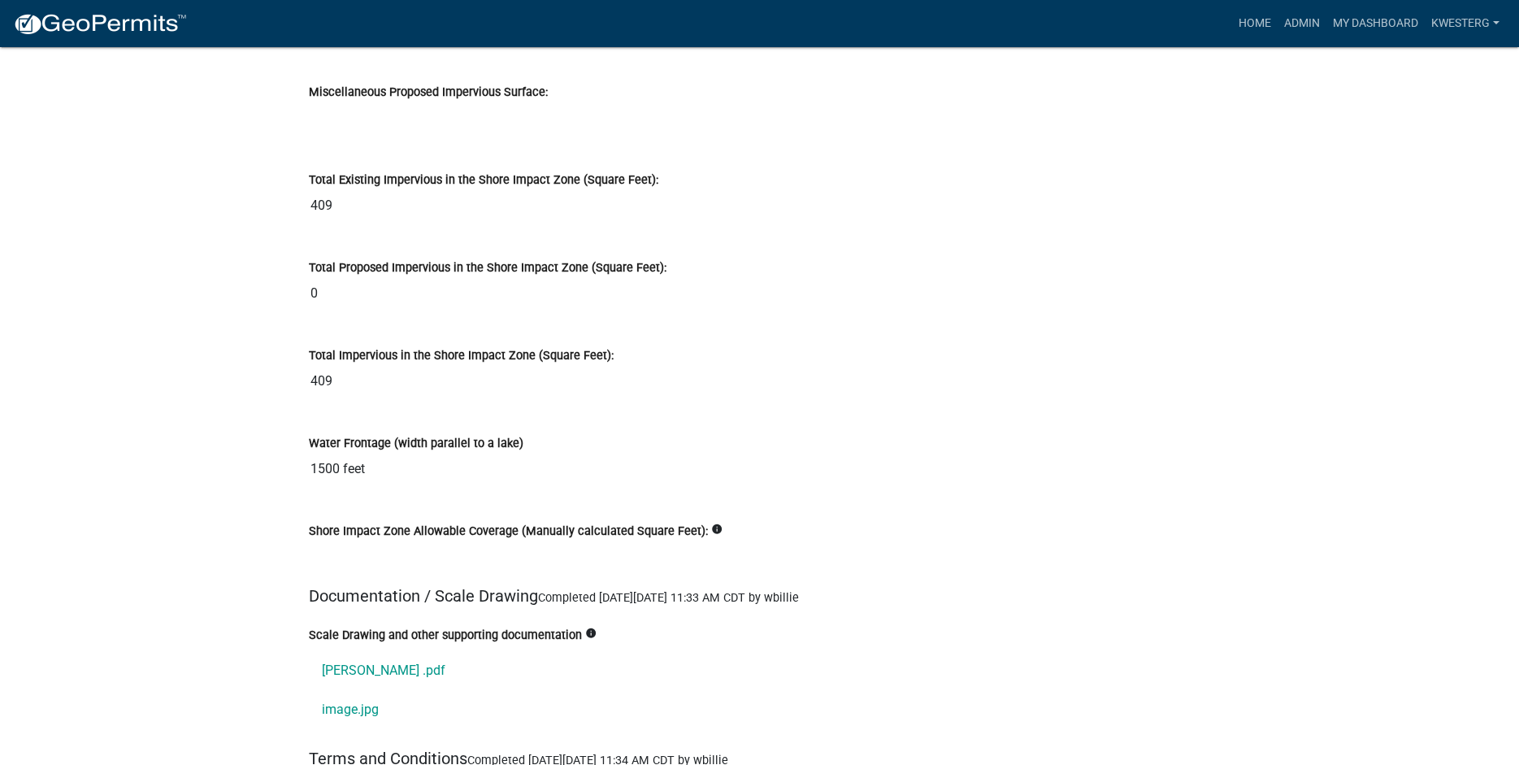
scroll to position [18534, 0]
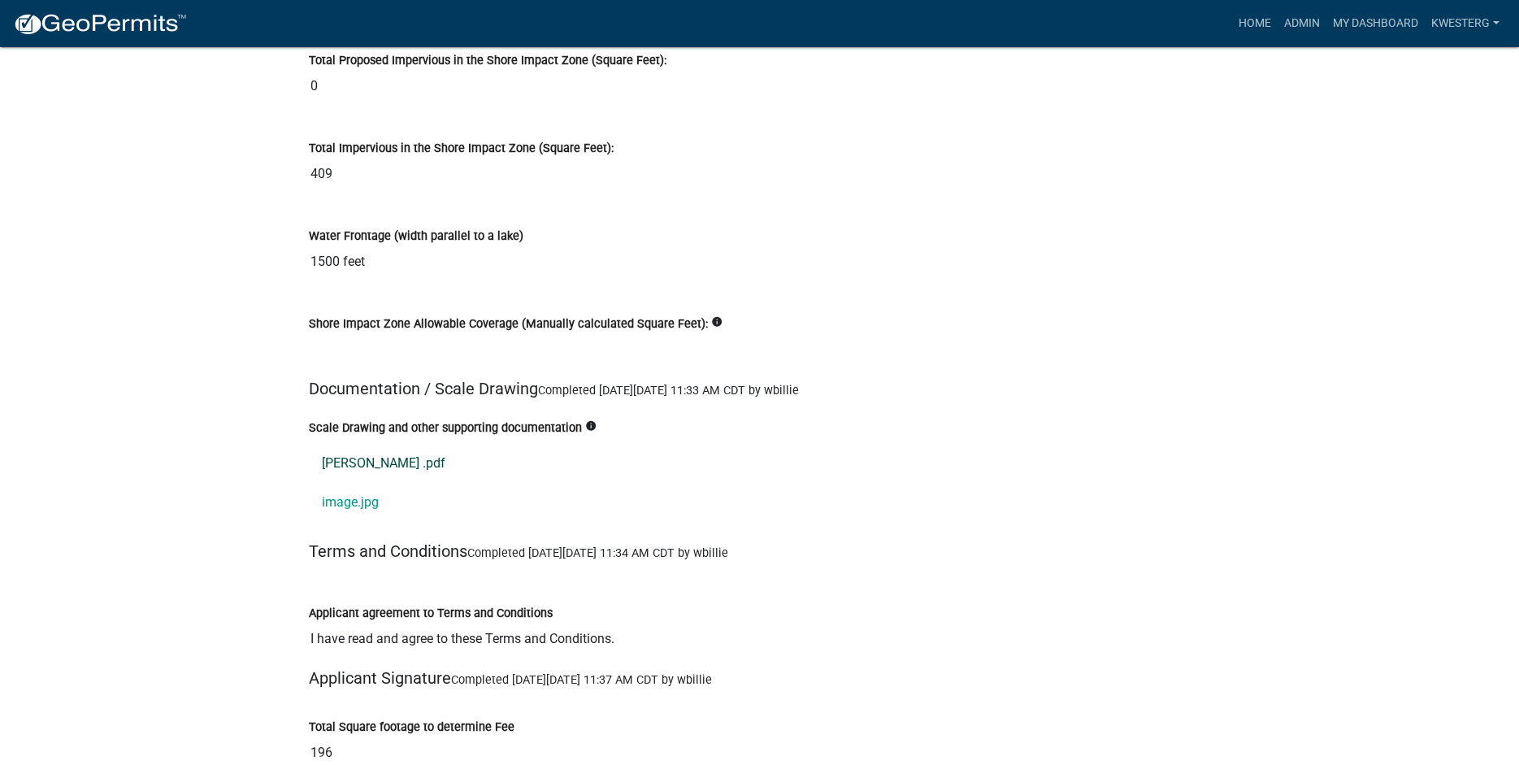
click at [382, 464] on link "[PERSON_NAME] .pdf" at bounding box center [760, 463] width 902 height 39
click at [350, 505] on link "image.jpg" at bounding box center [760, 502] width 902 height 39
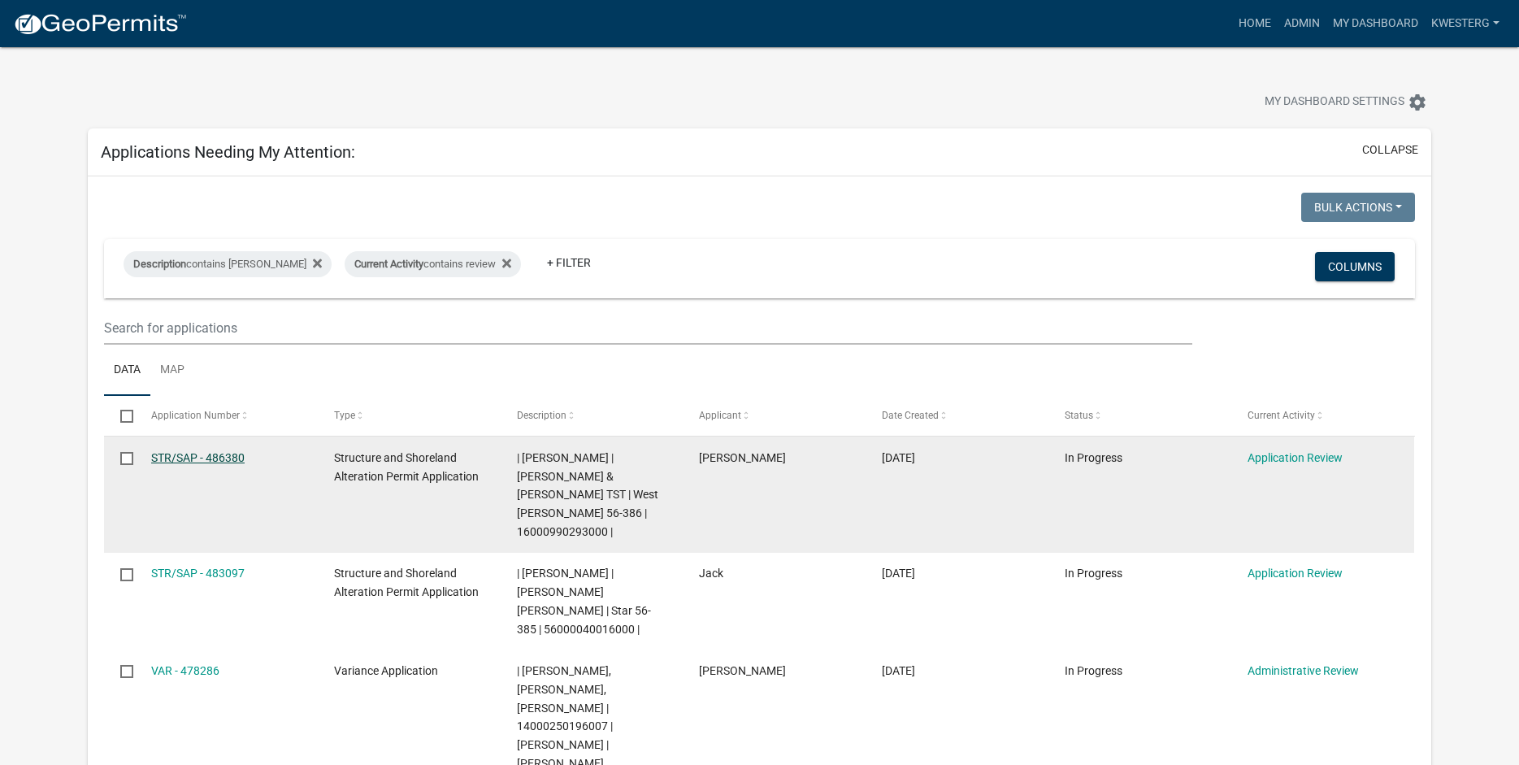
click at [170, 452] on link "STR/SAP - 486380" at bounding box center [197, 457] width 93 height 13
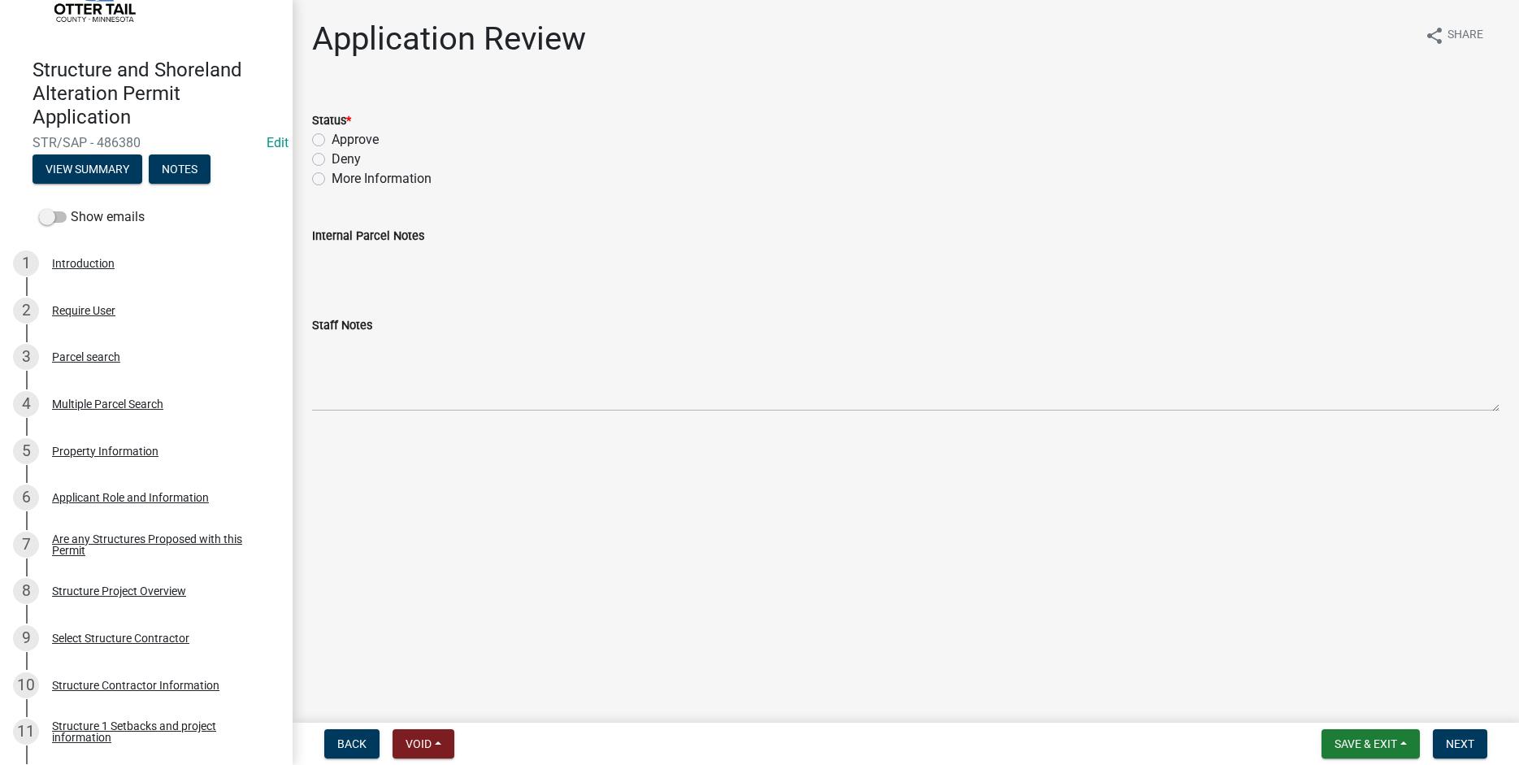
scroll to position [104, 0]
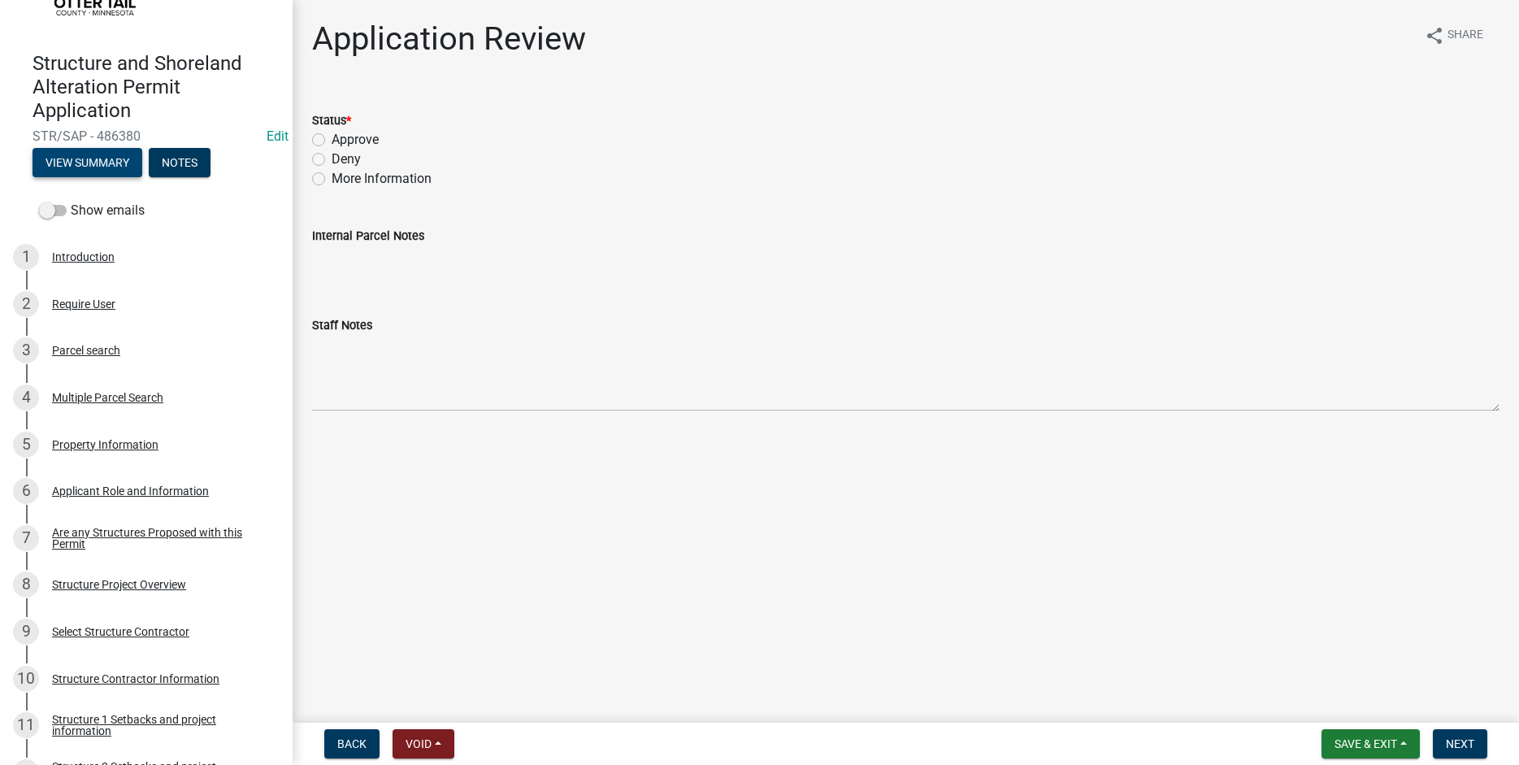
click at [107, 167] on button "View Summary" at bounding box center [88, 162] width 110 height 29
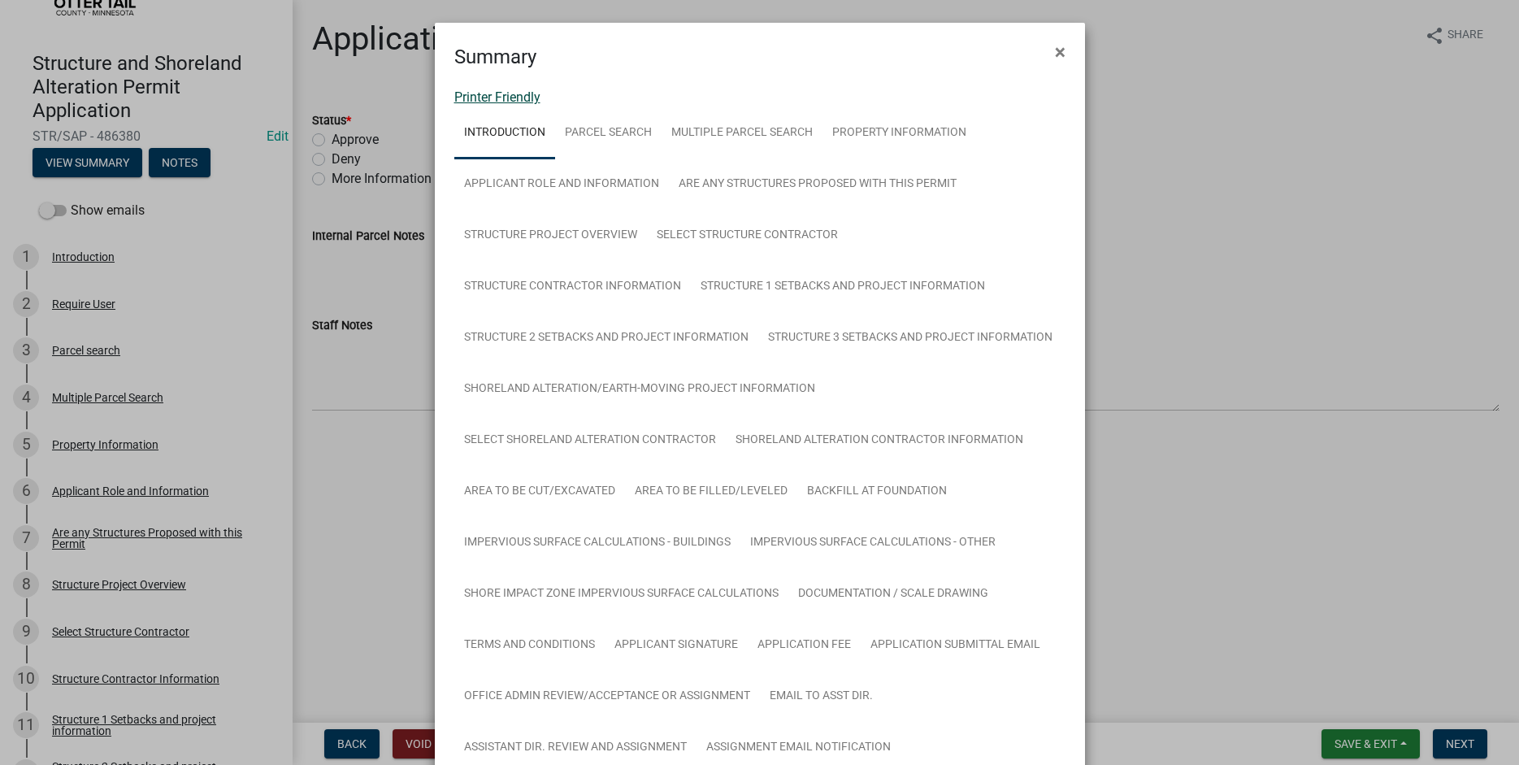
click at [489, 97] on link "Printer Friendly" at bounding box center [497, 96] width 86 height 15
click at [1063, 52] on span "×" at bounding box center [1060, 52] width 11 height 23
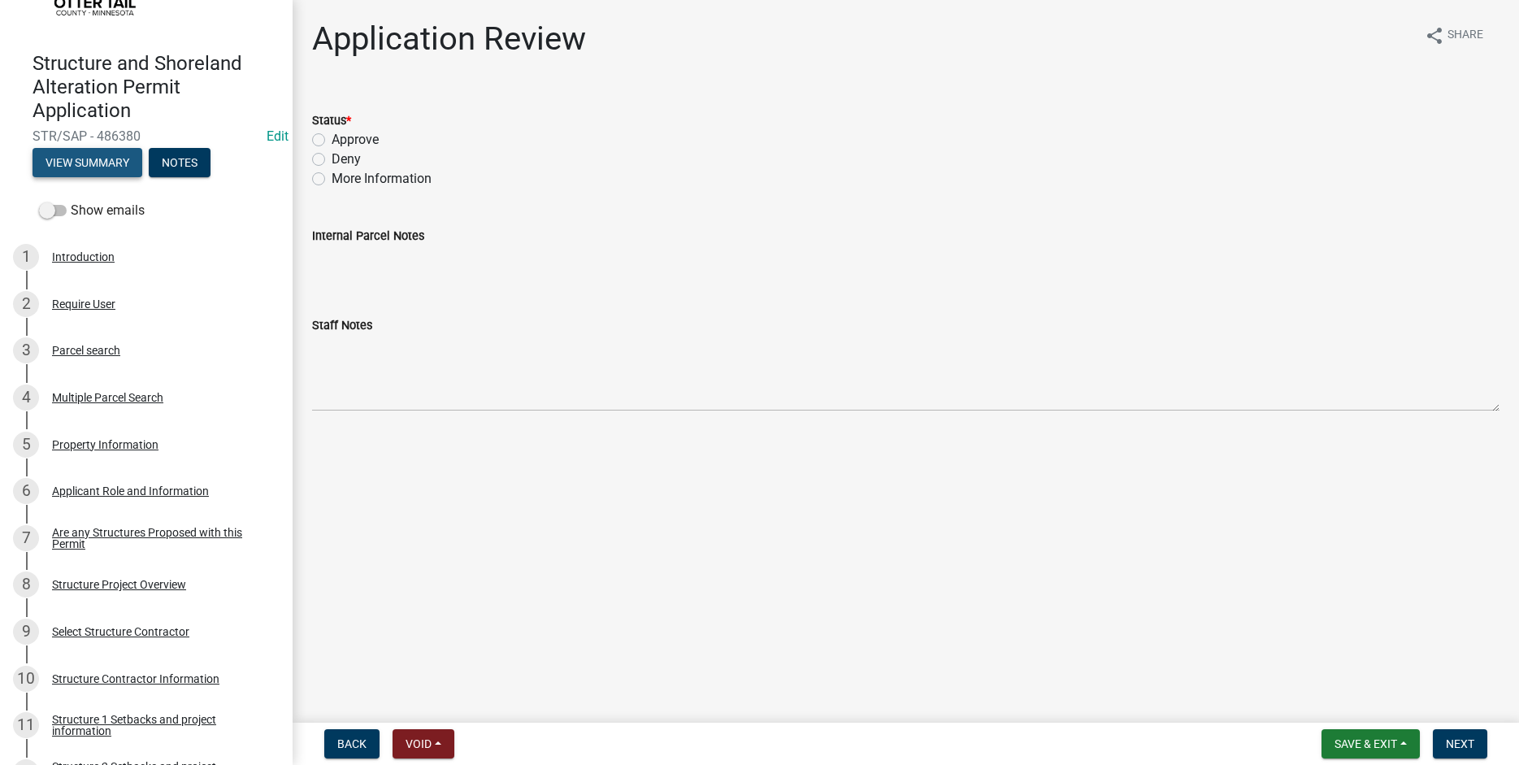
click at [77, 163] on button "View Summary" at bounding box center [88, 162] width 110 height 29
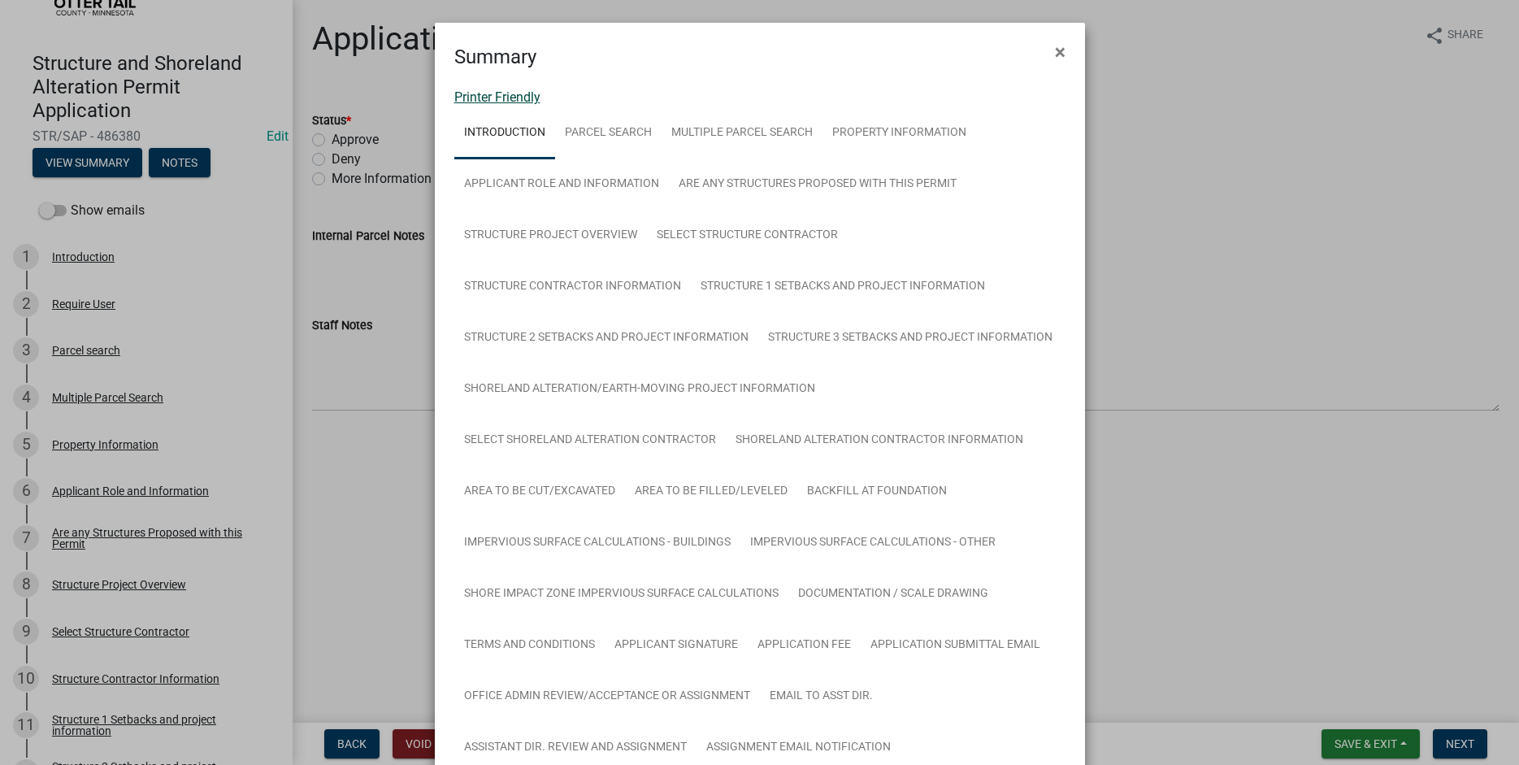
click at [495, 99] on link "Printer Friendly" at bounding box center [497, 96] width 86 height 15
click at [1060, 48] on span "×" at bounding box center [1060, 52] width 11 height 23
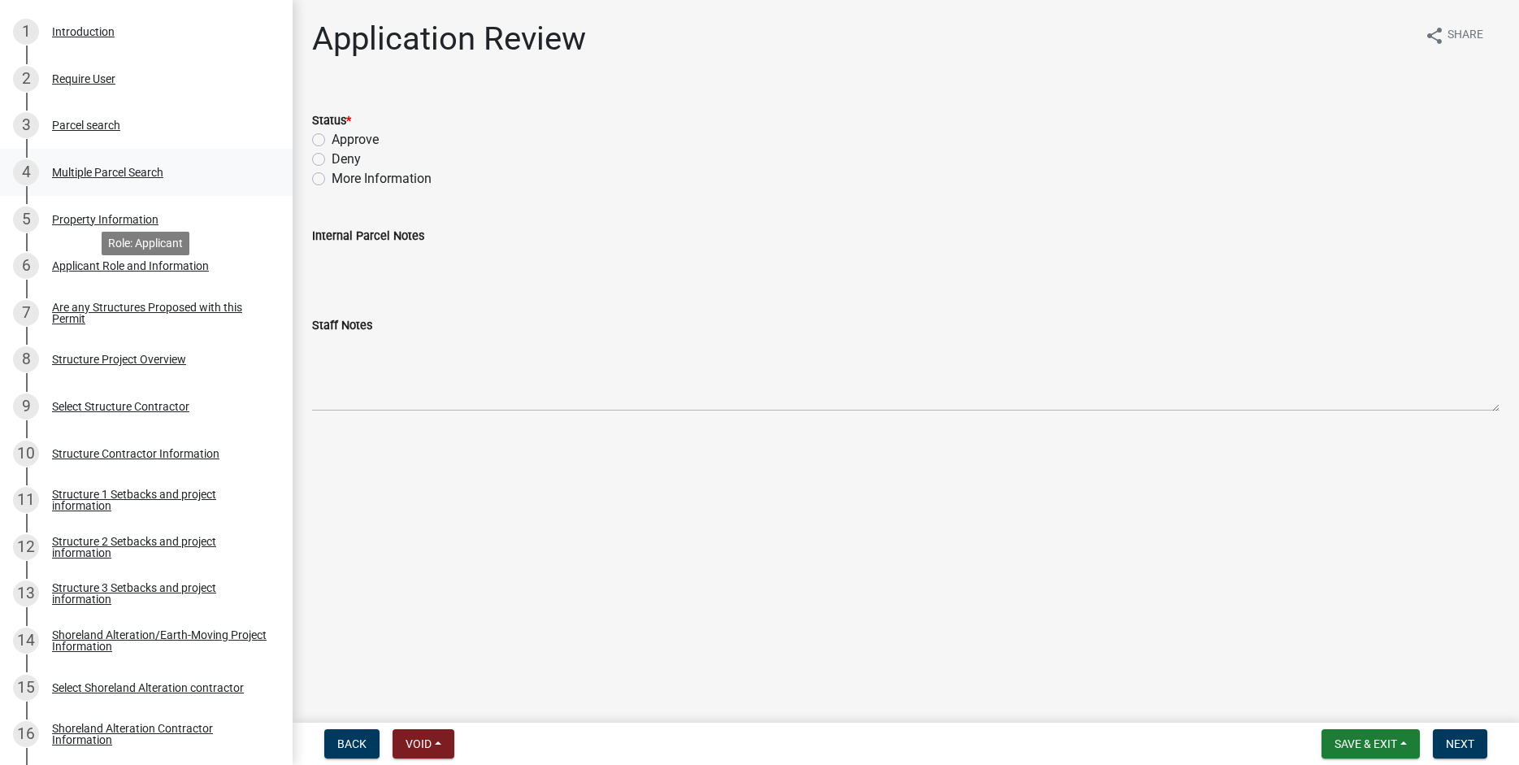
scroll to position [333, 0]
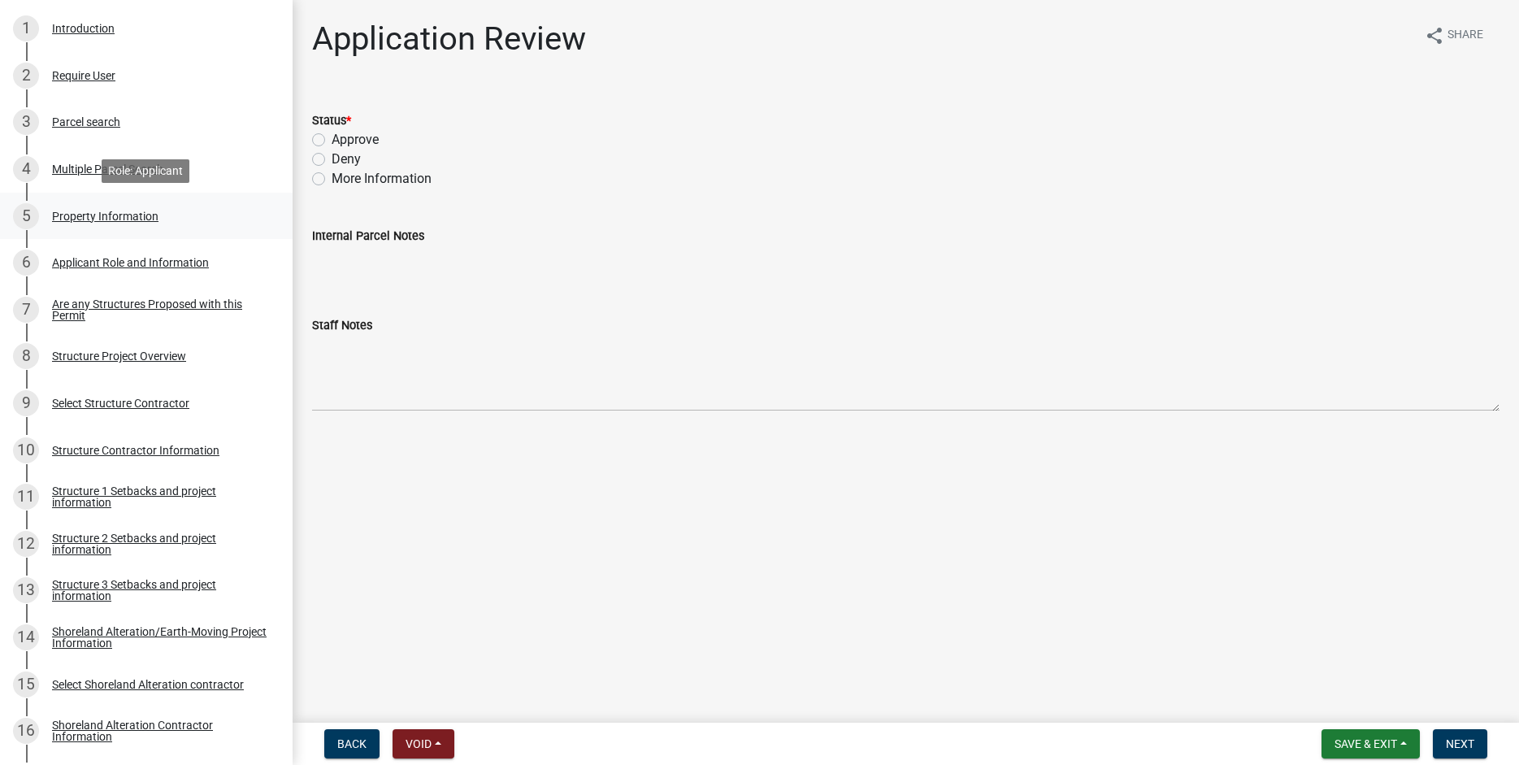
click at [63, 215] on div "Property Information" at bounding box center [105, 216] width 107 height 11
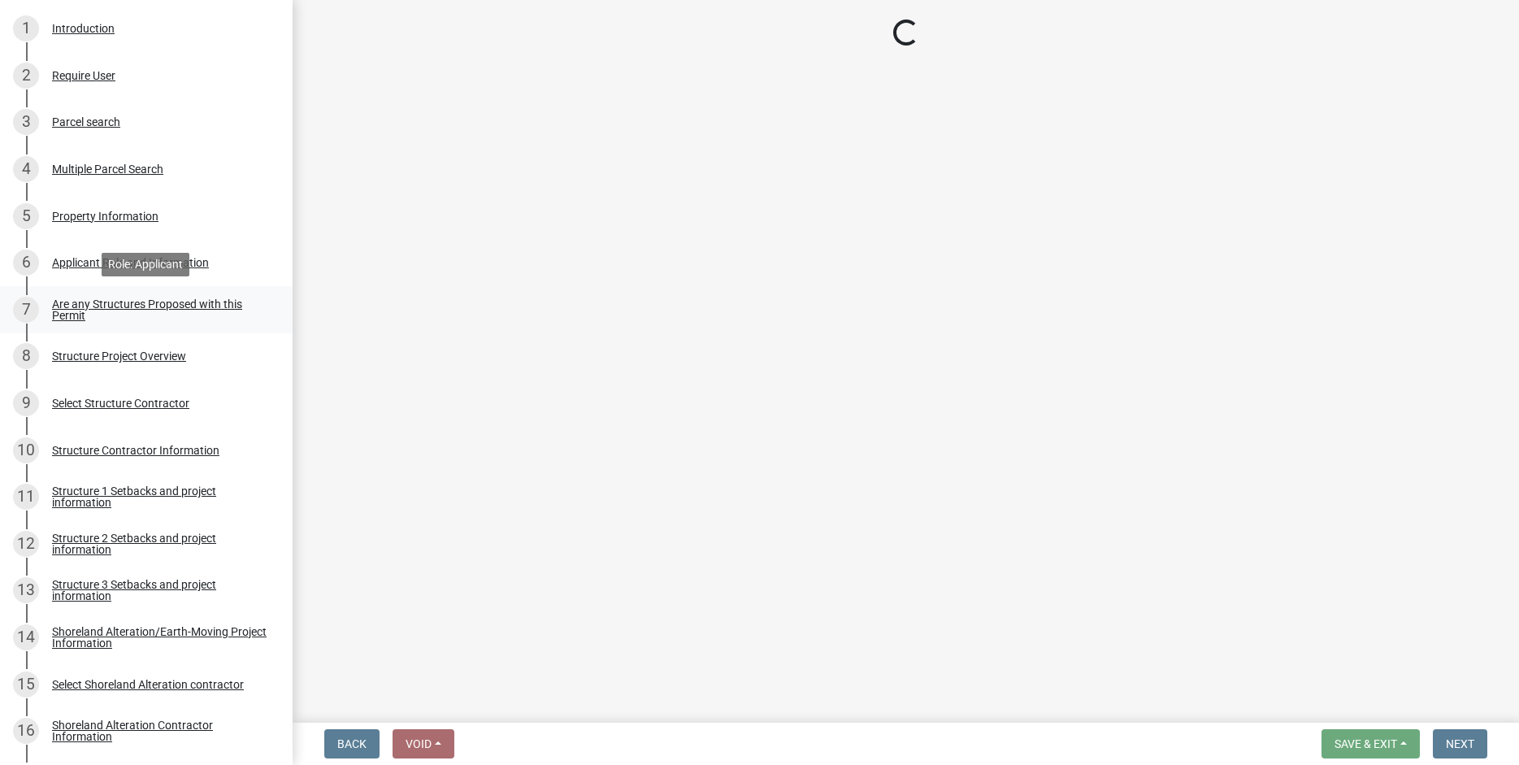
select select "575c96c9-b999-4e4a-9e4c-af57e33bf89a"
select select "9f52d7c9-96dd-4370-b810-ce091165f7c2"
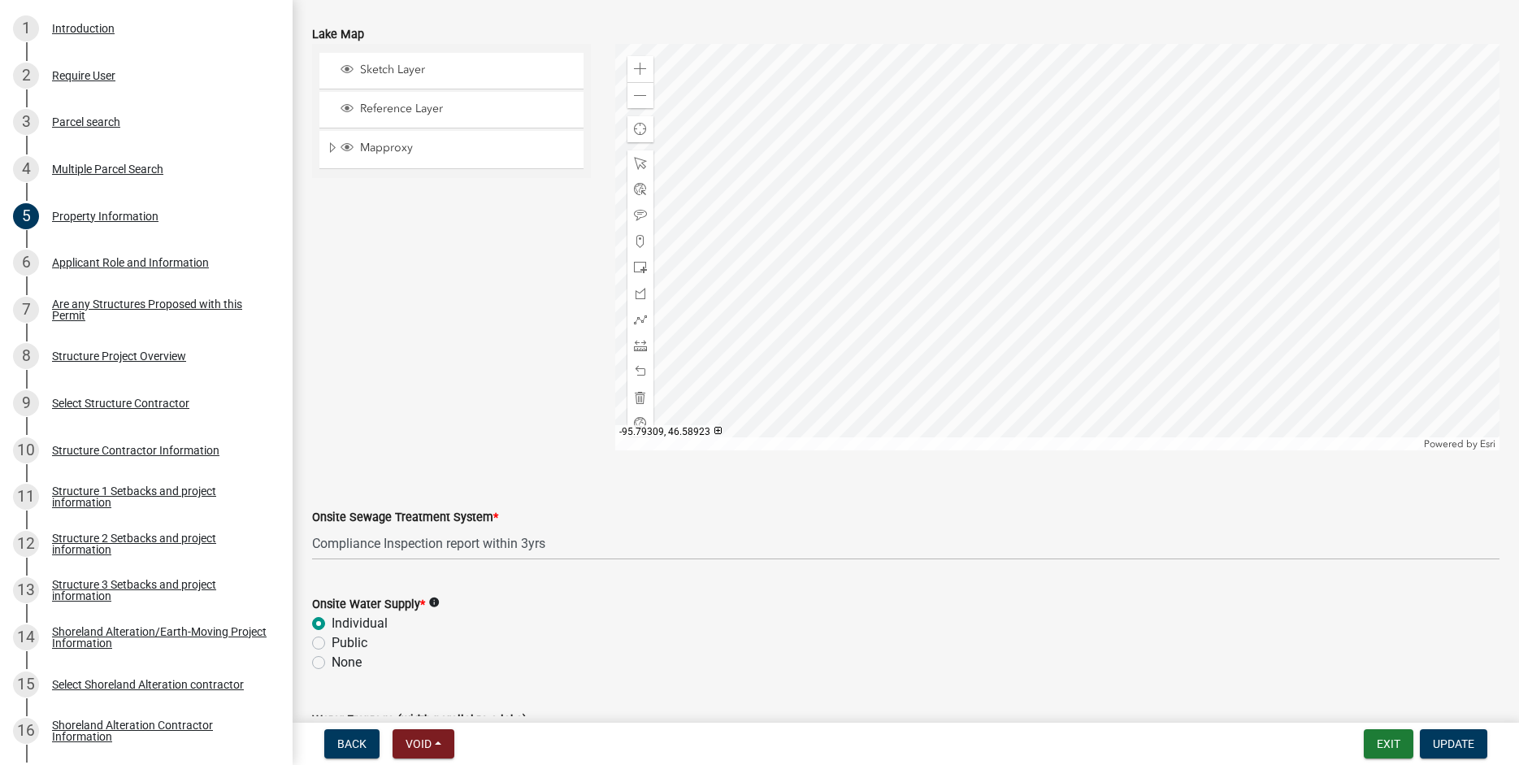
scroll to position [934, 0]
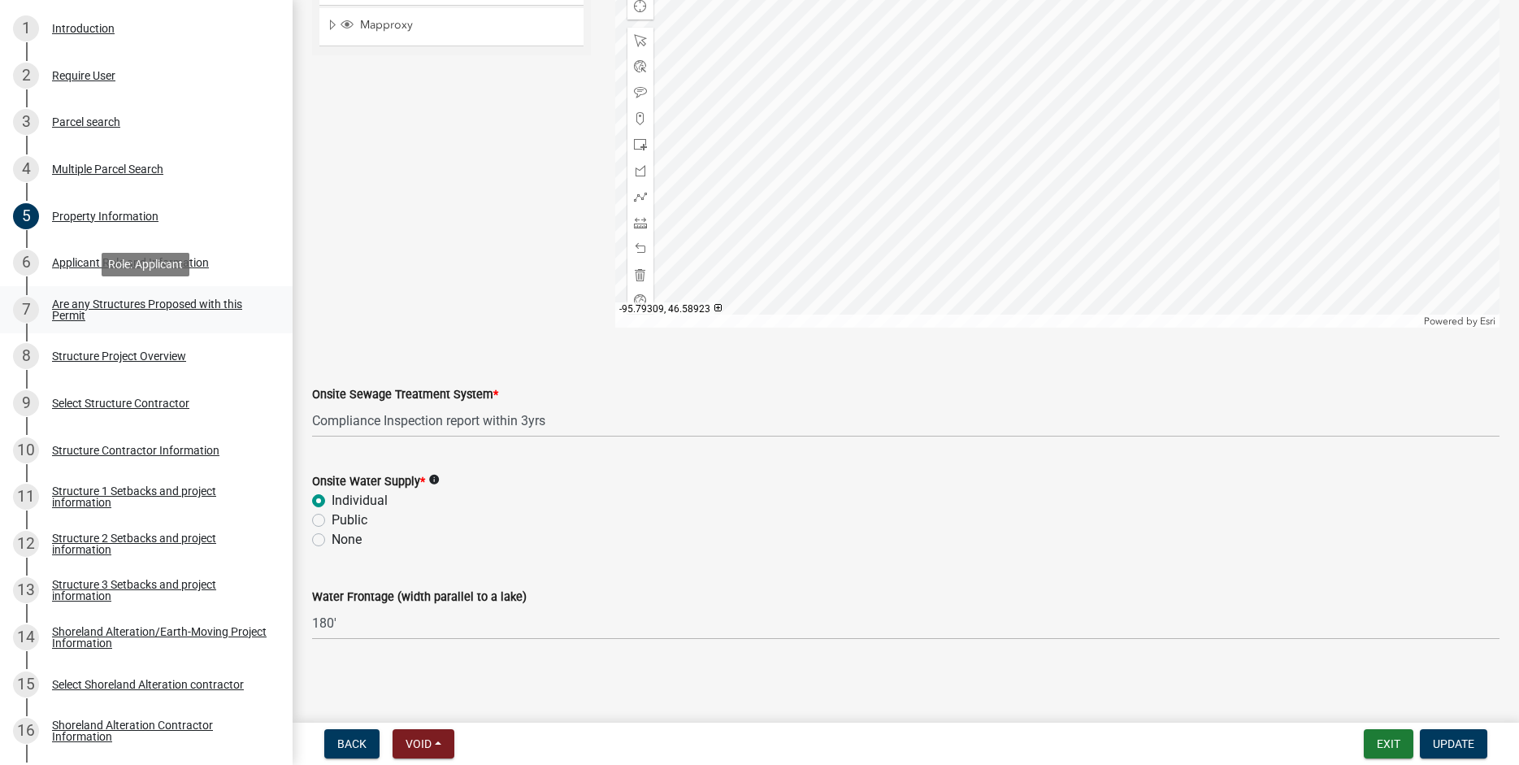
click at [76, 305] on div "Are any Structures Proposed with this Permit" at bounding box center [159, 309] width 215 height 23
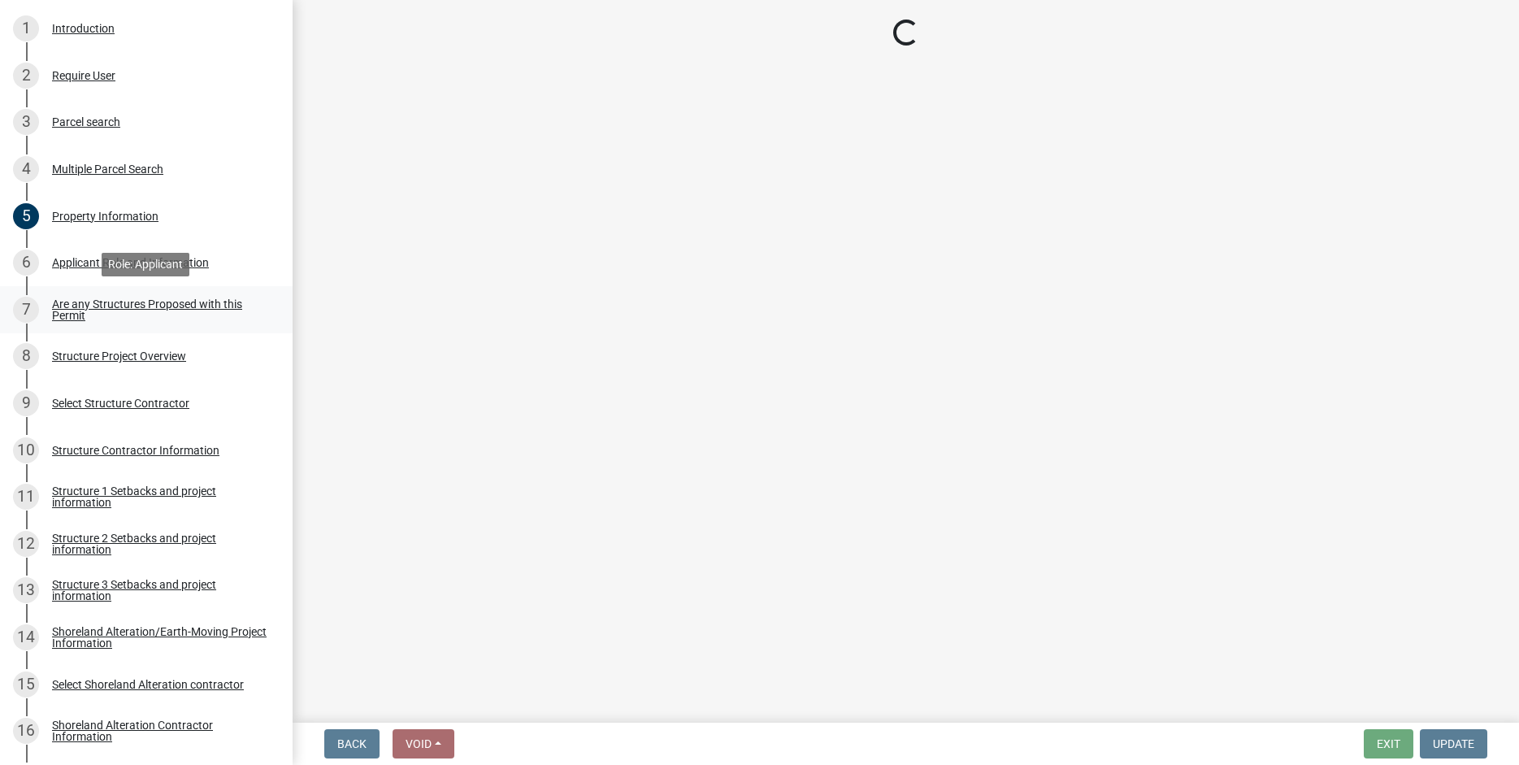
scroll to position [0, 0]
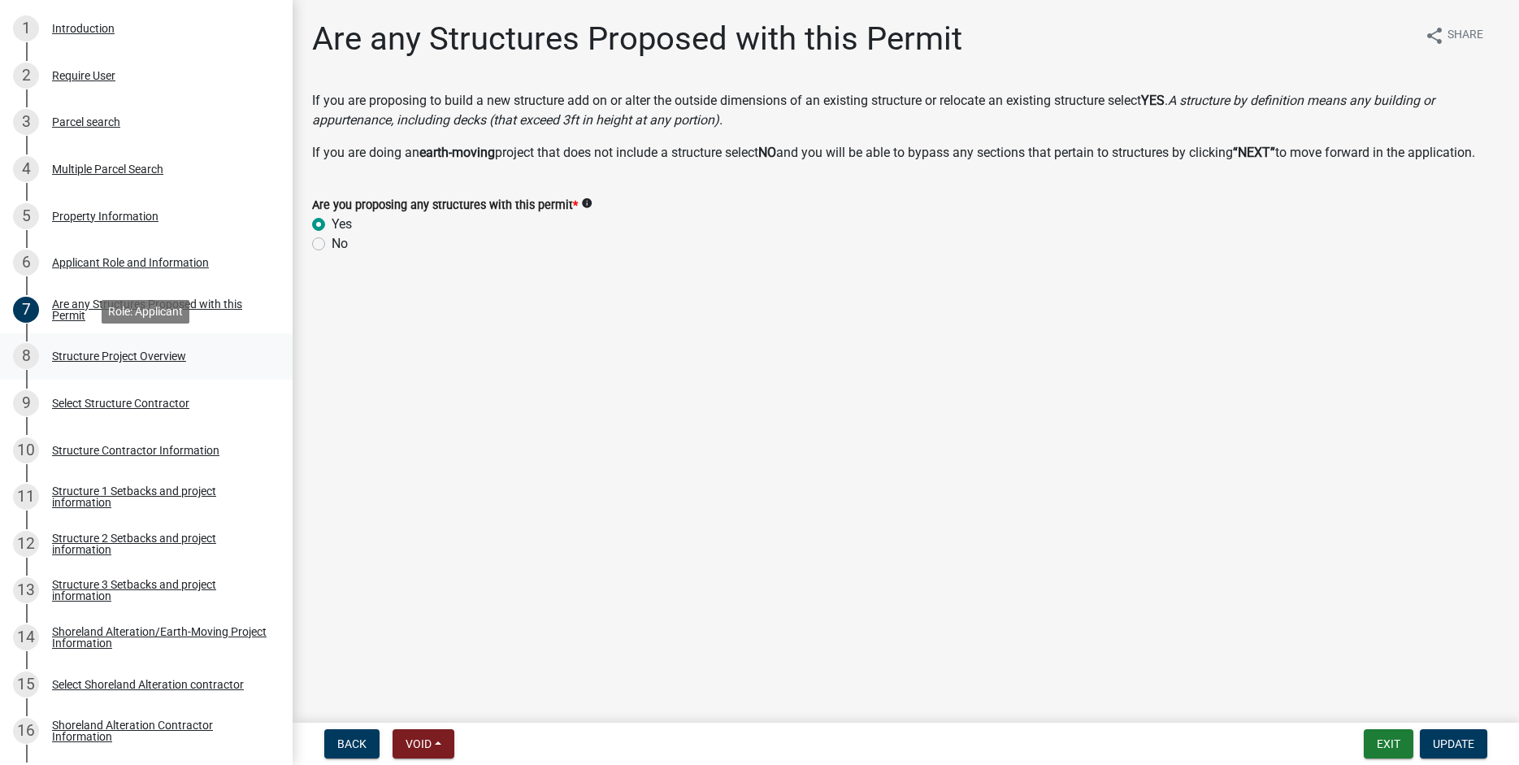
click at [110, 354] on div "Structure Project Overview" at bounding box center [119, 355] width 134 height 11
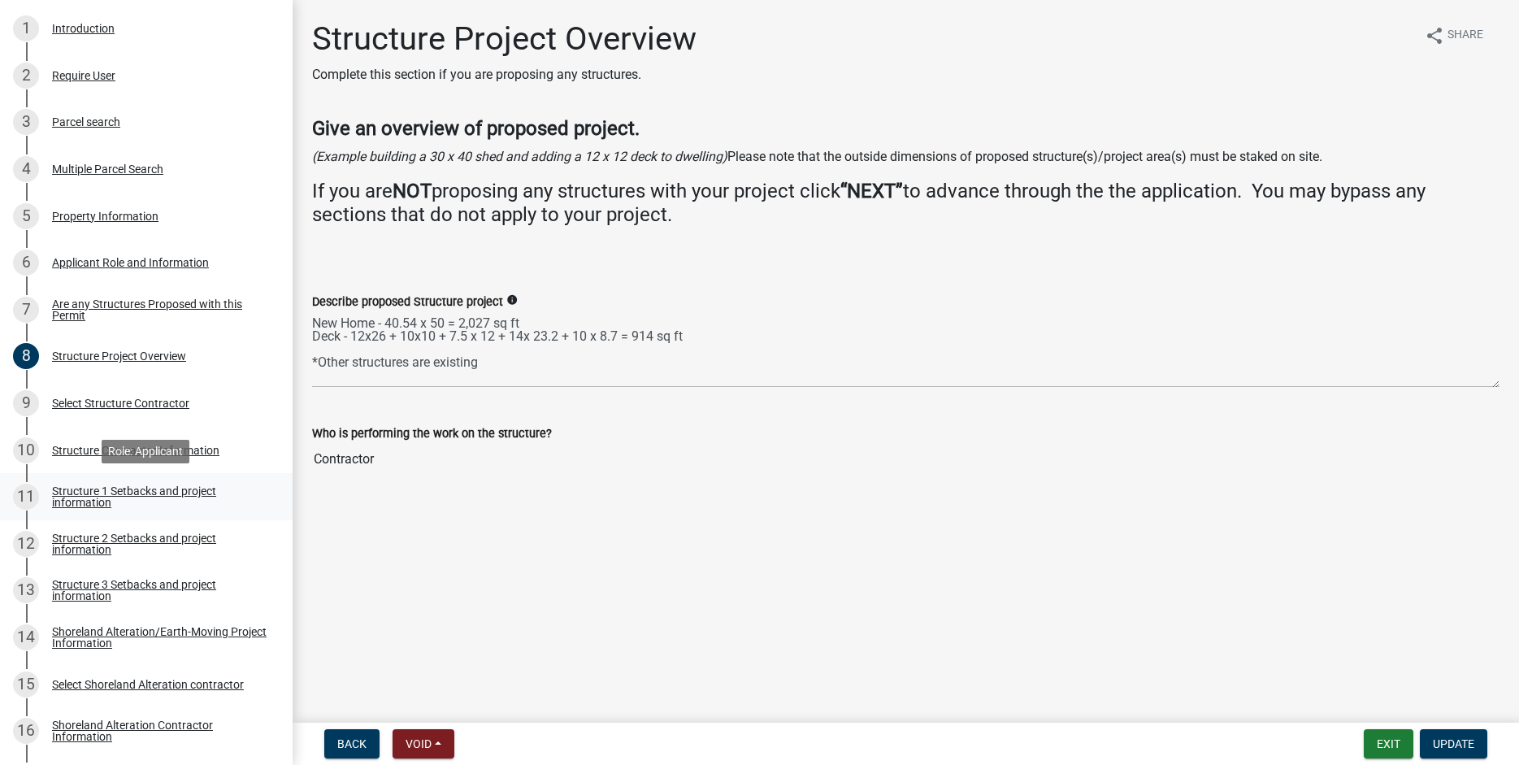
click at [114, 495] on div "Structure 1 Setbacks and project information" at bounding box center [159, 496] width 215 height 23
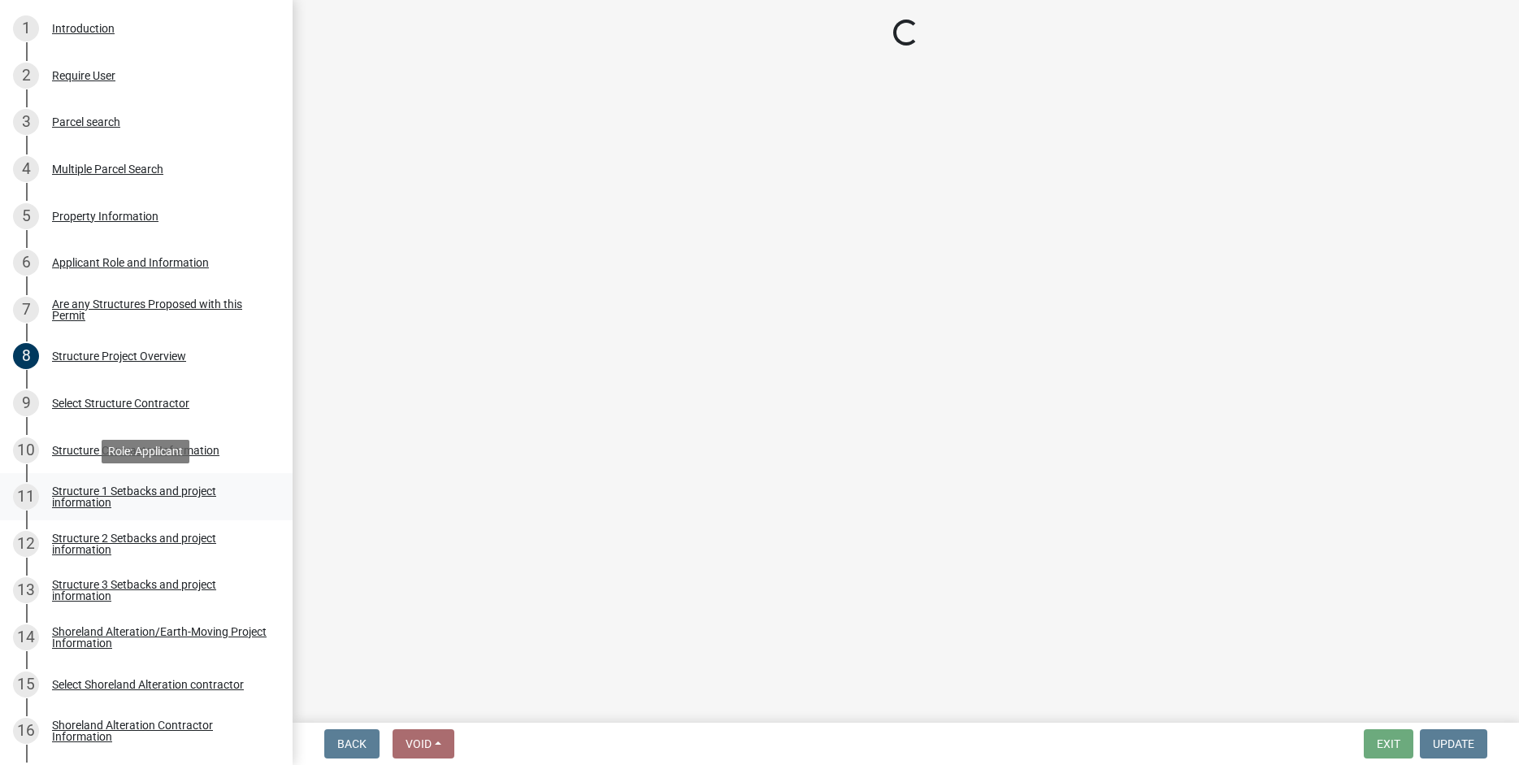
select select "c185e313-3403-4239-bd61-bb563c58a77a"
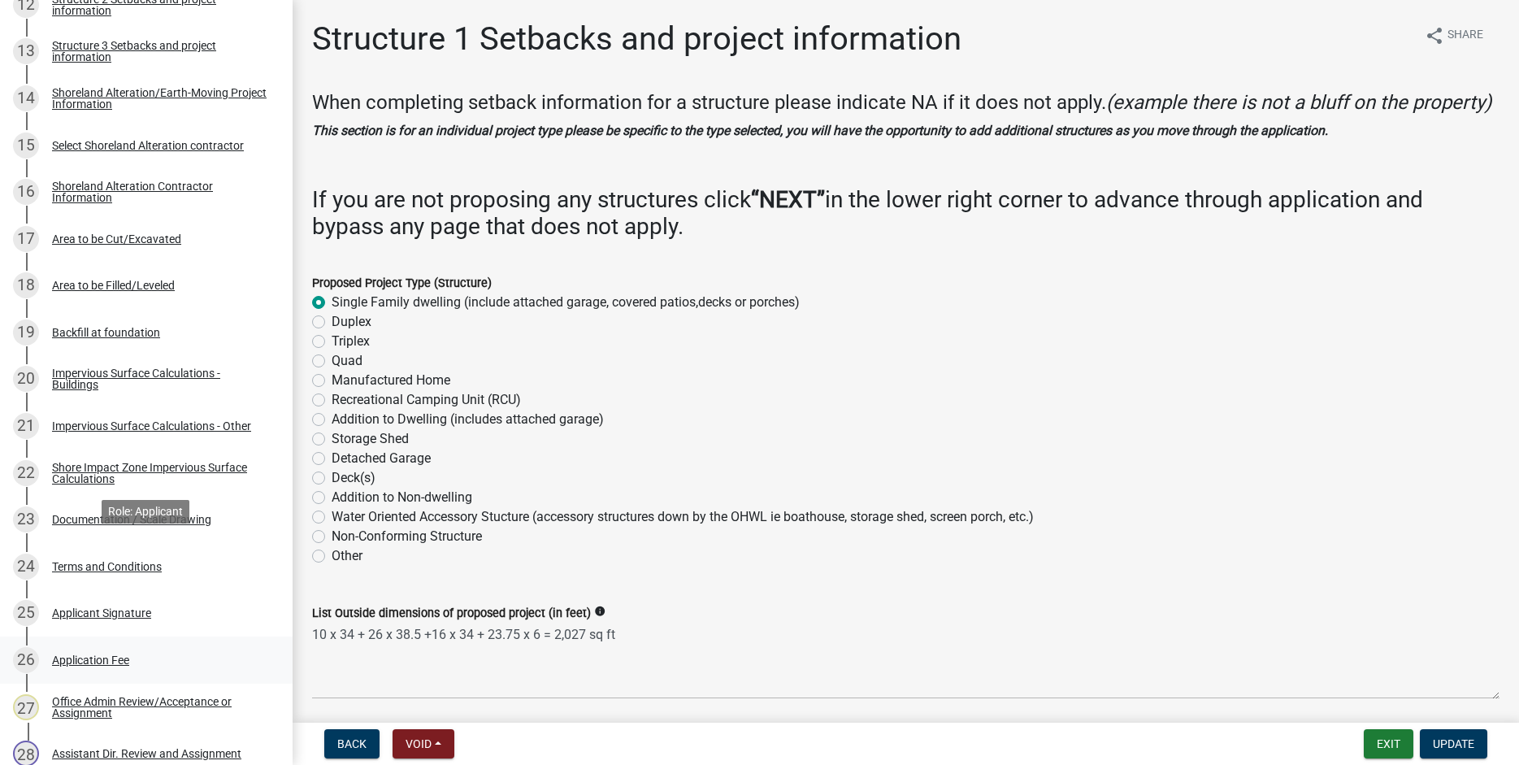
scroll to position [1128, 0]
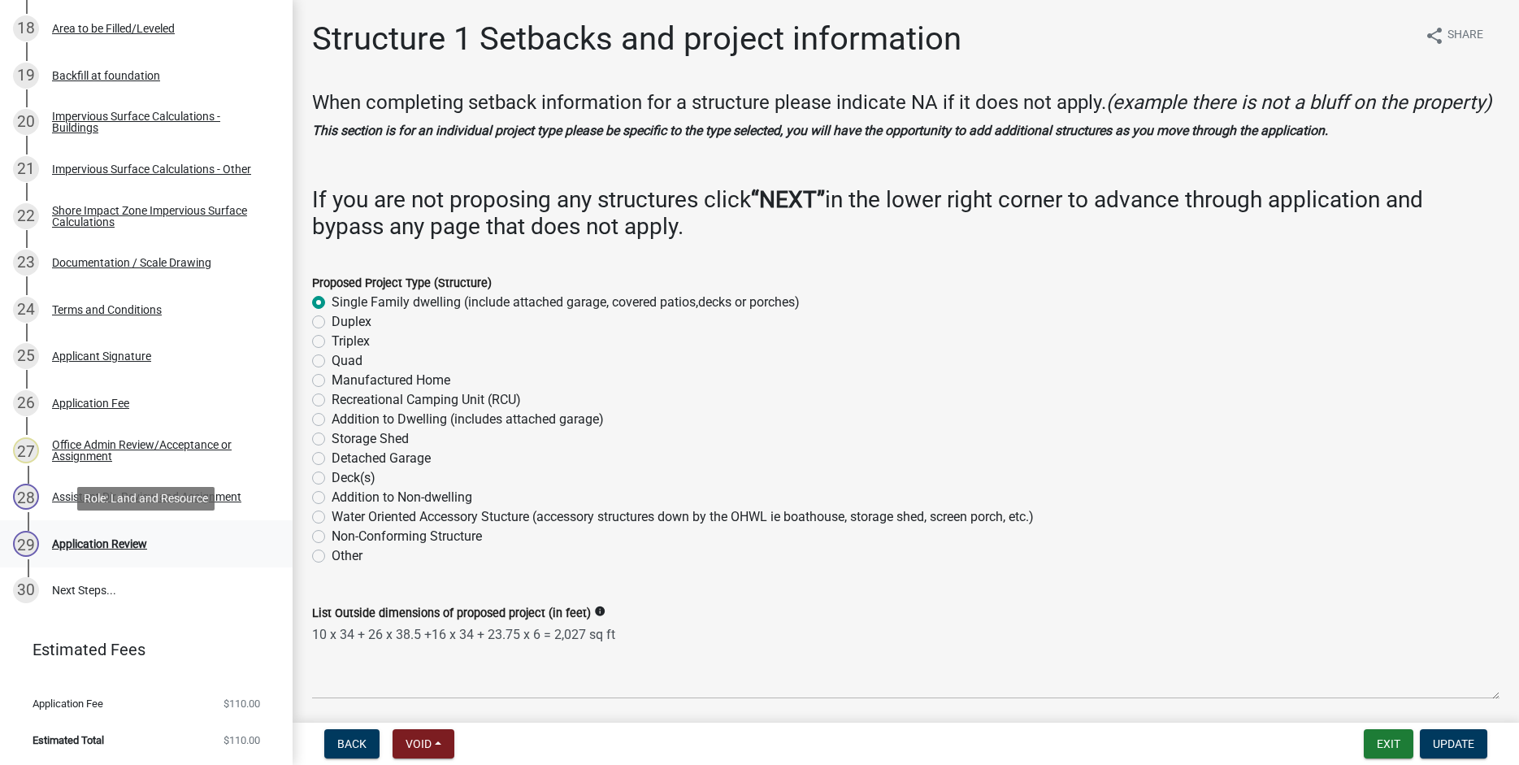
click at [92, 548] on div "Application Review" at bounding box center [99, 543] width 95 height 11
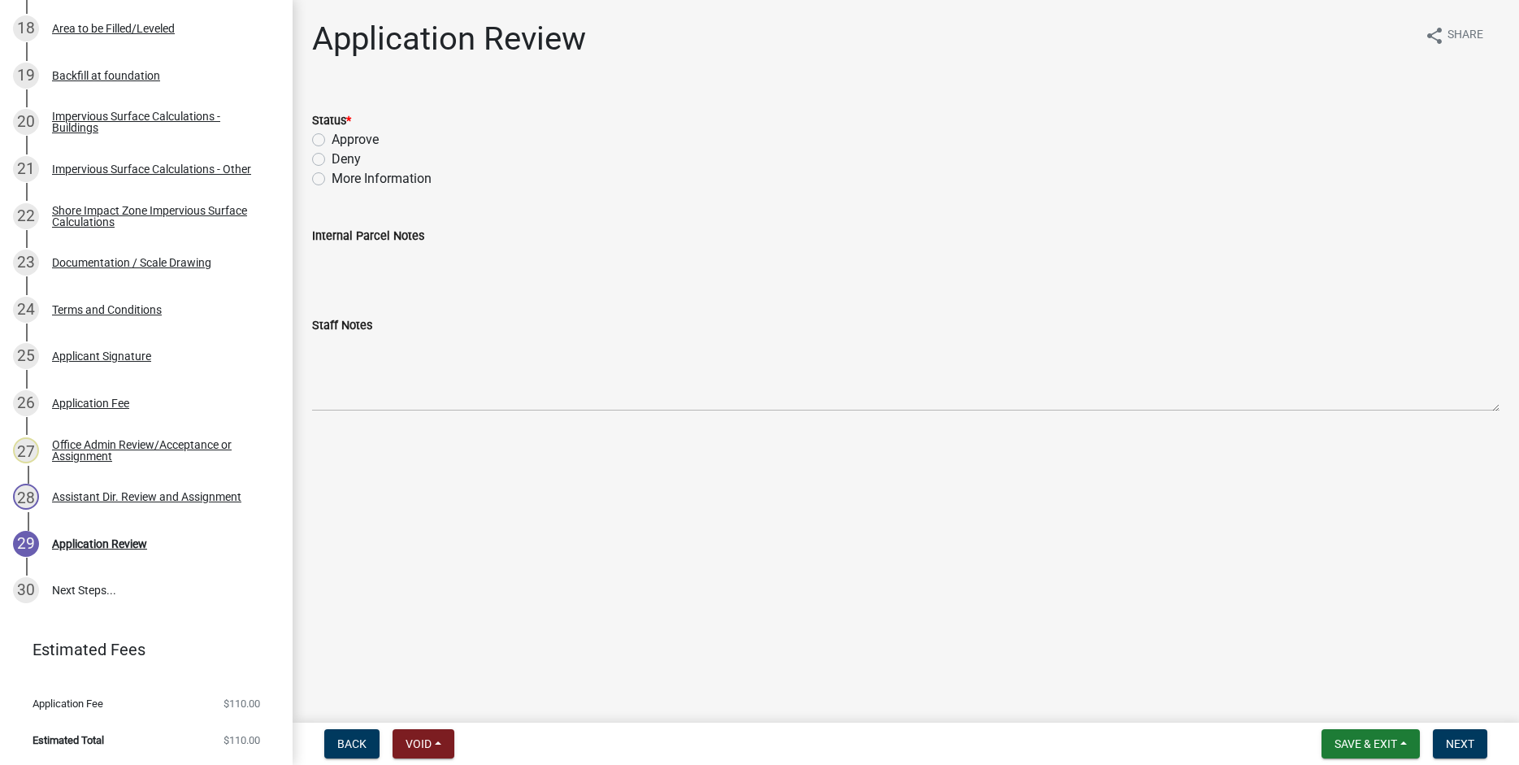
click at [332, 141] on label "Approve" at bounding box center [355, 140] width 47 height 20
click at [332, 141] on input "Approve" at bounding box center [337, 135] width 11 height 11
radio input "true"
click at [1458, 749] on span "Next" at bounding box center [1460, 743] width 28 height 13
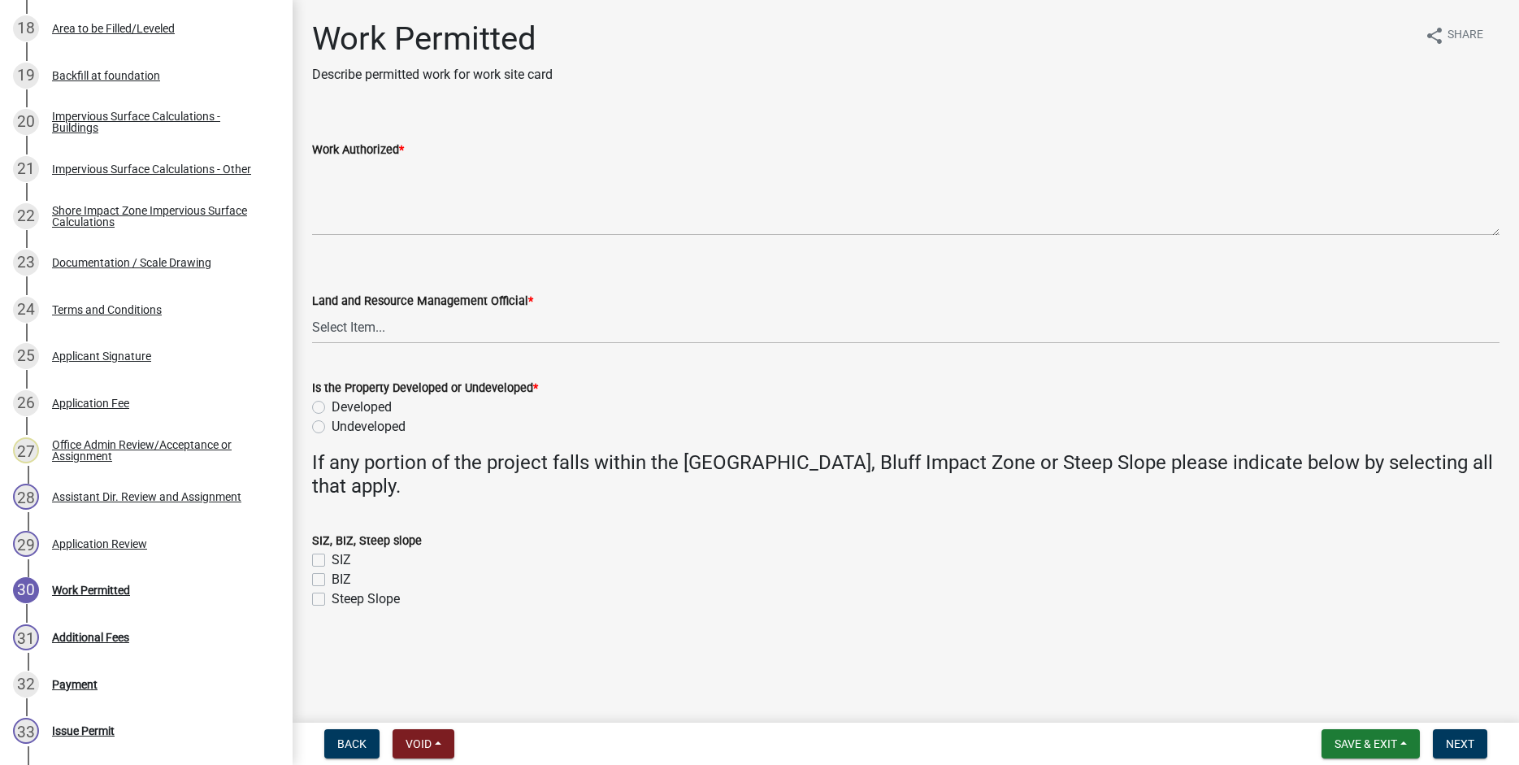
scroll to position [1456, 0]
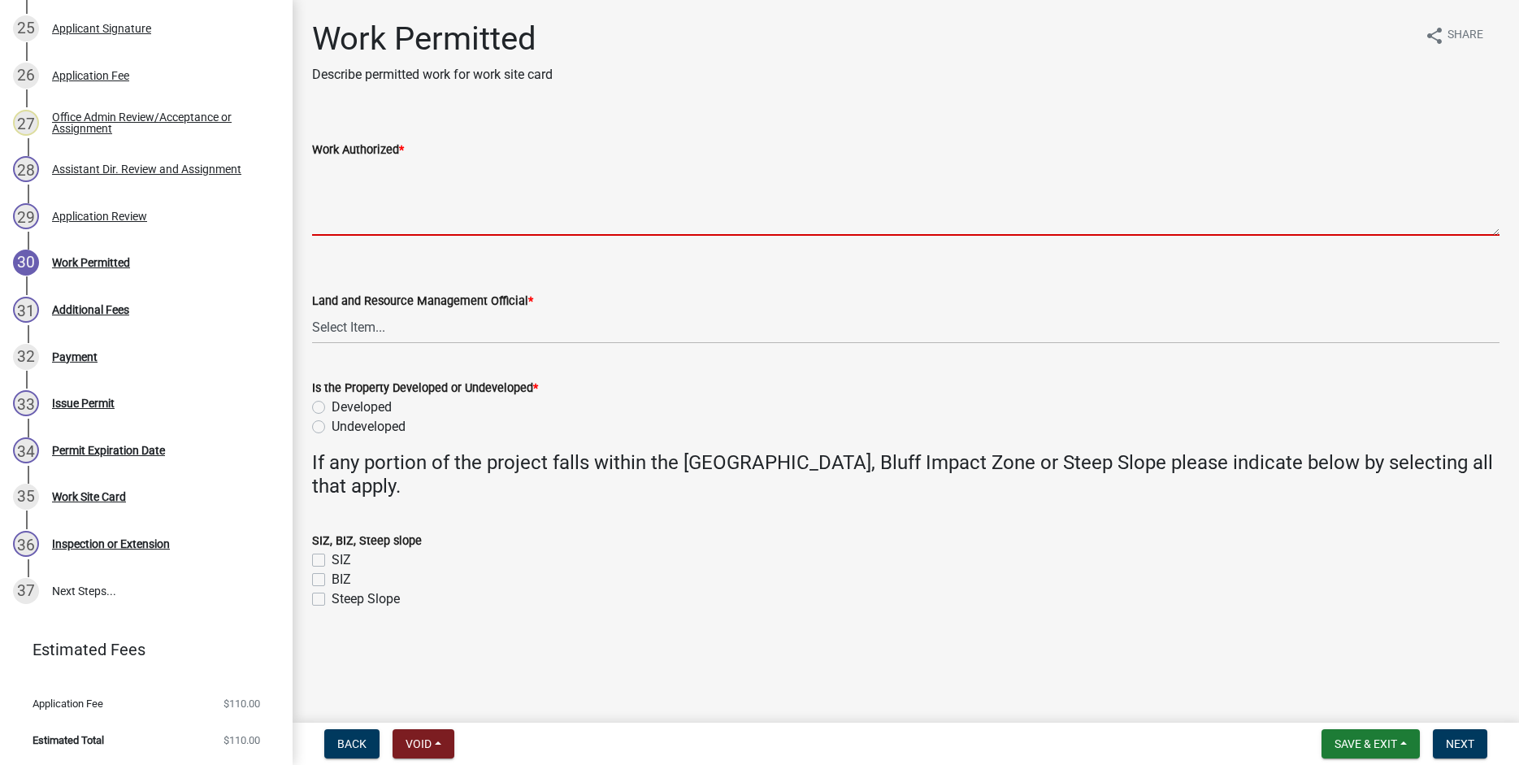
click at [328, 172] on textarea "Work Authorized *" at bounding box center [906, 197] width 1188 height 76
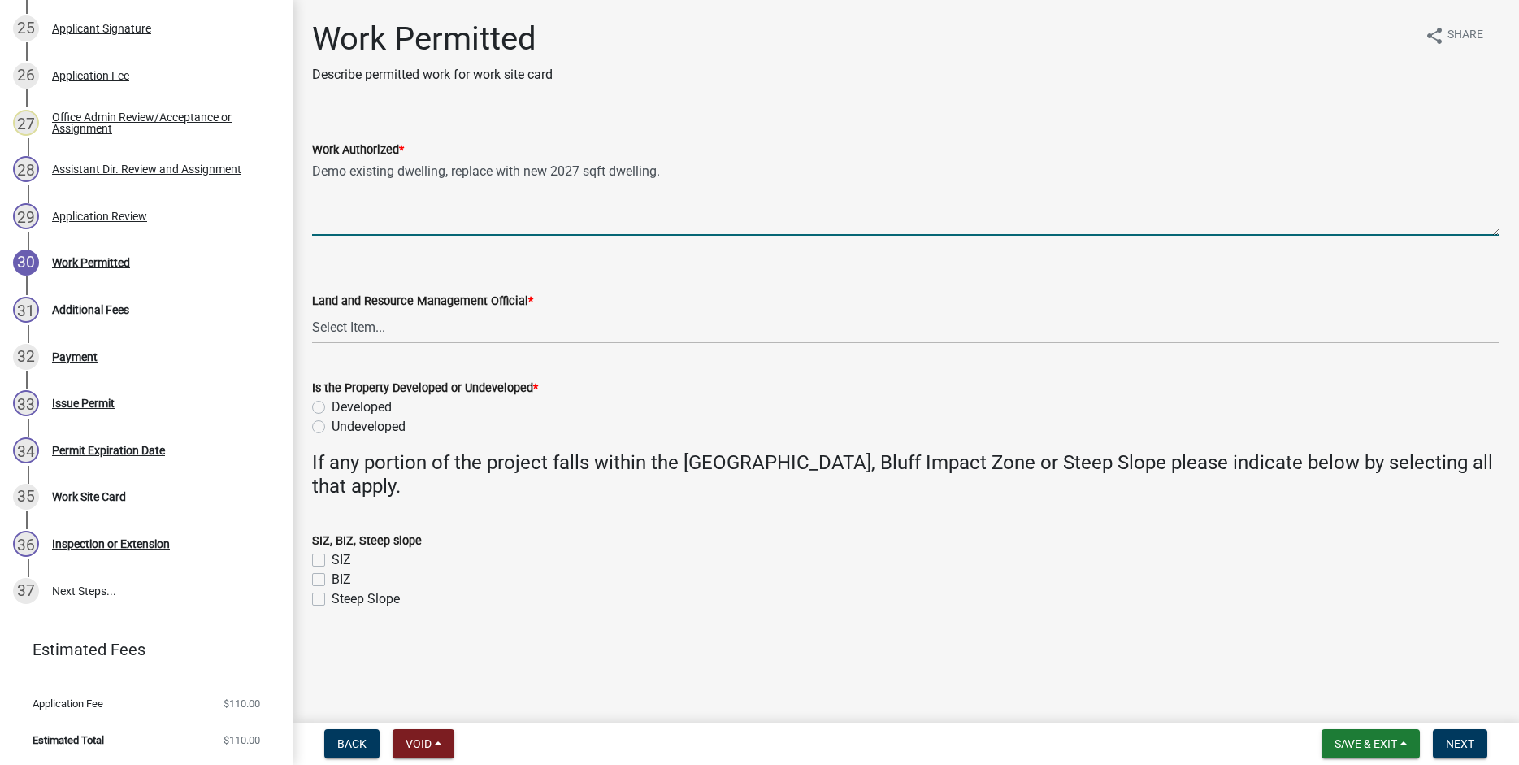
click at [453, 172] on textarea "Demo existing dwelling, replace with new 2027 sqft dwelling." at bounding box center [906, 197] width 1188 height 76
click at [583, 176] on textarea "Demo existing dwelling, conduct minimal earthmoving for site prep, replace with…" at bounding box center [906, 197] width 1188 height 76
click at [920, 173] on textarea "Demo existing dwelling, conduct minimal earth moving for site prep, replace wit…" at bounding box center [906, 197] width 1188 height 76
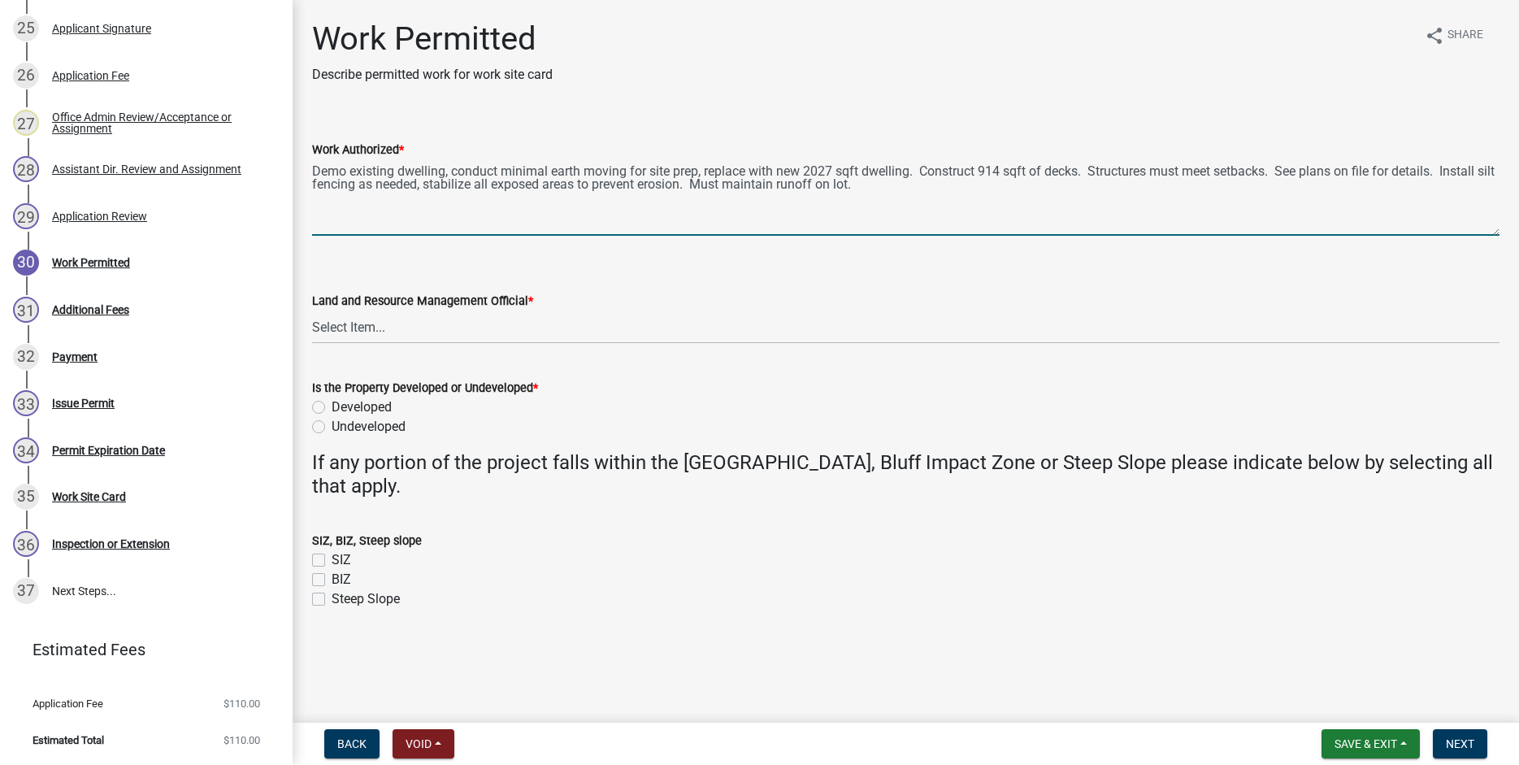
type textarea "Demo existing dwelling, conduct minimal earth moving for site prep, replace wit…"
click at [312, 311] on select "Select Item... [PERSON_NAME] [PERSON_NAME] [PERSON_NAME] [PERSON_NAME] [PERSON_…" at bounding box center [906, 327] width 1188 height 33
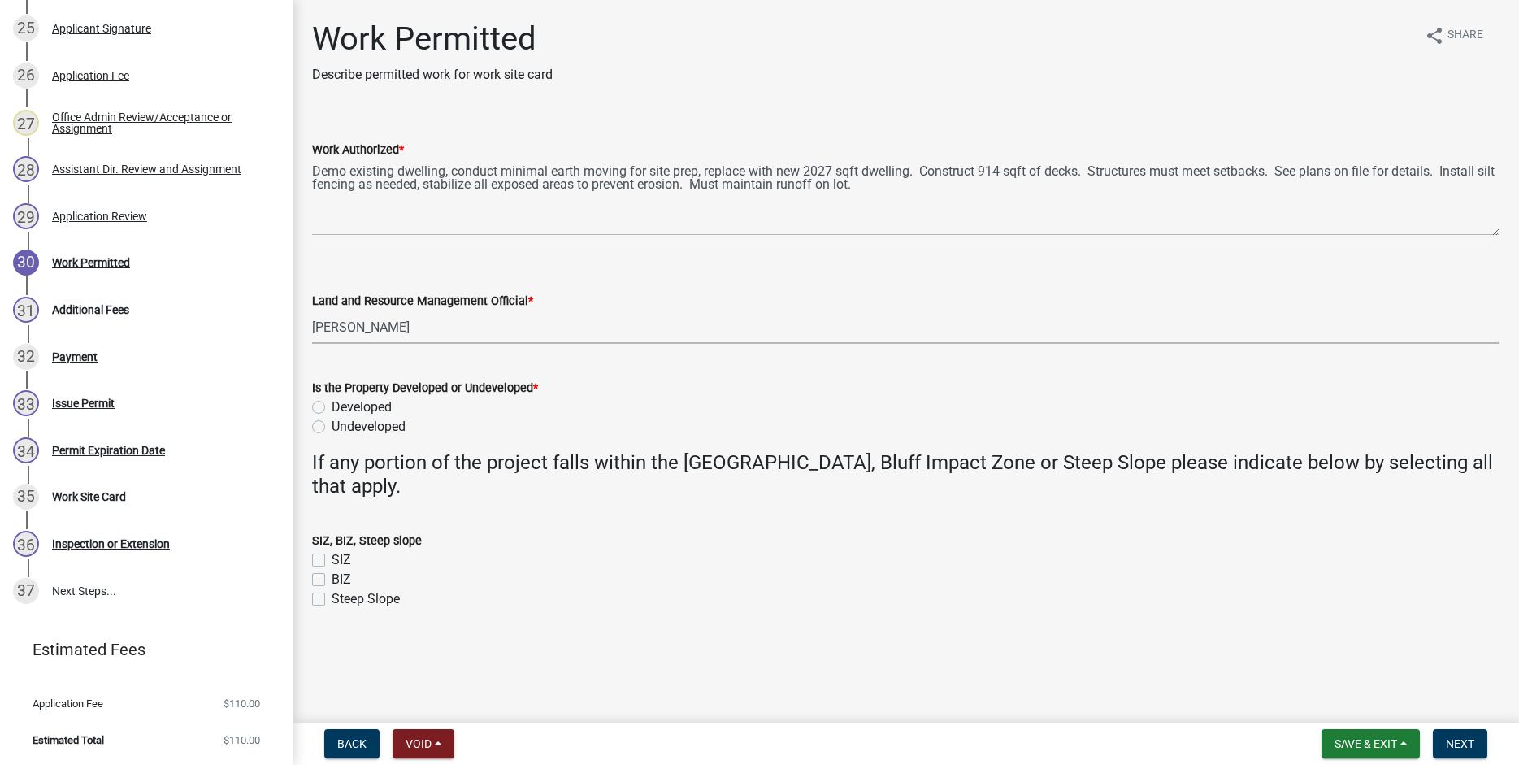
click option "[PERSON_NAME]" at bounding box center [0, 0] width 0 height 0
select select "b1ab52ec-9759-48a2-a5bb-a8b7da6cd639"
click at [332, 406] on label "Developed" at bounding box center [362, 408] width 60 height 20
click at [332, 406] on input "Developed" at bounding box center [337, 403] width 11 height 11
radio input "true"
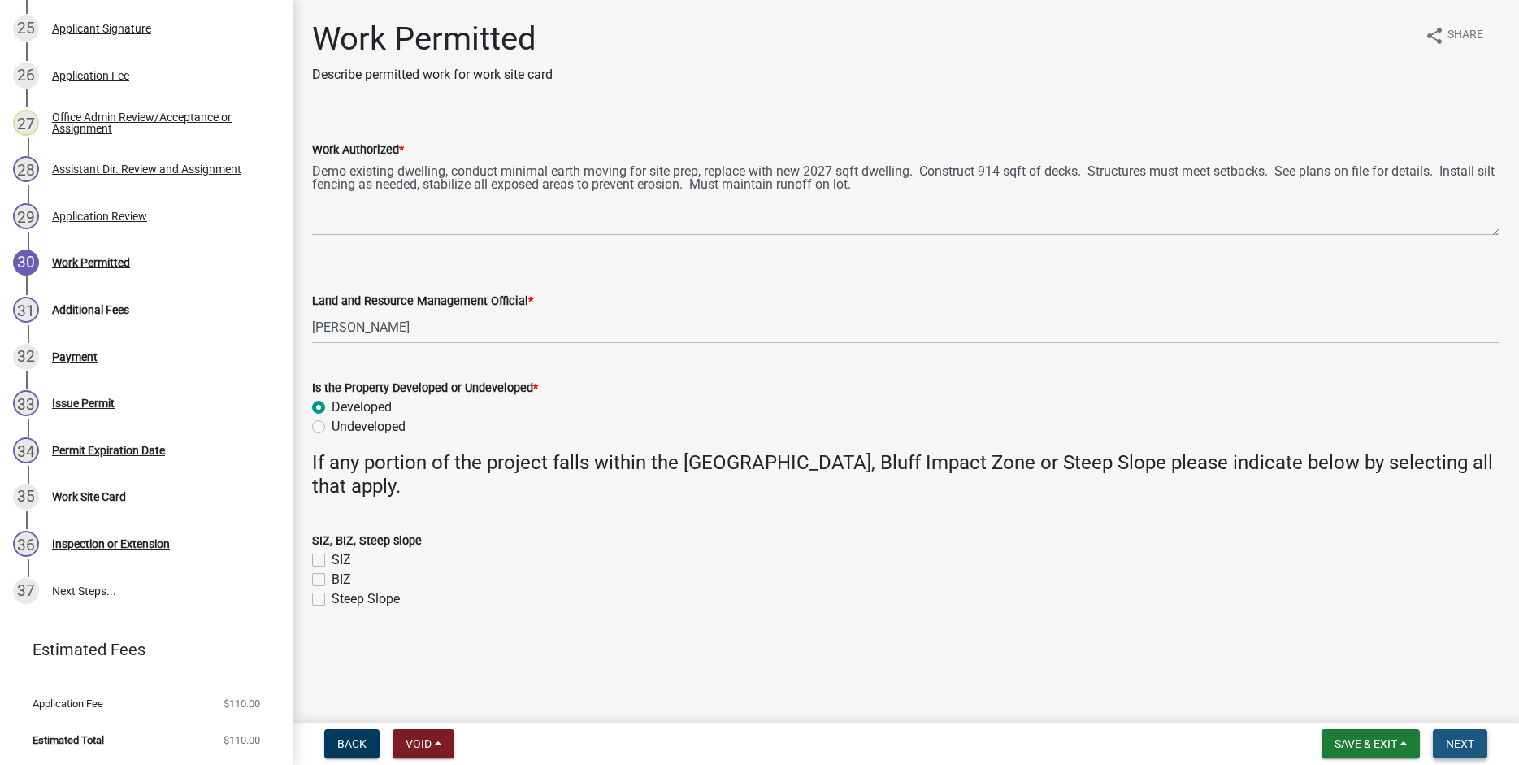
click at [1462, 753] on button "Next" at bounding box center [1460, 743] width 54 height 29
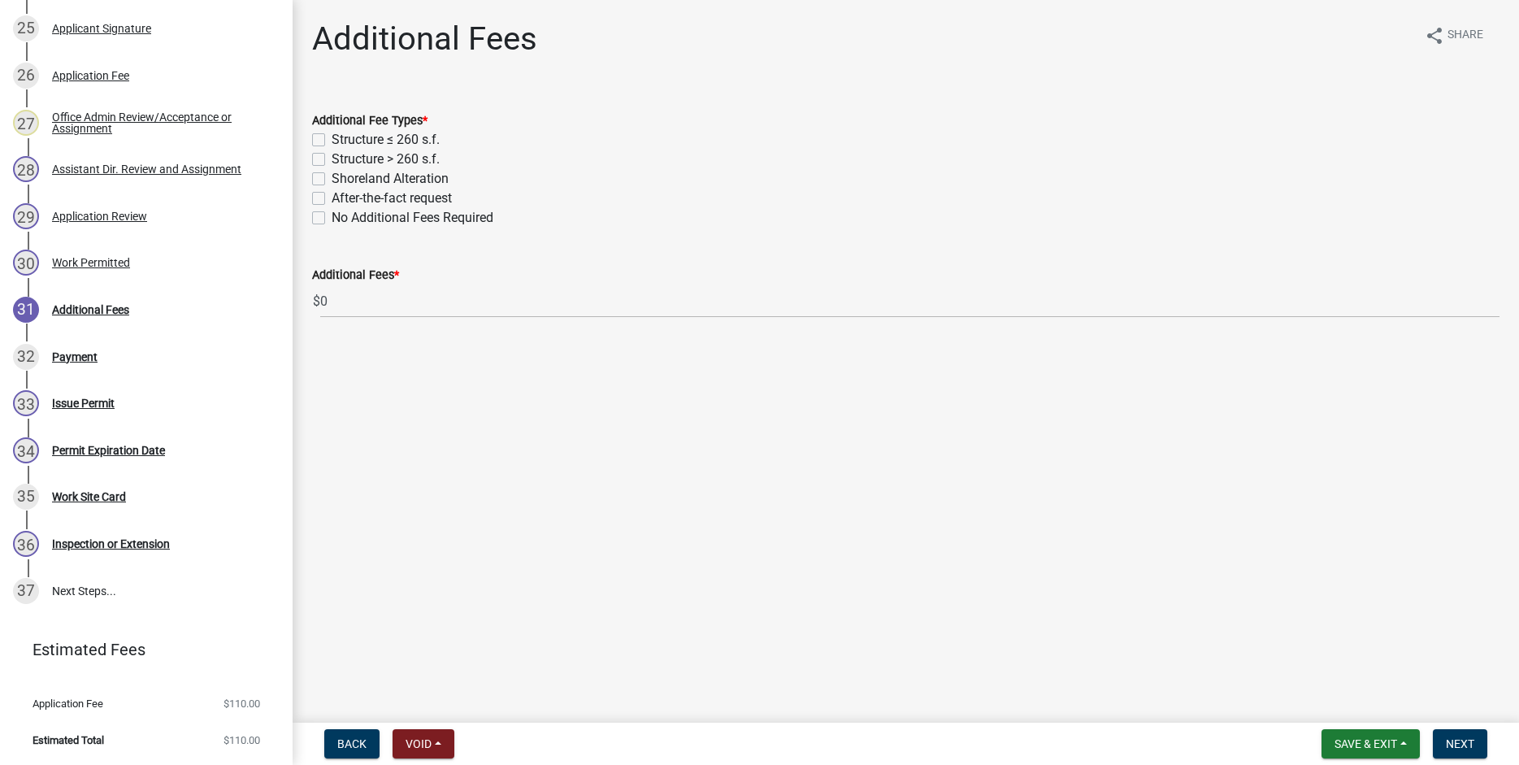
click at [332, 160] on label "Structure > 260 s.f." at bounding box center [386, 160] width 108 height 20
click at [332, 160] on input "Structure > 260 s.f." at bounding box center [337, 155] width 11 height 11
checkbox input "true"
checkbox input "false"
checkbox input "true"
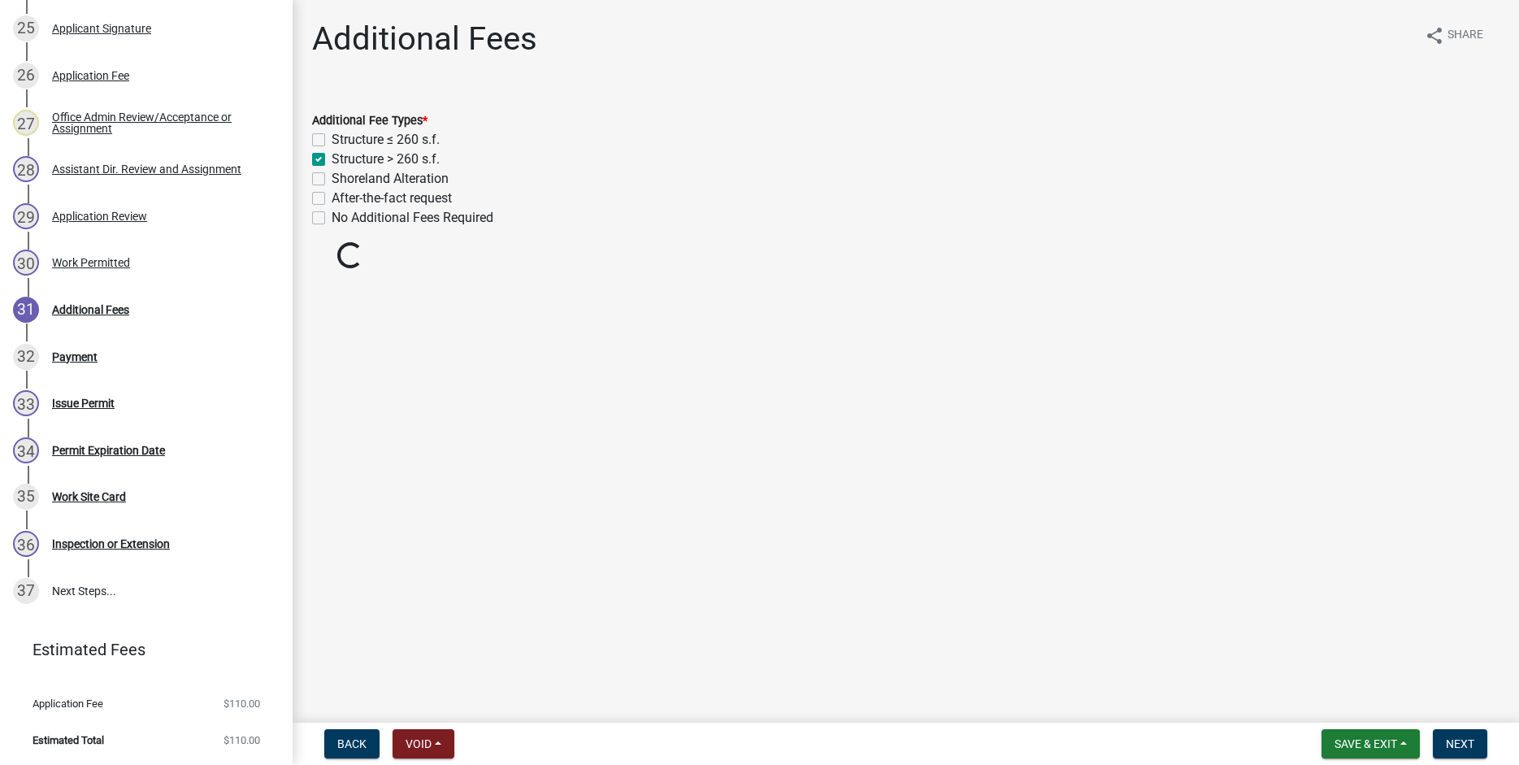
checkbox input "false"
click at [1469, 748] on span "Next" at bounding box center [1460, 743] width 28 height 13
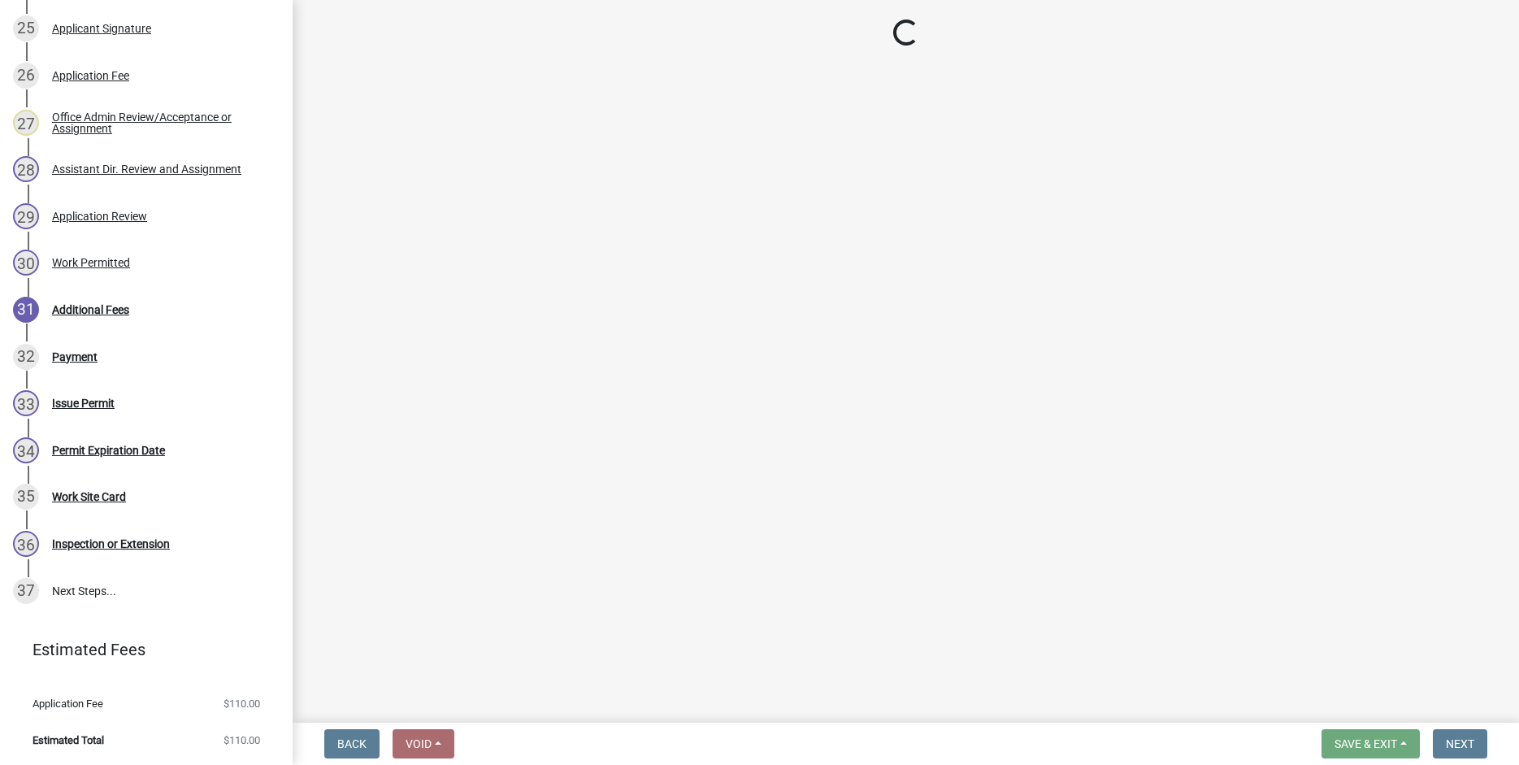
select select "3: 3"
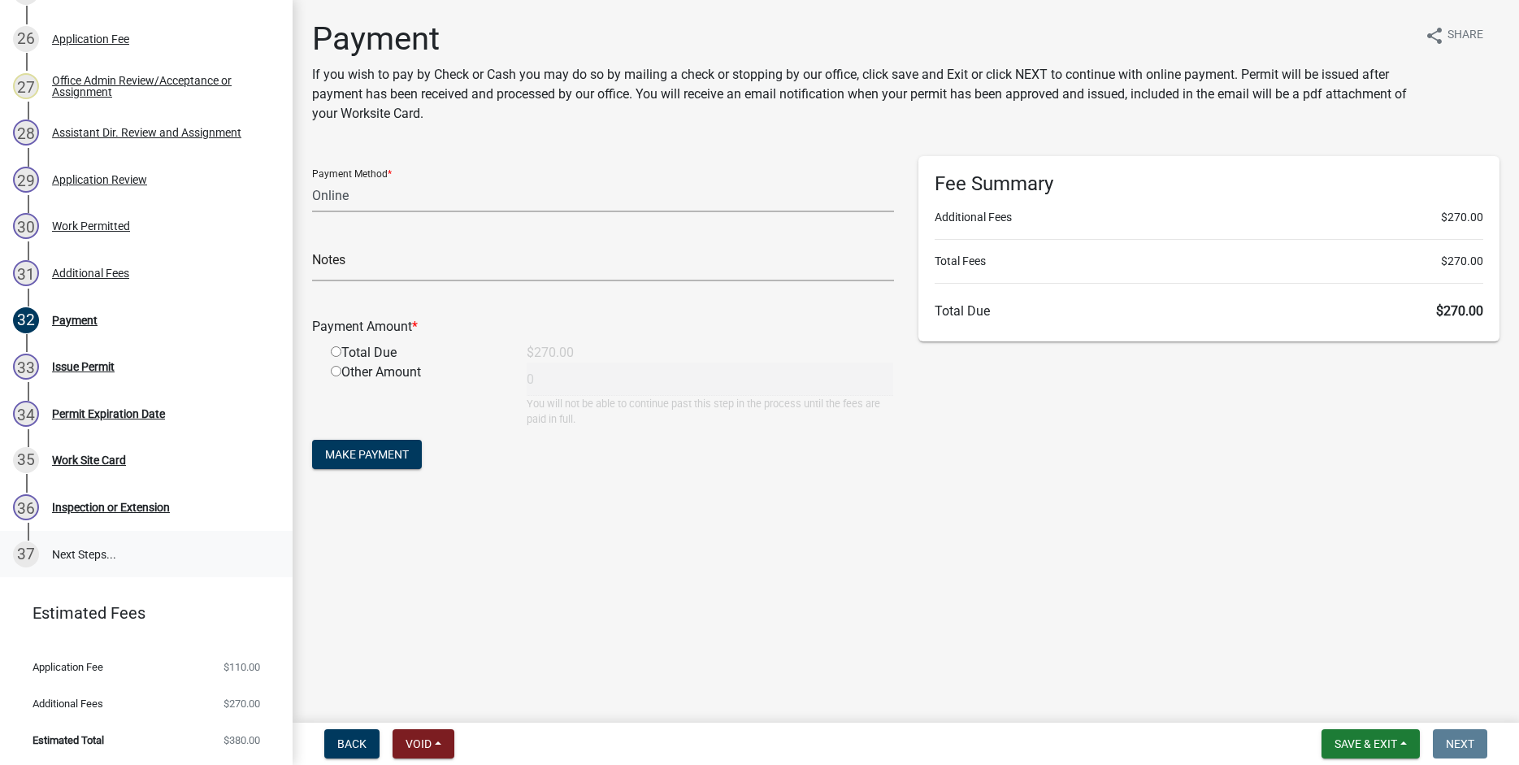
scroll to position [1265, 0]
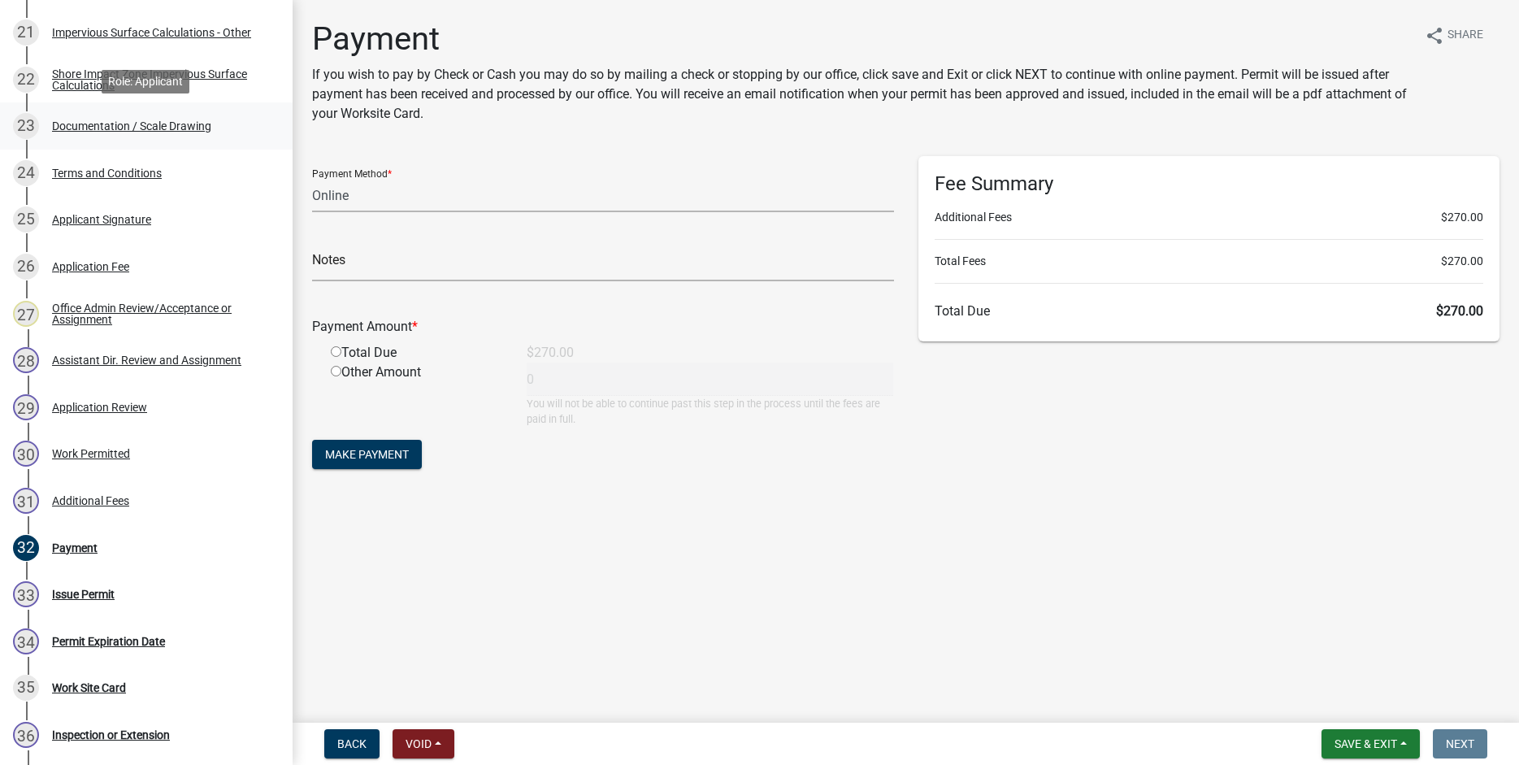
click at [97, 123] on div "Documentation / Scale Drawing" at bounding box center [131, 125] width 159 height 11
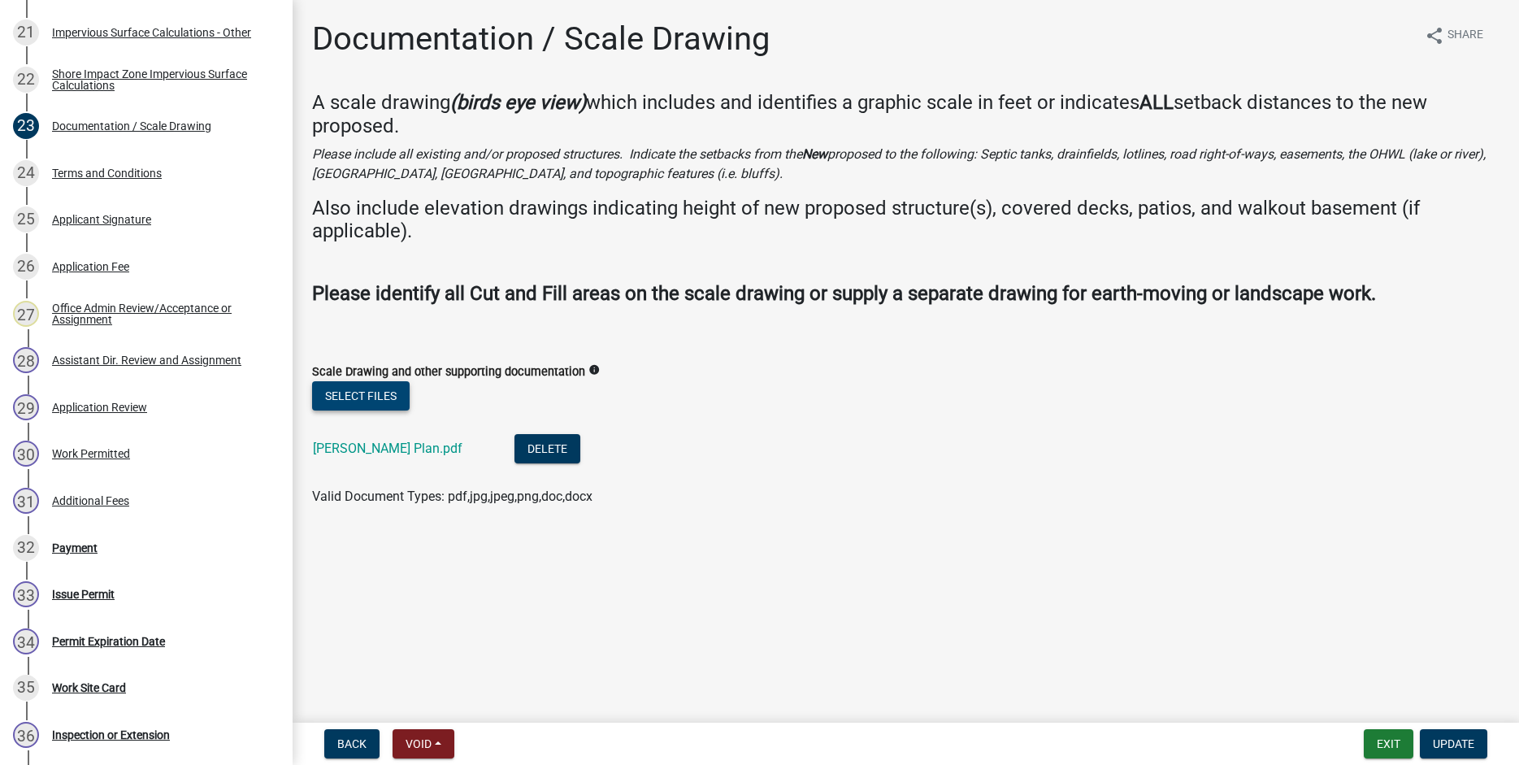
click at [359, 385] on button "Select files" at bounding box center [361, 395] width 98 height 29
click at [1459, 741] on span "Update" at bounding box center [1453, 743] width 41 height 13
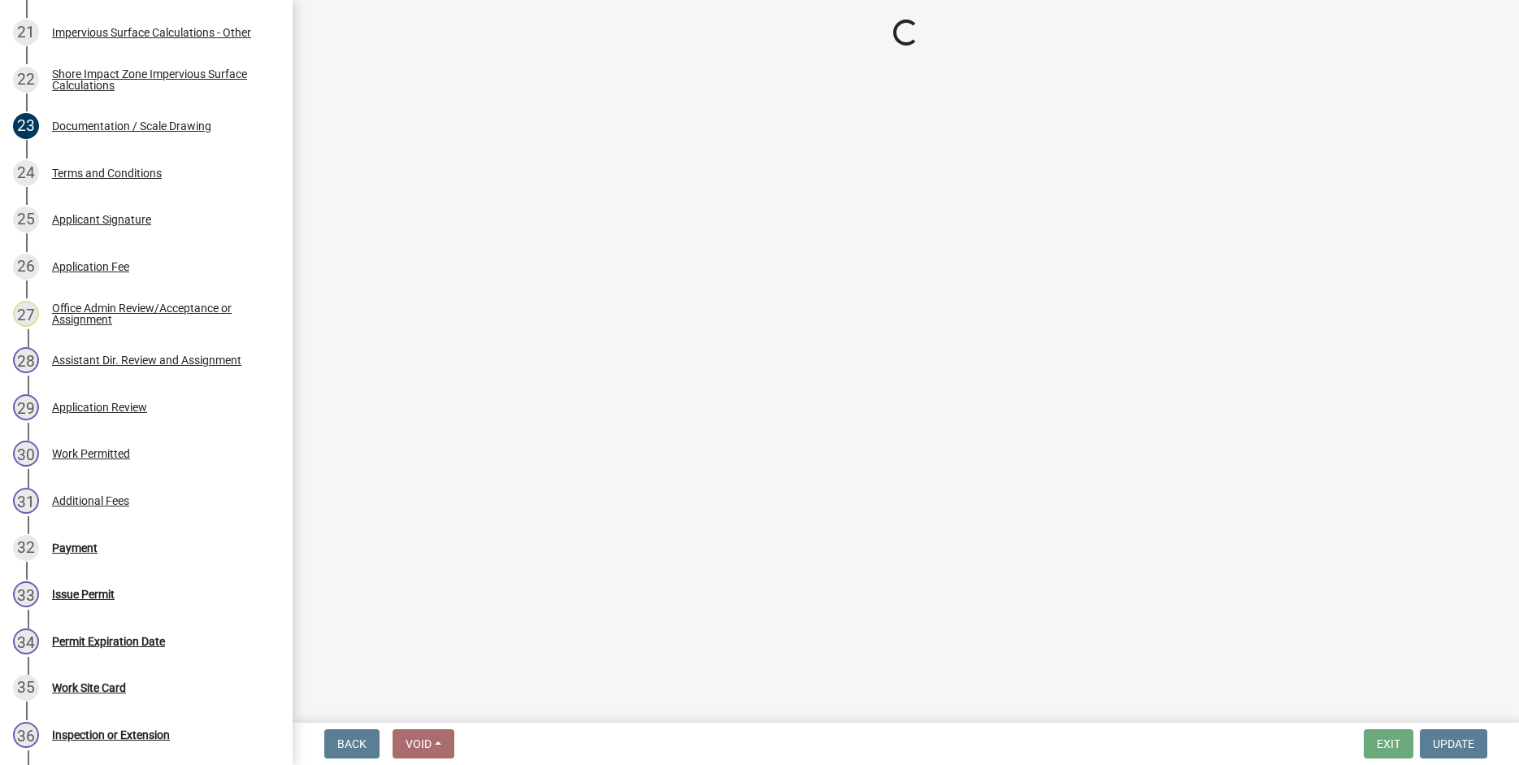
select select "3: 3"
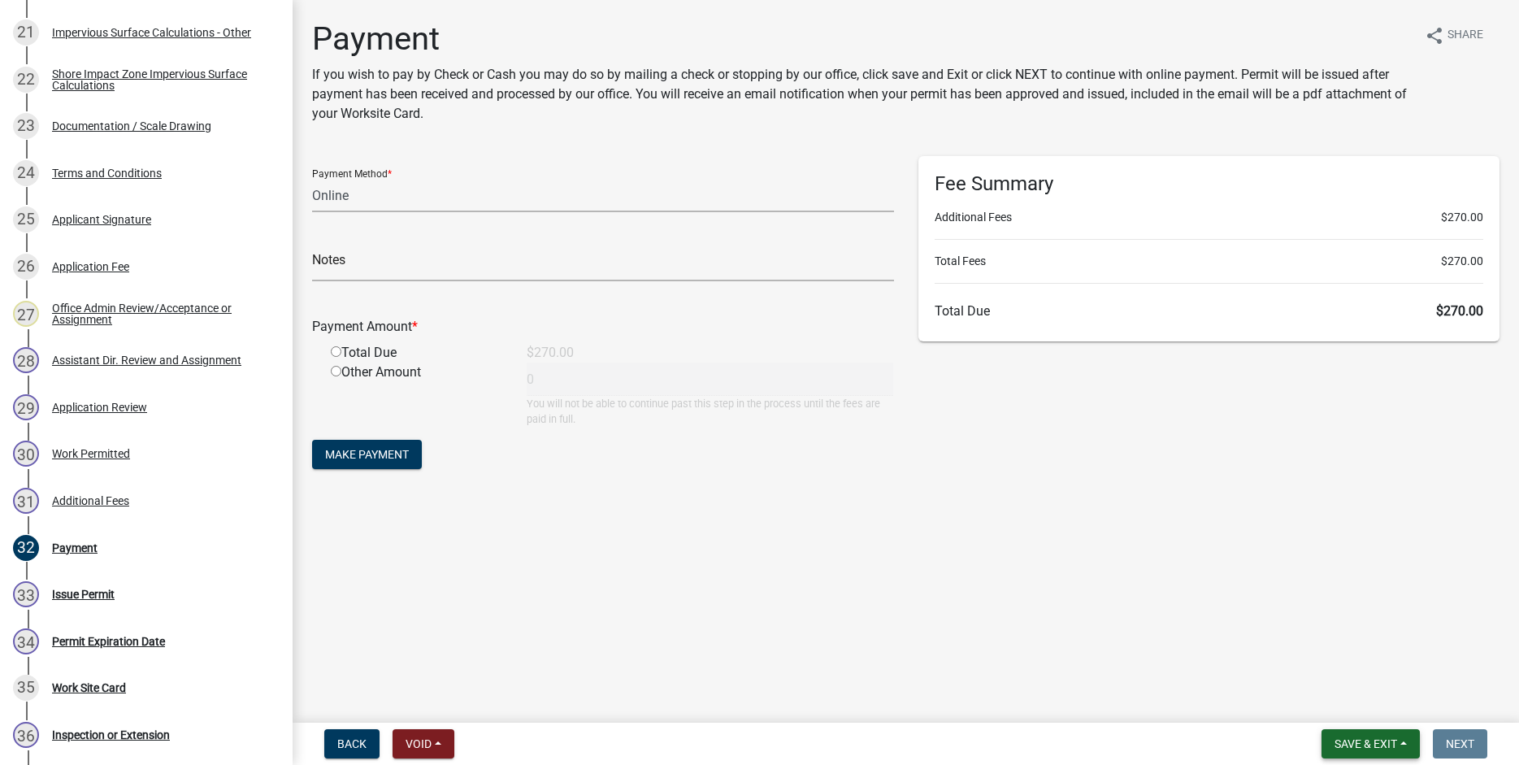
click at [1352, 744] on span "Save & Exit" at bounding box center [1366, 743] width 63 height 13
click at [1350, 699] on button "Save & Exit" at bounding box center [1355, 701] width 130 height 39
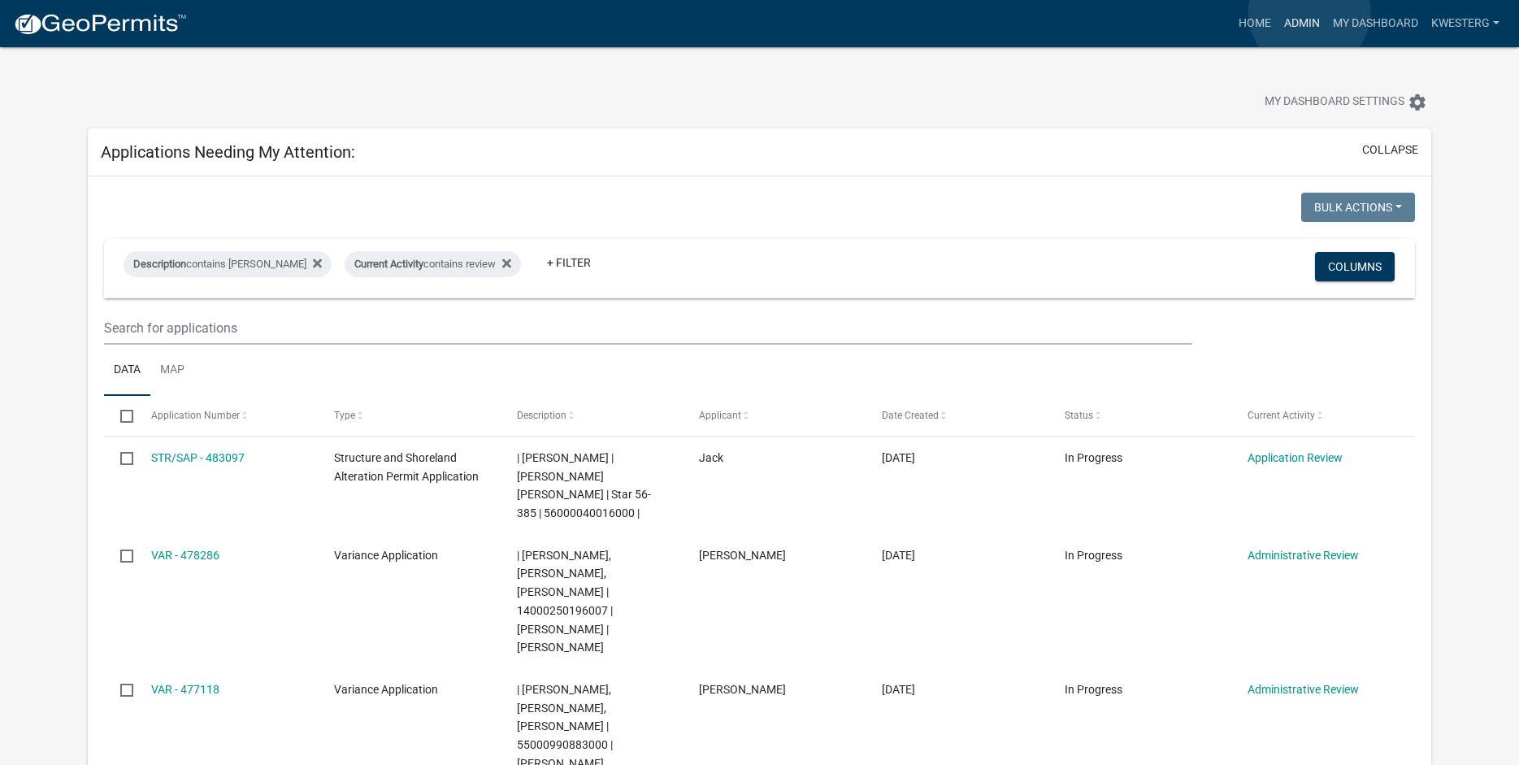
click at [1310, 12] on link "Admin" at bounding box center [1302, 23] width 49 height 31
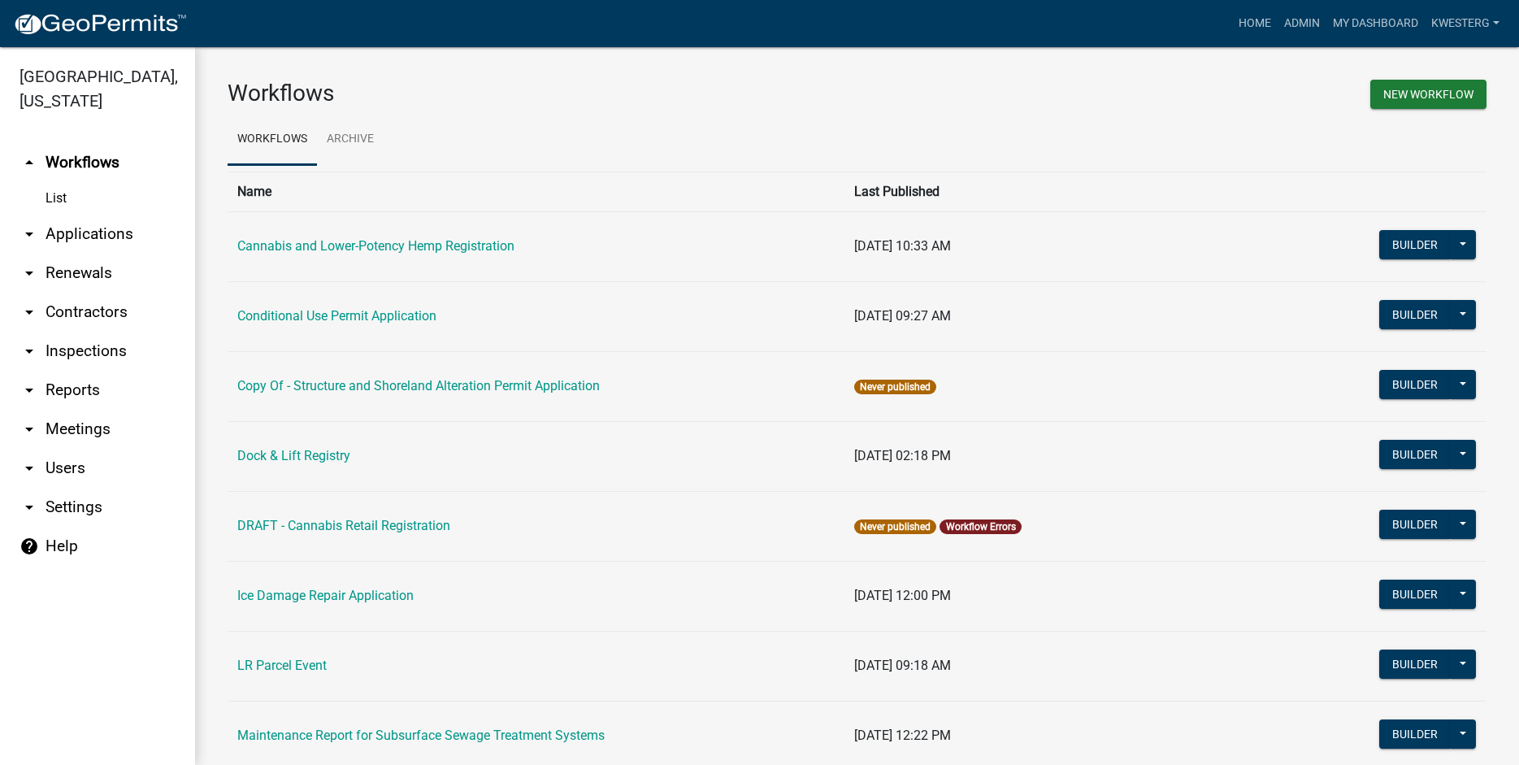
click at [66, 231] on link "arrow_drop_down Applications" at bounding box center [97, 234] width 195 height 39
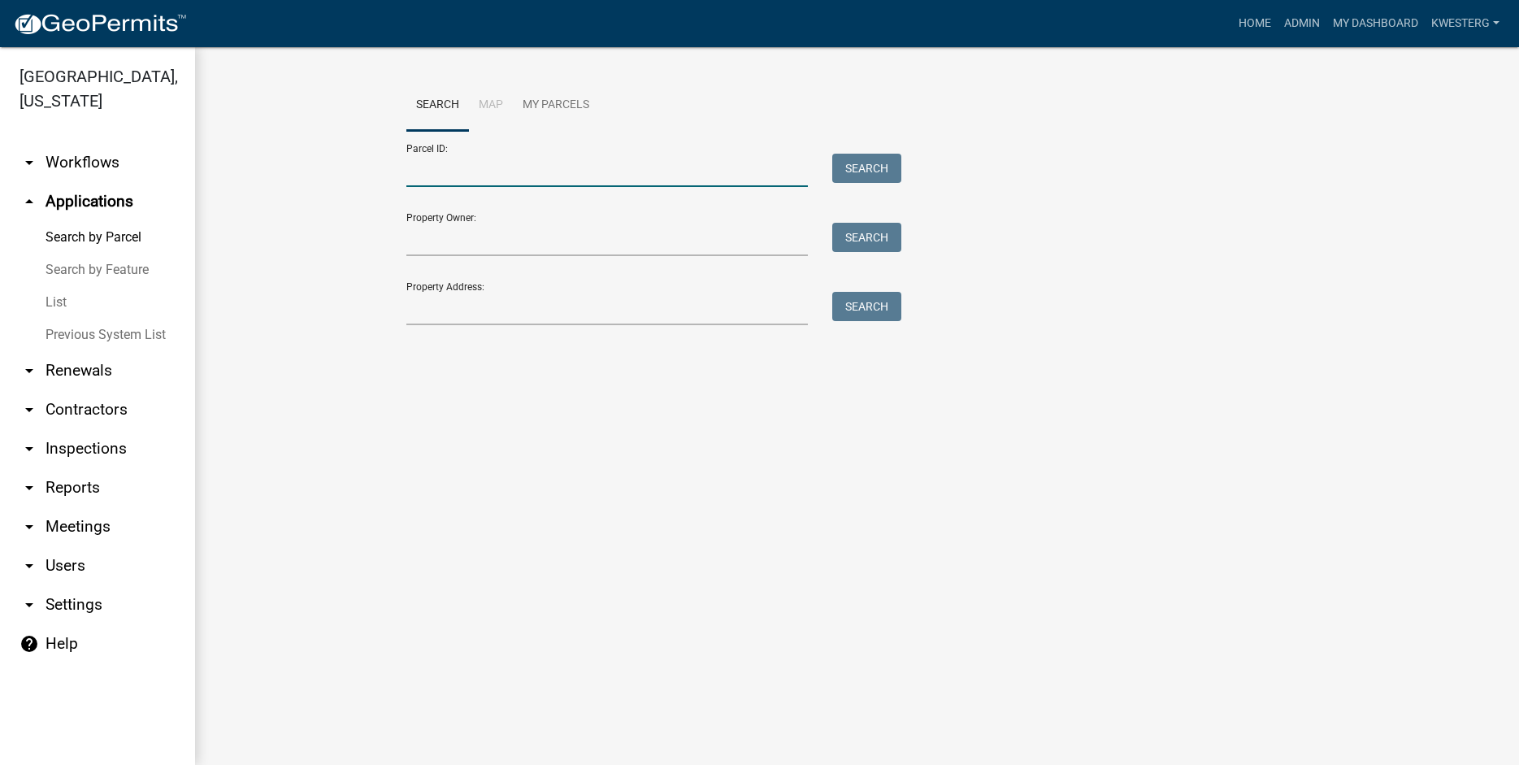
click at [429, 169] on input "Parcel ID:" at bounding box center [607, 170] width 402 height 33
type input "16000990293000"
click at [871, 163] on button "Search" at bounding box center [867, 168] width 69 height 29
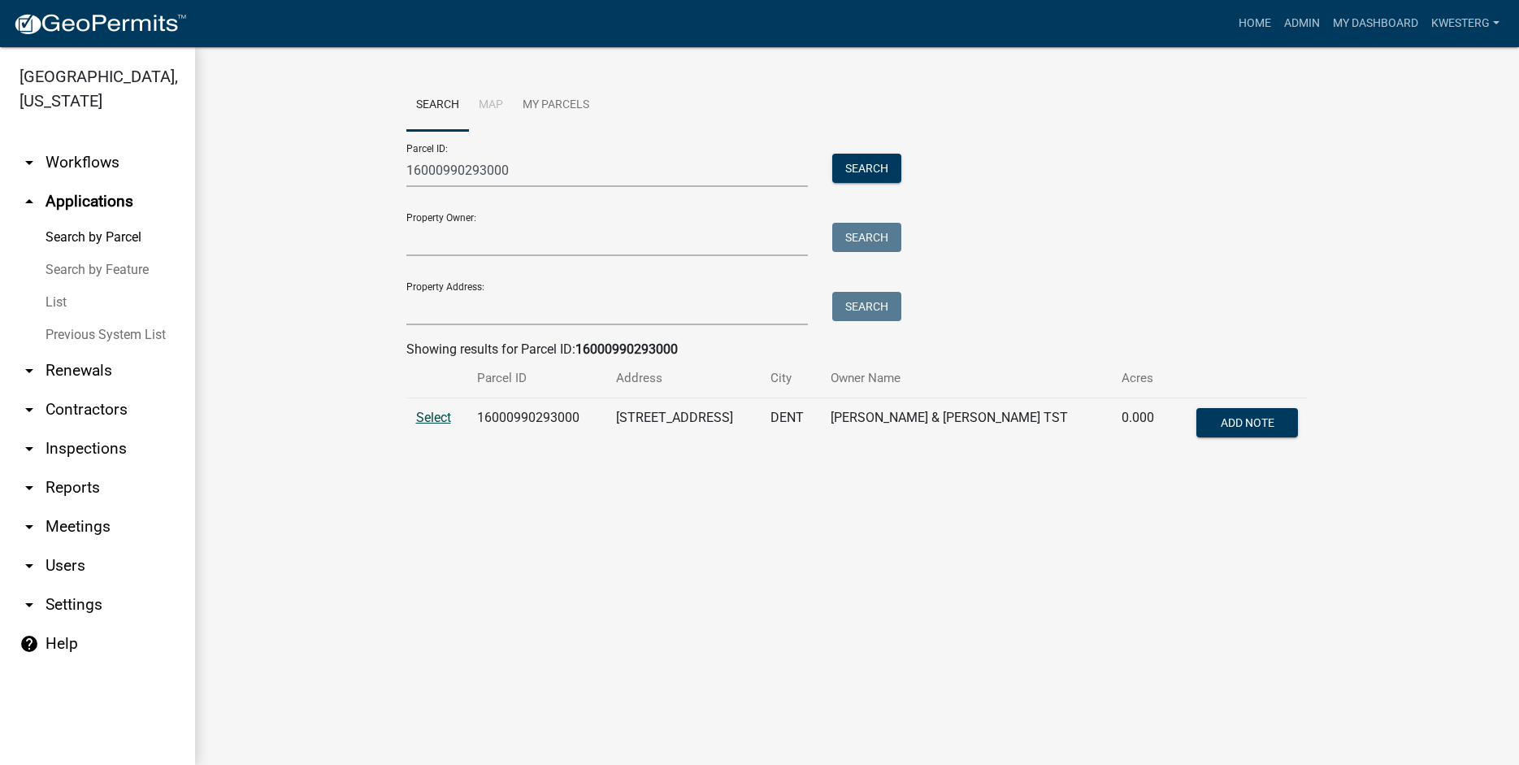
click at [433, 418] on span "Select" at bounding box center [433, 417] width 35 height 15
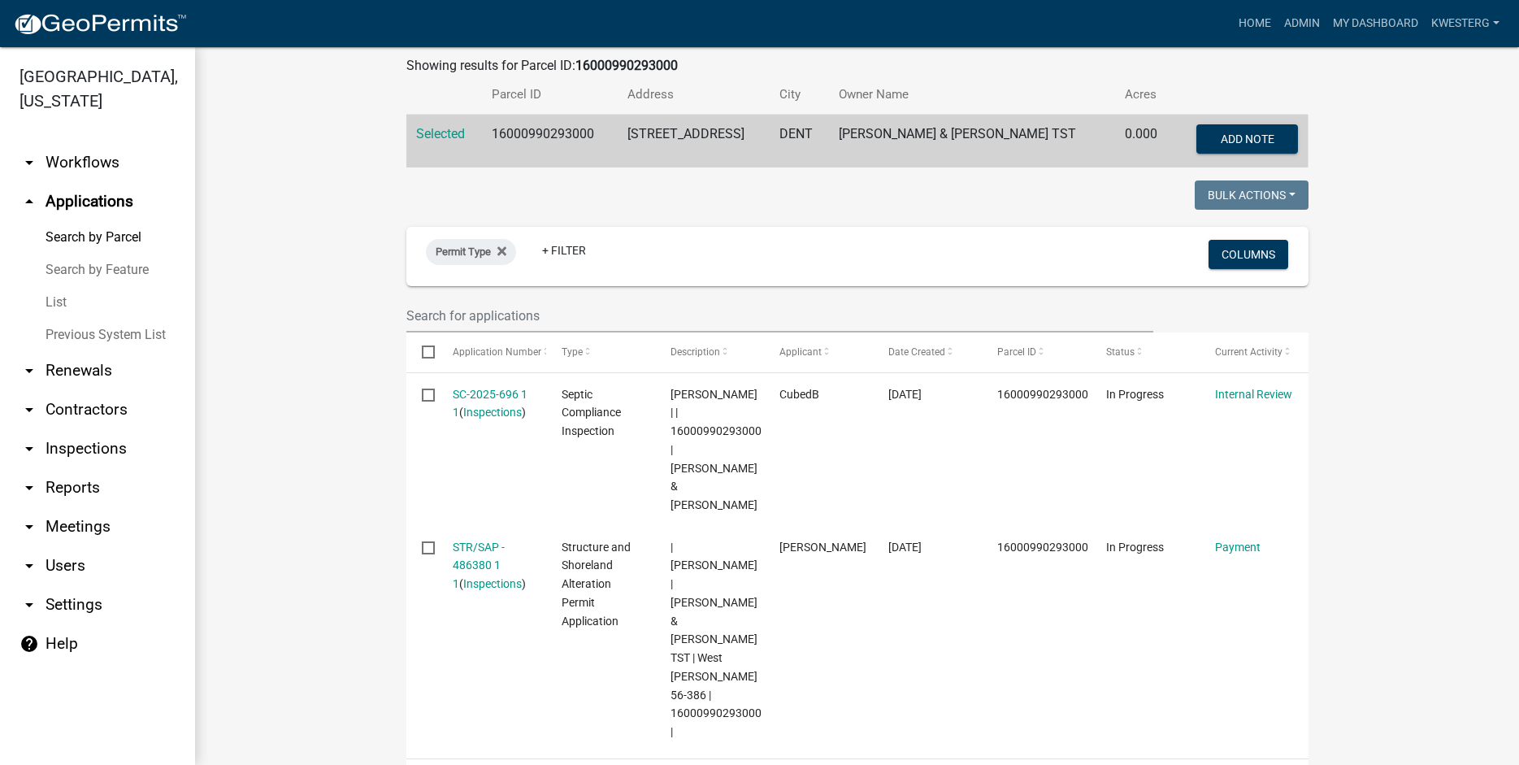
scroll to position [394, 0]
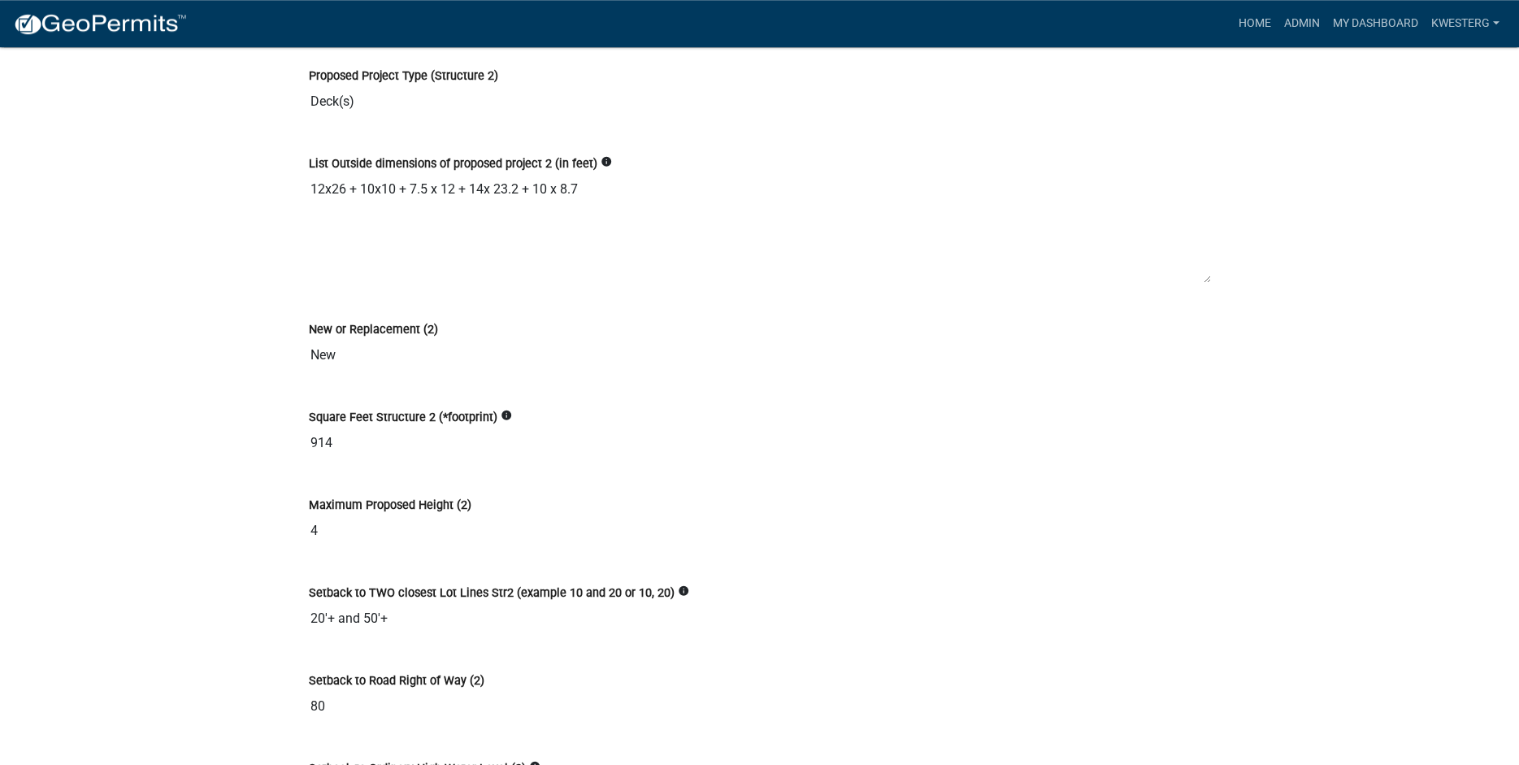
scroll to position [6614, 0]
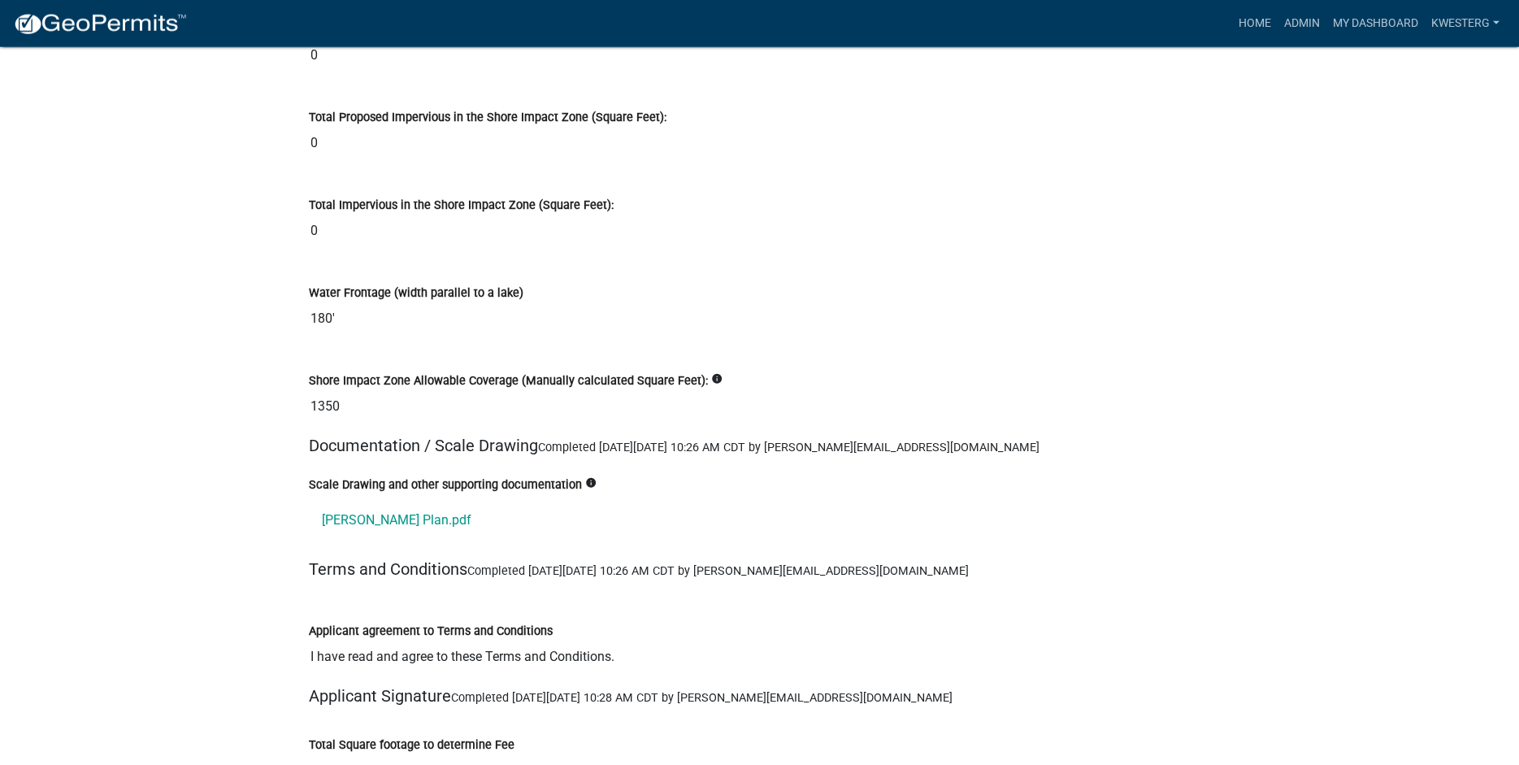
scroll to position [19570, 0]
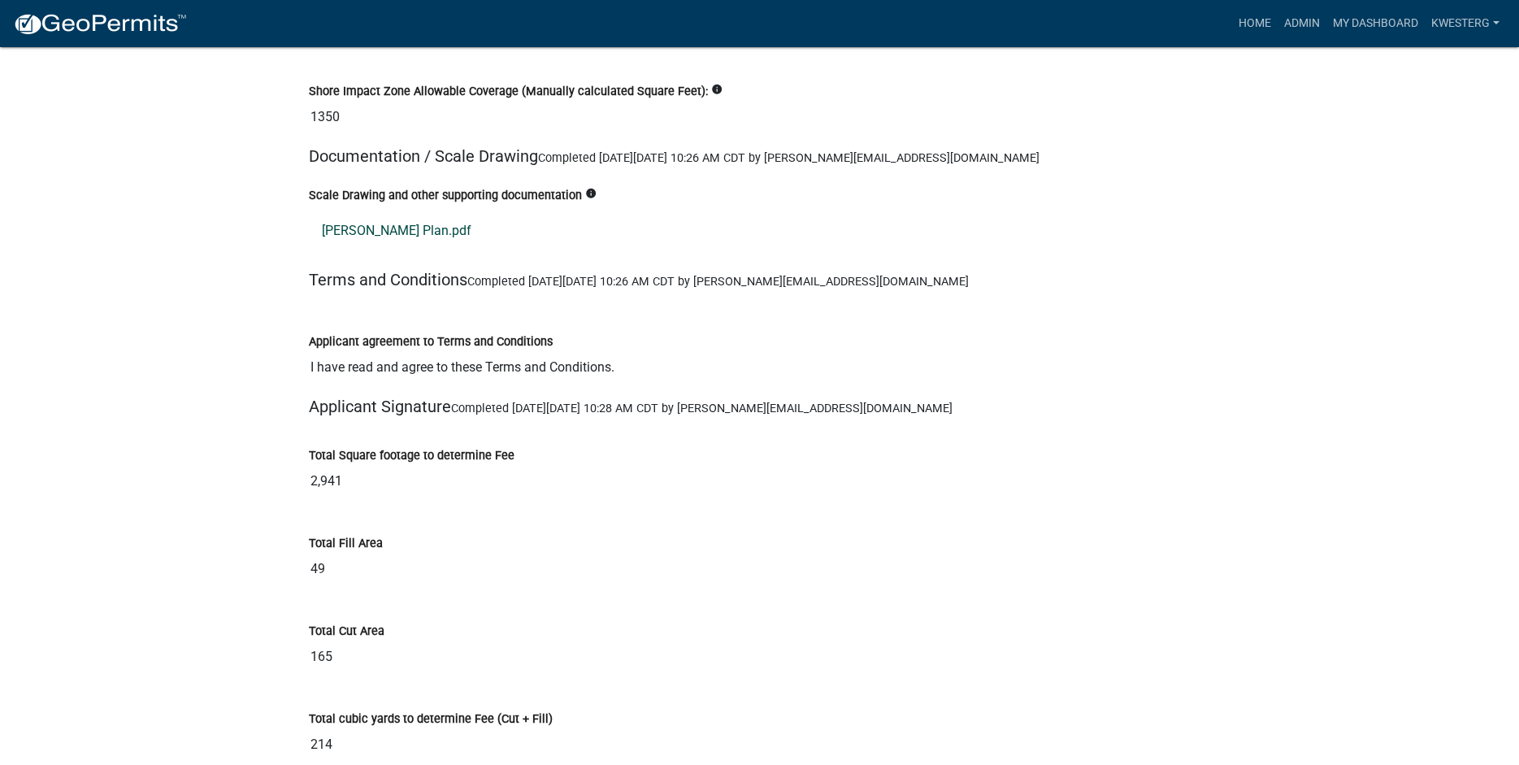
click at [346, 250] on link "[PERSON_NAME] Plan.pdf" at bounding box center [760, 230] width 902 height 39
